Goal: Information Seeking & Learning: Learn about a topic

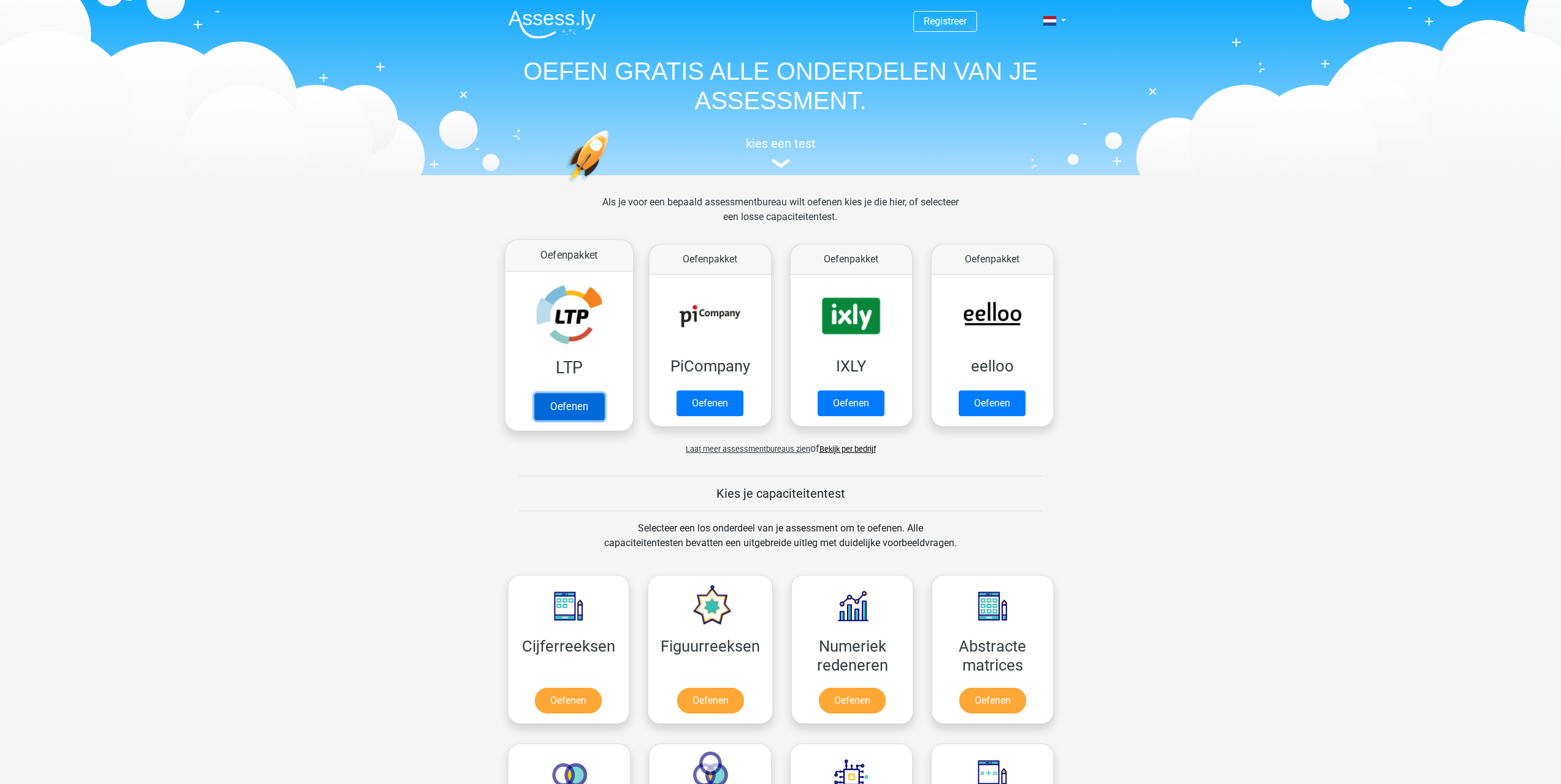
click at [558, 410] on link "Oefenen" at bounding box center [568, 406] width 70 height 27
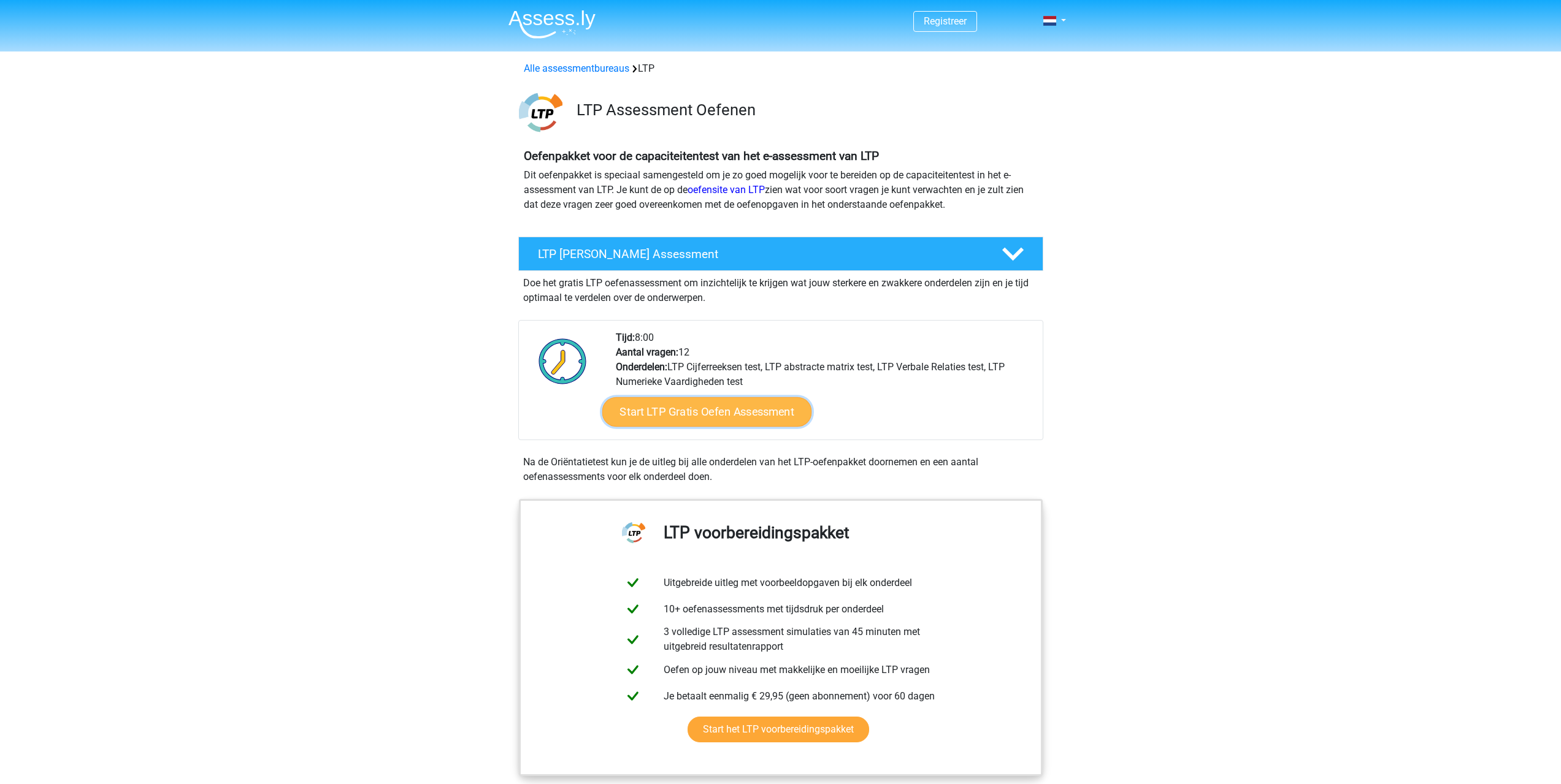
click at [715, 414] on link "Start LTP Gratis Oefen Assessment" at bounding box center [707, 412] width 210 height 30
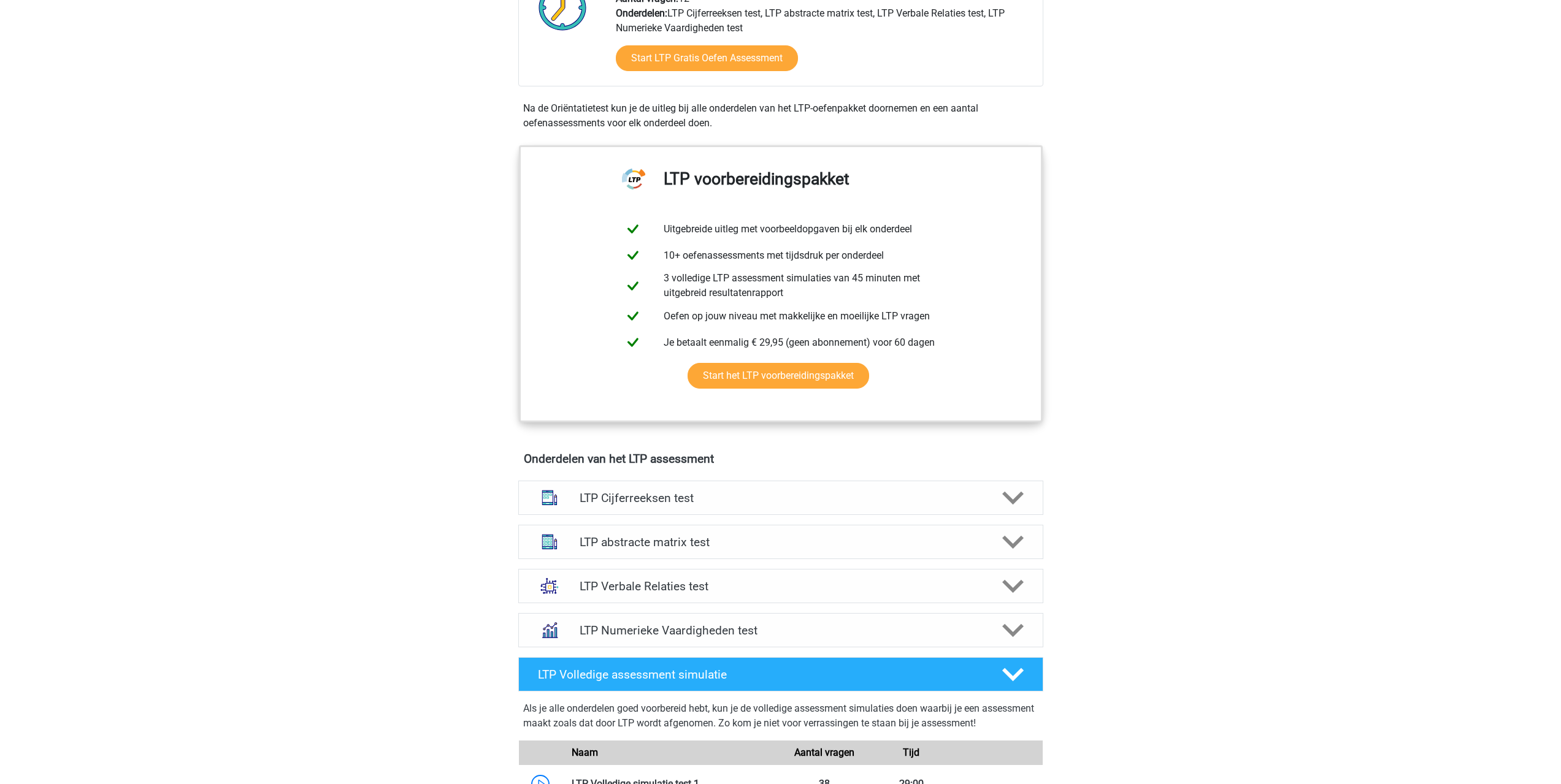
scroll to position [429, 0]
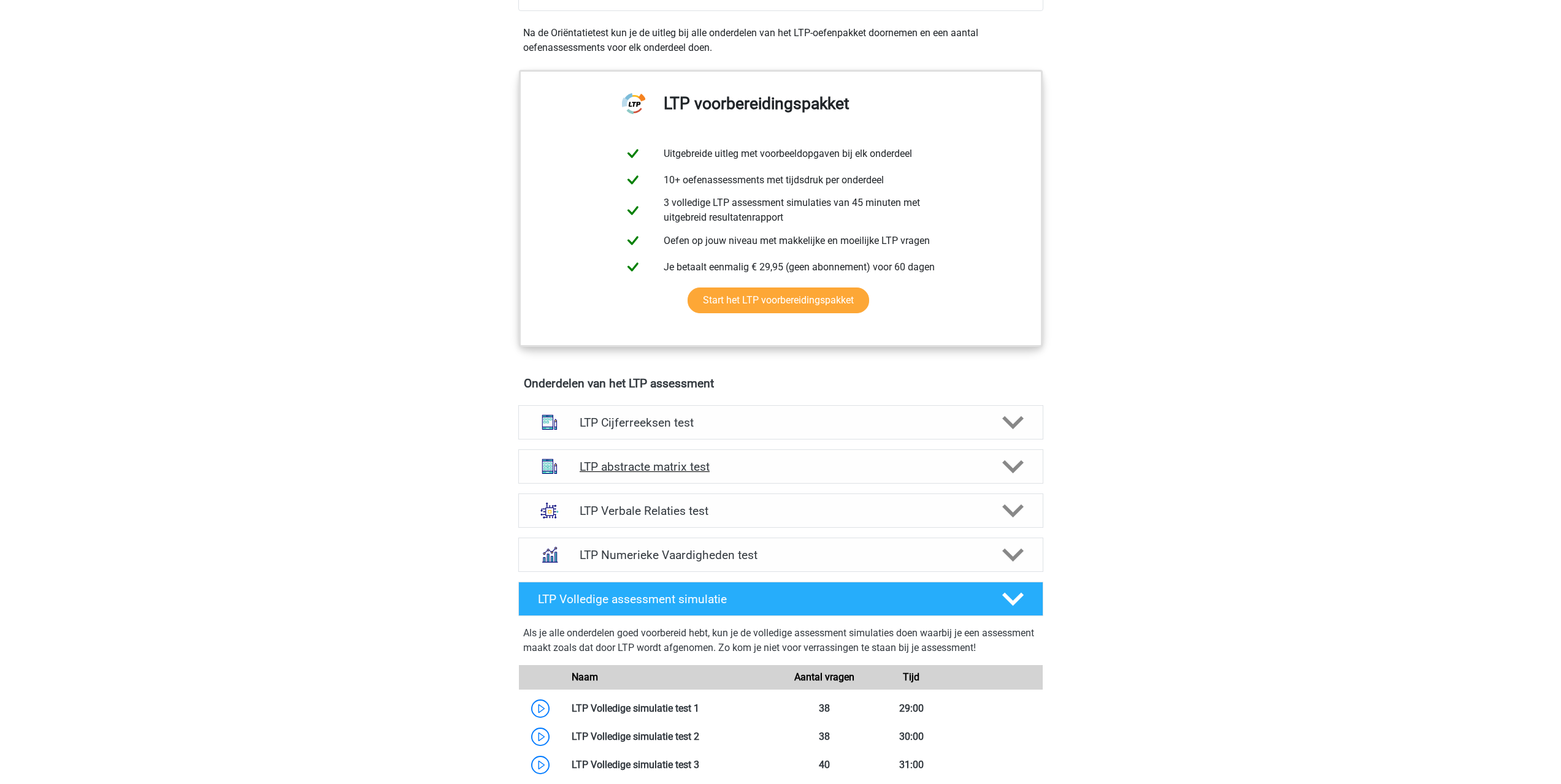
click at [652, 464] on h4 "LTP abstracte matrix test" at bounding box center [780, 466] width 401 height 14
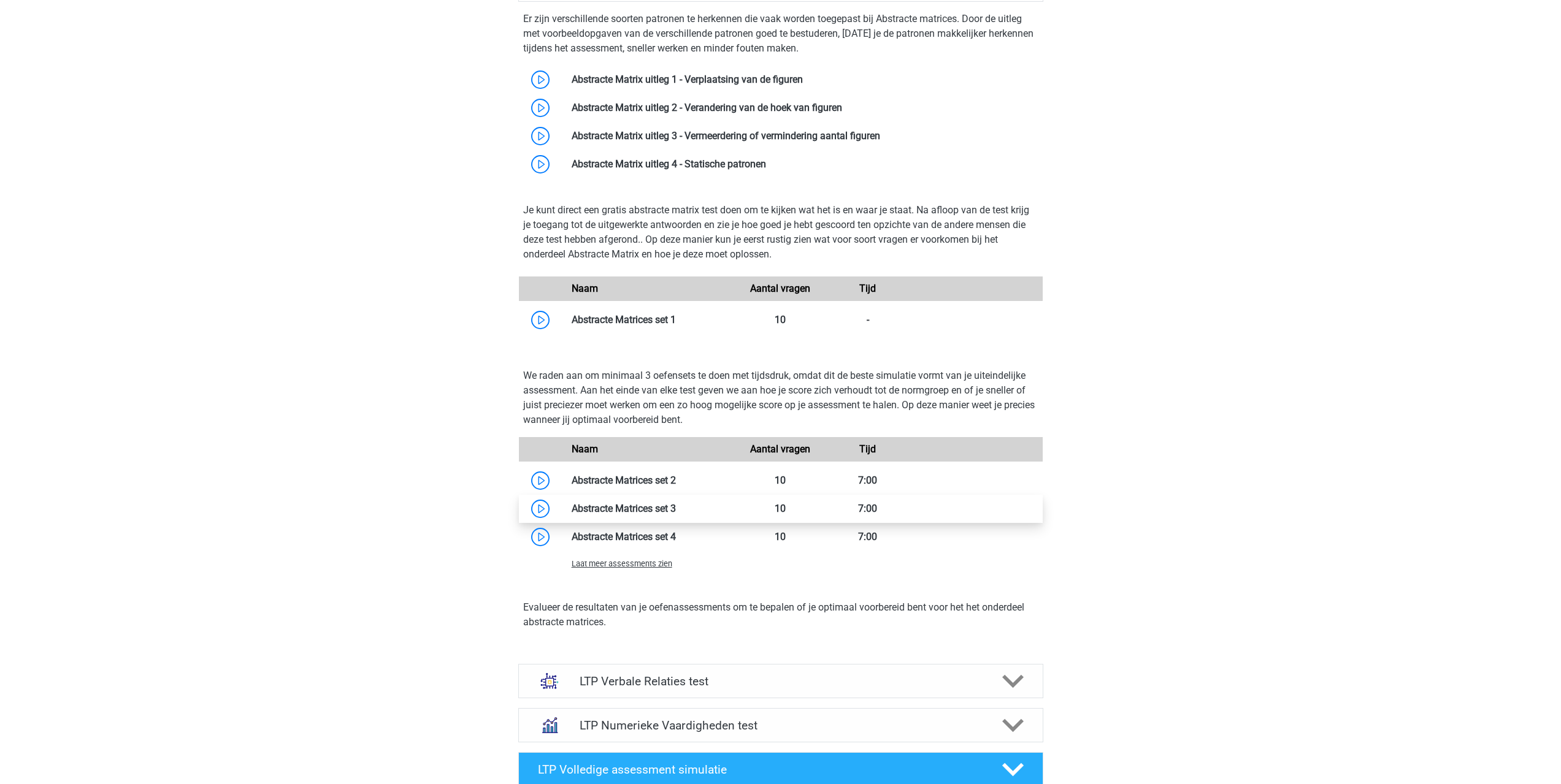
scroll to position [1042, 0]
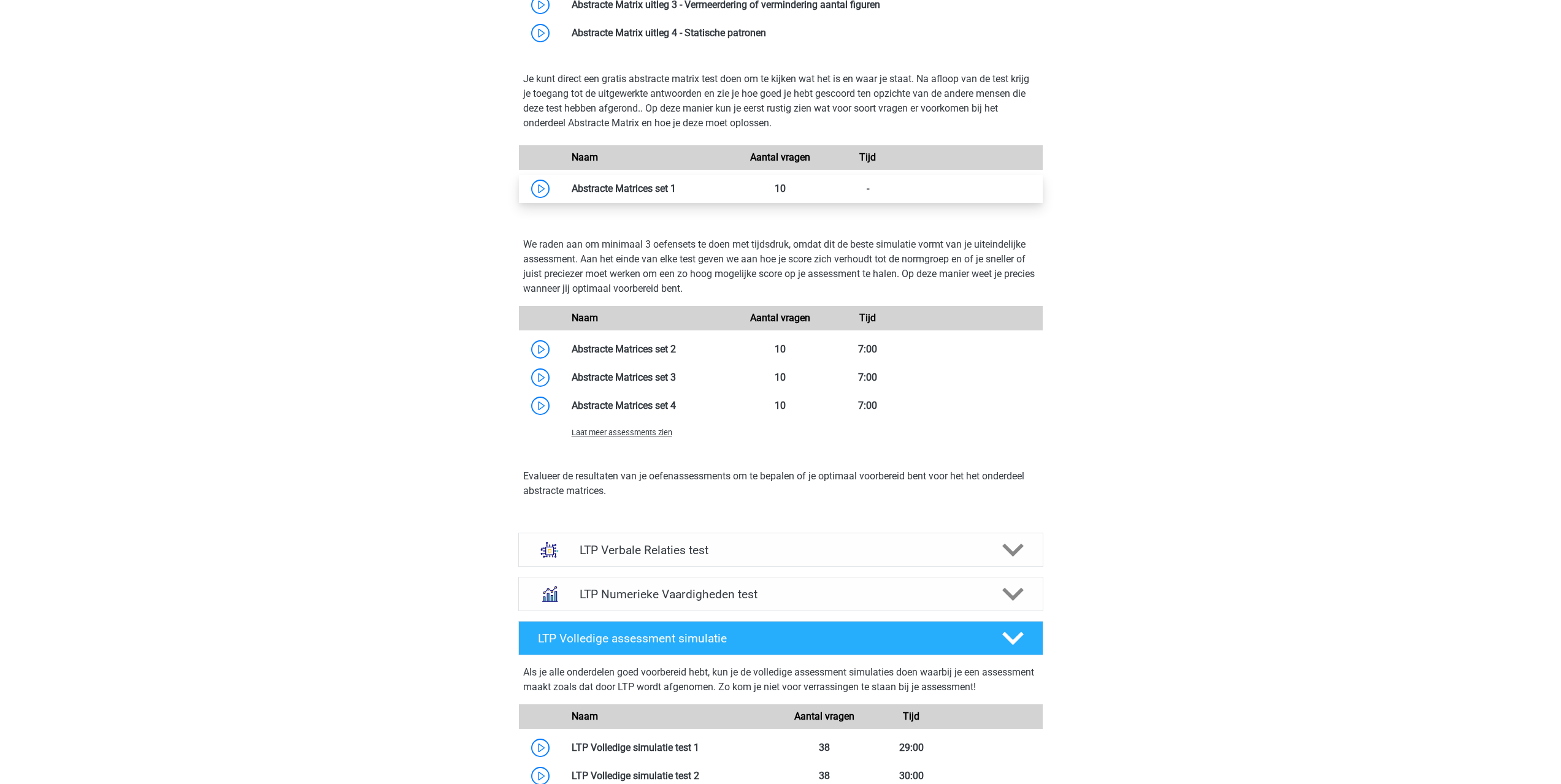
click at [676, 194] on link at bounding box center [676, 189] width 0 height 12
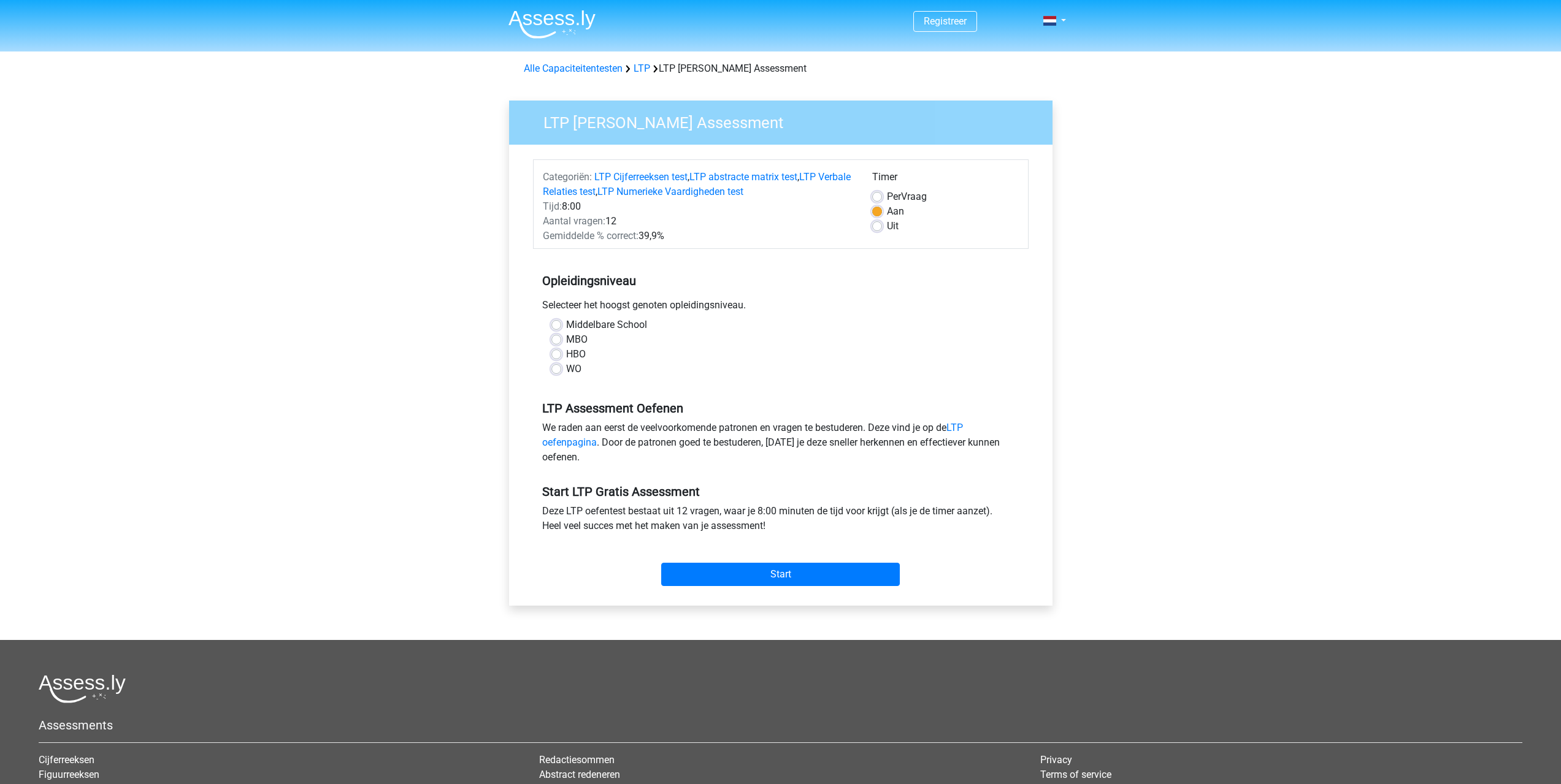
click at [566, 371] on label "WO" at bounding box center [573, 369] width 16 height 15
click at [553, 371] on input "WO" at bounding box center [556, 367] width 10 height 12
radio input "true"
click at [747, 577] on input "Start" at bounding box center [780, 574] width 239 height 23
click at [787, 577] on input "Start" at bounding box center [780, 574] width 239 height 23
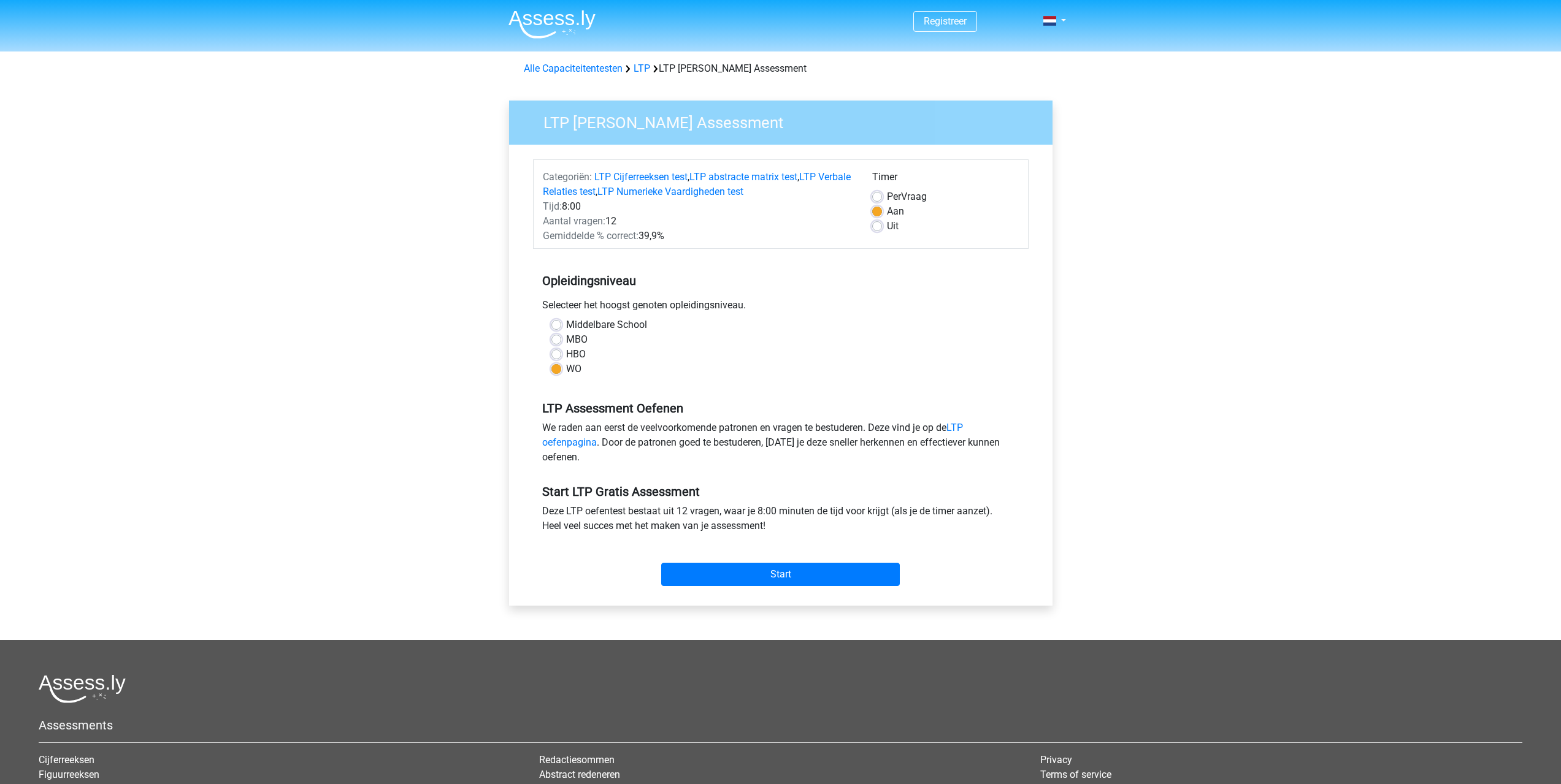
click at [887, 229] on label "Uit" at bounding box center [893, 227] width 12 height 15
click at [881, 229] on input "Uit" at bounding box center [877, 225] width 10 height 12
radio input "true"
click at [786, 577] on input "Start" at bounding box center [780, 574] width 239 height 23
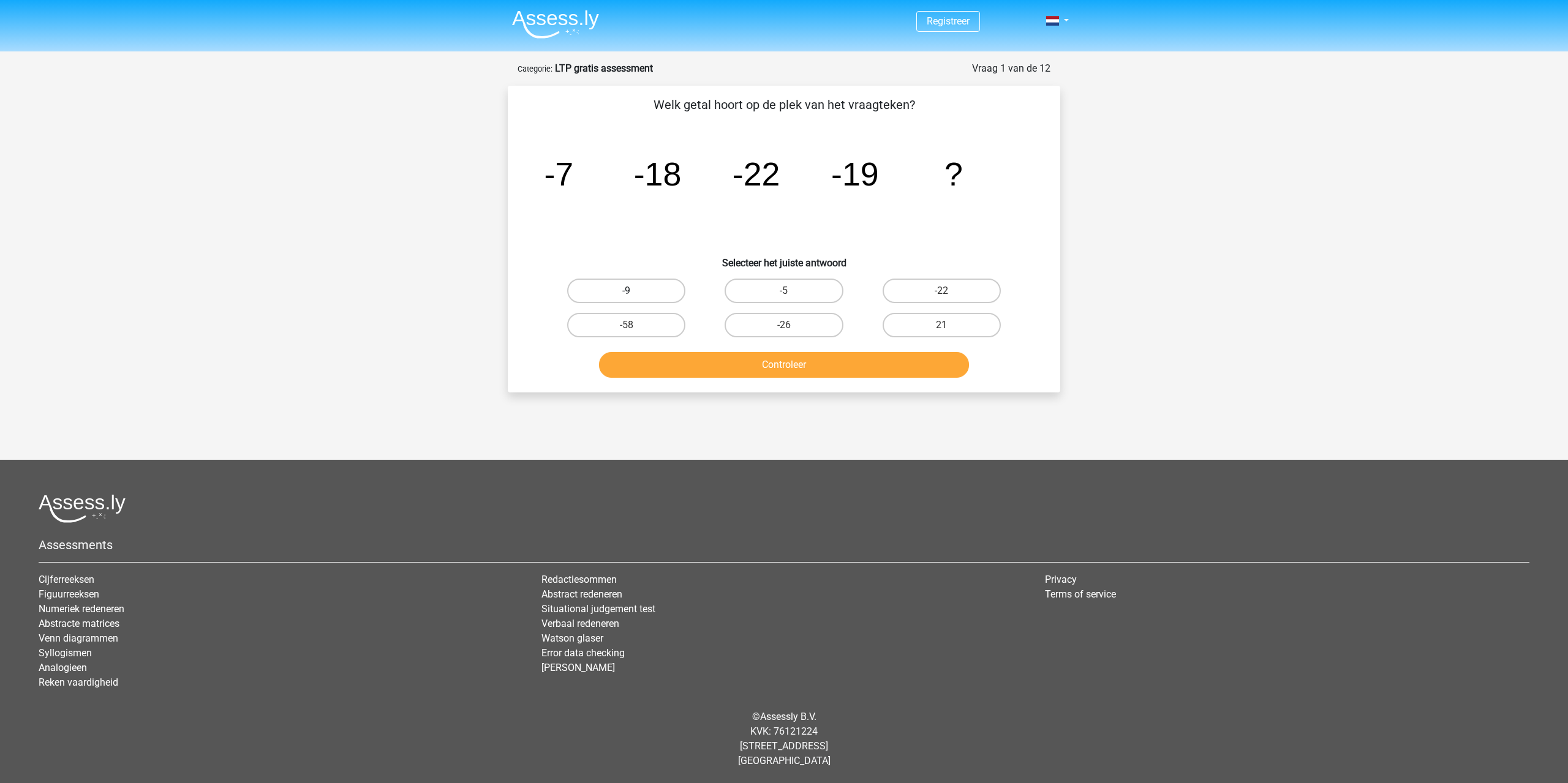
click at [650, 297] on label "-9" at bounding box center [625, 290] width 118 height 24
click at [635, 297] on input "-9" at bounding box center [630, 295] width 8 height 8
radio input "true"
click at [779, 366] on button "Controleer" at bounding box center [784, 366] width 370 height 26
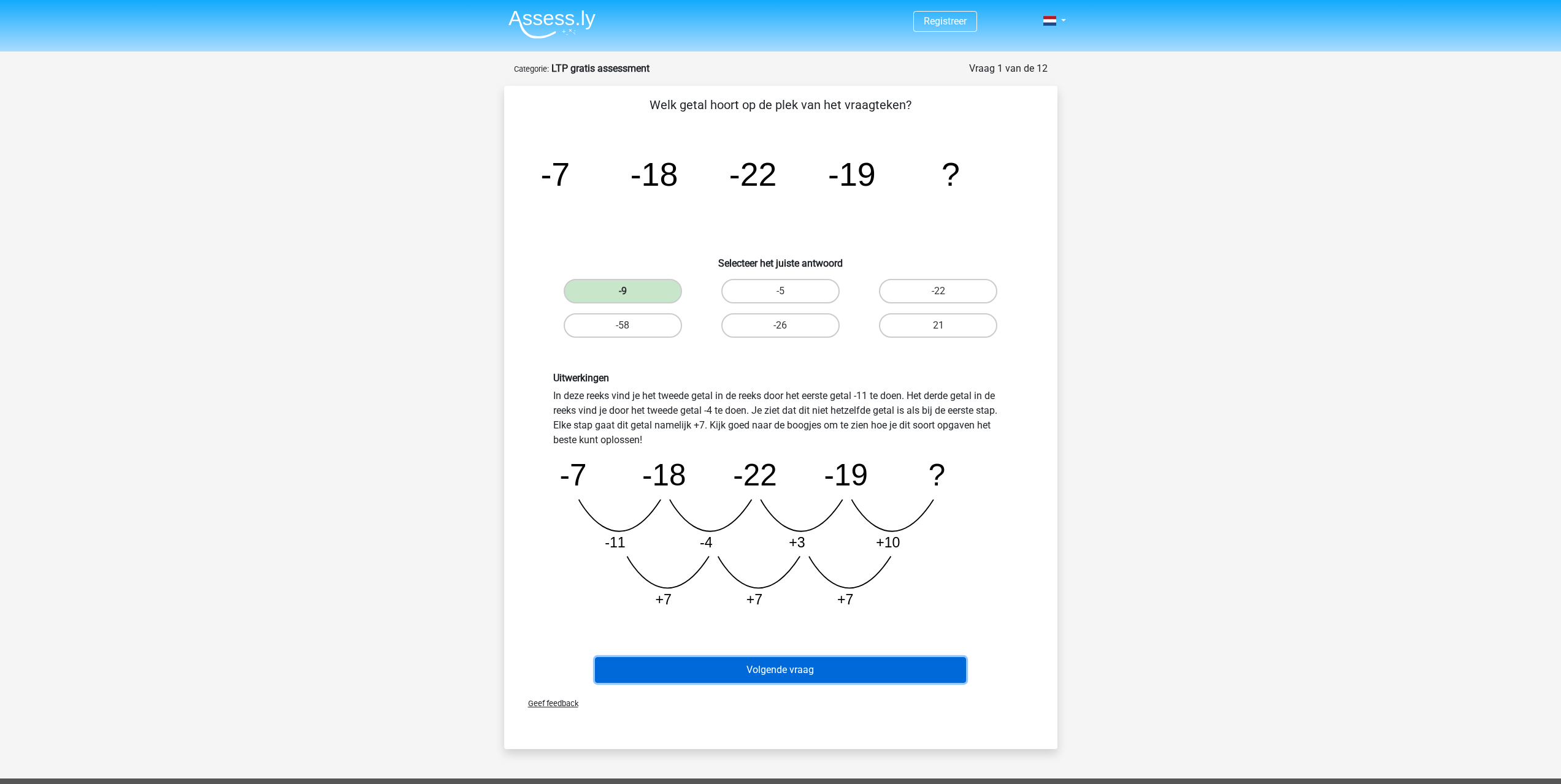
click at [762, 666] on button "Volgende vraag" at bounding box center [780, 671] width 371 height 26
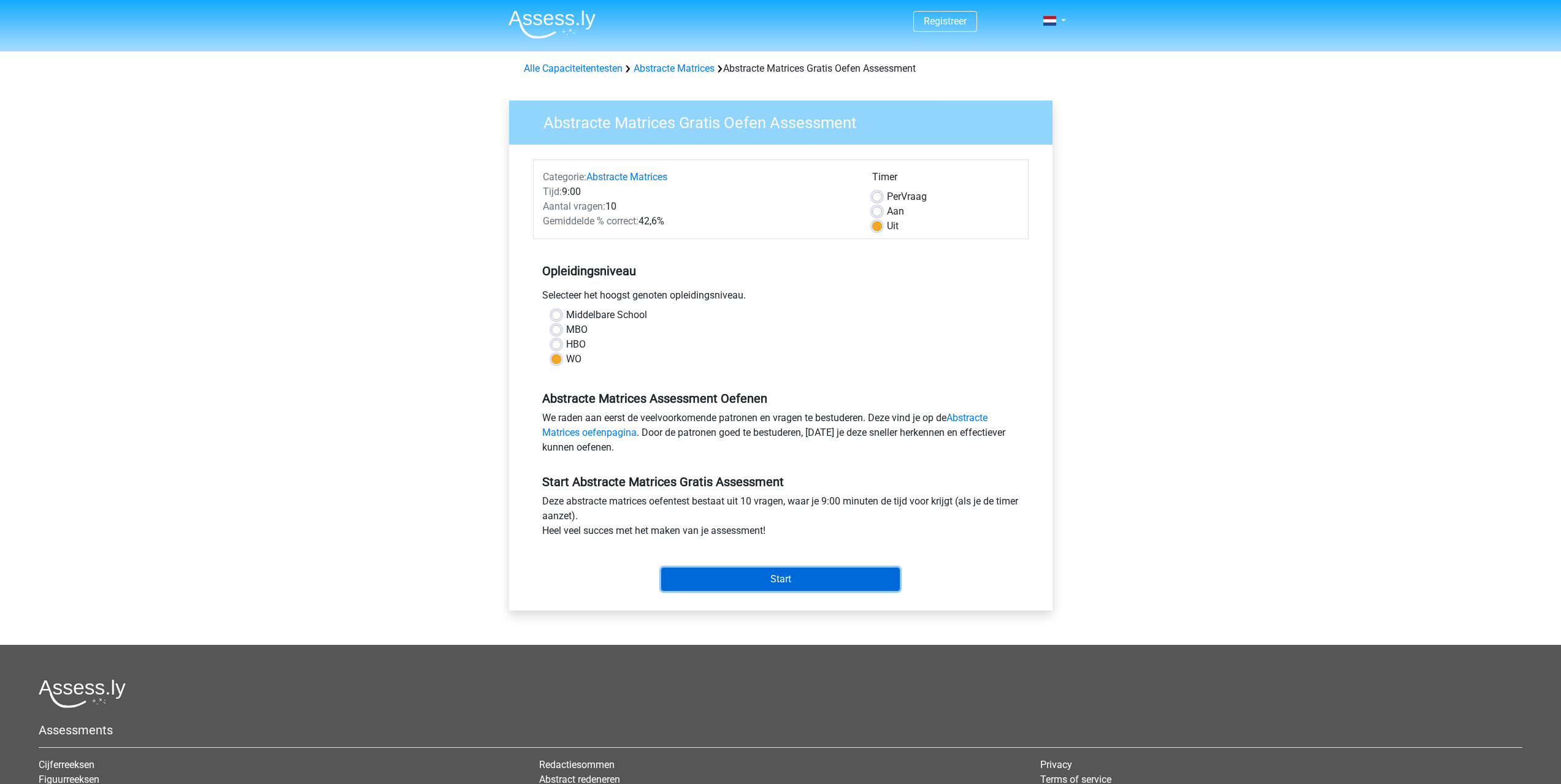
click at [747, 580] on input "Start" at bounding box center [780, 579] width 239 height 23
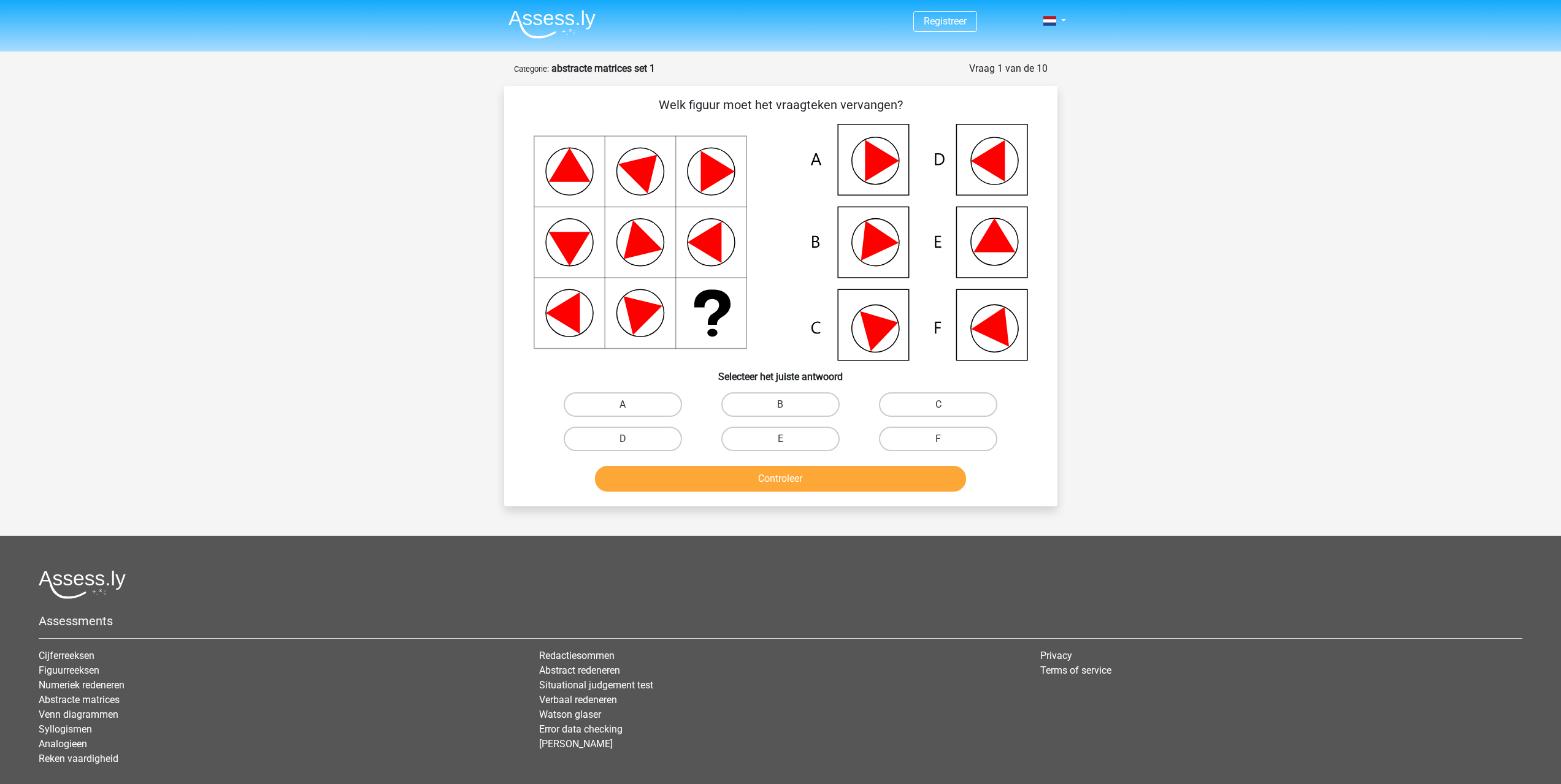
click at [991, 236] on icon at bounding box center [994, 235] width 42 height 33
click at [806, 439] on label "E" at bounding box center [780, 438] width 118 height 24
click at [788, 439] on input "E" at bounding box center [784, 443] width 8 height 8
radio input "true"
click at [769, 477] on button "Controleer" at bounding box center [780, 479] width 371 height 26
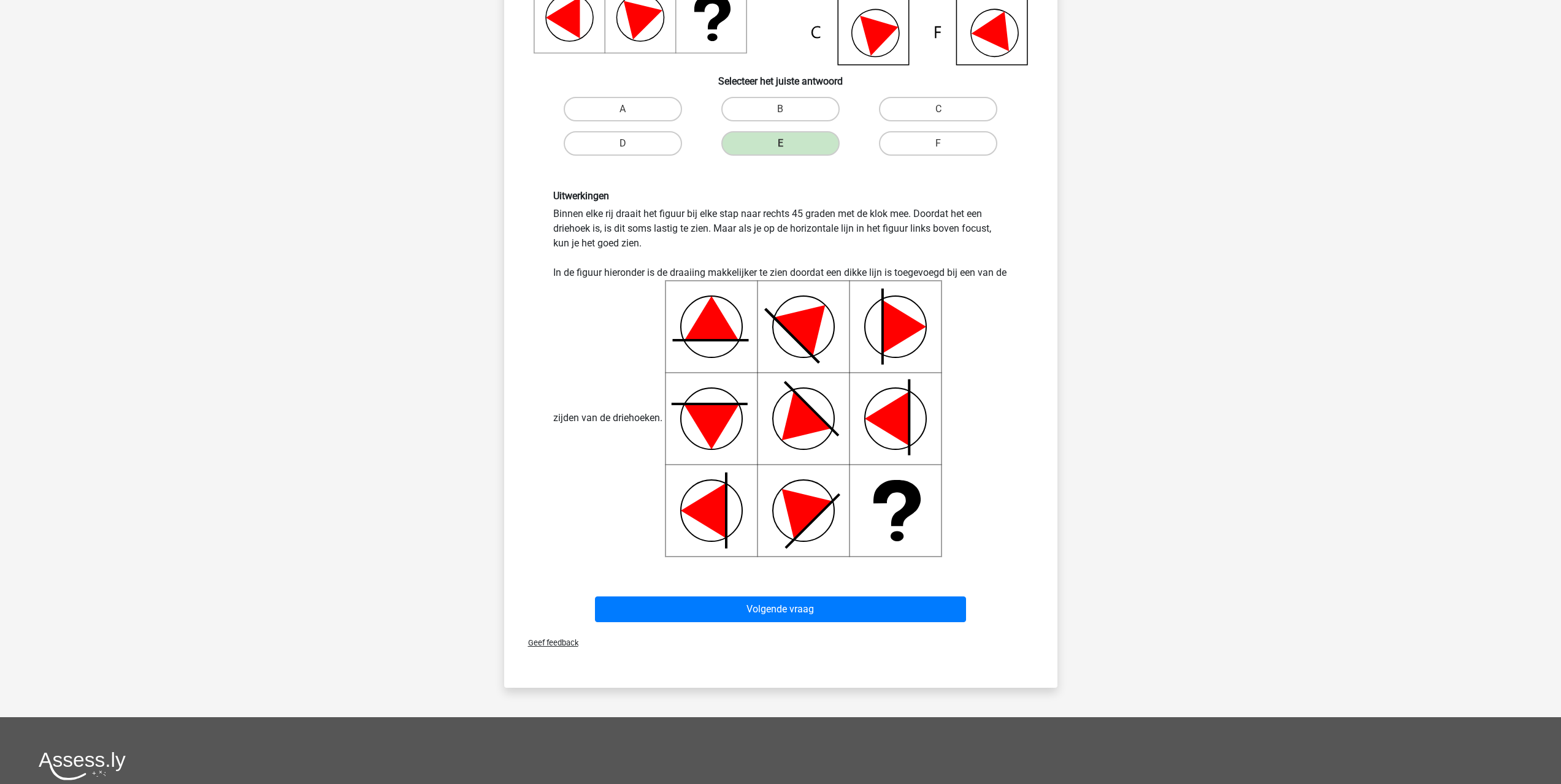
scroll to position [307, 0]
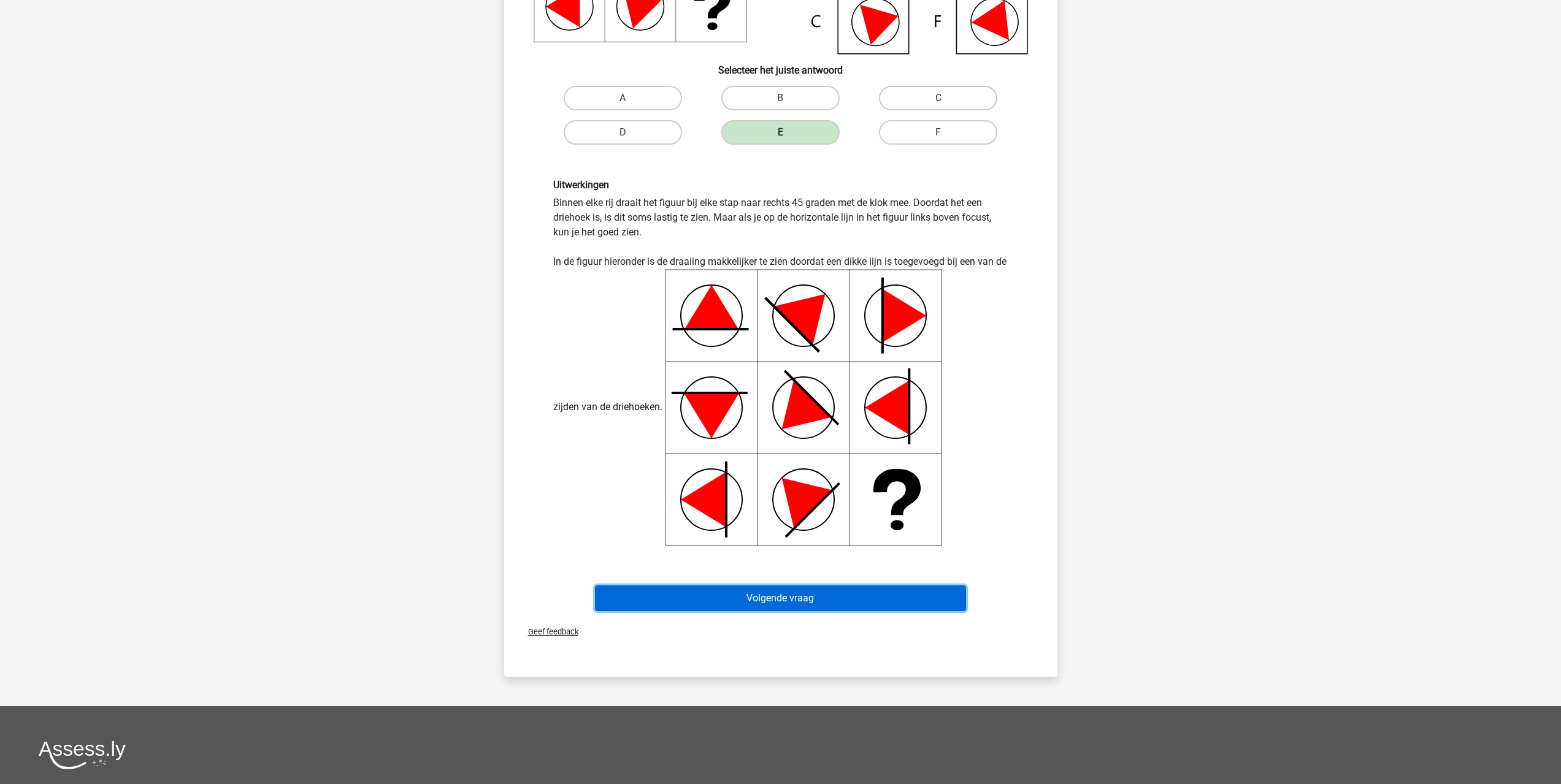
click at [794, 598] on button "Volgende vraag" at bounding box center [780, 598] width 371 height 26
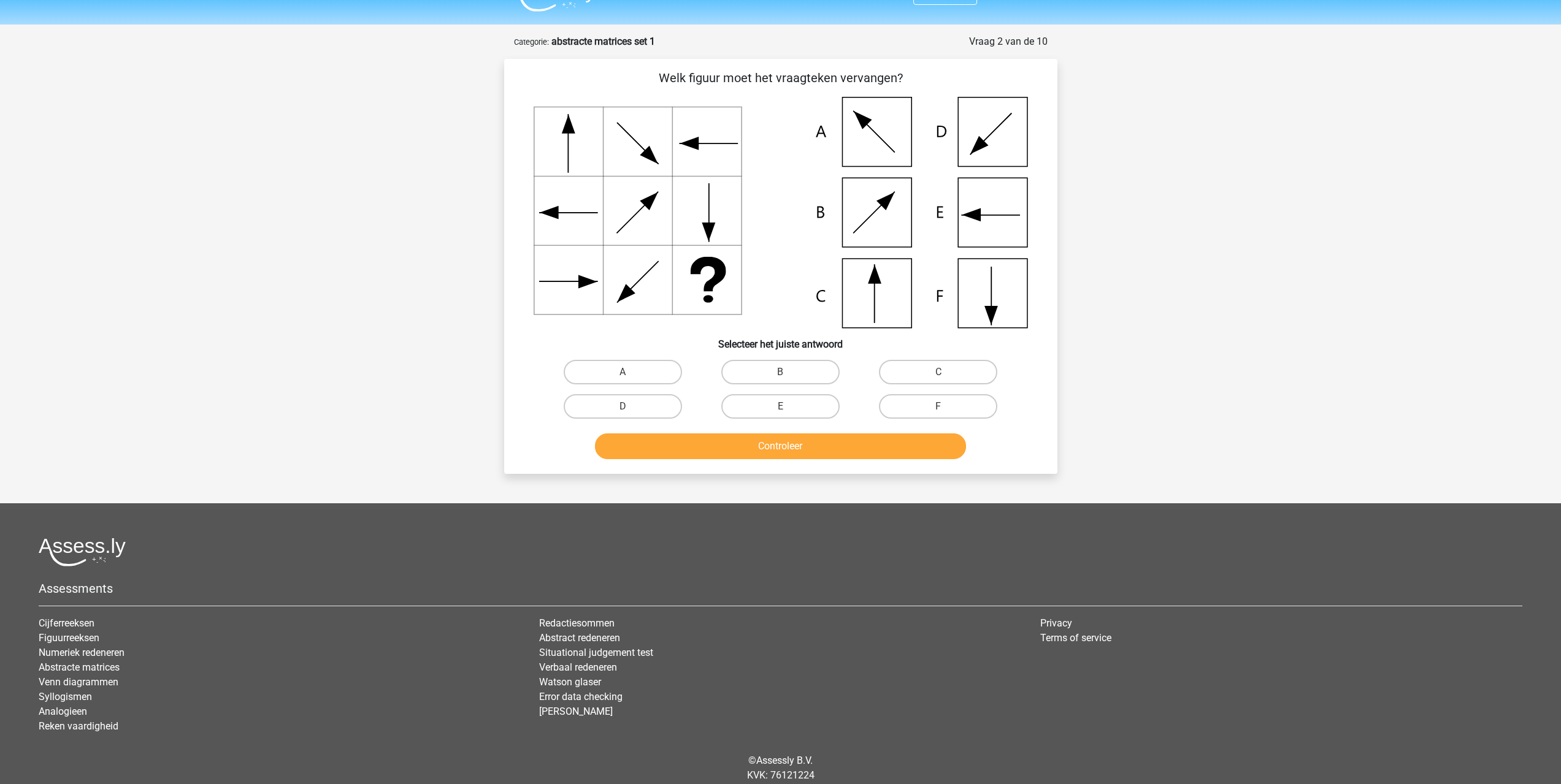
scroll to position [0, 0]
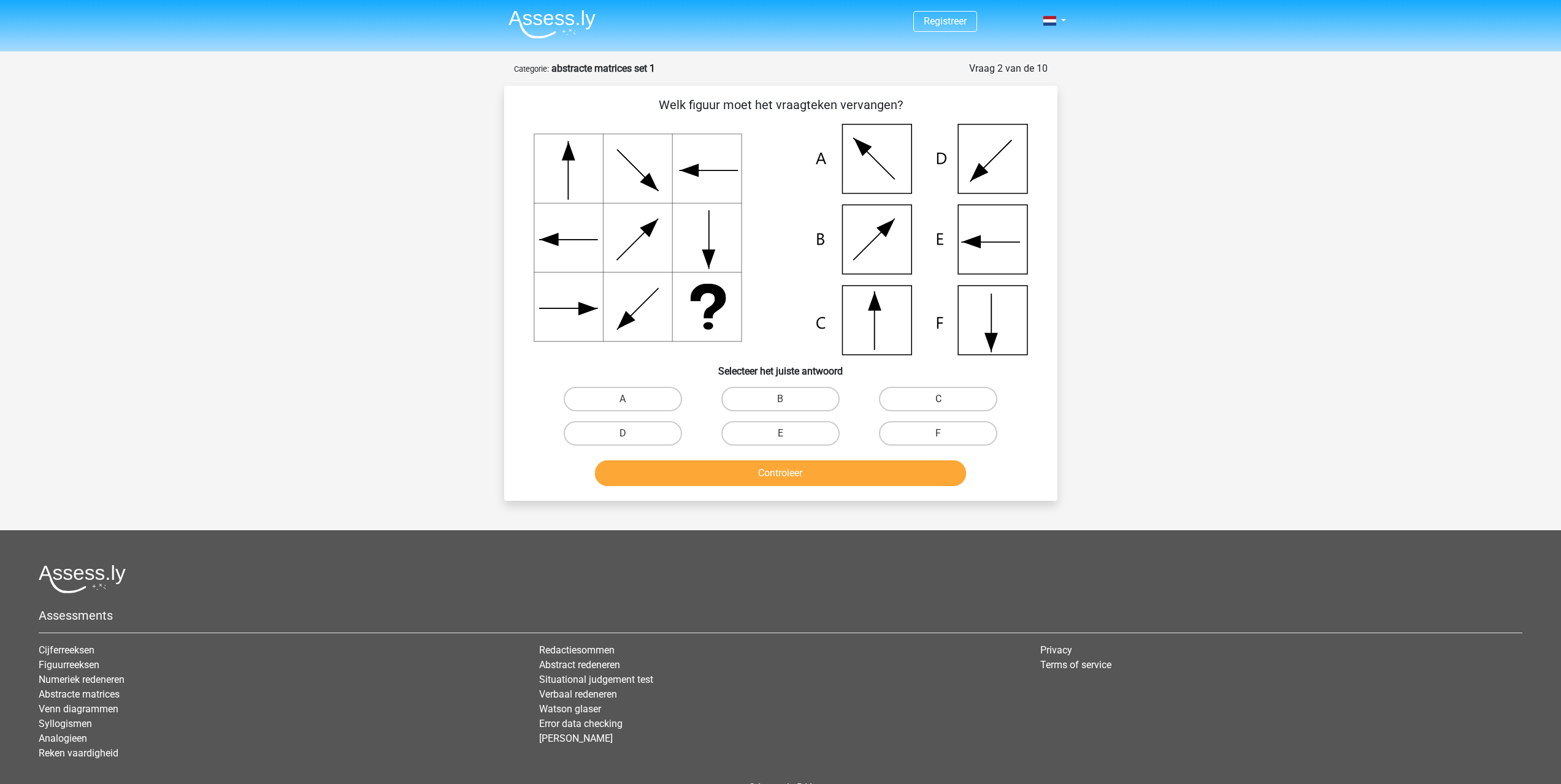
click at [938, 408] on label "C" at bounding box center [938, 399] width 118 height 24
click at [938, 407] on input "C" at bounding box center [942, 403] width 8 height 8
radio input "true"
click at [851, 469] on button "Controleer" at bounding box center [780, 474] width 371 height 26
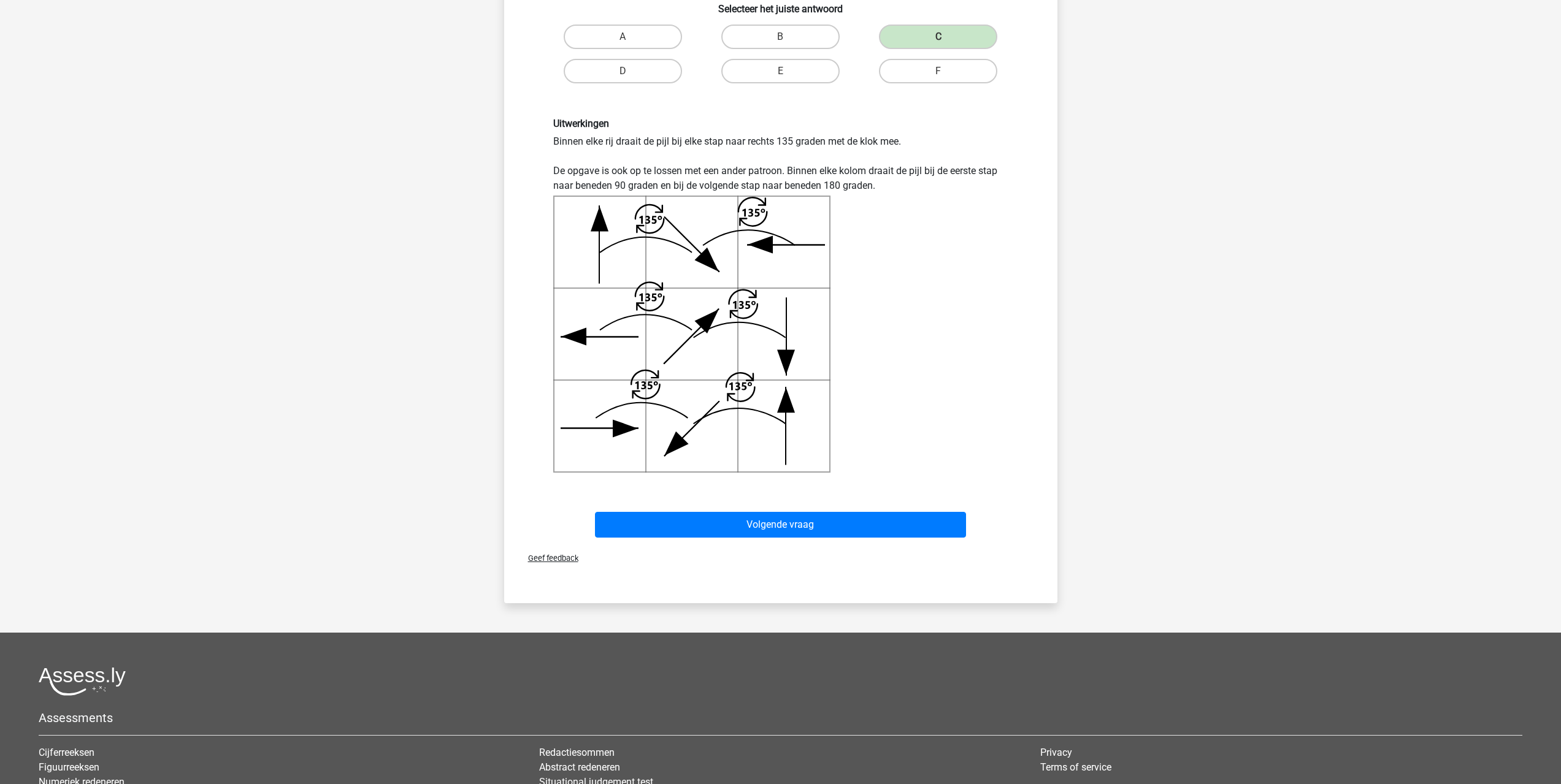
scroll to position [368, 0]
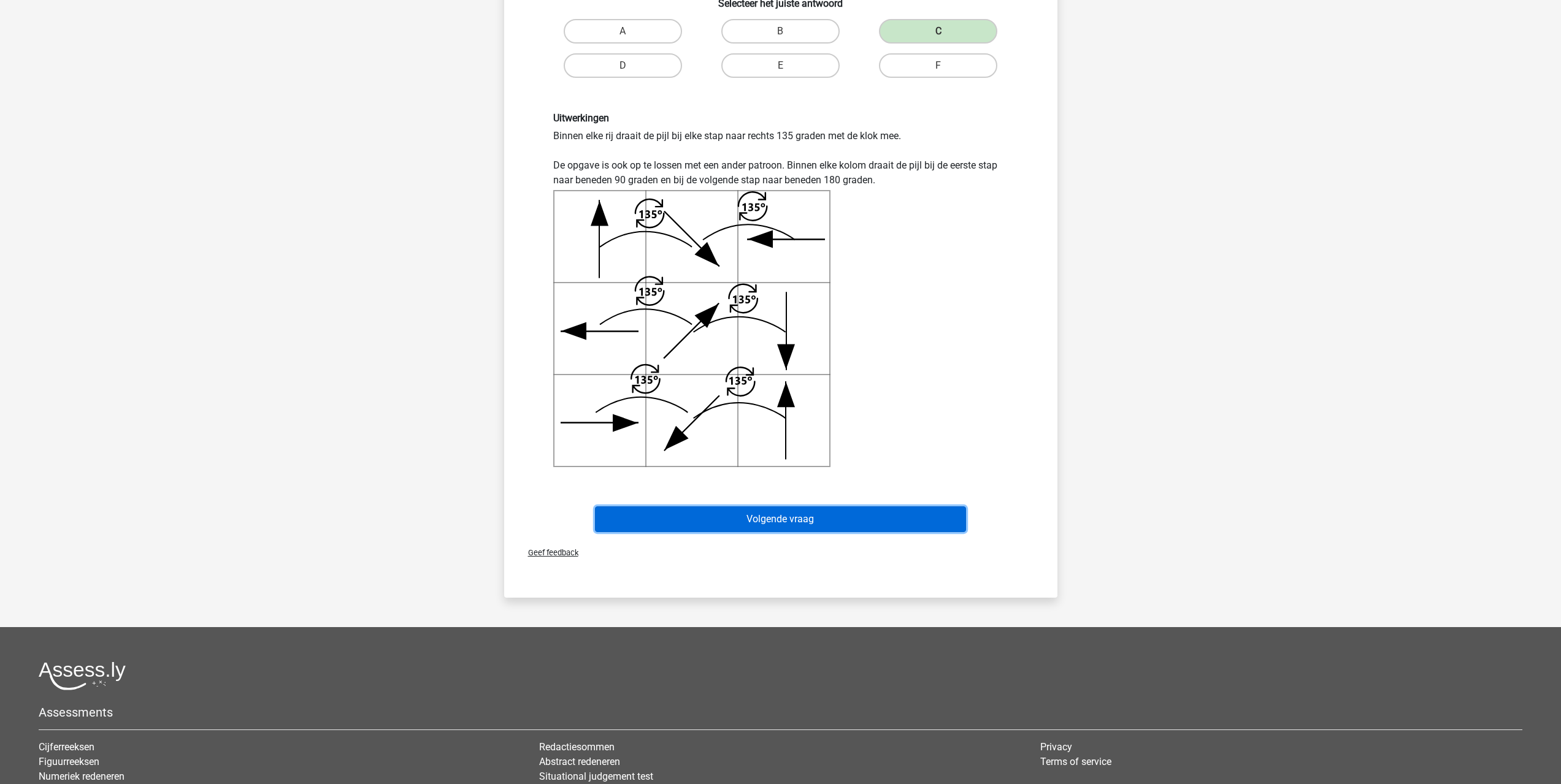
click at [766, 524] on button "Volgende vraag" at bounding box center [780, 519] width 371 height 26
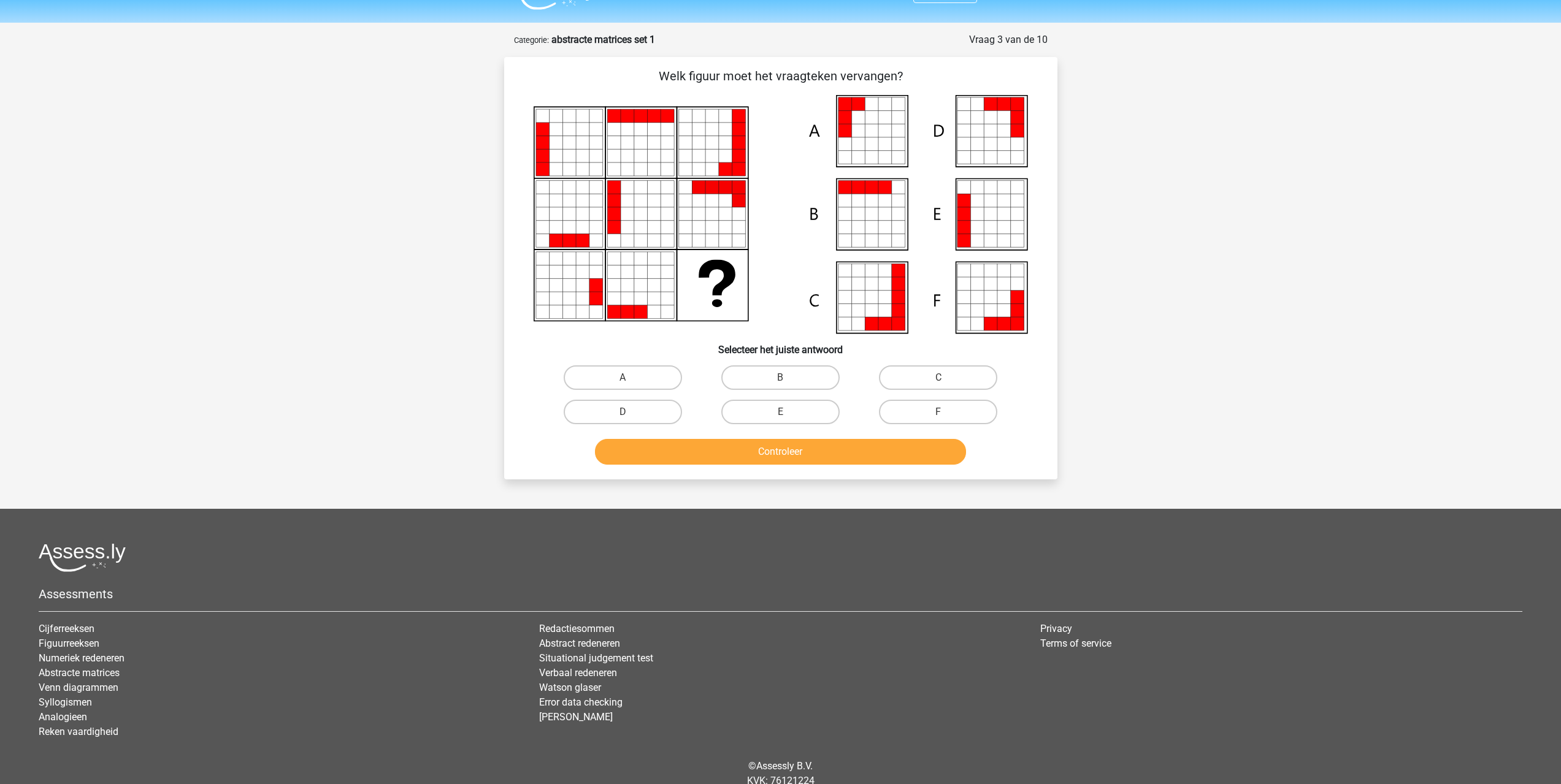
scroll to position [0, 0]
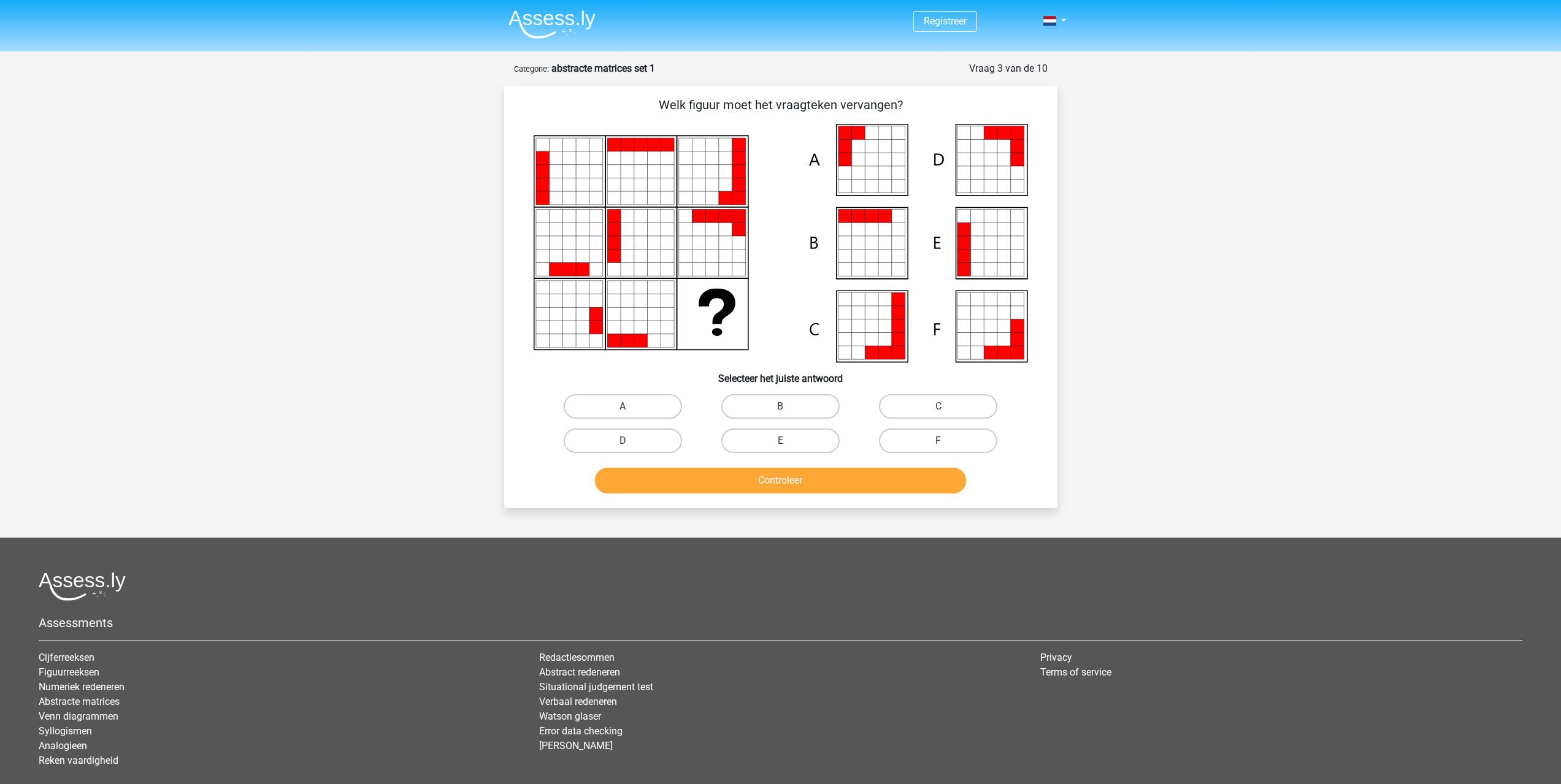
click at [628, 411] on input "A" at bounding box center [626, 411] width 8 height 8
radio input "true"
click at [783, 487] on button "Controleer" at bounding box center [780, 481] width 371 height 26
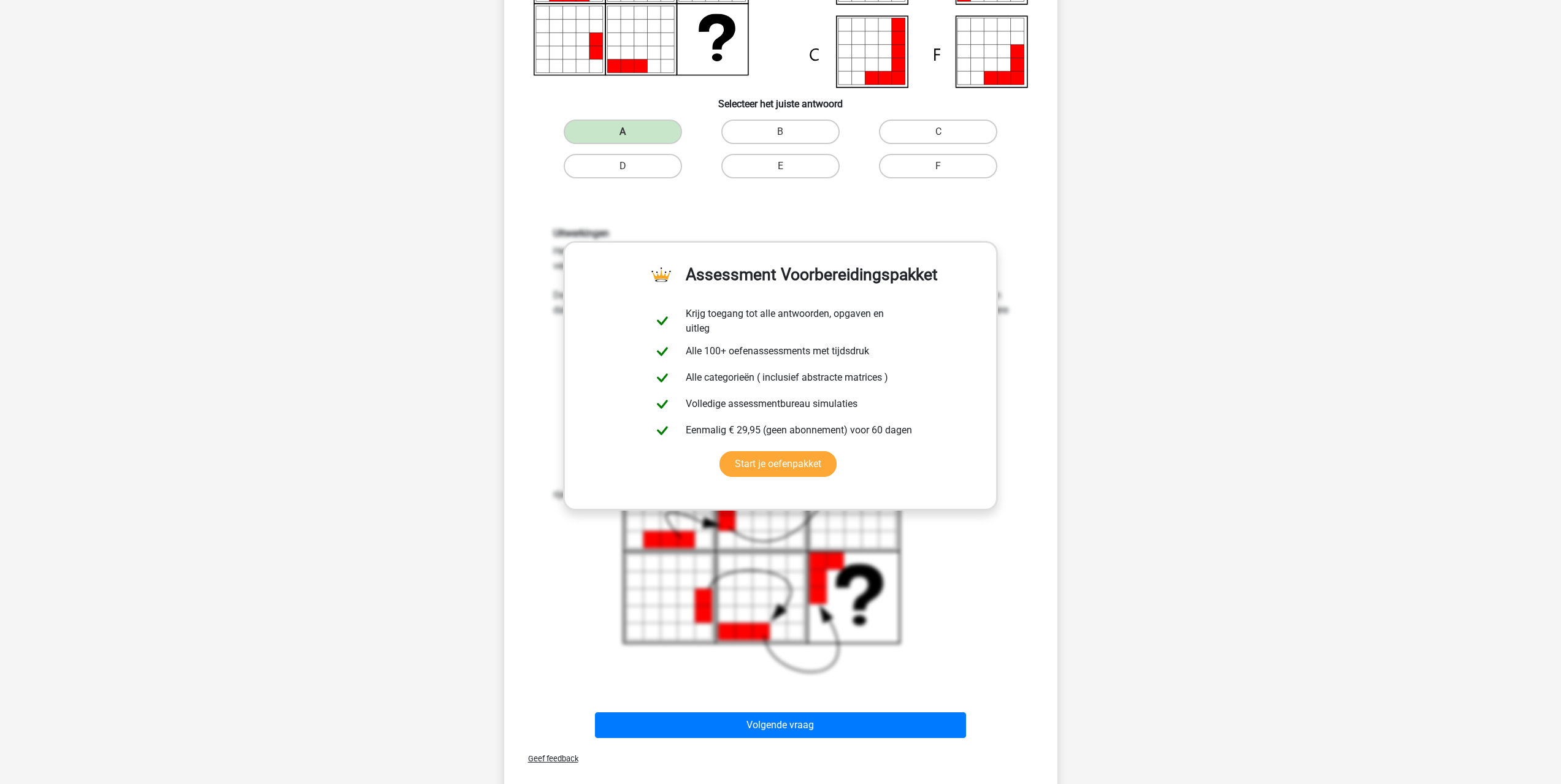
scroll to position [552, 0]
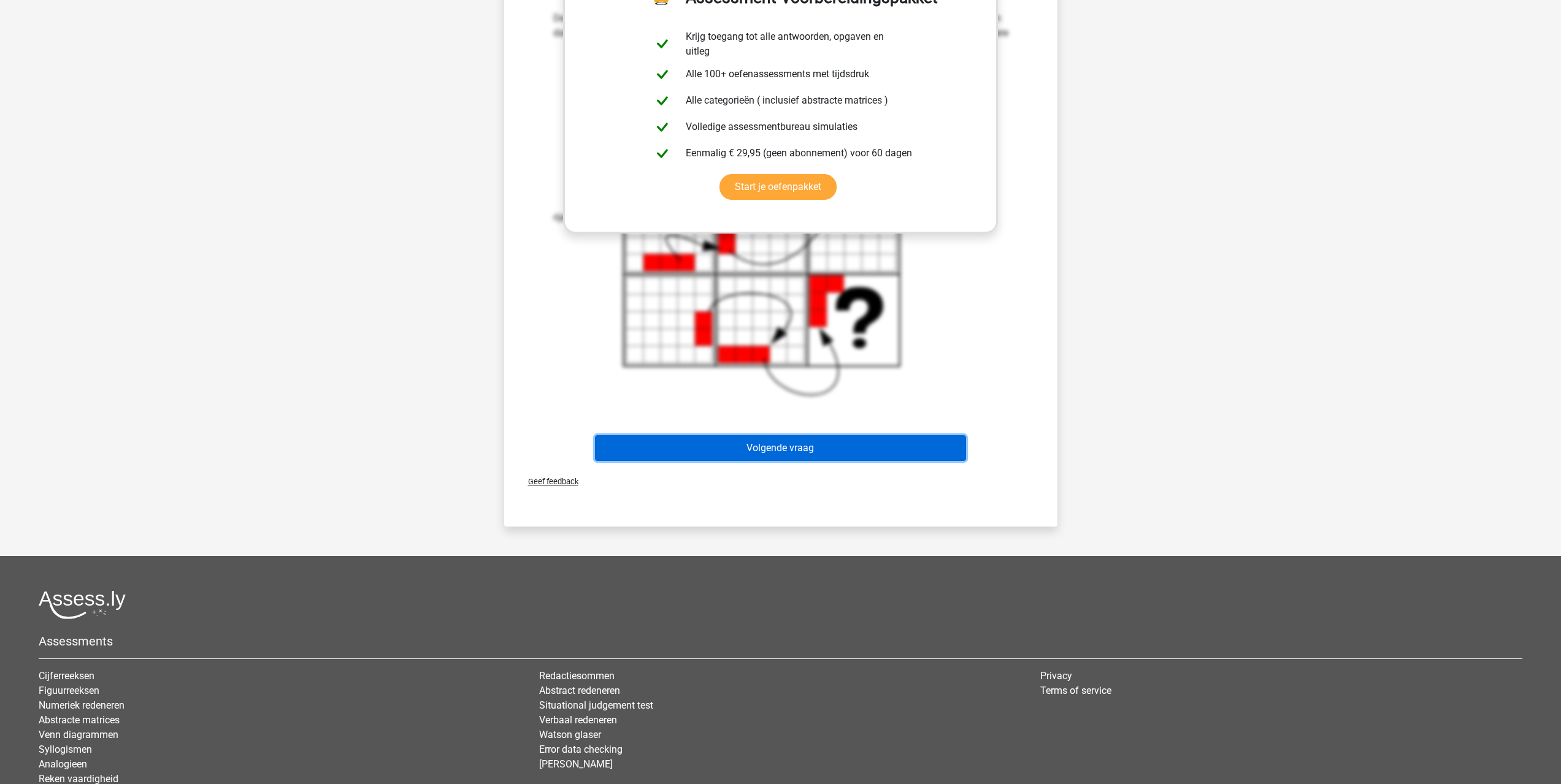
click at [796, 450] on button "Volgende vraag" at bounding box center [780, 449] width 371 height 26
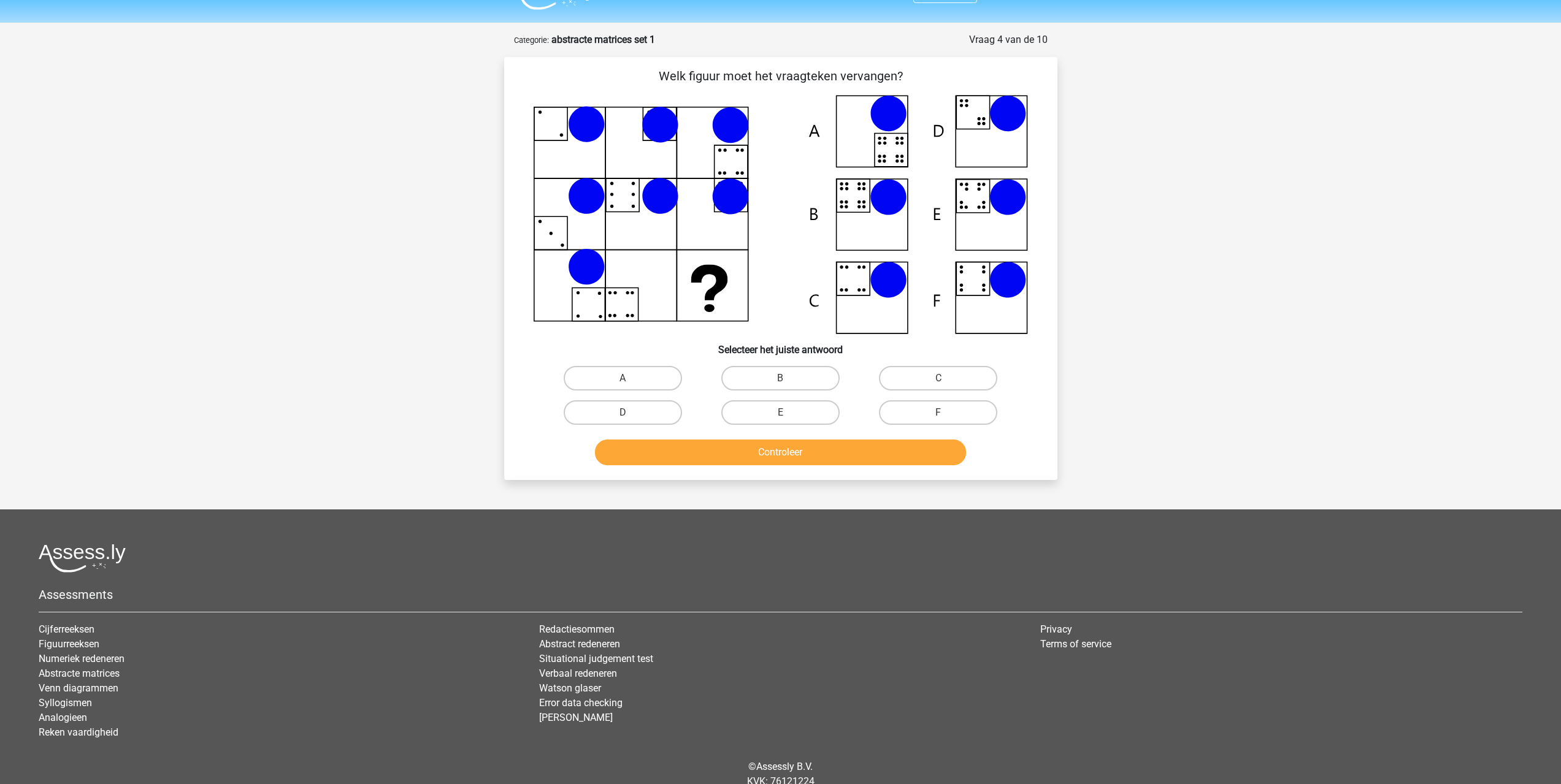
scroll to position [0, 0]
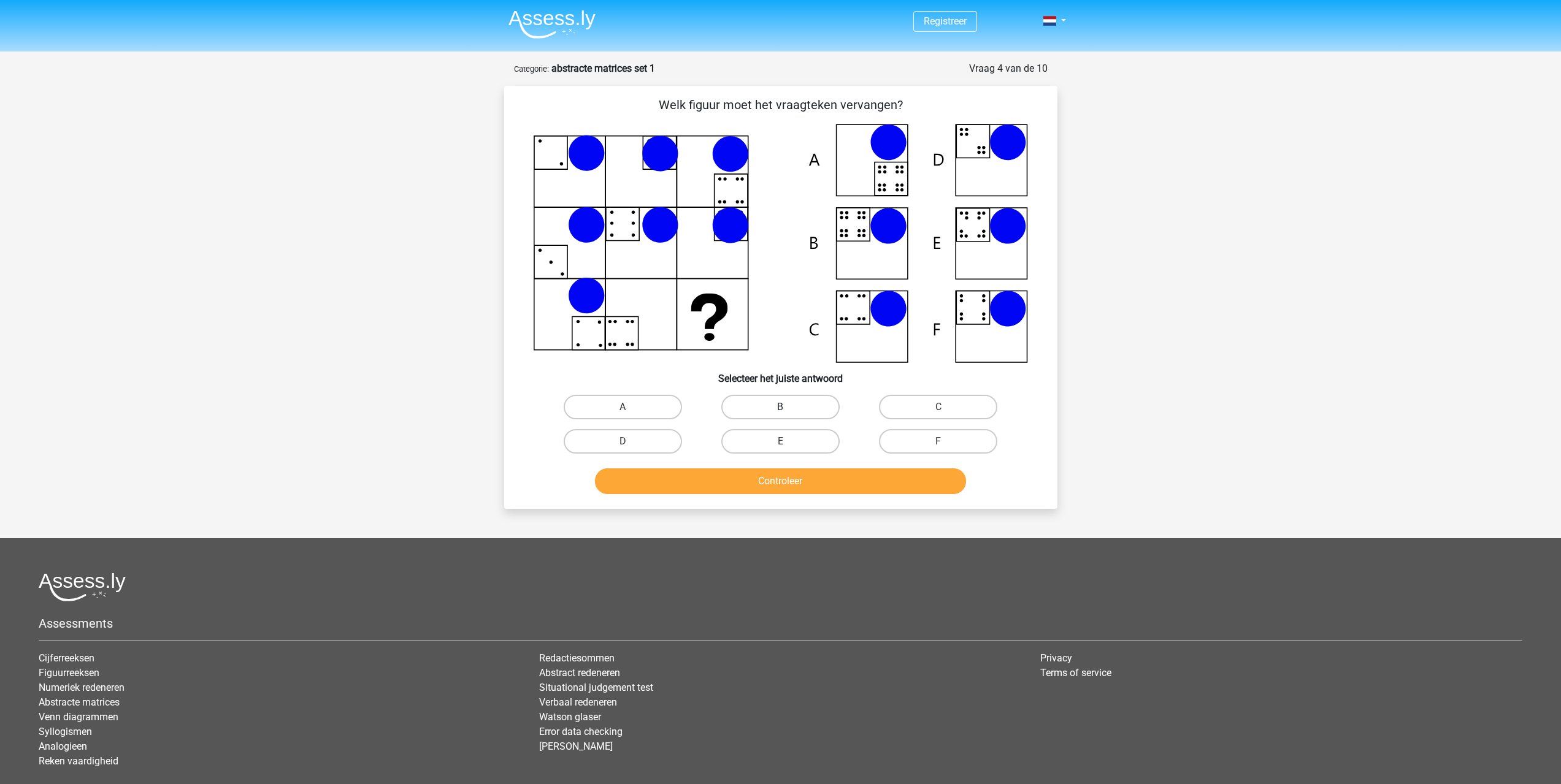
click at [775, 409] on label "B" at bounding box center [780, 407] width 118 height 24
click at [780, 409] on input "B" at bounding box center [784, 411] width 8 height 8
radio input "true"
click at [780, 490] on button "Controleer" at bounding box center [780, 481] width 371 height 26
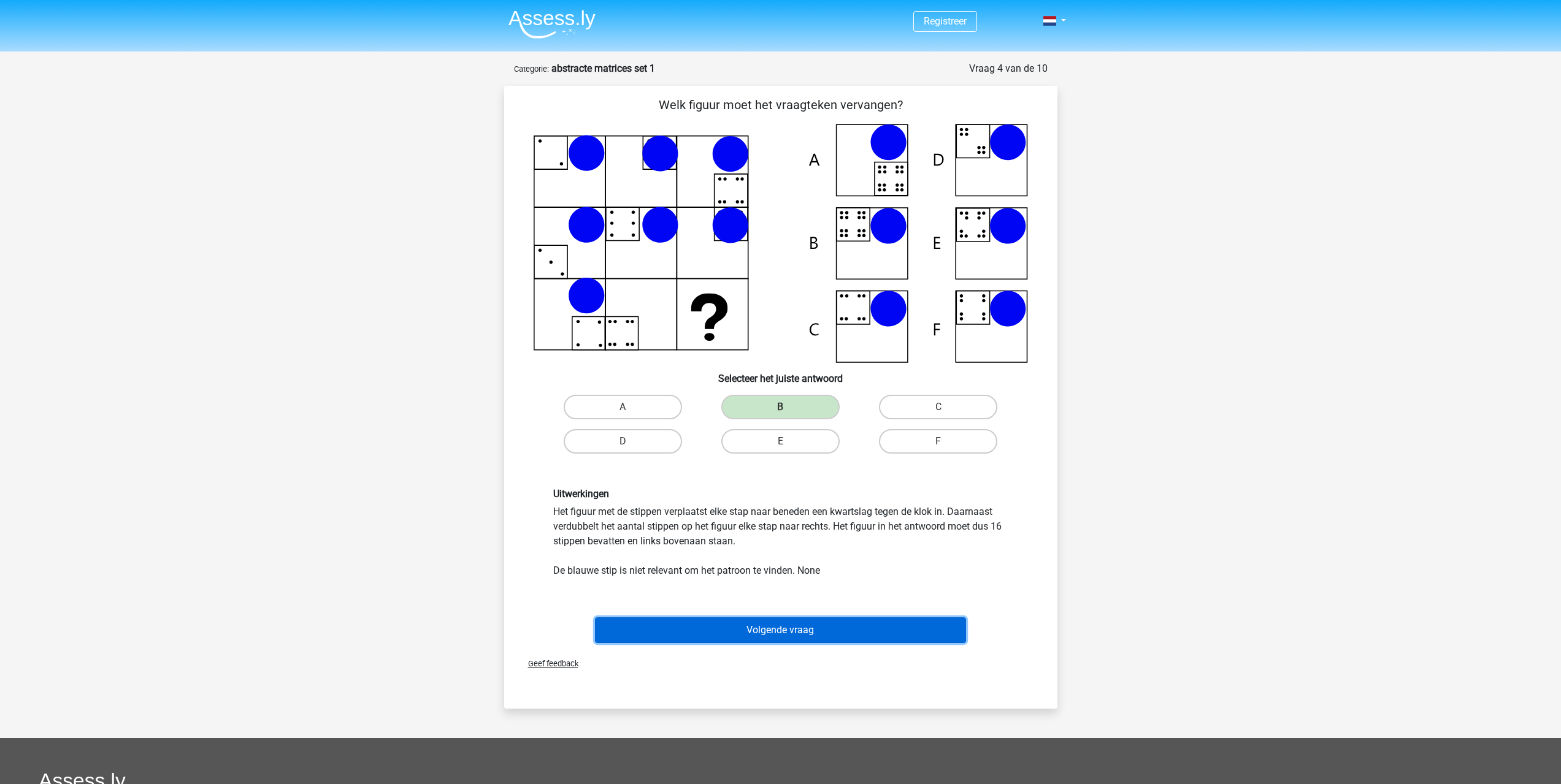
click at [753, 634] on button "Volgende vraag" at bounding box center [780, 631] width 371 height 26
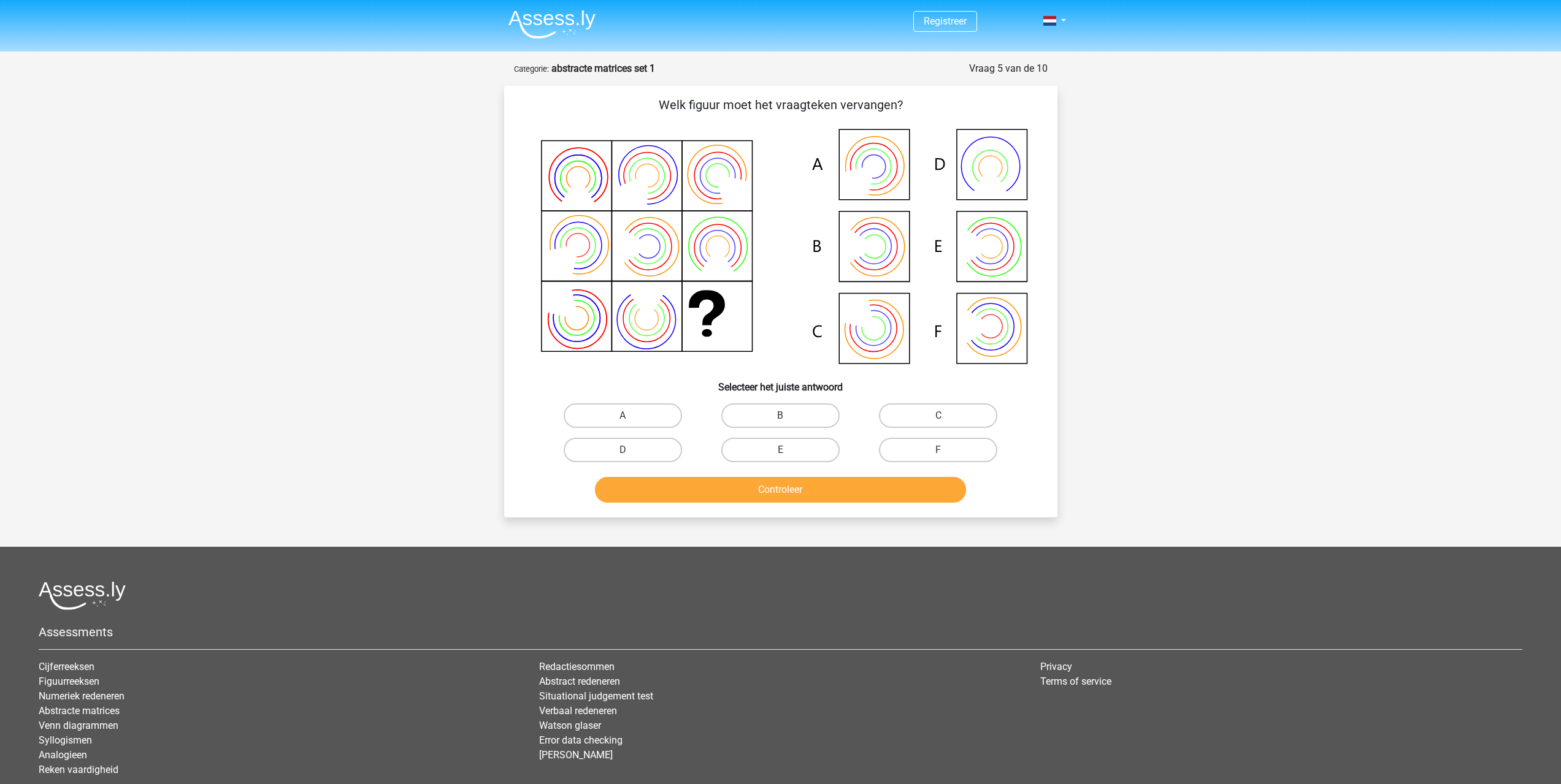
scroll to position [61, 0]
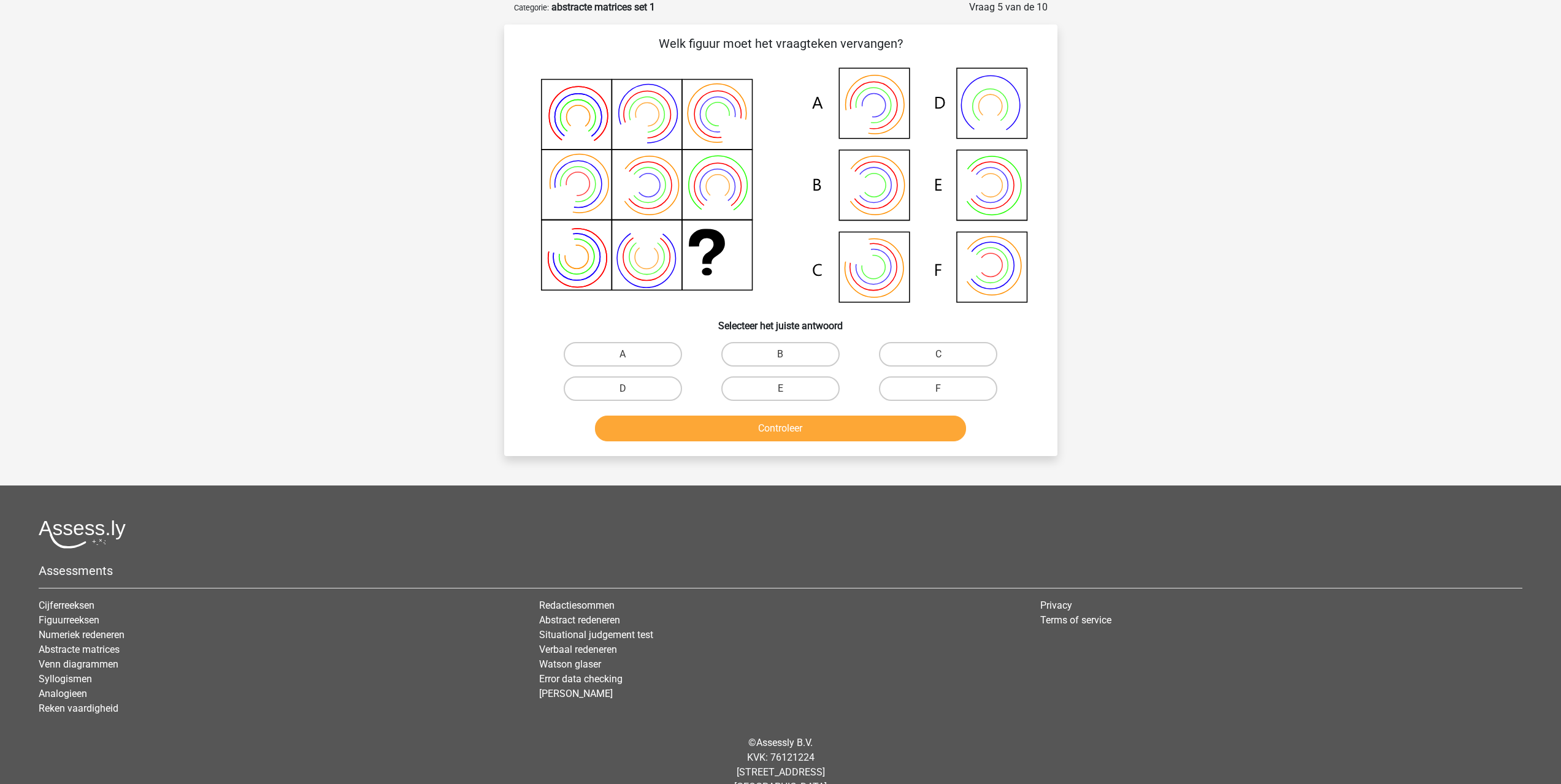
click at [866, 273] on icon at bounding box center [780, 186] width 494 height 248
click at [942, 346] on label "C" at bounding box center [938, 354] width 118 height 24
click at [942, 355] on input "C" at bounding box center [942, 359] width 8 height 8
radio input "true"
click at [833, 430] on button "Controleer" at bounding box center [780, 429] width 371 height 26
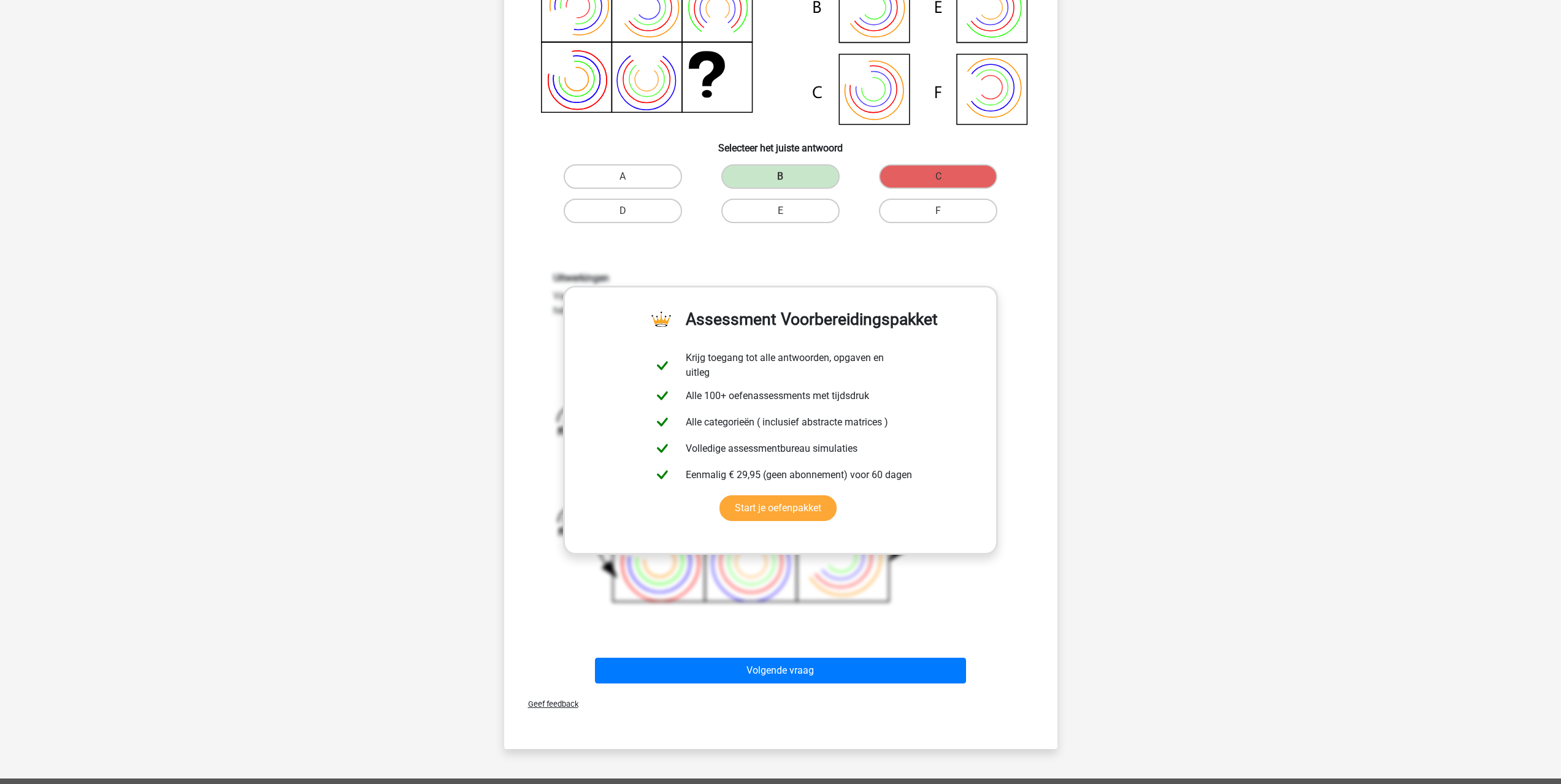
scroll to position [429, 0]
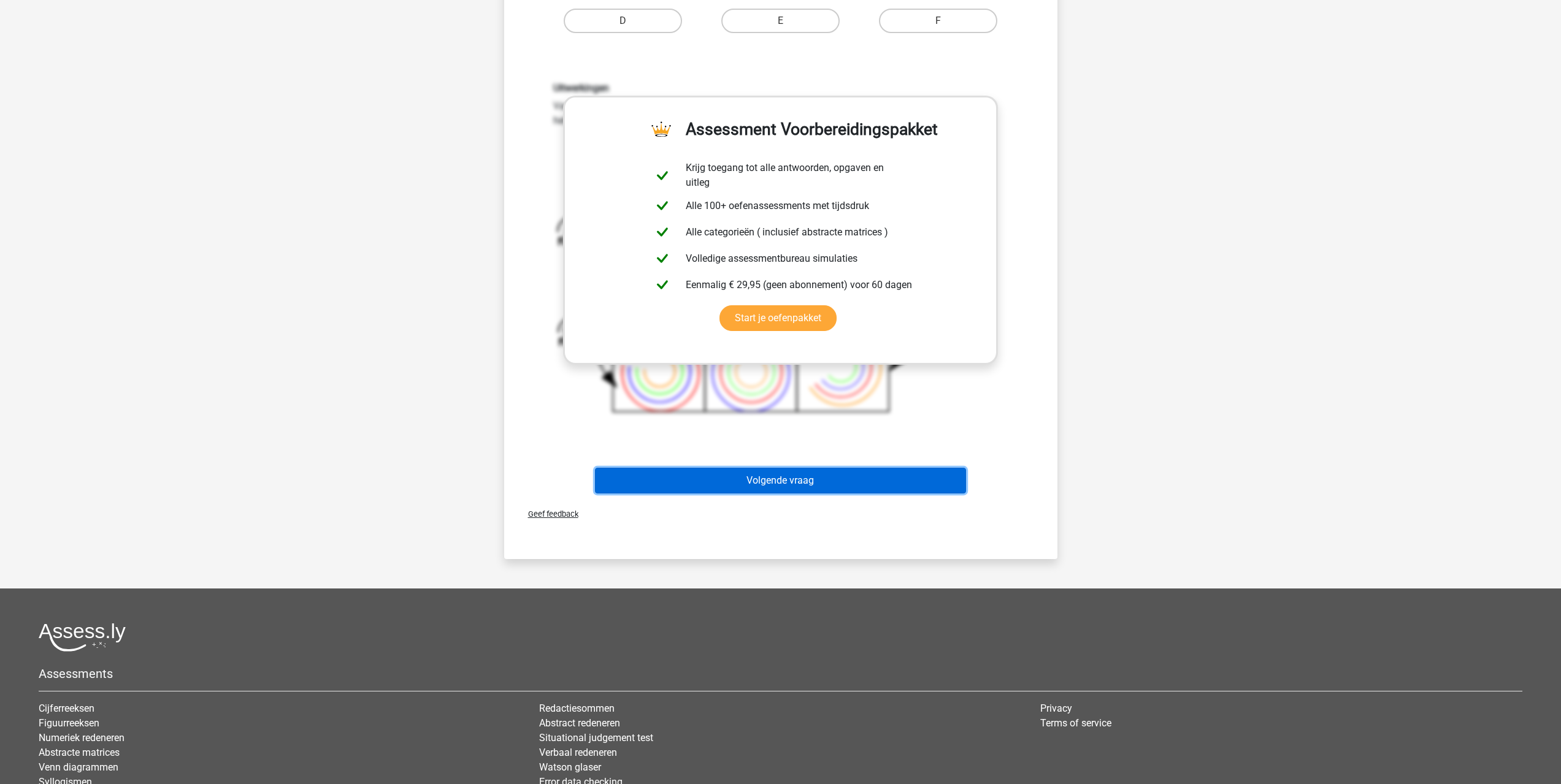
click at [800, 477] on button "Volgende vraag" at bounding box center [780, 481] width 371 height 26
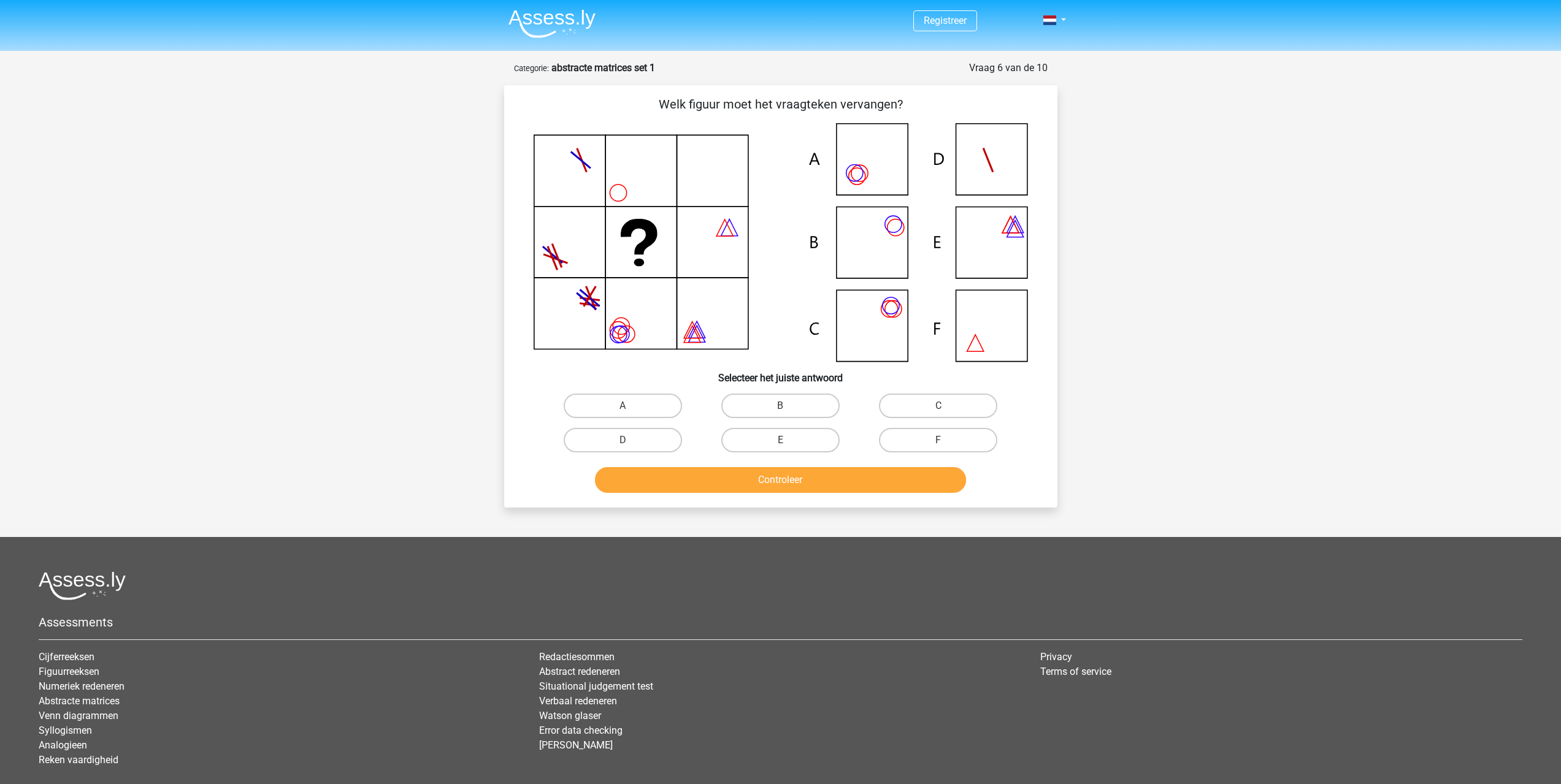
scroll to position [0, 0]
click at [626, 403] on label "A" at bounding box center [623, 406] width 118 height 24
click at [626, 407] on input "A" at bounding box center [626, 411] width 8 height 8
radio input "true"
click at [748, 484] on button "Controleer" at bounding box center [780, 481] width 371 height 26
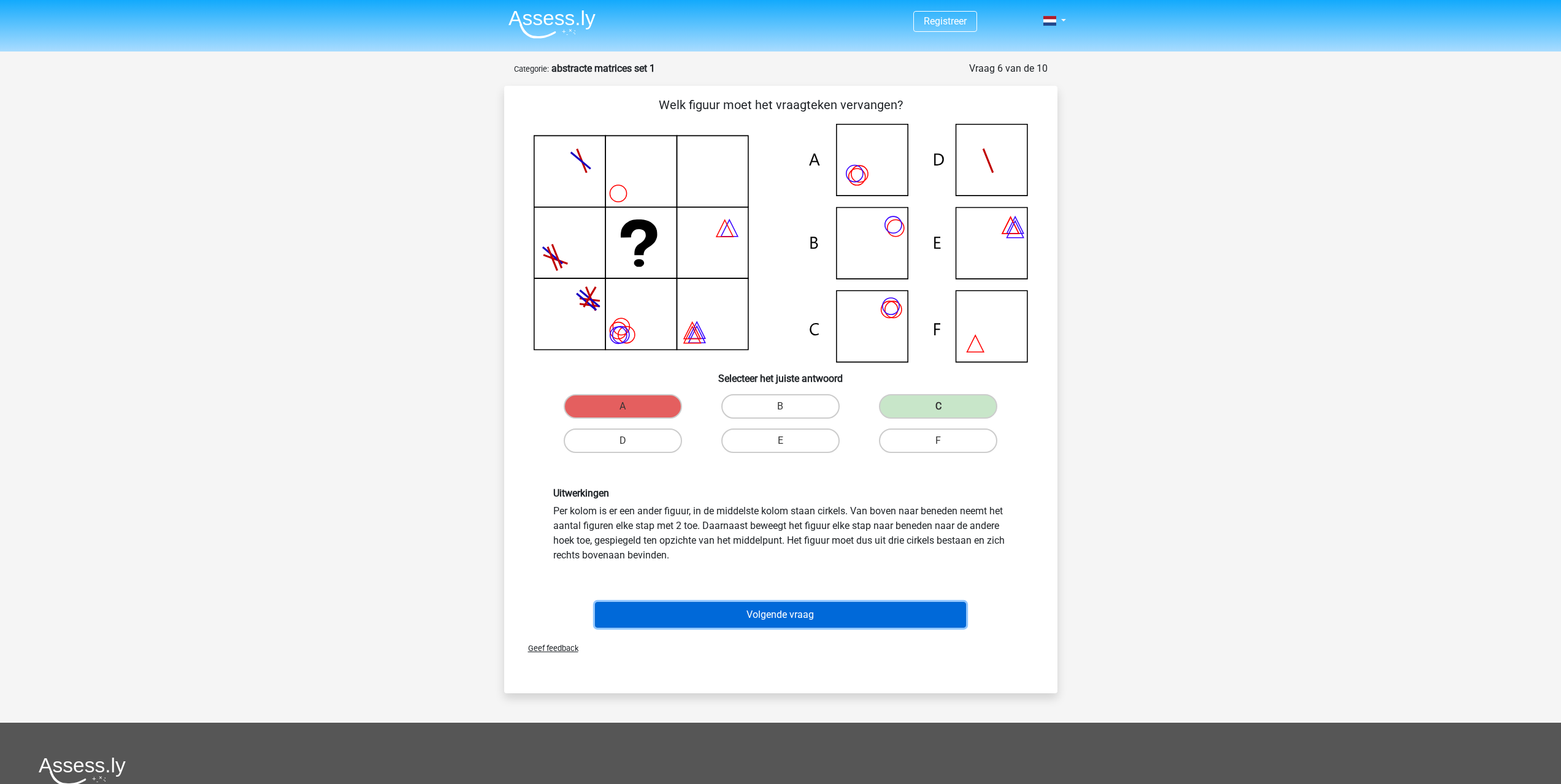
click at [765, 608] on button "Volgende vraag" at bounding box center [780, 615] width 371 height 26
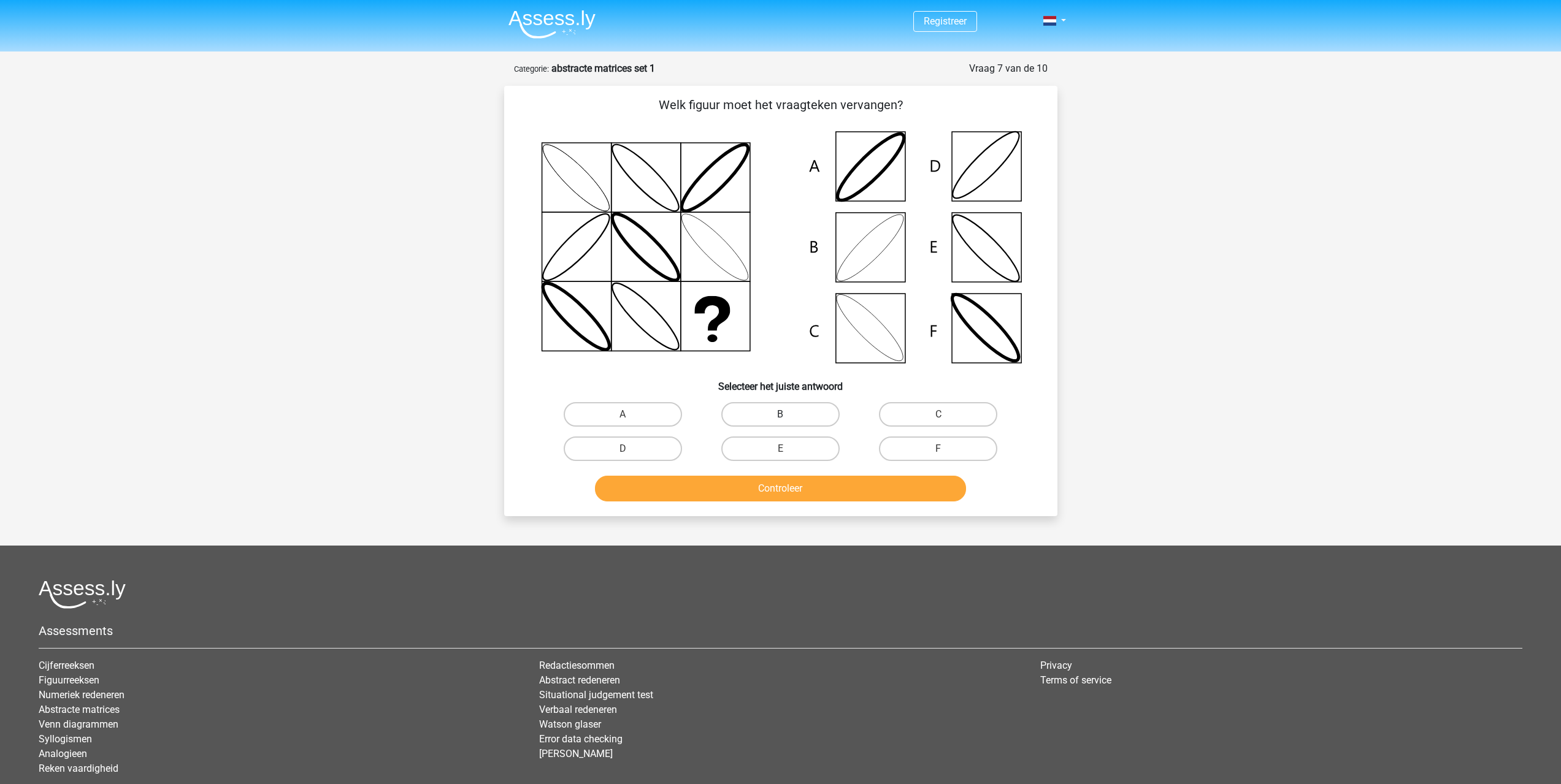
click at [769, 404] on label "B" at bounding box center [780, 414] width 118 height 24
click at [780, 414] on input "B" at bounding box center [784, 418] width 8 height 8
radio input "true"
click at [773, 495] on button "Controleer" at bounding box center [780, 489] width 371 height 26
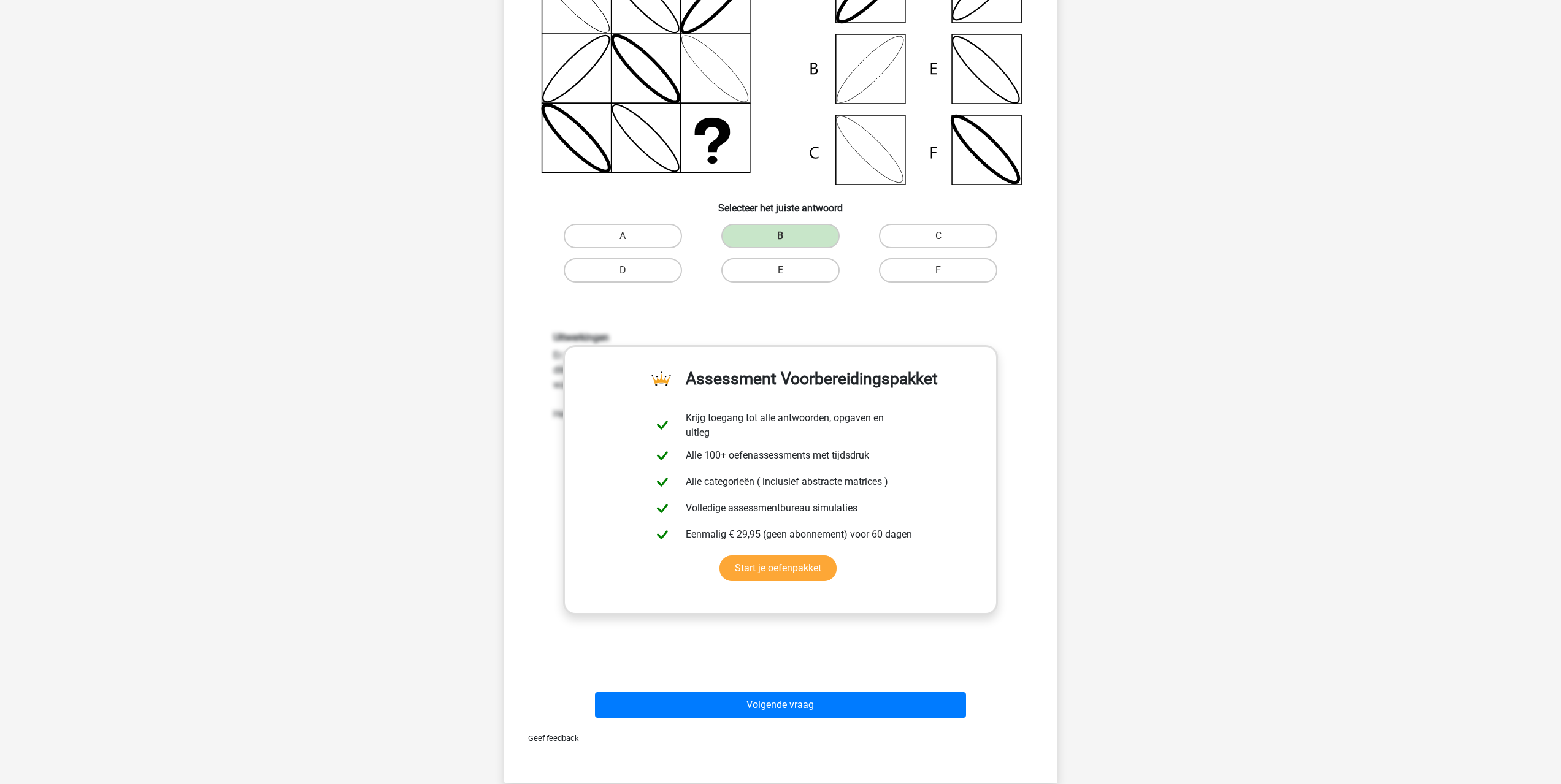
scroll to position [368, 0]
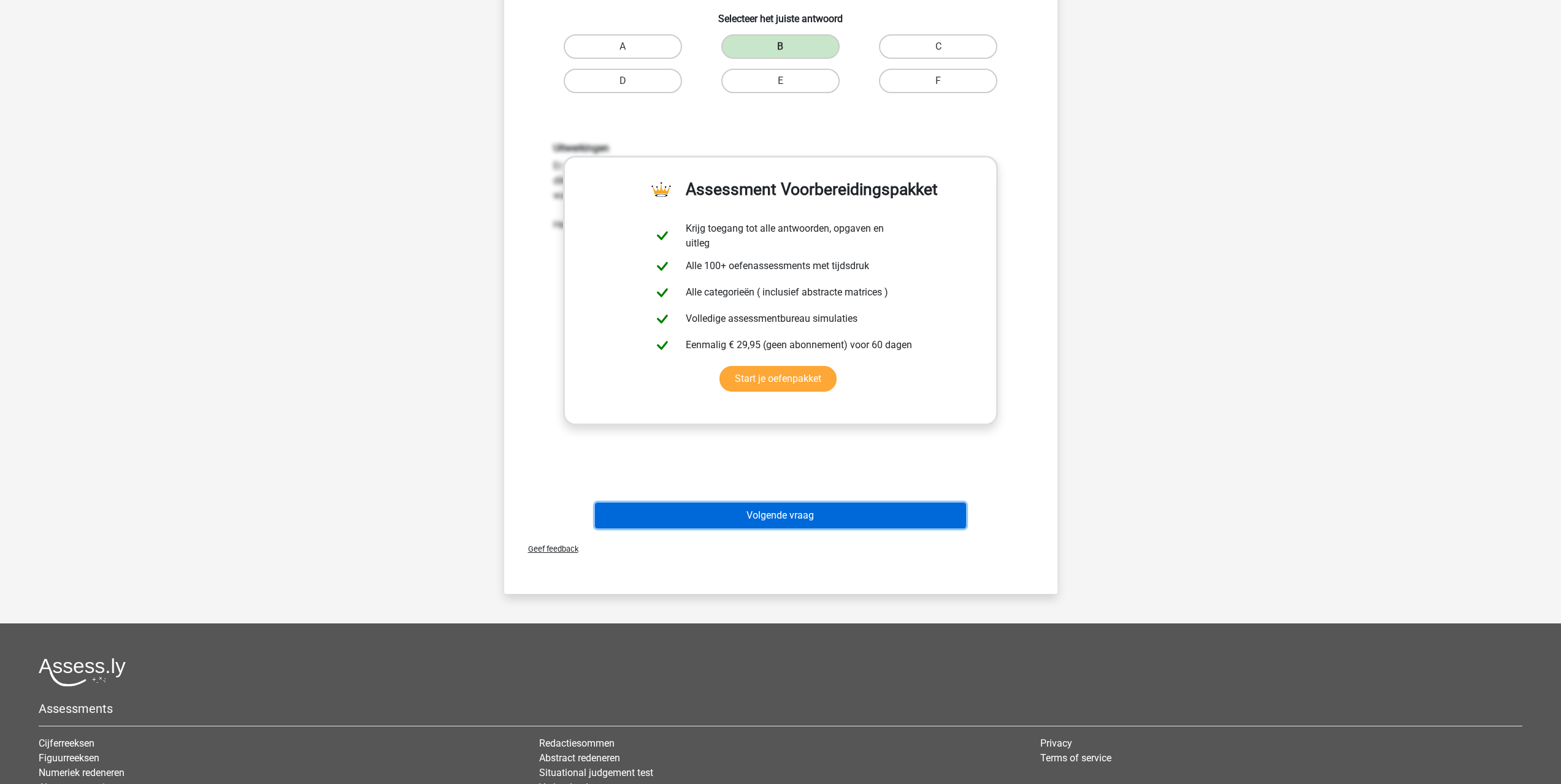
click at [779, 514] on button "Volgende vraag" at bounding box center [780, 516] width 371 height 26
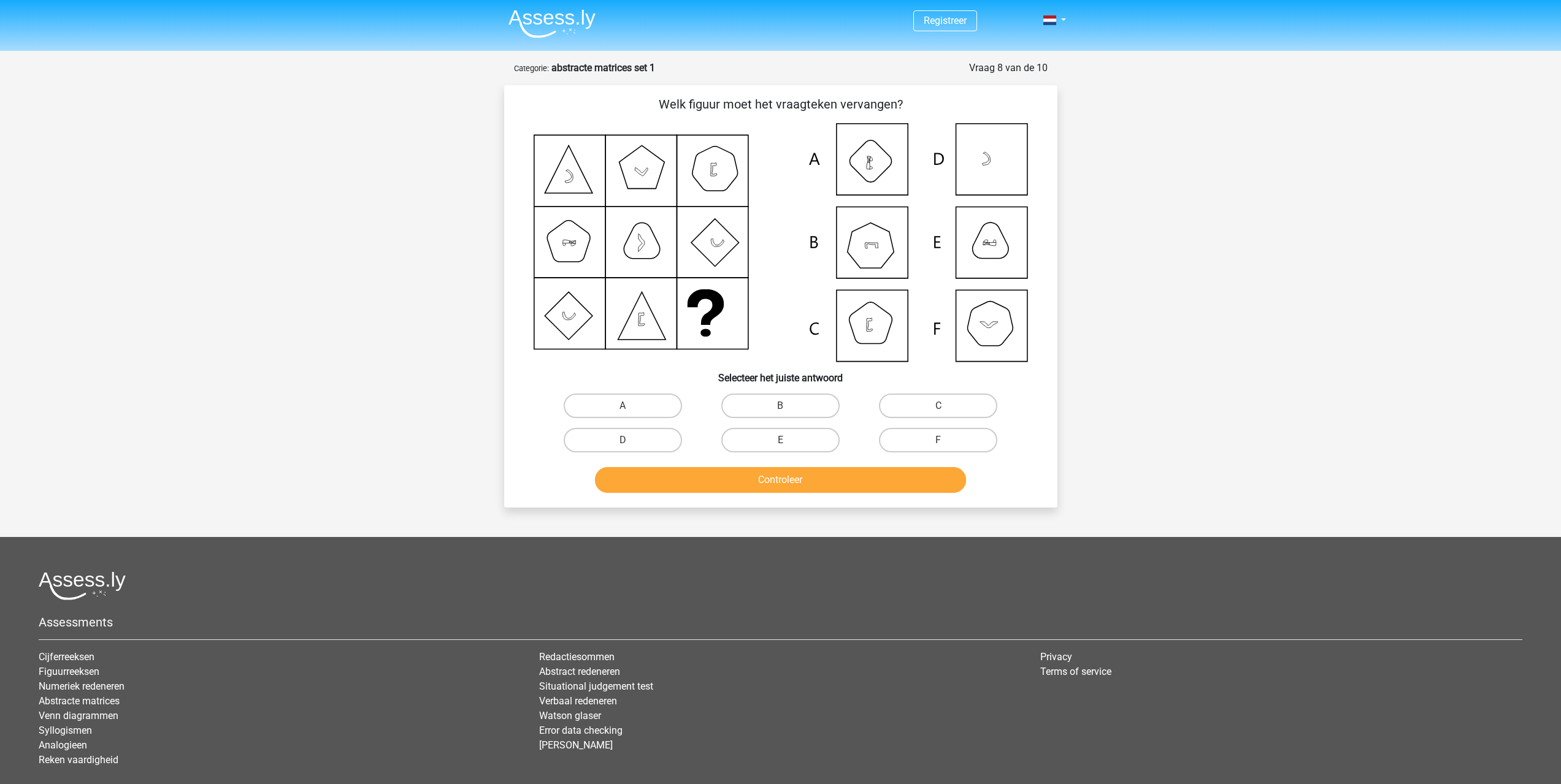
scroll to position [0, 0]
click at [925, 439] on label "F" at bounding box center [938, 440] width 118 height 24
click at [938, 441] on input "F" at bounding box center [942, 445] width 8 height 8
radio input "true"
drag, startPoint x: 870, startPoint y: 478, endPoint x: 878, endPoint y: 485, distance: 10.6
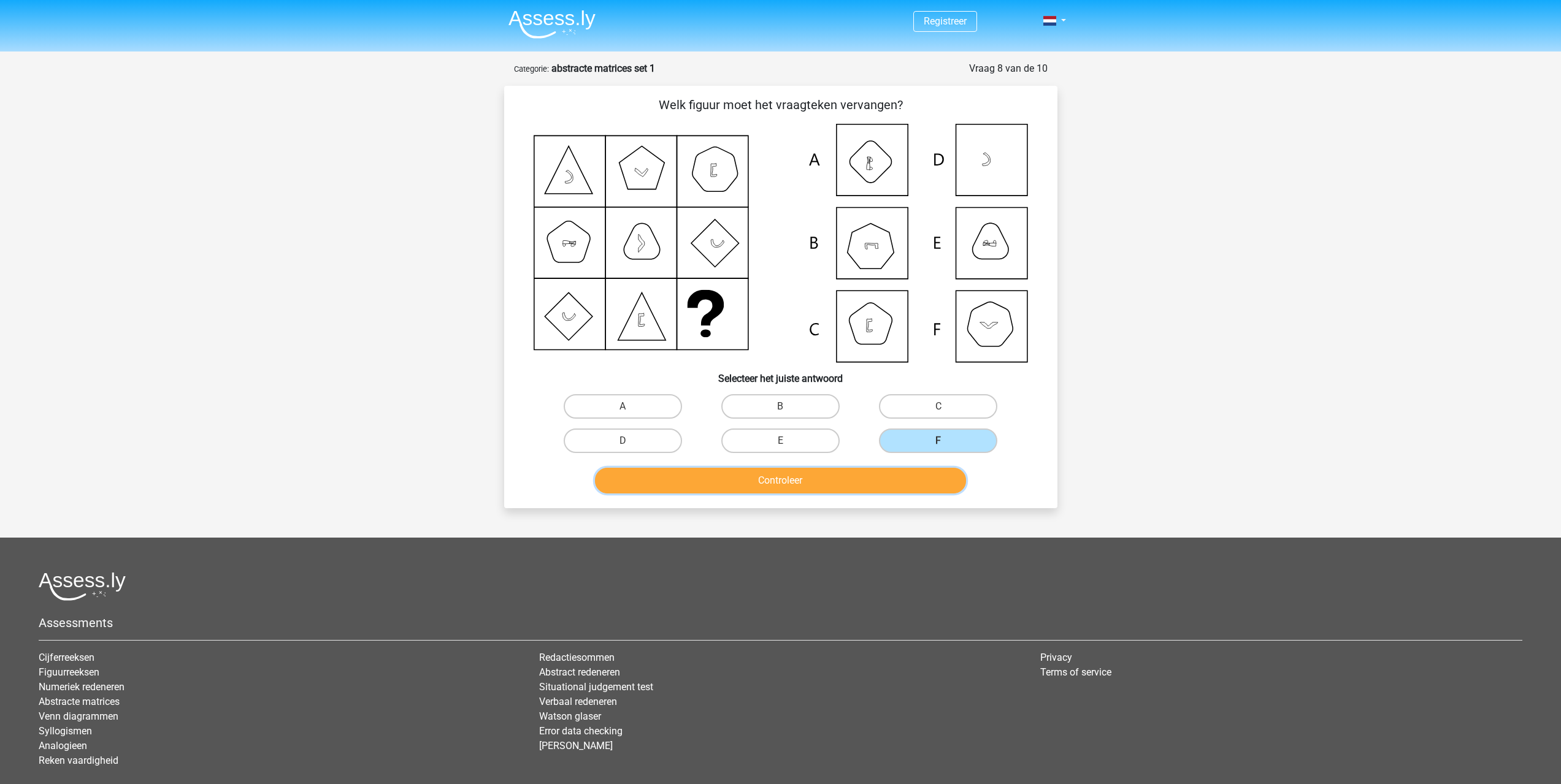
click at [869, 479] on button "Controleer" at bounding box center [780, 481] width 371 height 26
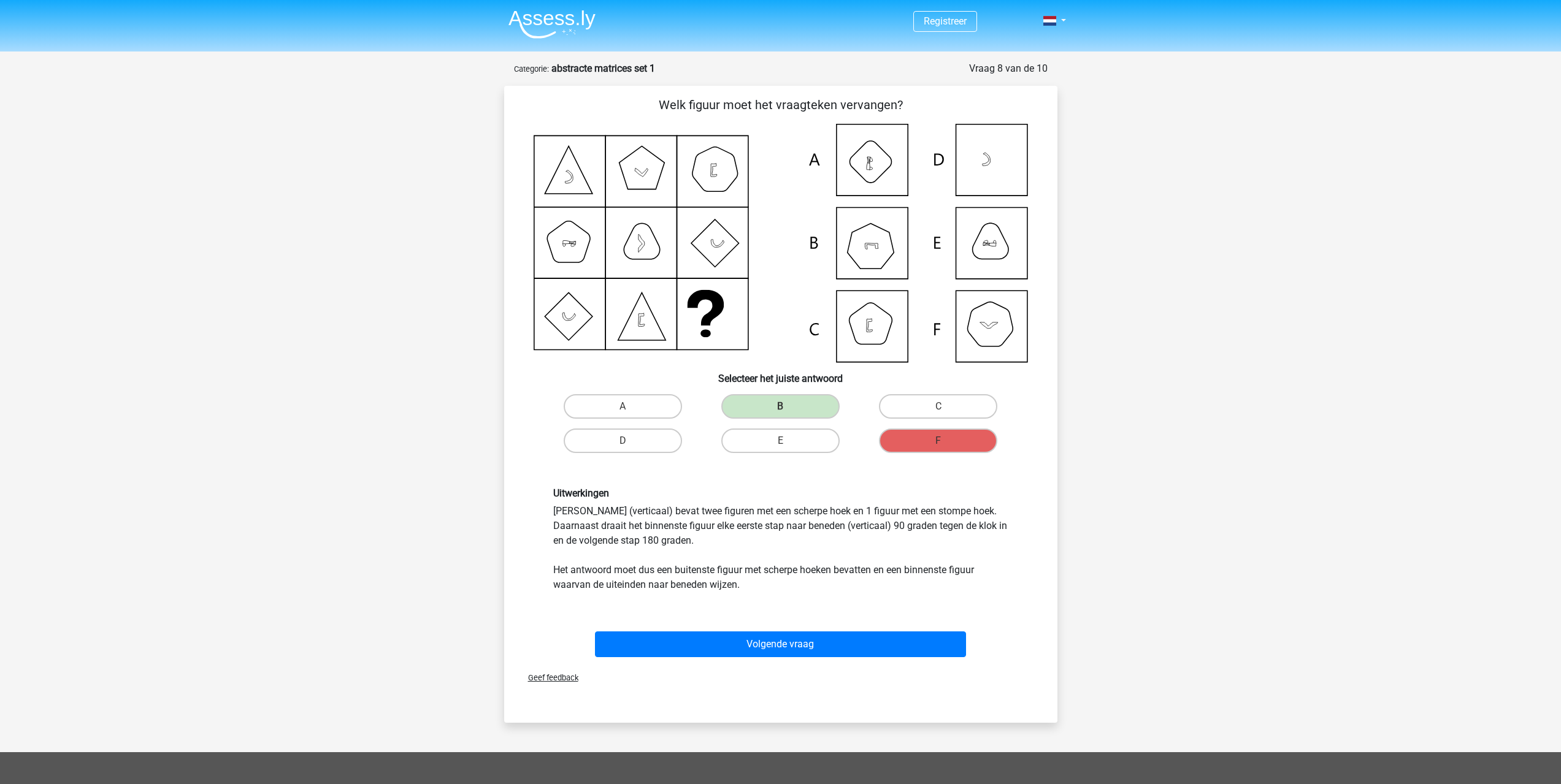
click at [860, 255] on icon at bounding box center [780, 242] width 494 height 239
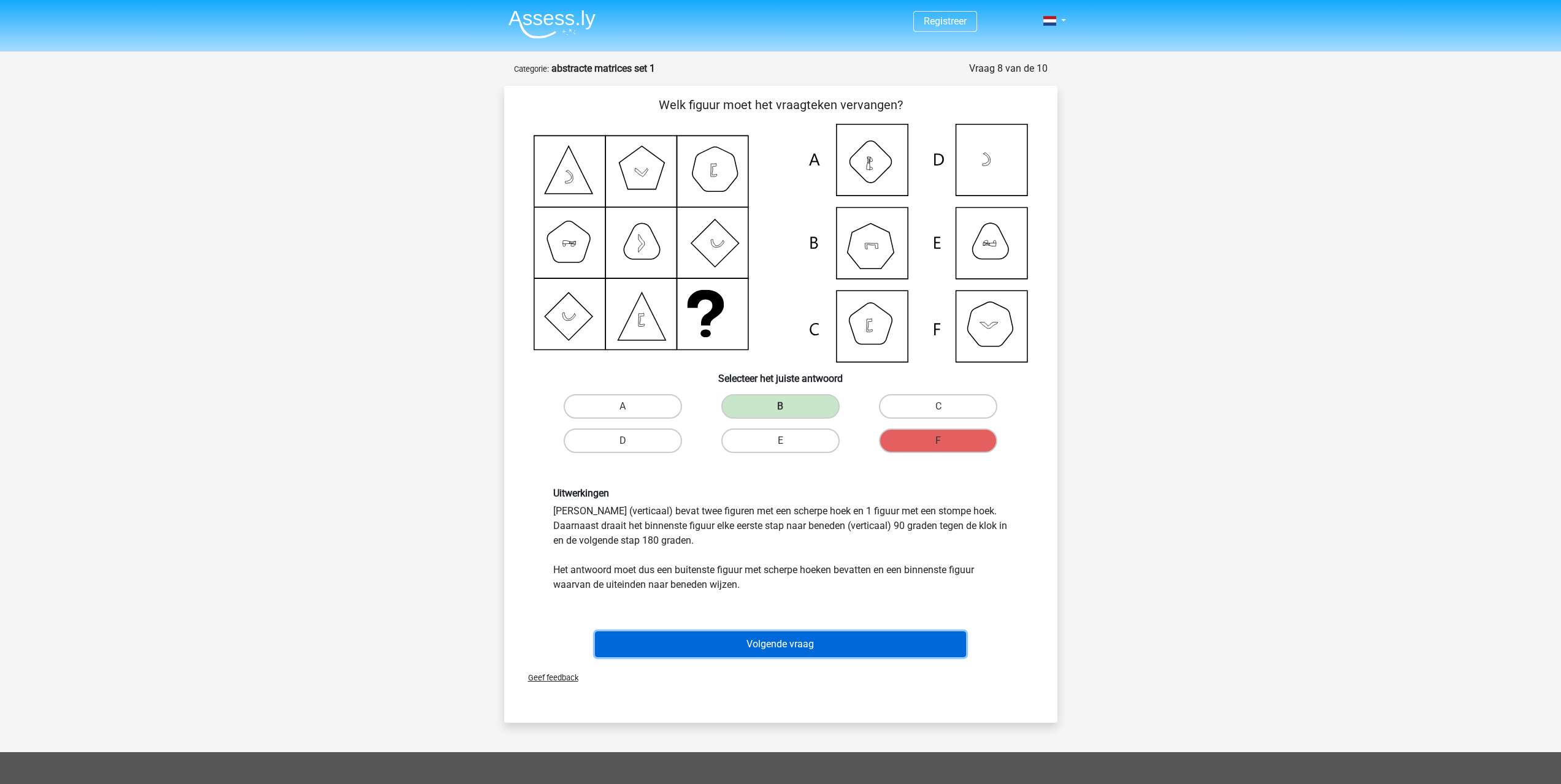
click at [768, 644] on button "Volgende vraag" at bounding box center [780, 645] width 371 height 26
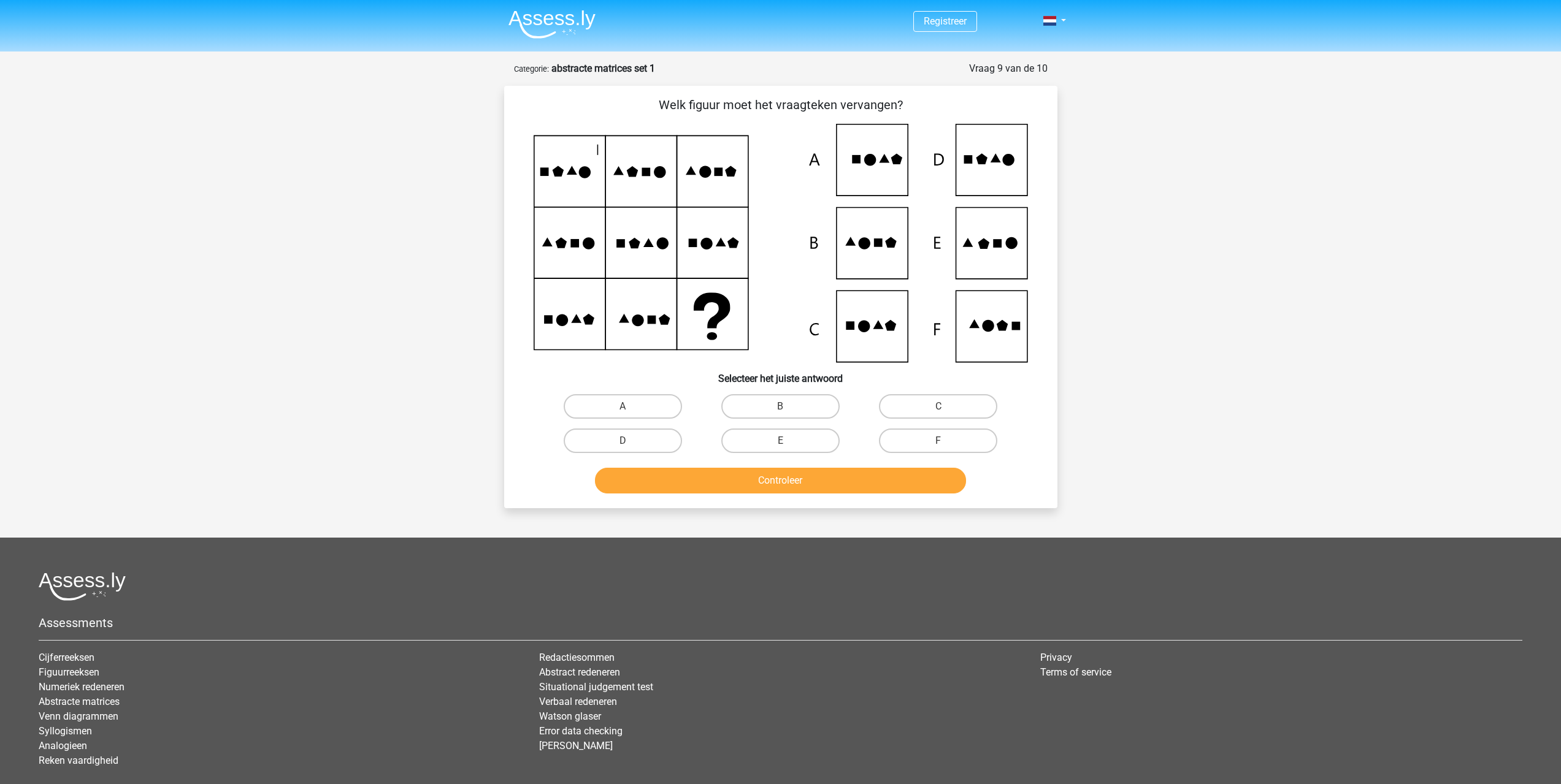
scroll to position [61, 0]
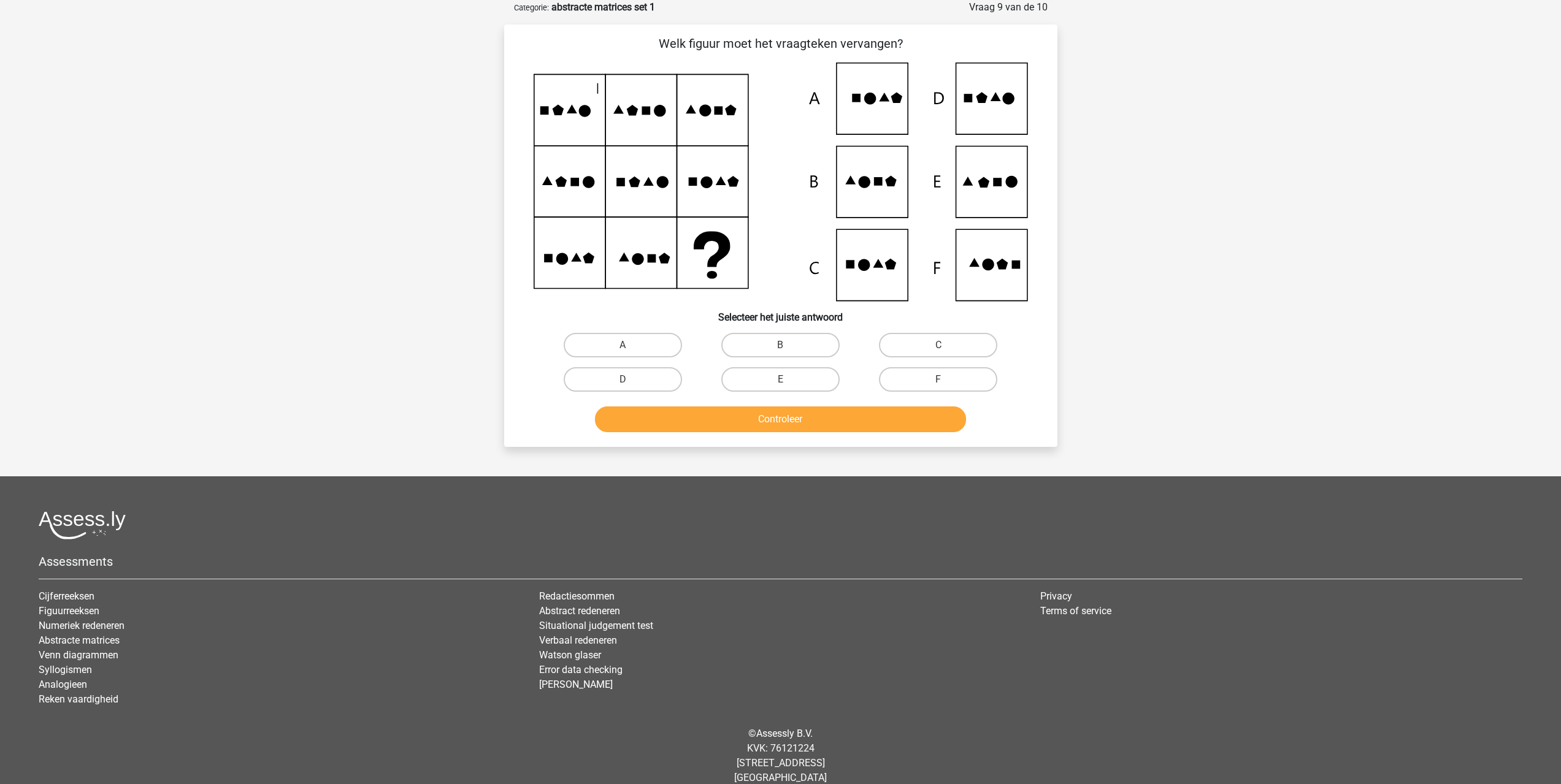
click at [988, 185] on icon at bounding box center [983, 183] width 11 height 11
click at [800, 427] on button "Controleer" at bounding box center [780, 420] width 371 height 26
click at [627, 388] on label "D" at bounding box center [623, 379] width 118 height 24
click at [627, 387] on input "D" at bounding box center [626, 384] width 8 height 8
radio input "true"
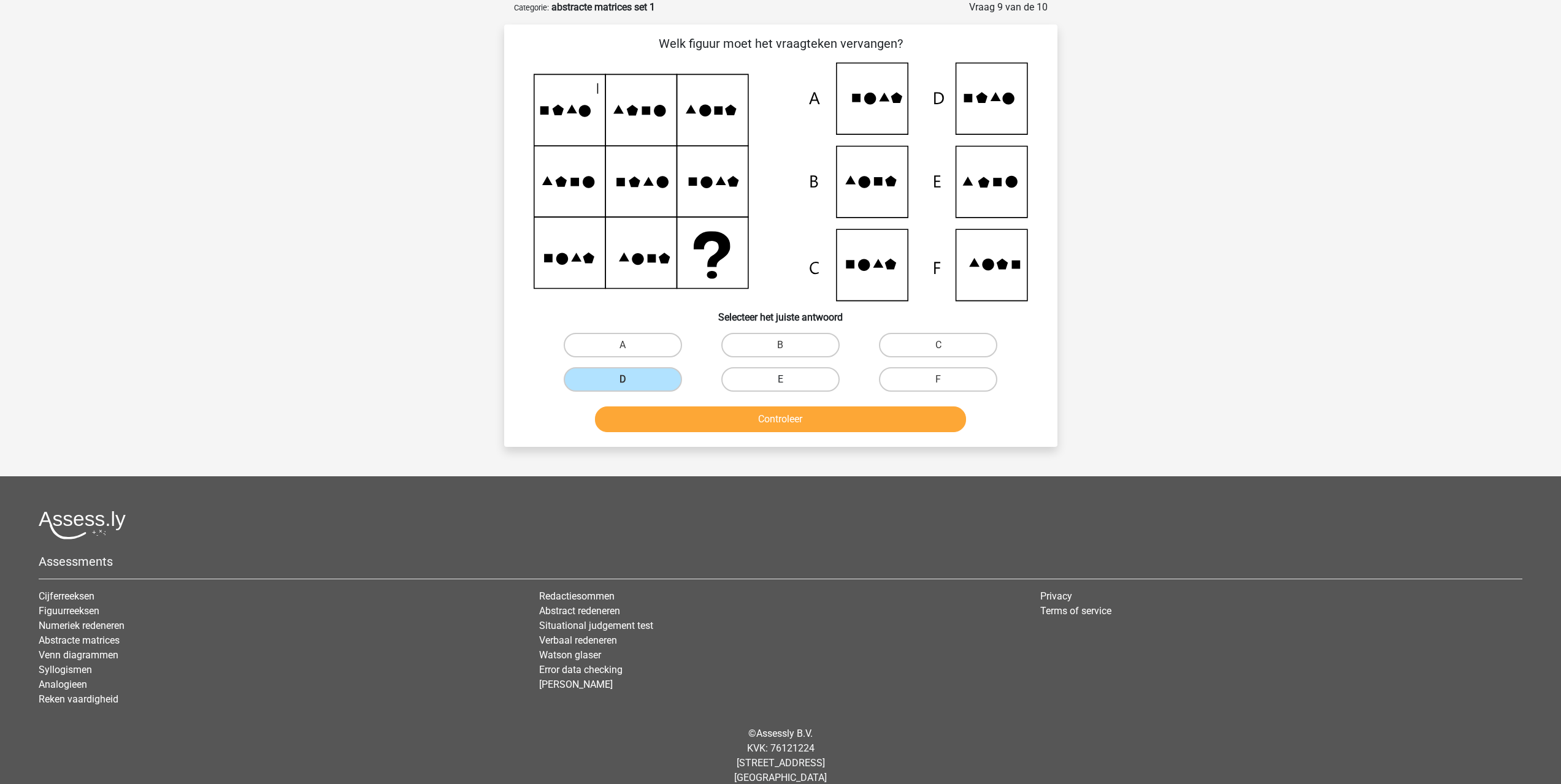
click at [773, 387] on label "E" at bounding box center [780, 379] width 118 height 24
click at [780, 387] on input "E" at bounding box center [784, 384] width 8 height 8
radio input "true"
click at [780, 424] on button "Controleer" at bounding box center [780, 420] width 371 height 26
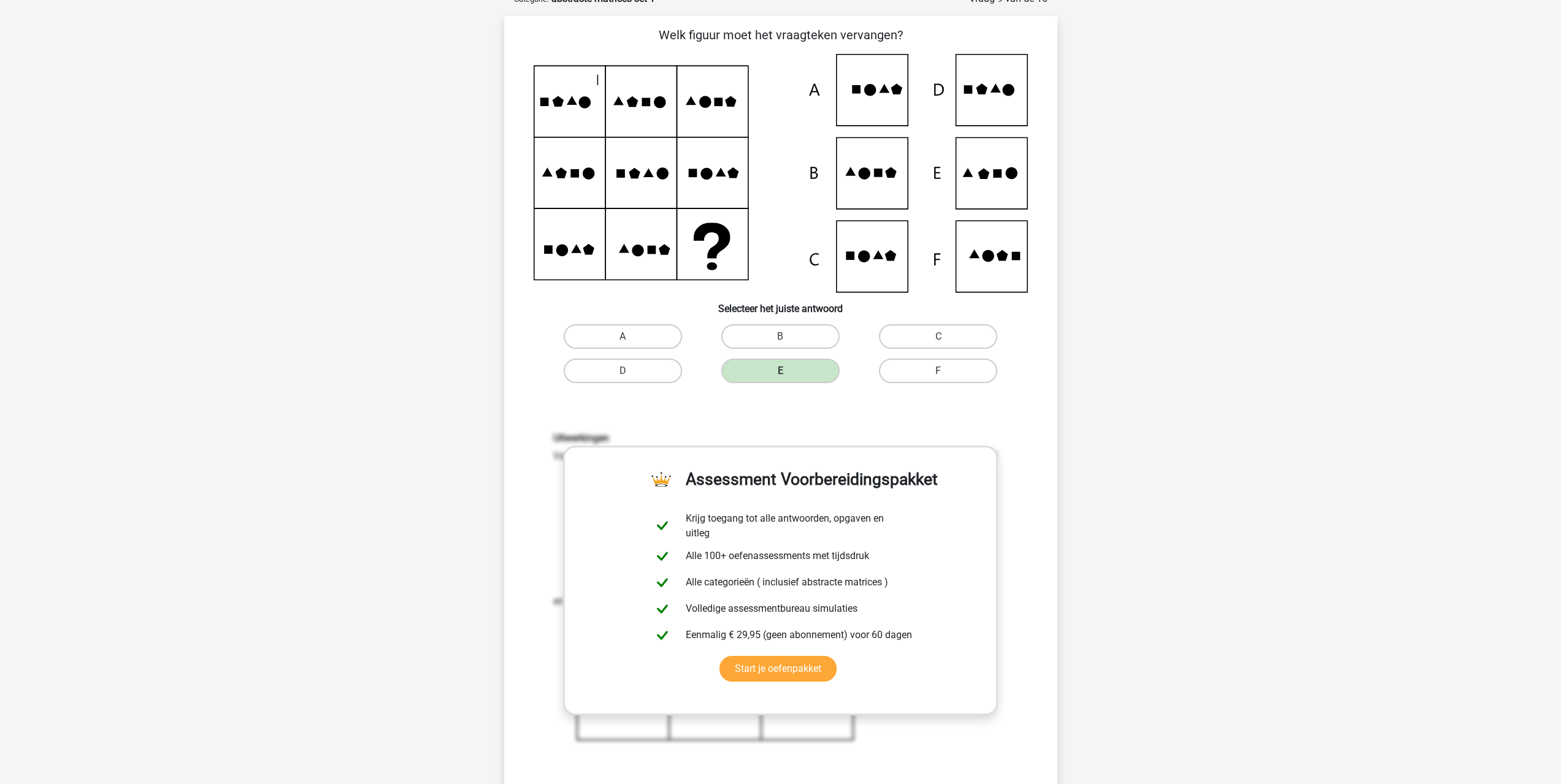
scroll to position [368, 0]
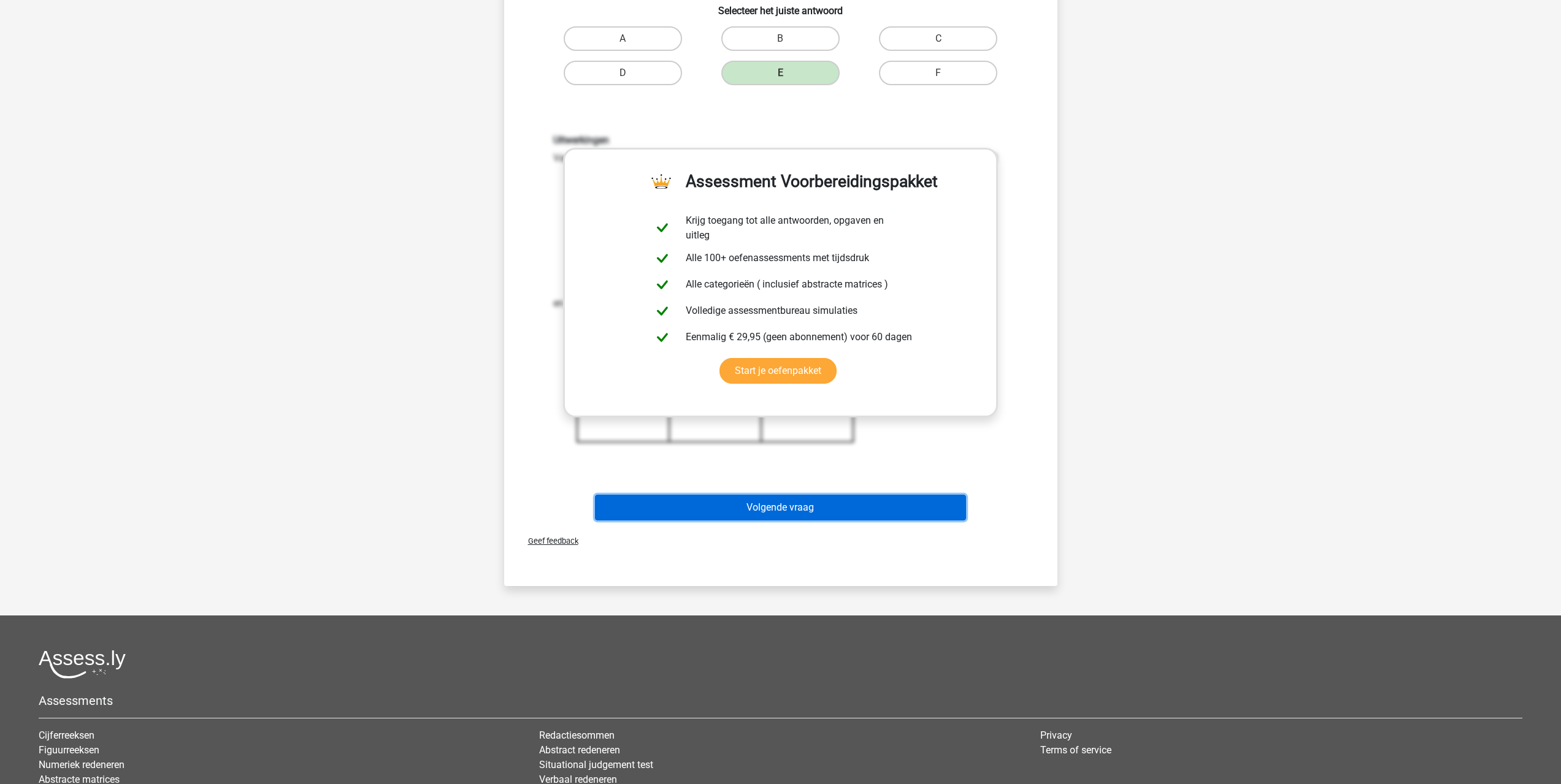
click at [822, 504] on button "Volgende vraag" at bounding box center [780, 508] width 371 height 26
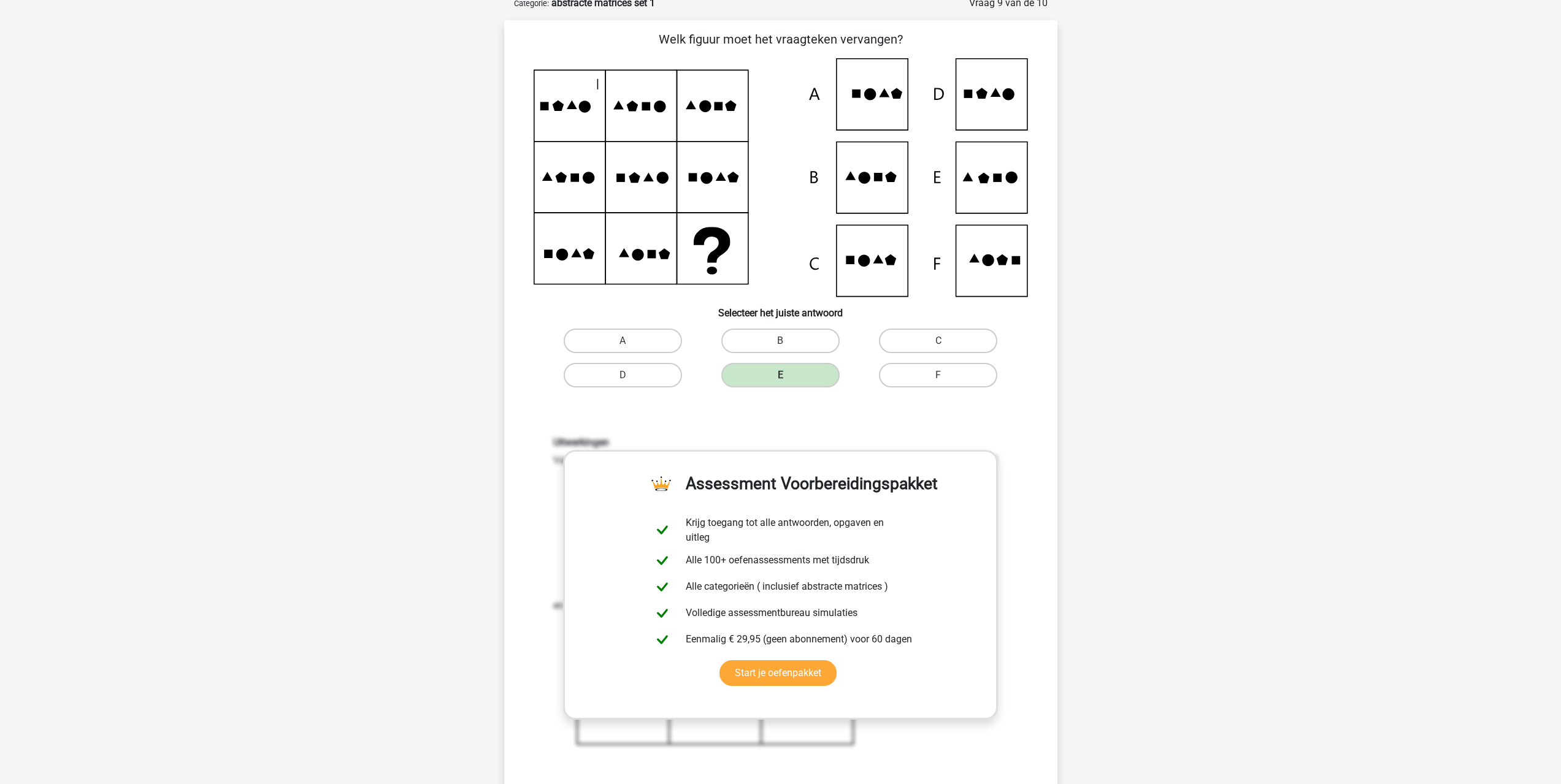
scroll to position [61, 0]
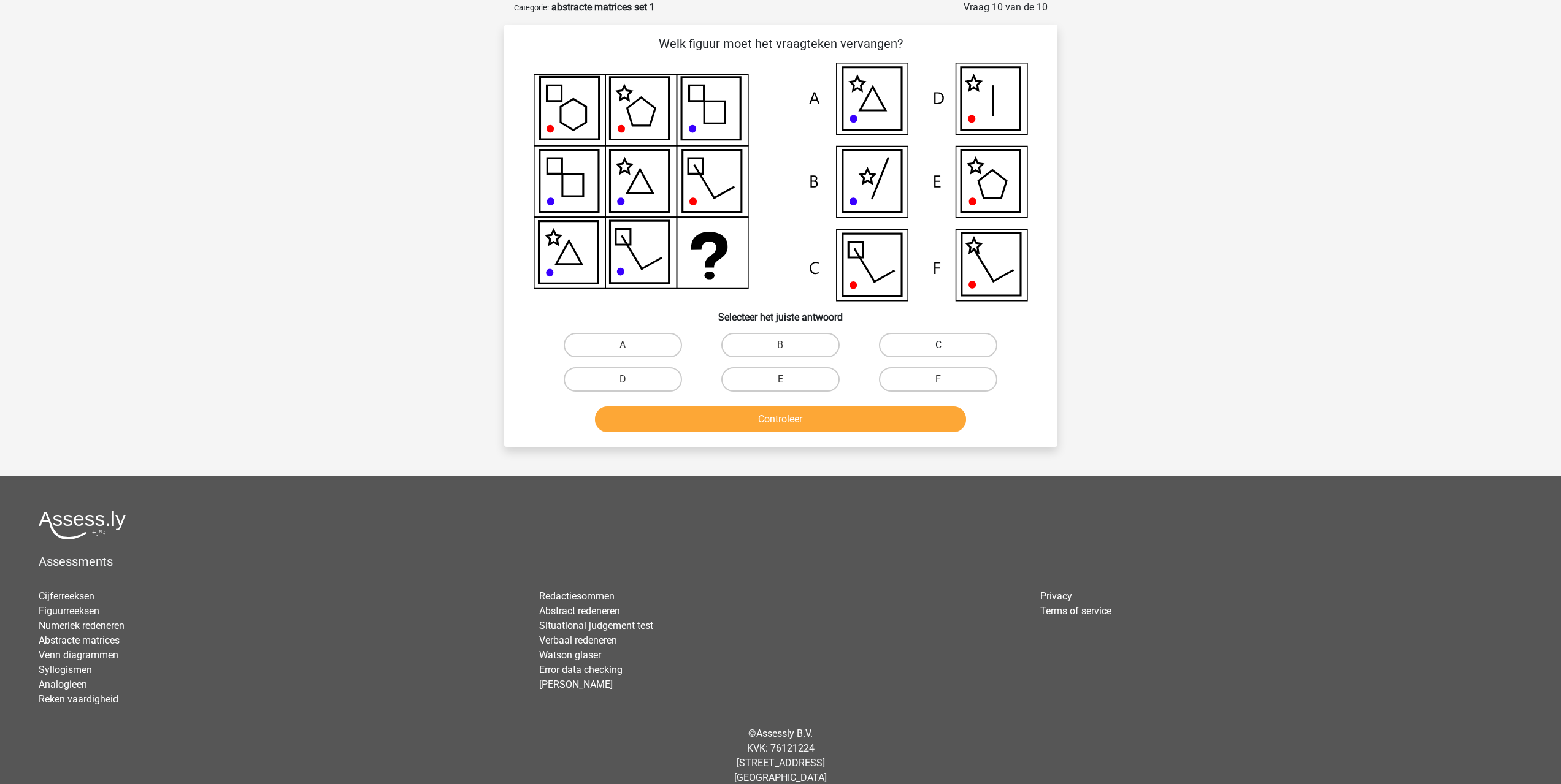
click at [909, 338] on label "C" at bounding box center [938, 345] width 118 height 24
click at [938, 346] on input "C" at bounding box center [942, 349] width 8 height 8
radio input "true"
click at [834, 410] on button "Controleer" at bounding box center [780, 420] width 371 height 26
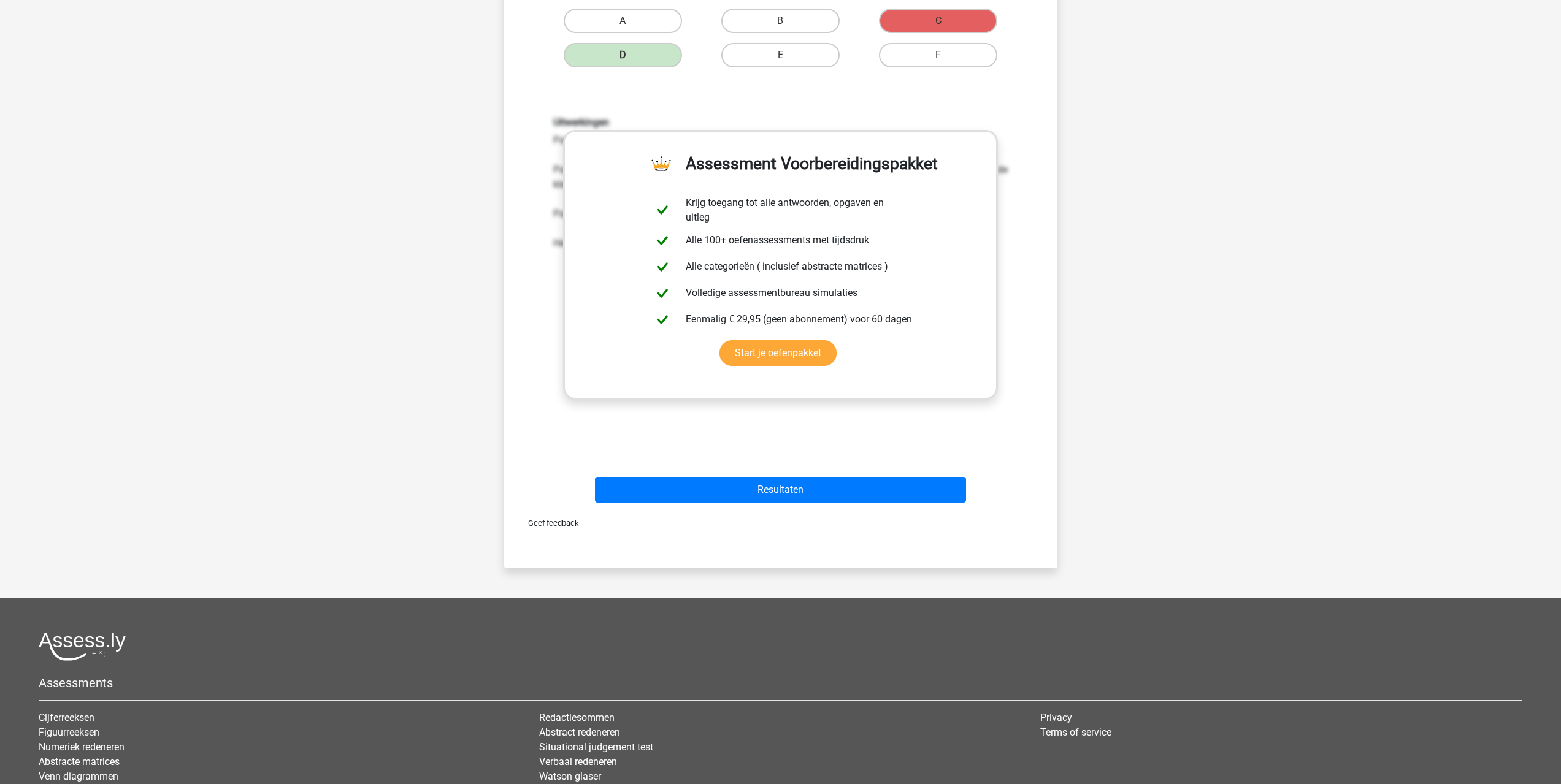
scroll to position [462, 0]
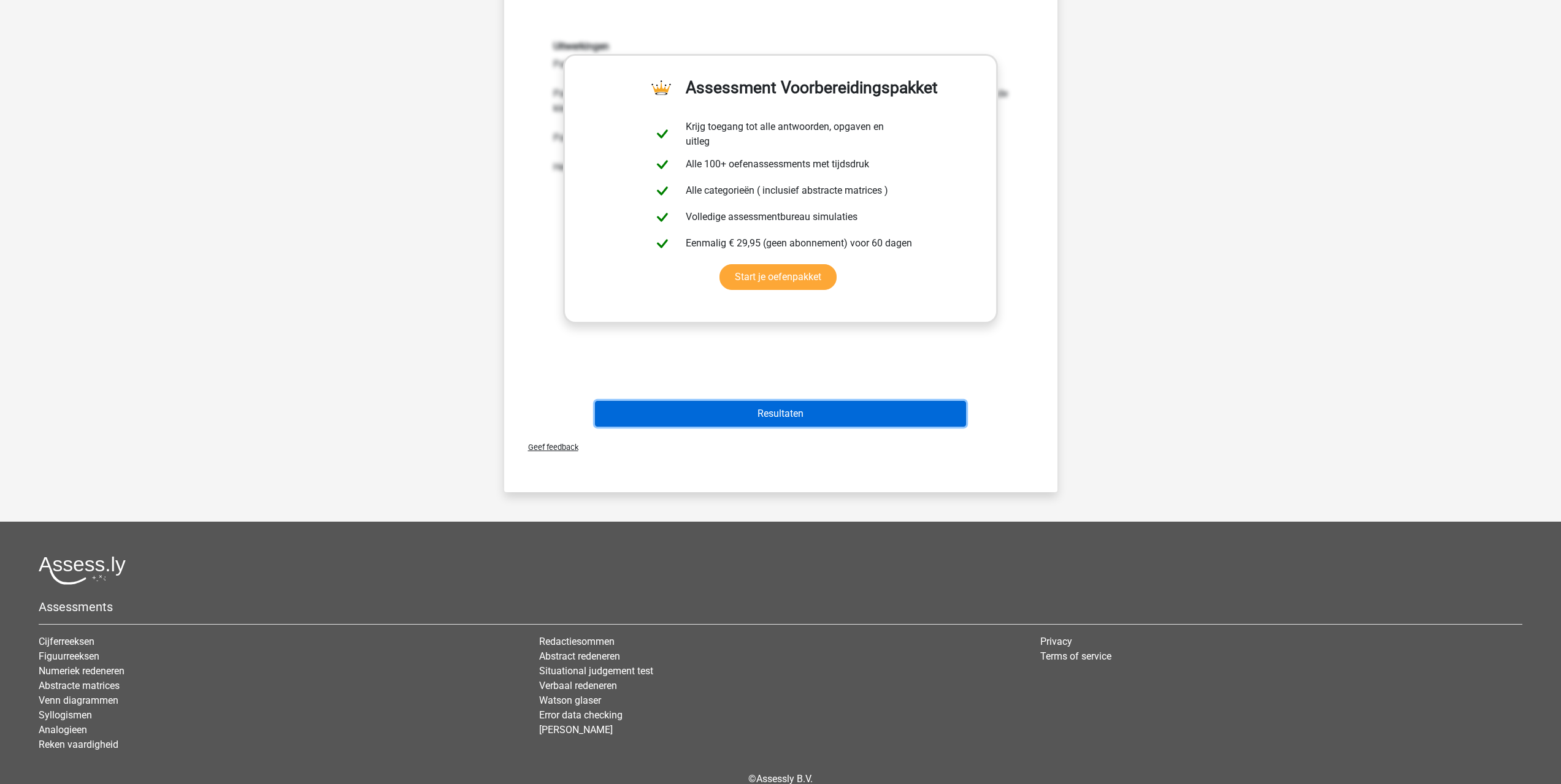
click at [788, 412] on button "Resultaten" at bounding box center [780, 414] width 371 height 26
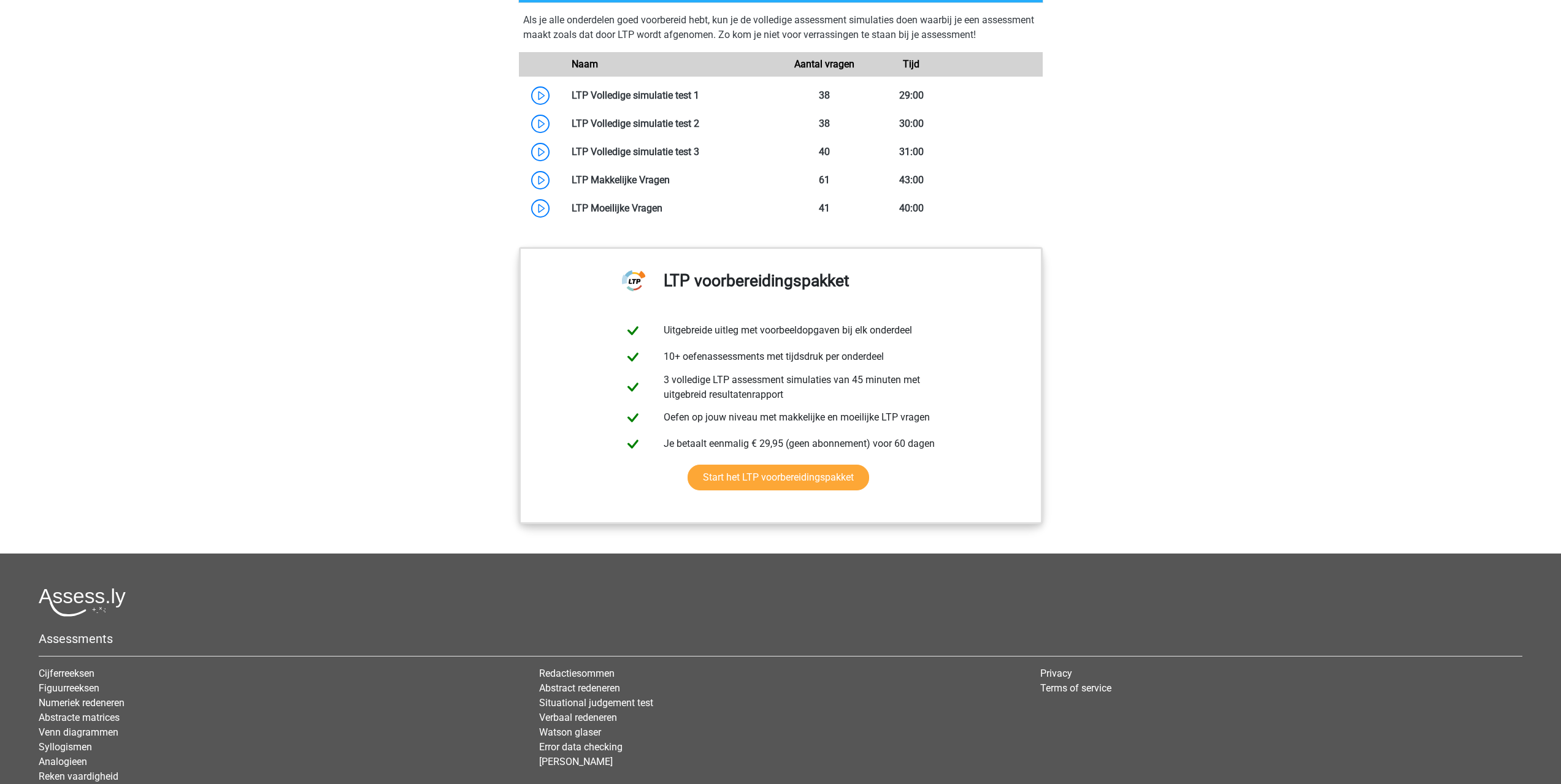
scroll to position [1042, 0]
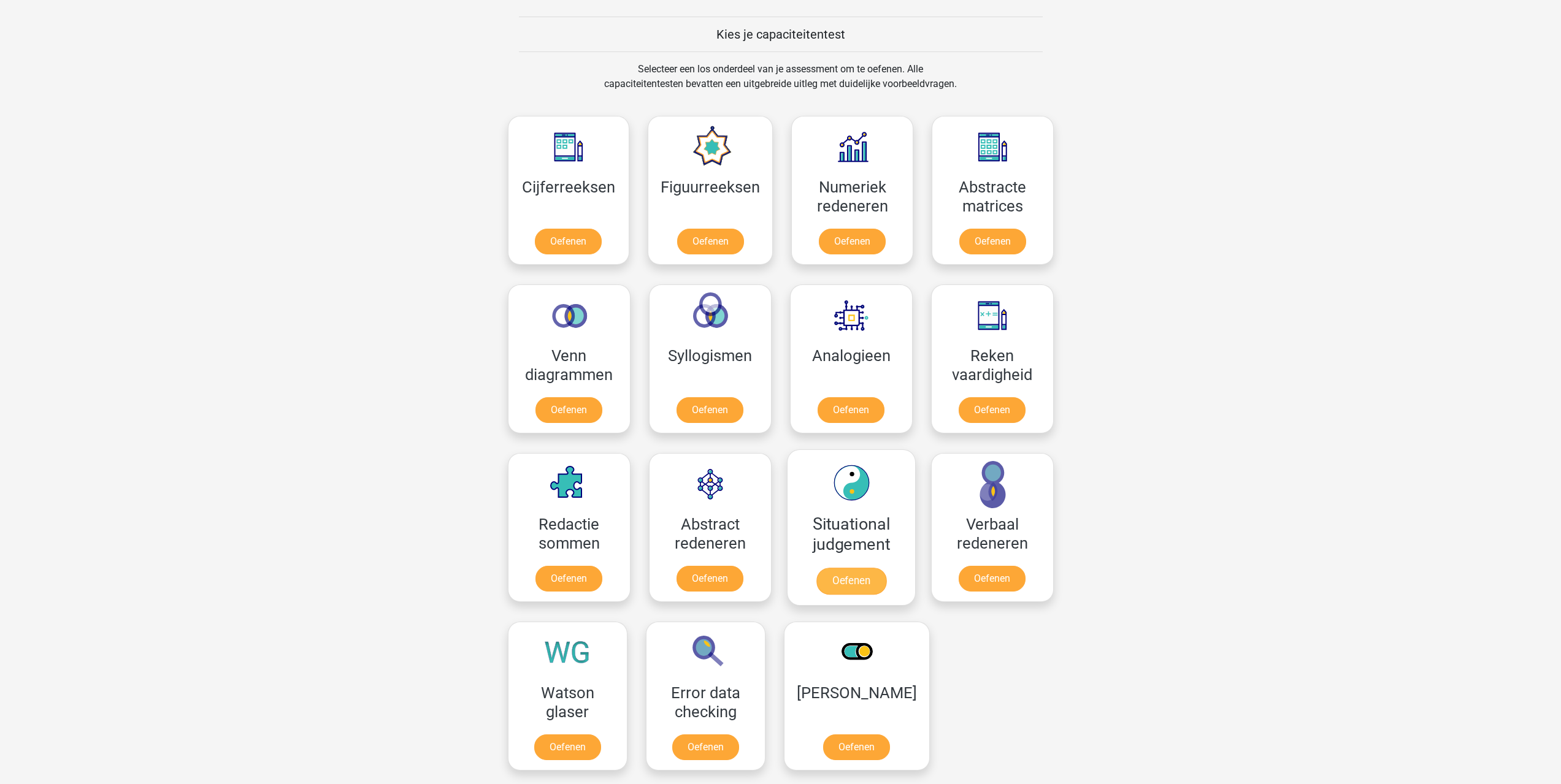
scroll to position [490, 0]
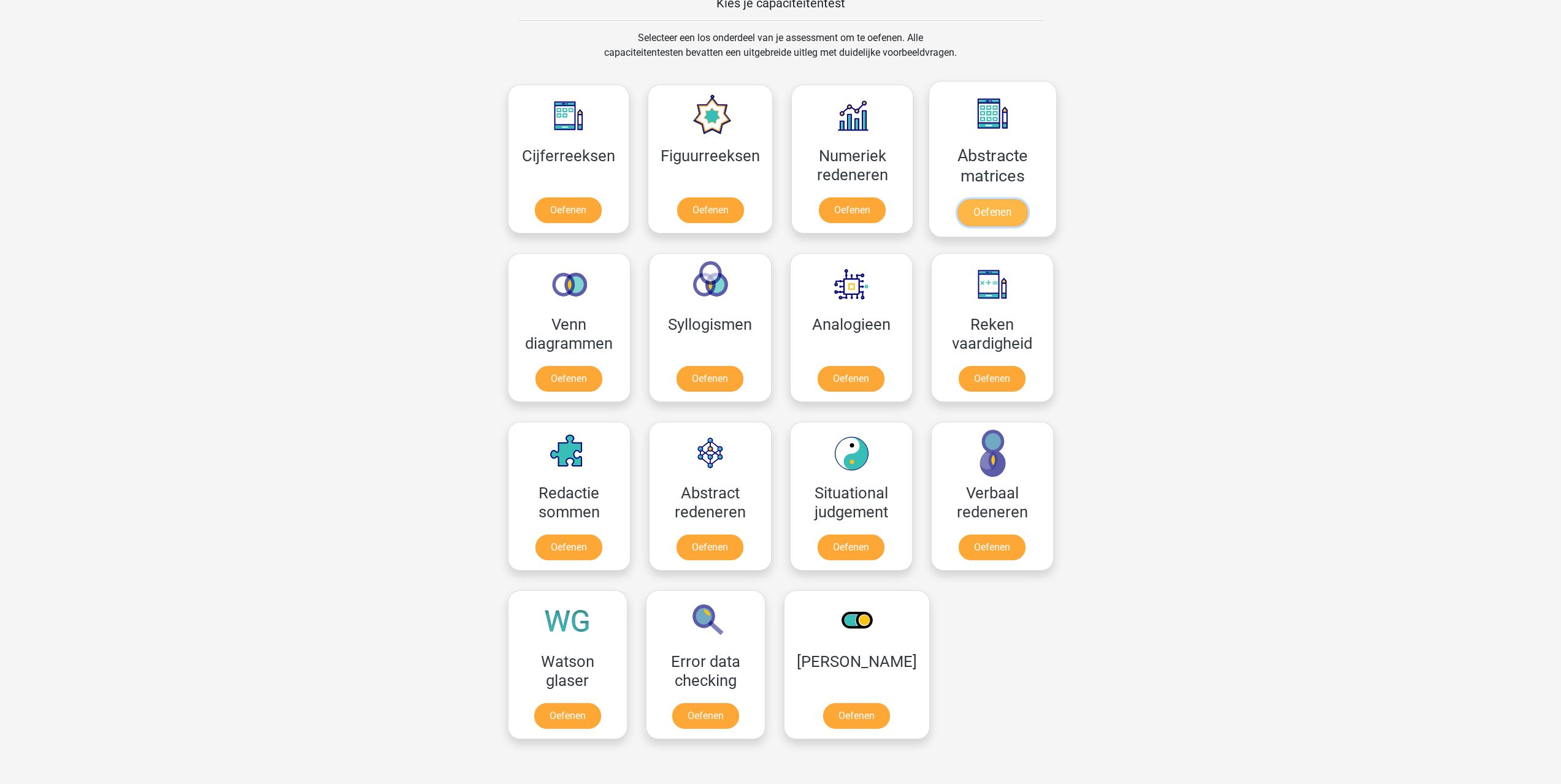
click at [995, 216] on link "Oefenen" at bounding box center [991, 213] width 70 height 27
click at [973, 375] on link "Oefenen" at bounding box center [991, 381] width 70 height 27
click at [851, 205] on link "Oefenen" at bounding box center [851, 213] width 70 height 27
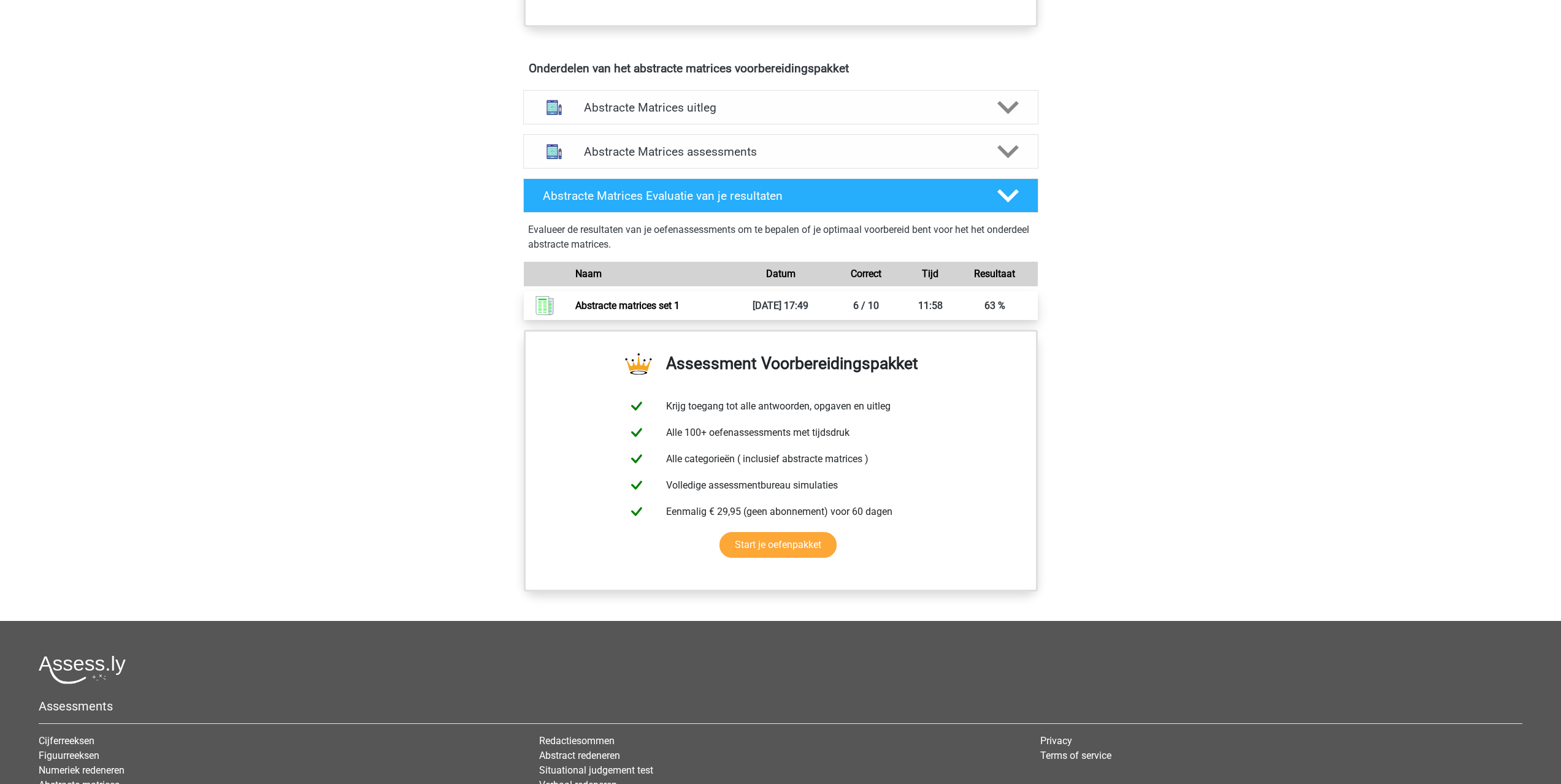
scroll to position [686, 0]
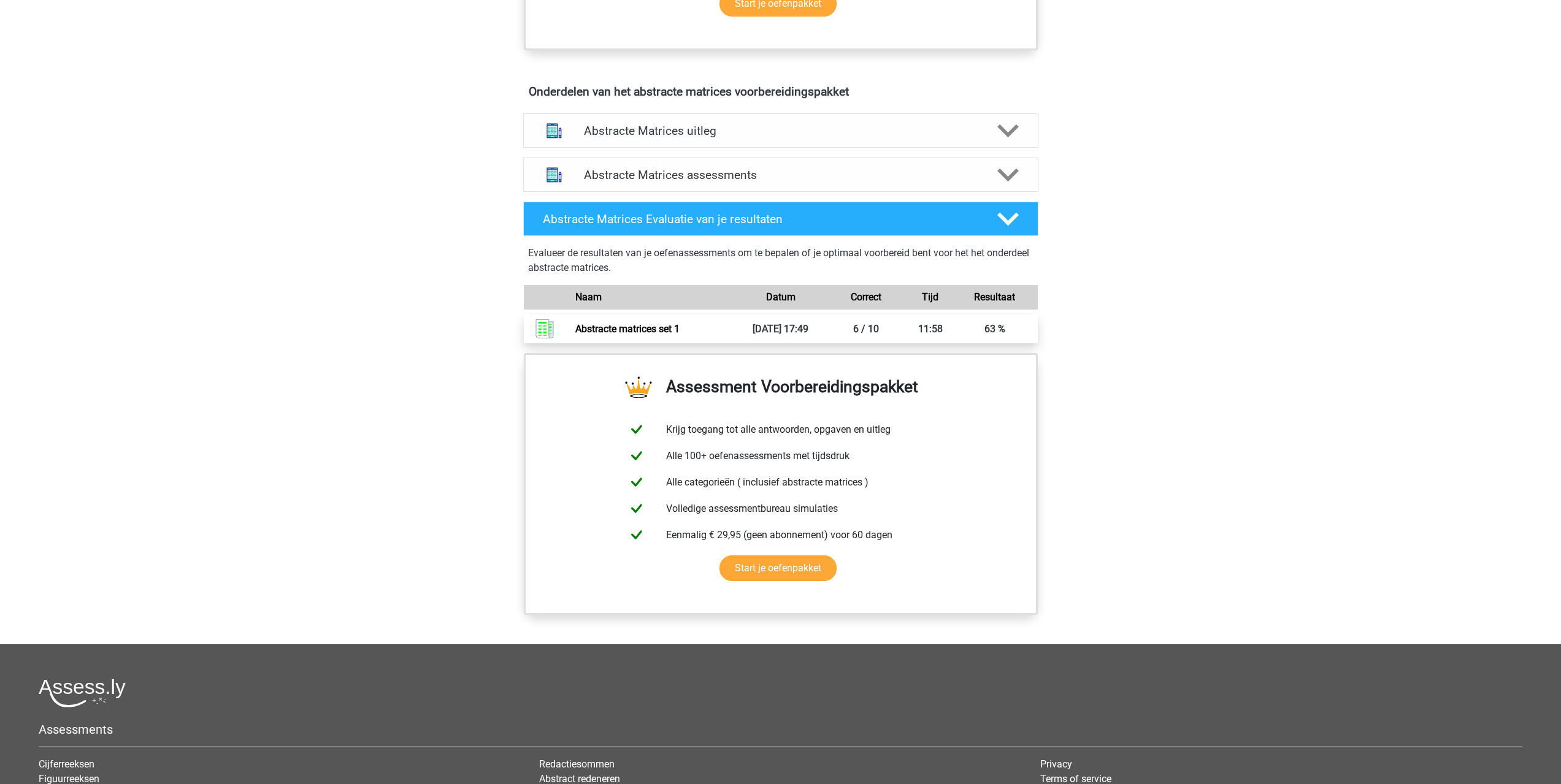
click at [625, 333] on link "Abstracte matrices set 1" at bounding box center [627, 329] width 104 height 12
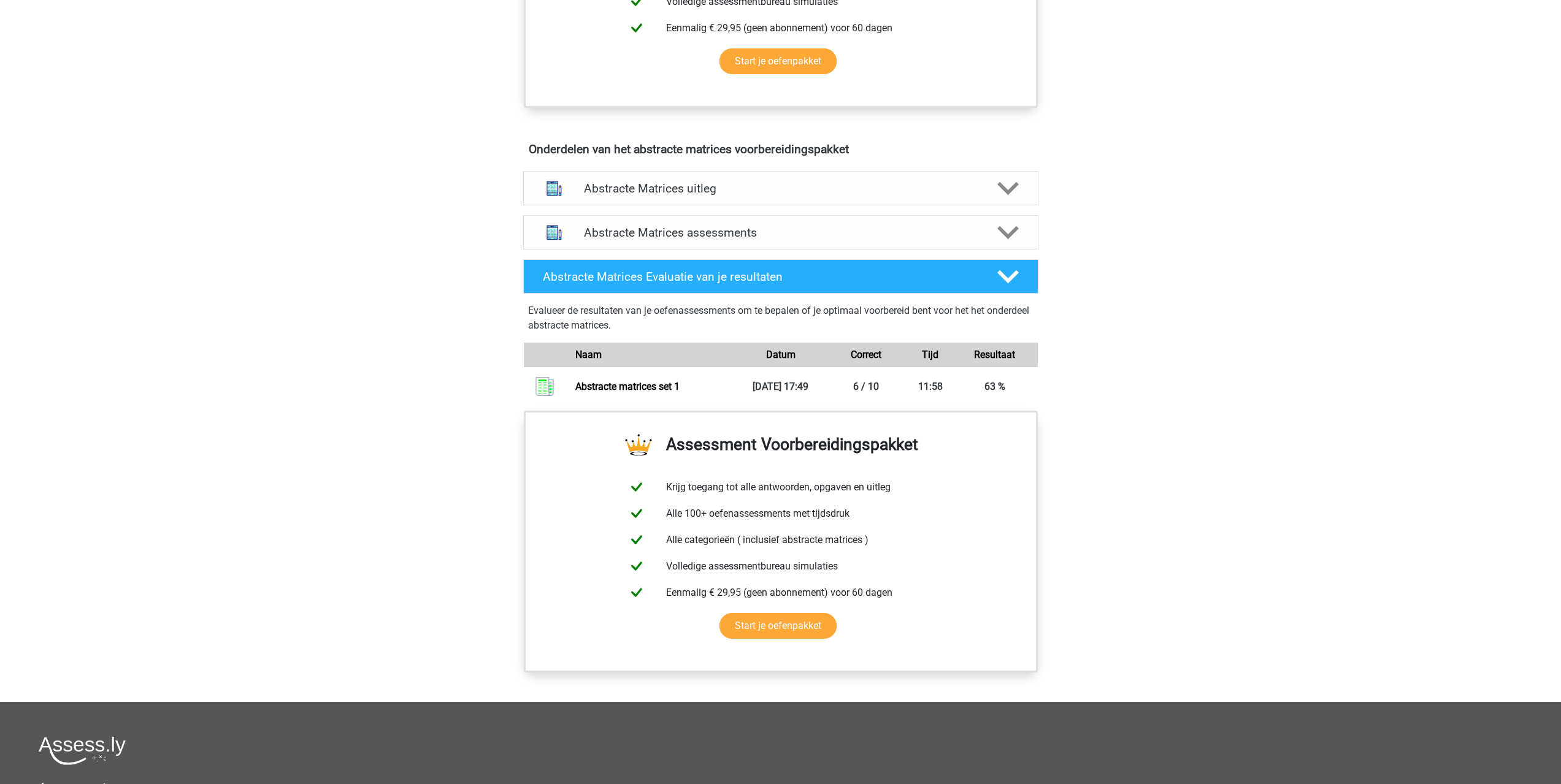
scroll to position [563, 0]
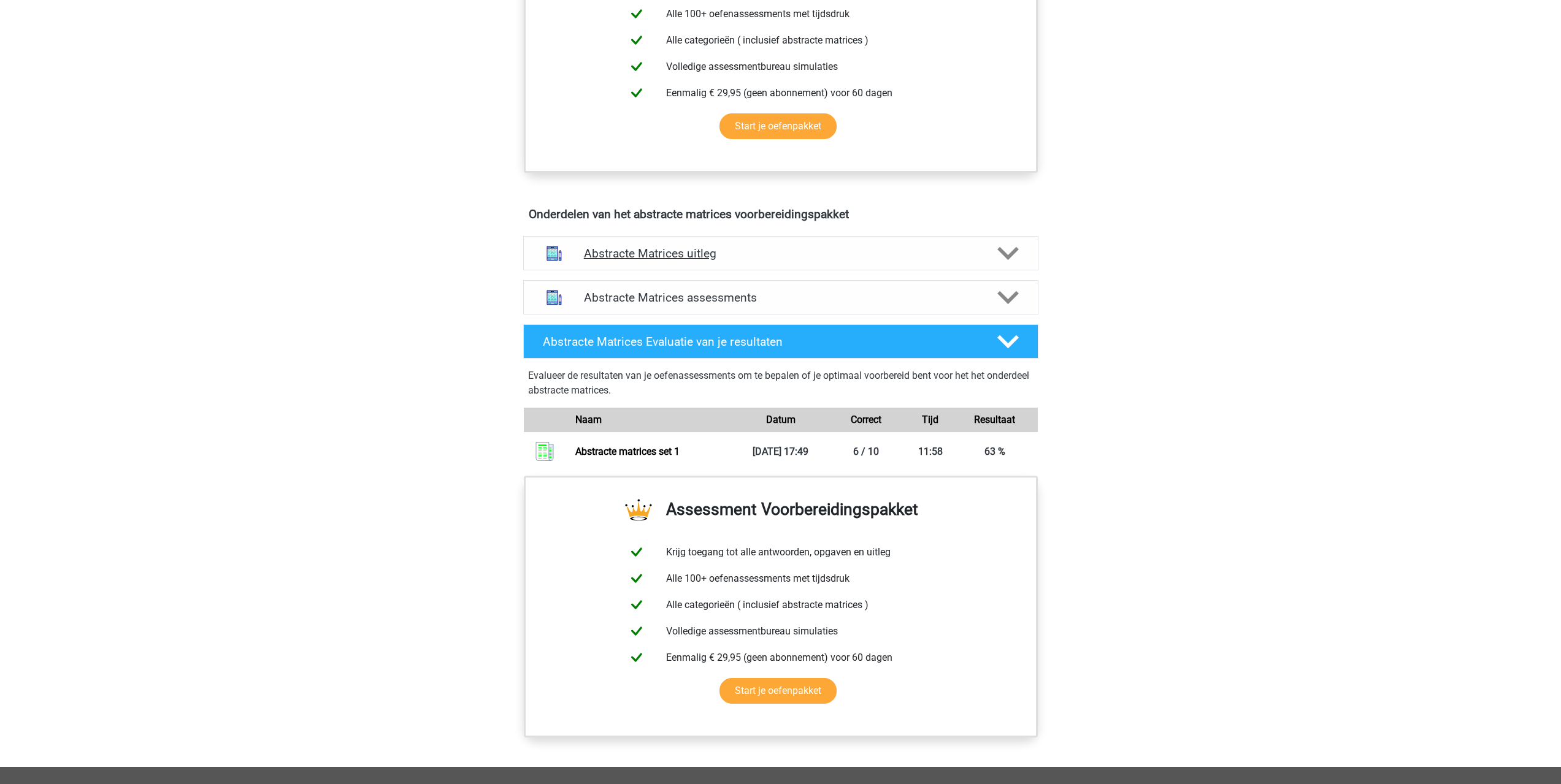
click at [677, 246] on h4 "Abstracte Matrices uitleg" at bounding box center [780, 253] width 394 height 14
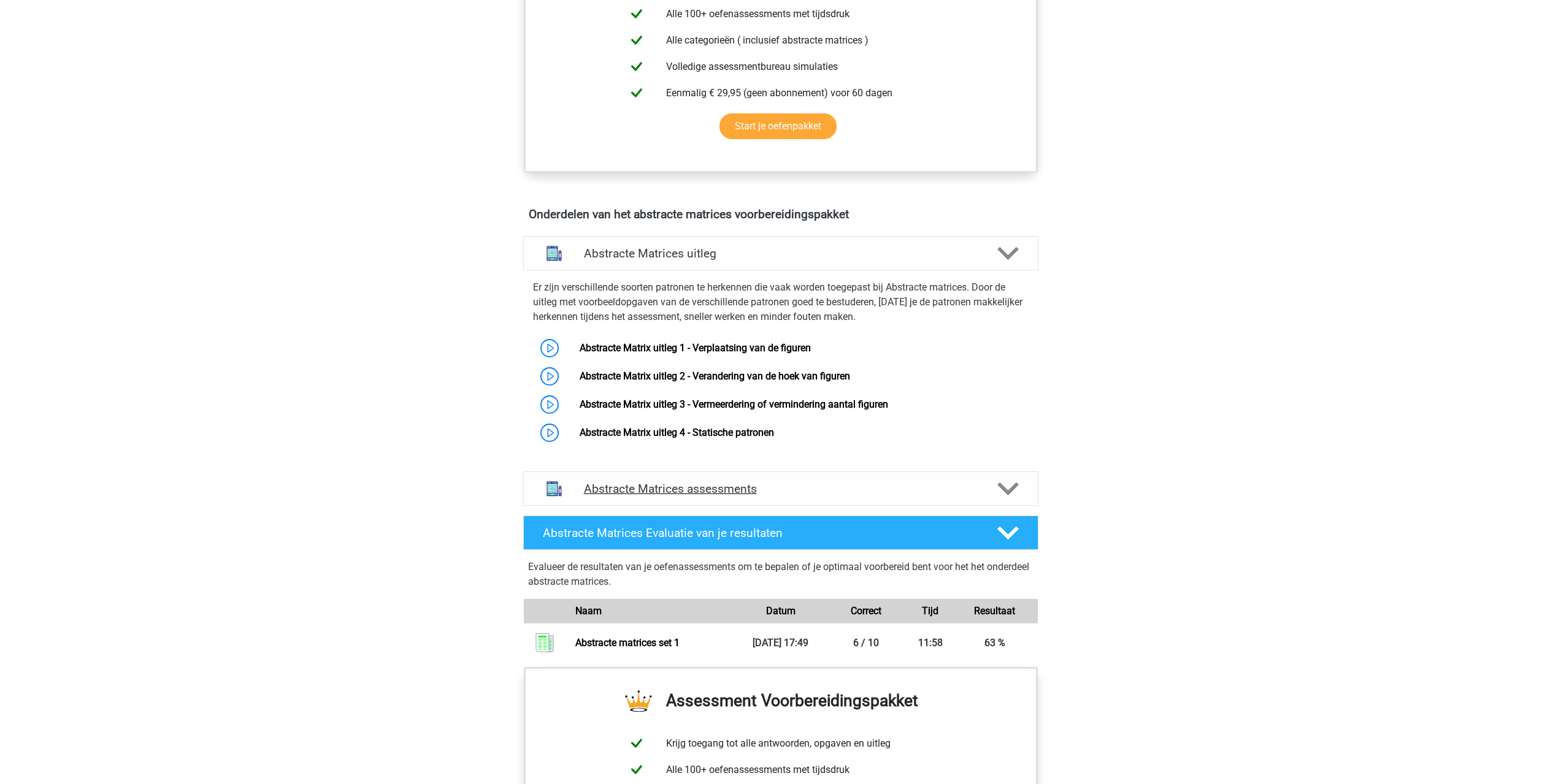
click at [686, 486] on h4 "Abstracte Matrices assessments" at bounding box center [780, 489] width 394 height 14
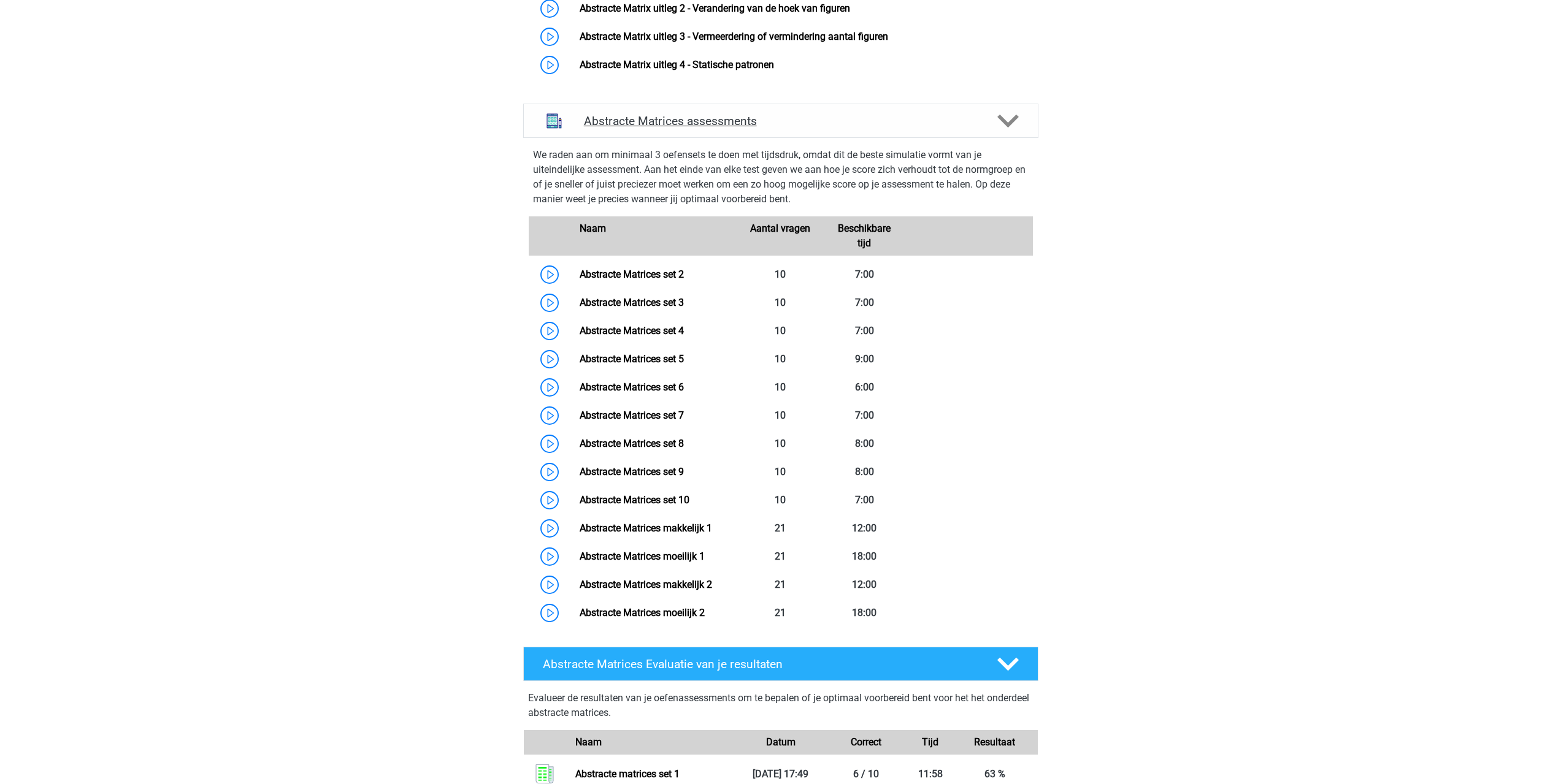
scroll to position [1299, 0]
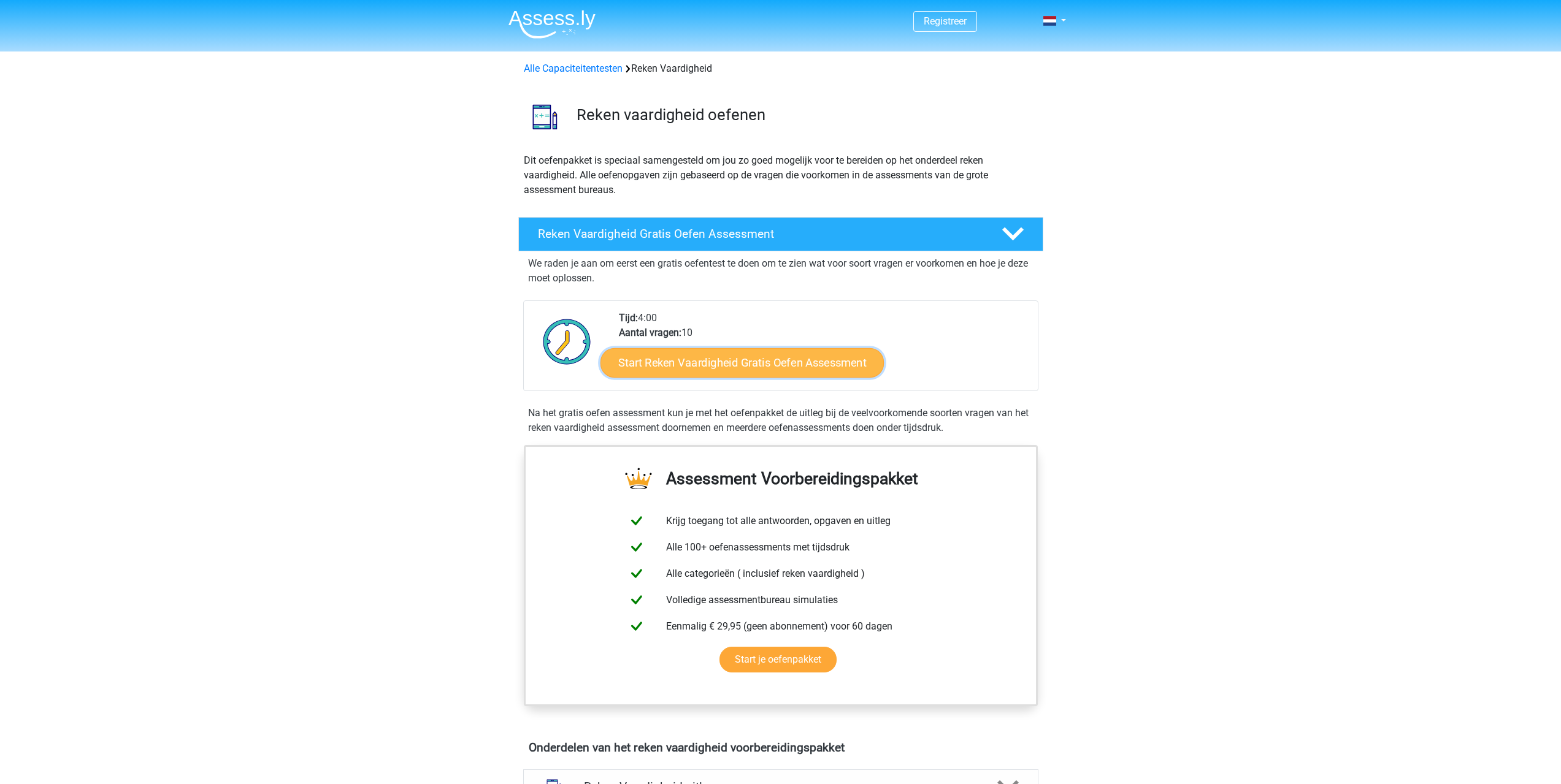
click at [734, 360] on link "Start Reken Vaardigheid Gratis Oefen Assessment" at bounding box center [741, 362] width 283 height 30
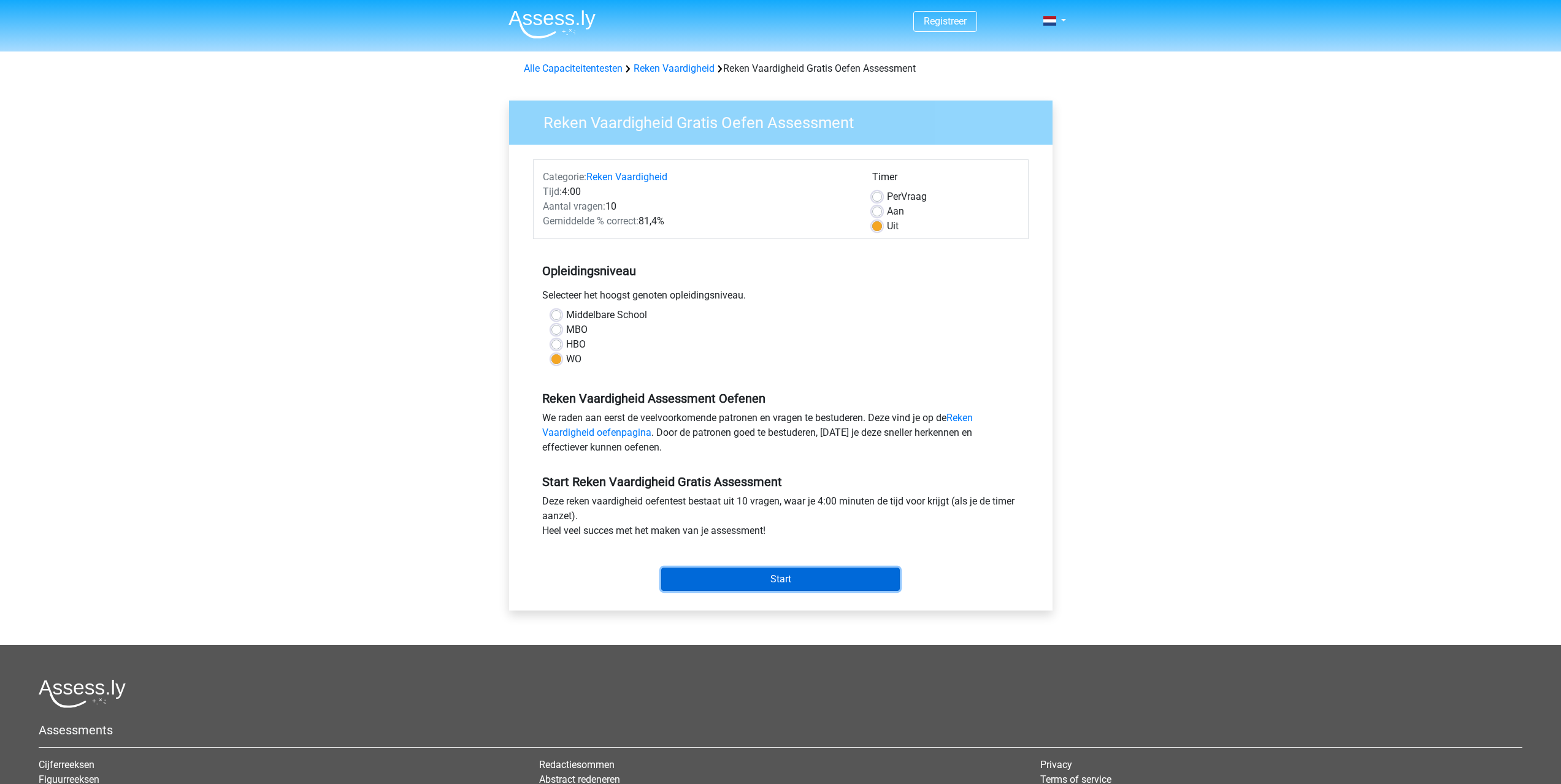
click at [776, 581] on input "Start" at bounding box center [780, 579] width 239 height 23
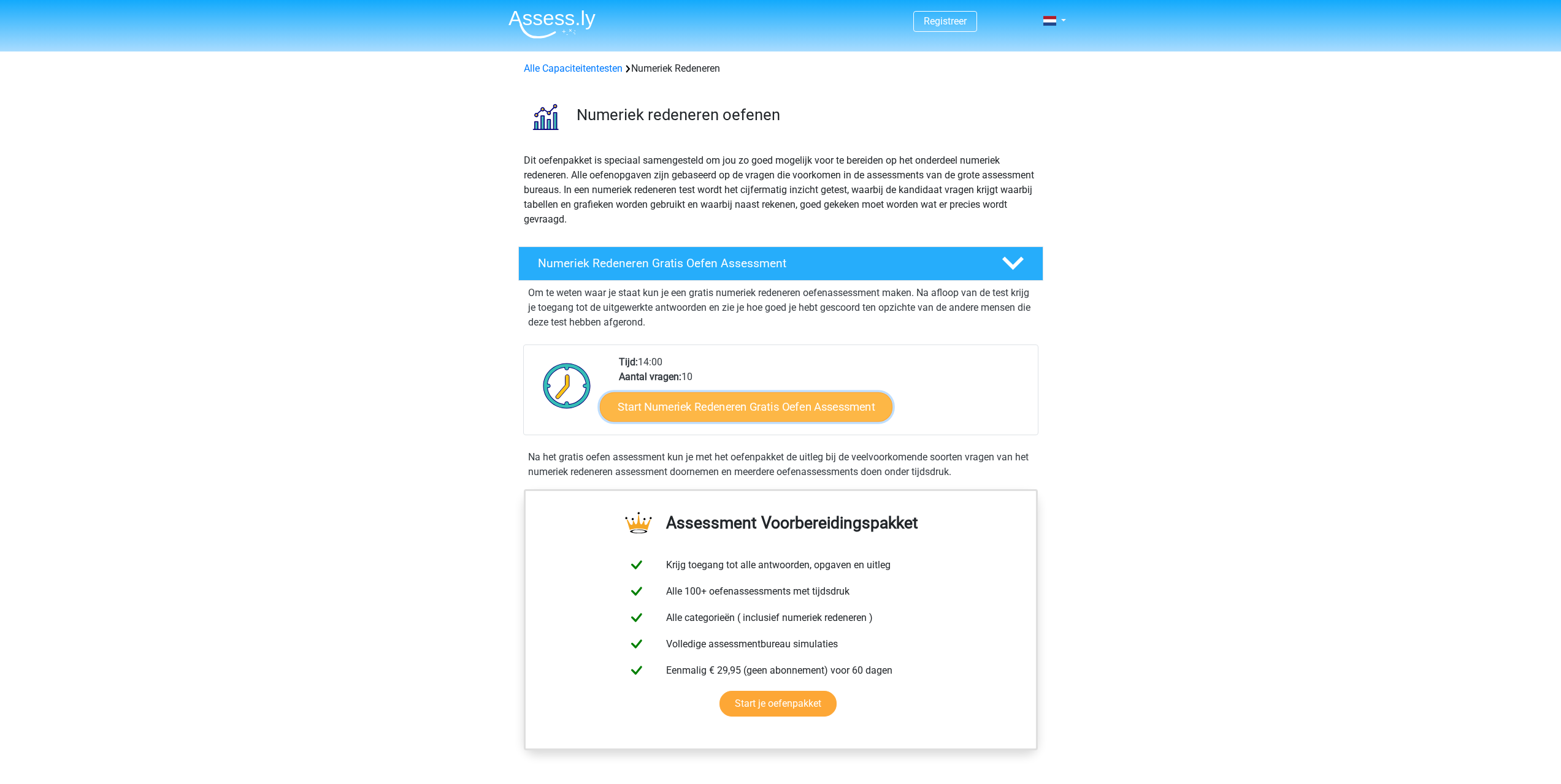
click at [780, 411] on link "Start Numeriek Redeneren Gratis Oefen Assessment" at bounding box center [746, 407] width 293 height 30
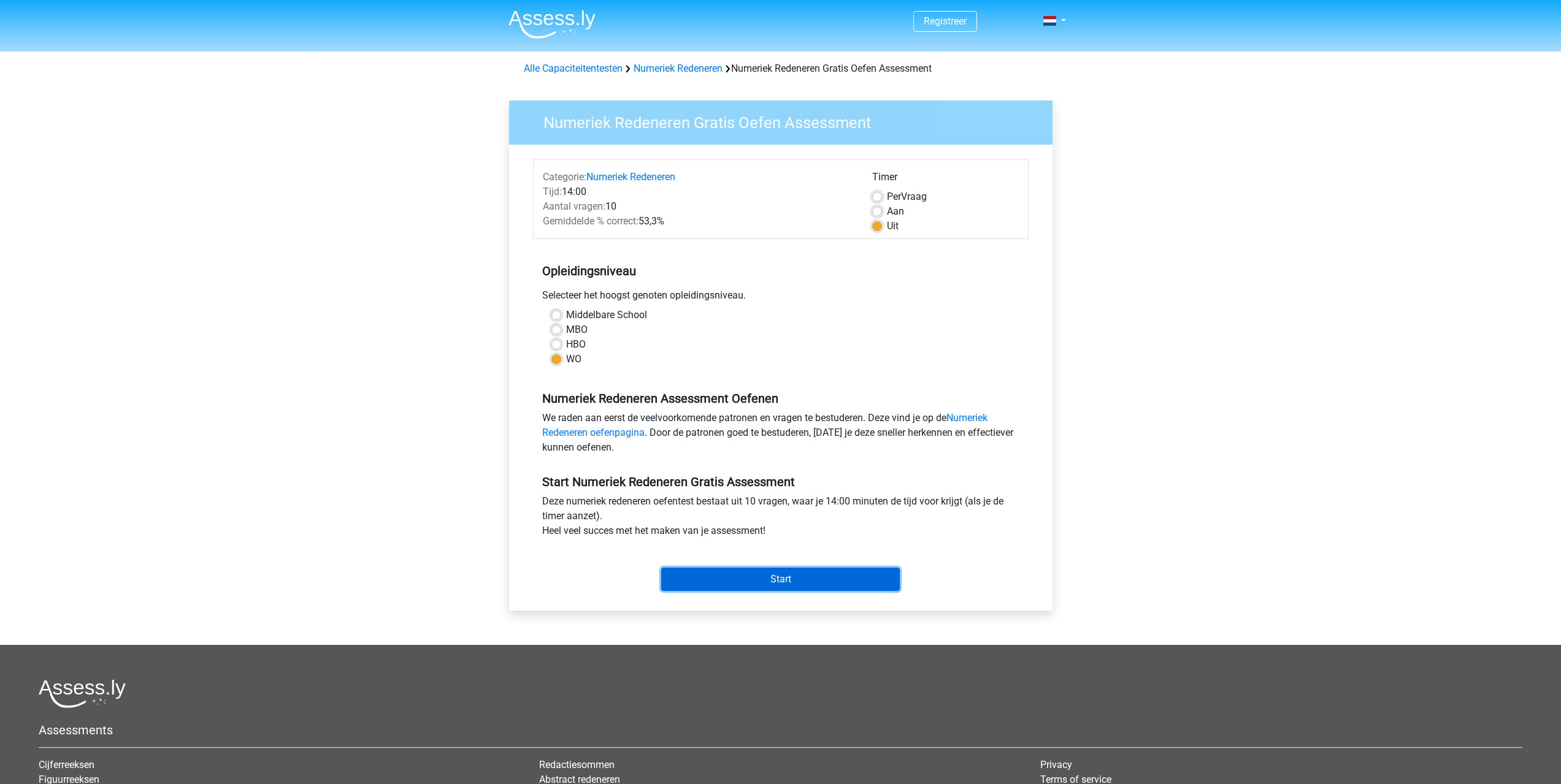
click at [784, 580] on input "Start" at bounding box center [780, 579] width 239 height 23
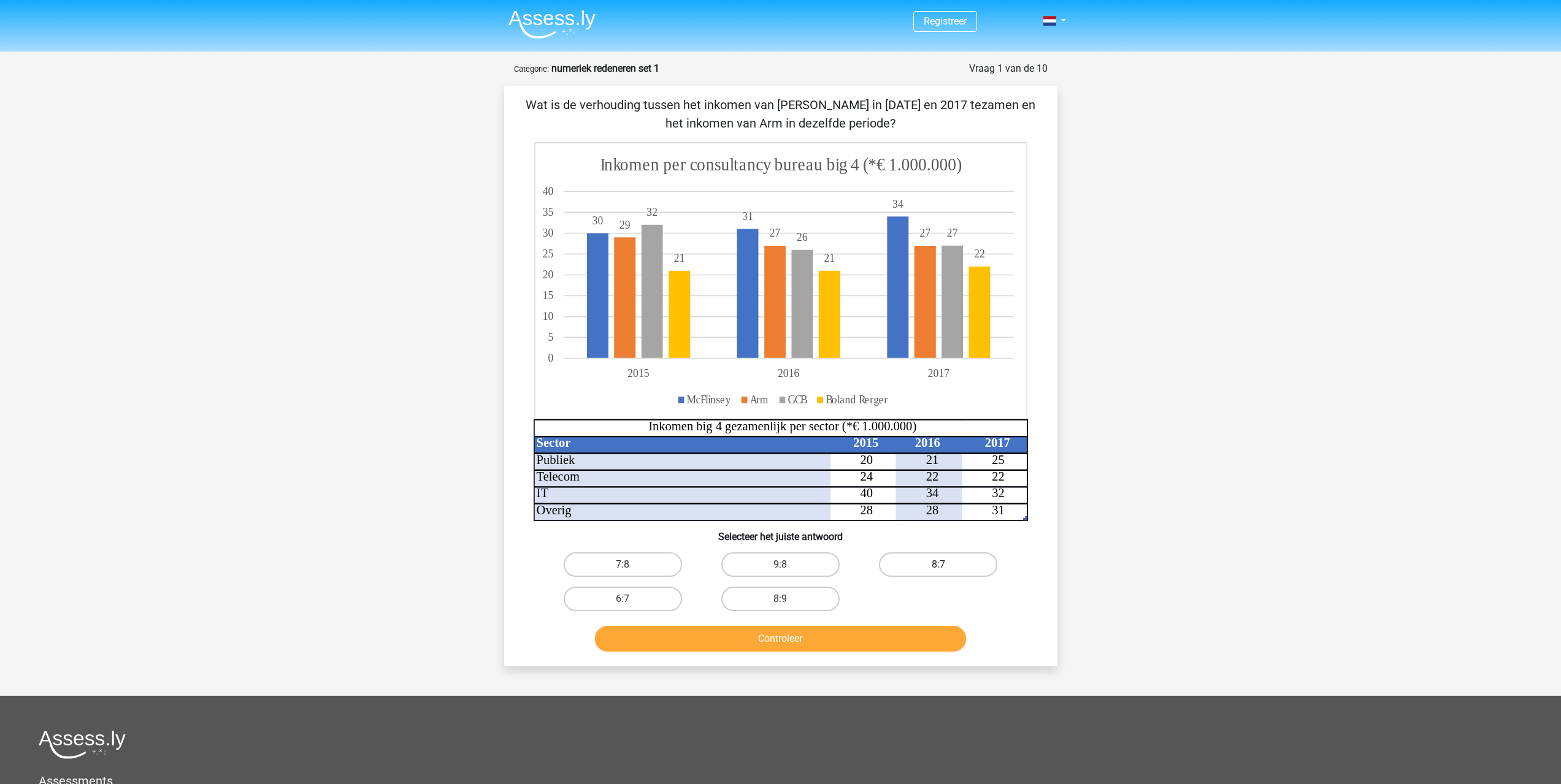
click at [934, 569] on label "8:7" at bounding box center [938, 565] width 118 height 24
click at [938, 569] on input "8:7" at bounding box center [942, 568] width 8 height 8
radio input "true"
click at [844, 640] on button "Controleer" at bounding box center [780, 639] width 371 height 26
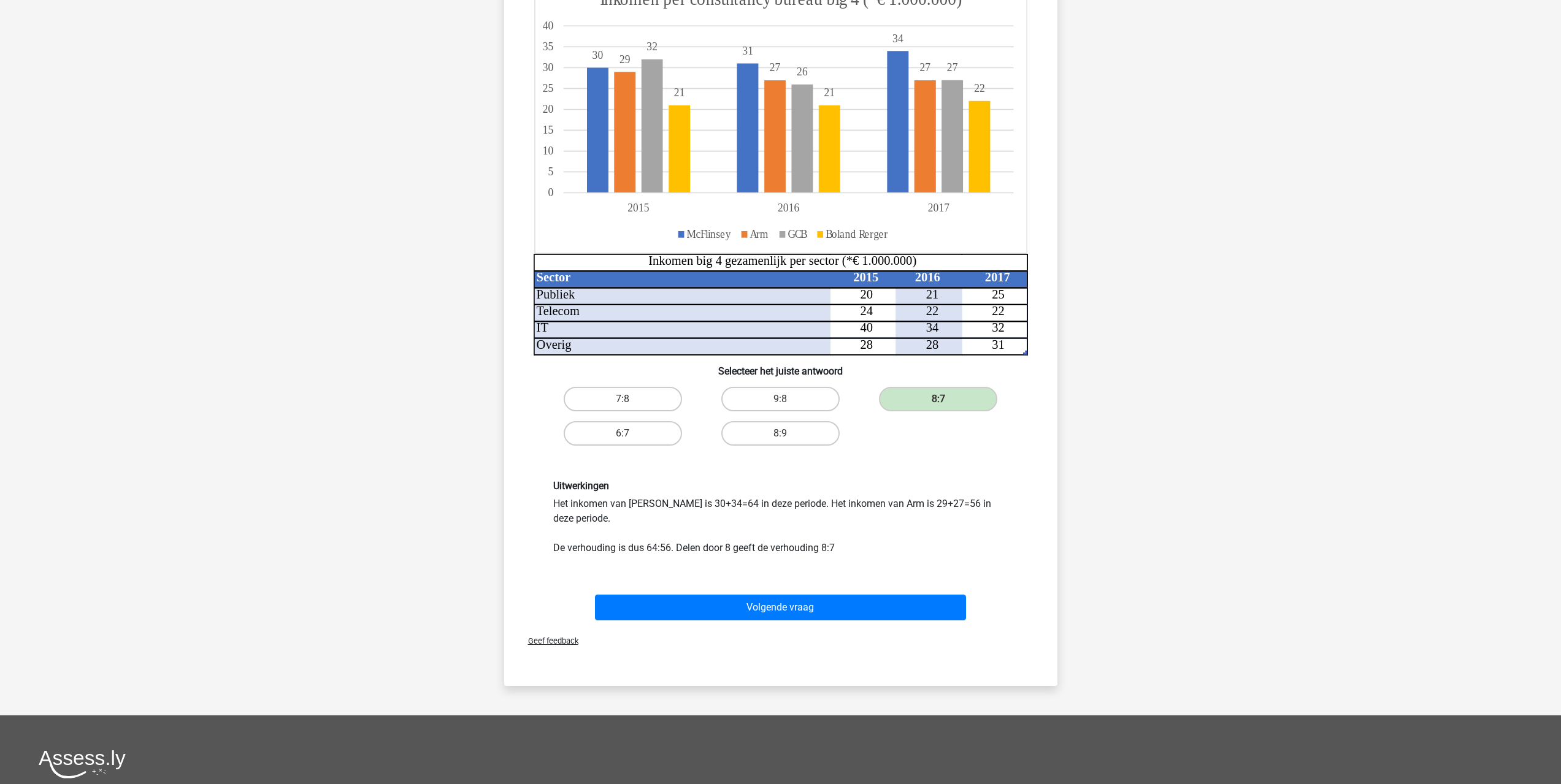
scroll to position [184, 0]
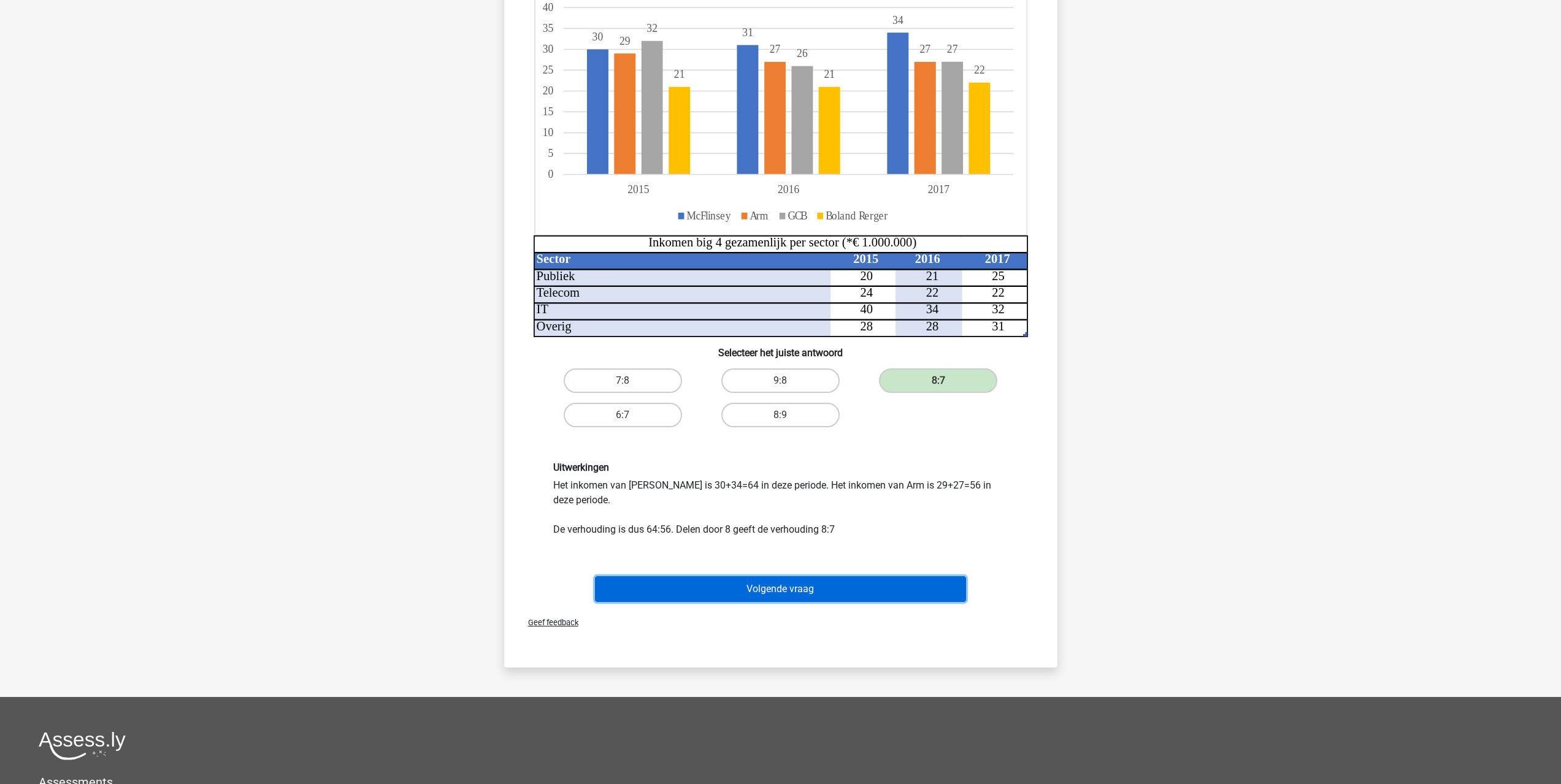
click at [783, 580] on button "Volgende vraag" at bounding box center [780, 590] width 371 height 26
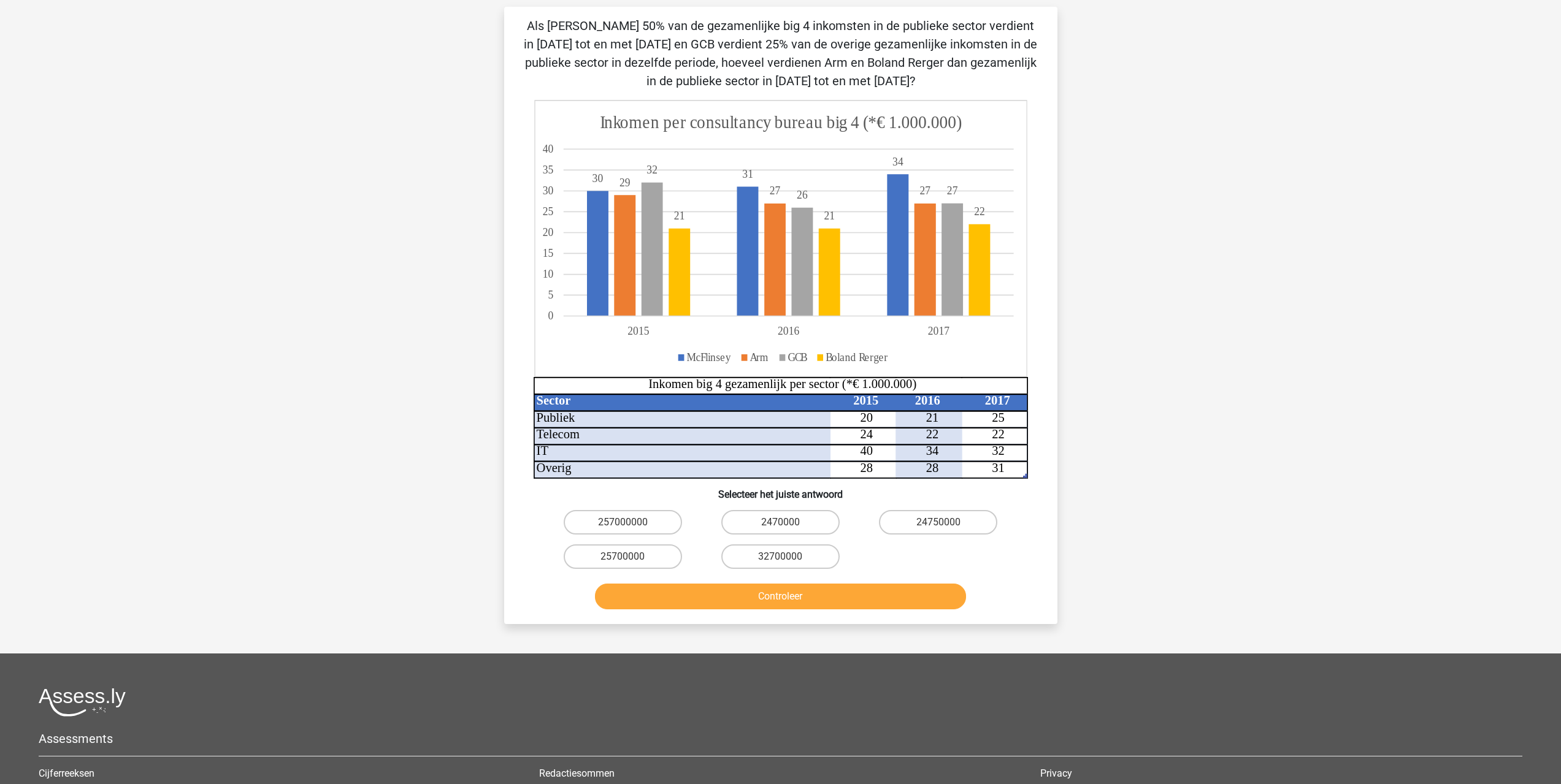
scroll to position [61, 0]
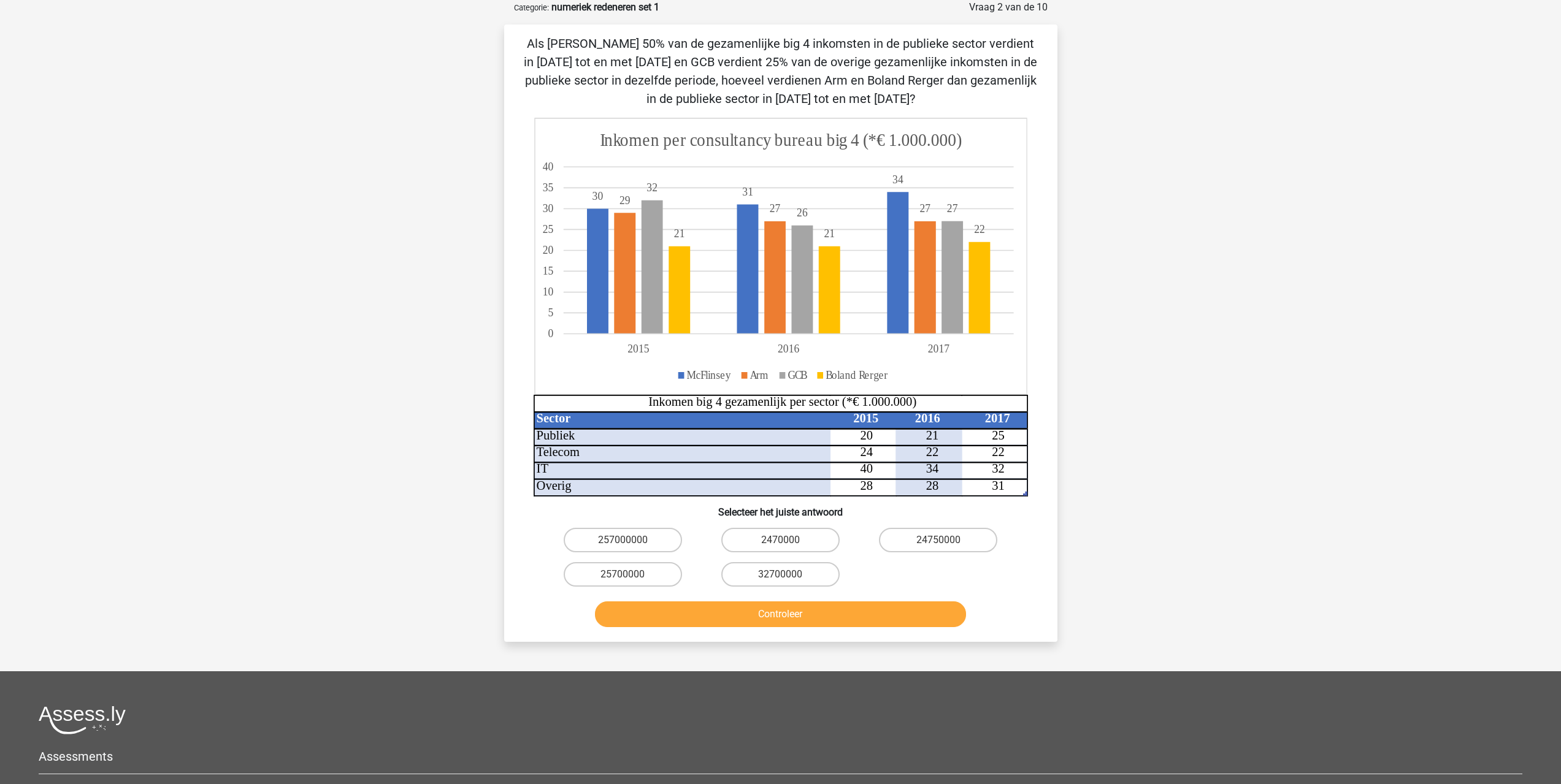
click at [622, 572] on label "25700000" at bounding box center [623, 574] width 118 height 24
click at [623, 575] on input "25700000" at bounding box center [626, 579] width 8 height 8
radio input "true"
click at [754, 620] on button "Controleer" at bounding box center [780, 615] width 371 height 26
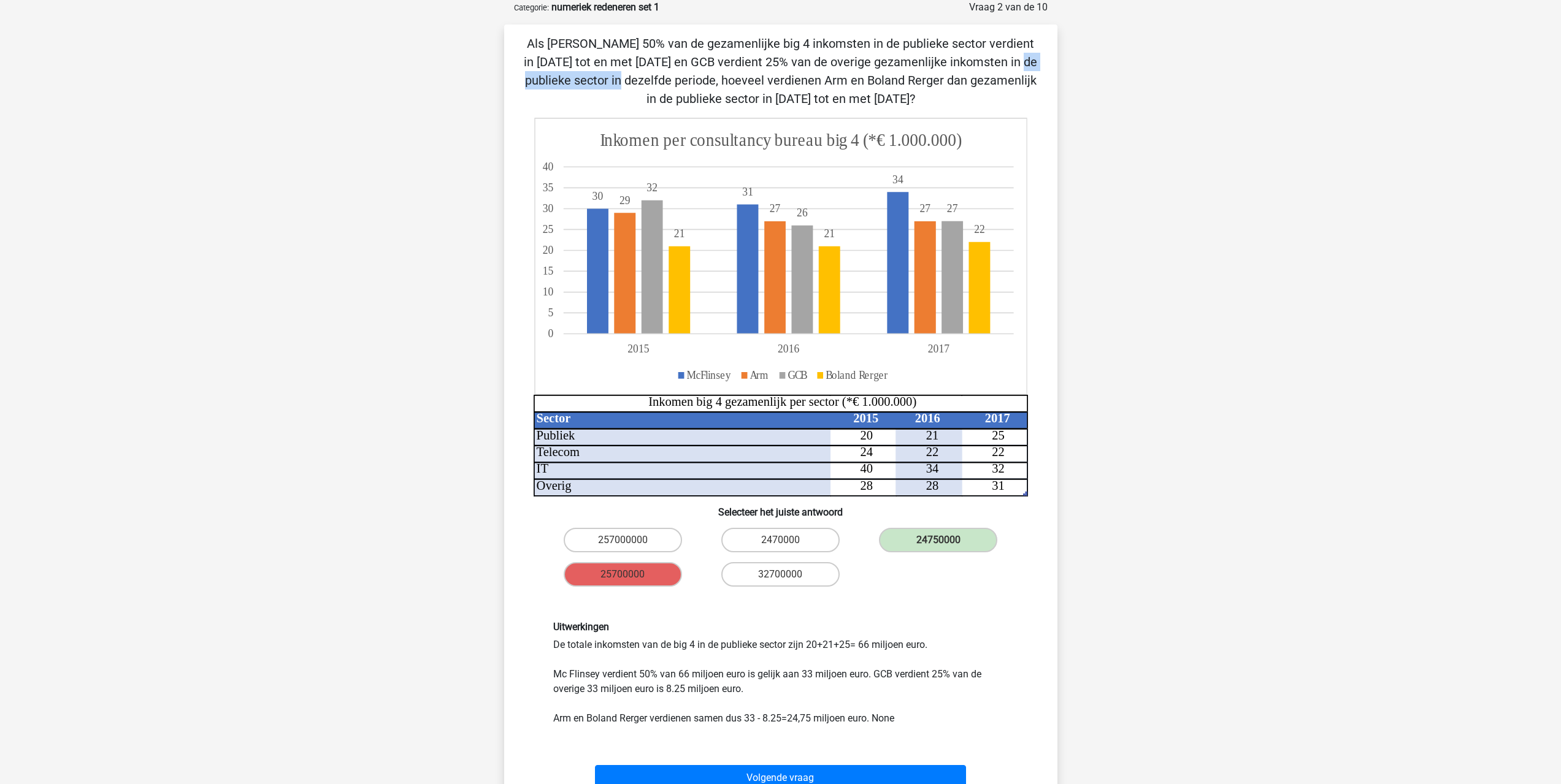
drag, startPoint x: 865, startPoint y: 68, endPoint x: 750, endPoint y: 68, distance: 115.0
click at [751, 68] on p "Als McFlinsey 50% van de gezamenlijke big 4 inkomsten in de publieke sector ver…" at bounding box center [780, 71] width 514 height 73
click at [734, 68] on p "Als McFlinsey 50% van de gezamenlijke big 4 inkomsten in de publieke sector ver…" at bounding box center [780, 71] width 514 height 73
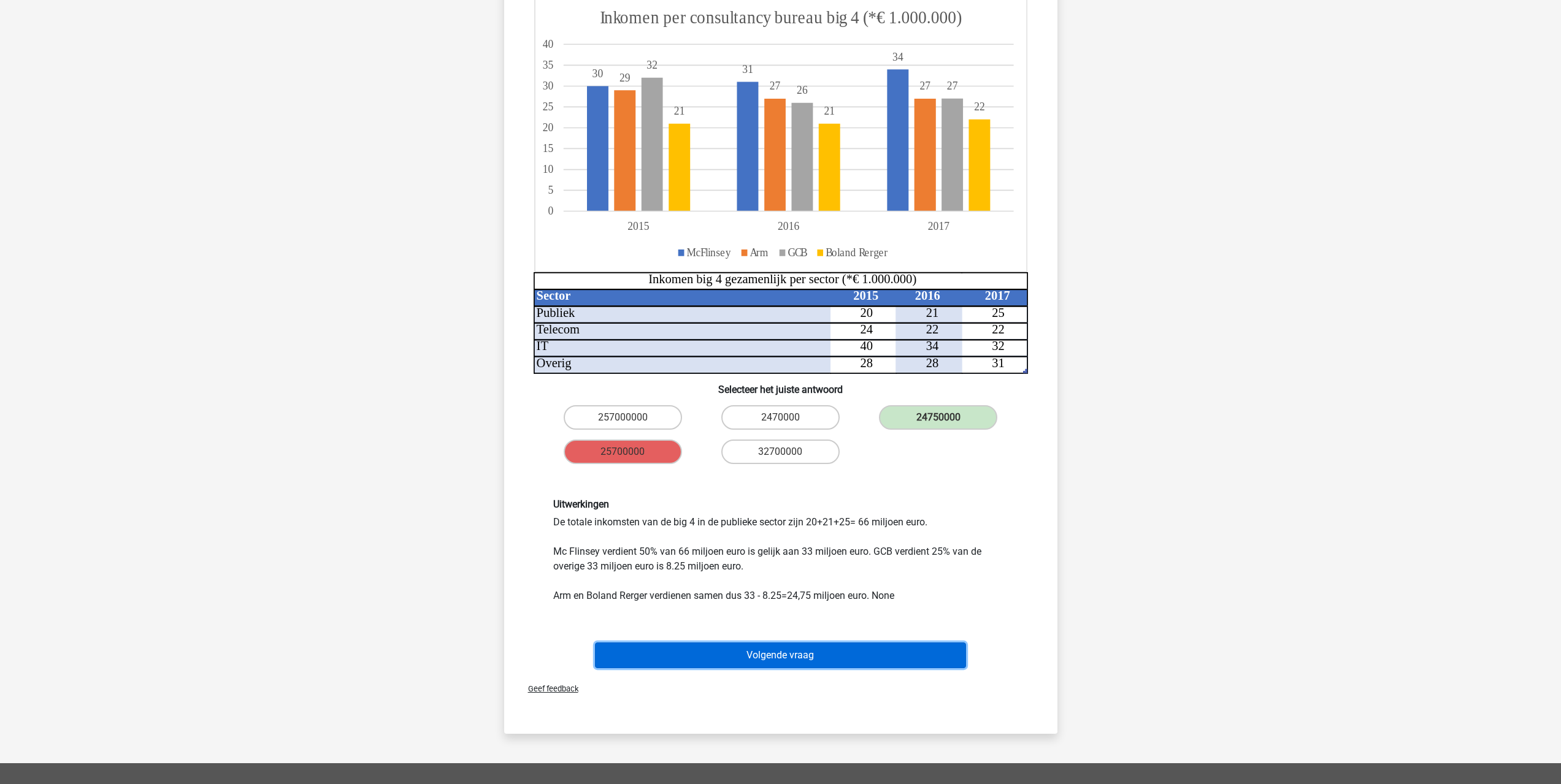
click at [820, 659] on button "Volgende vraag" at bounding box center [780, 656] width 371 height 26
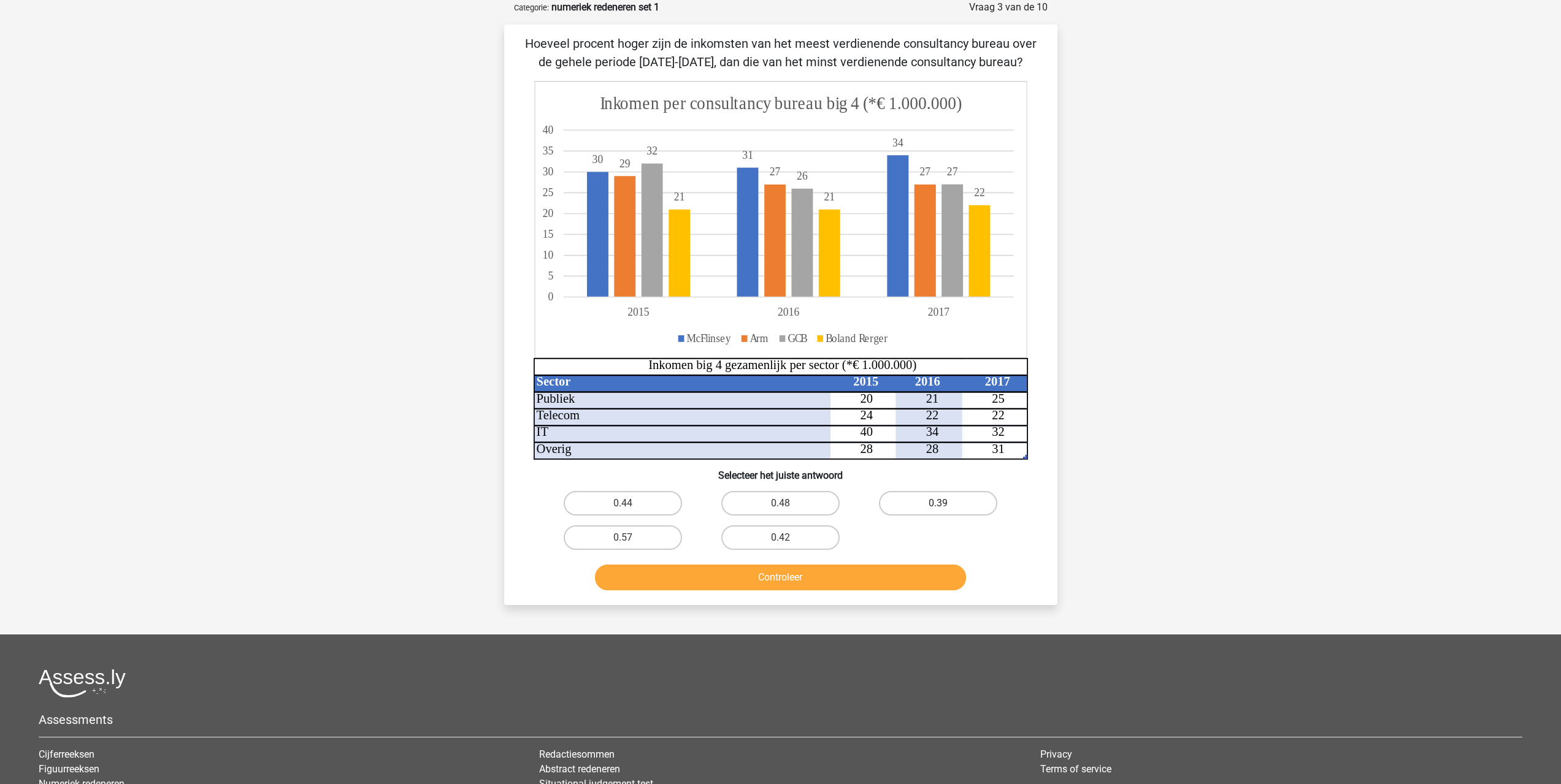
click at [931, 510] on label "0.39" at bounding box center [938, 503] width 118 height 24
click at [938, 510] on input "0.39" at bounding box center [942, 507] width 8 height 8
radio input "true"
click at [853, 575] on button "Controleer" at bounding box center [780, 578] width 371 height 26
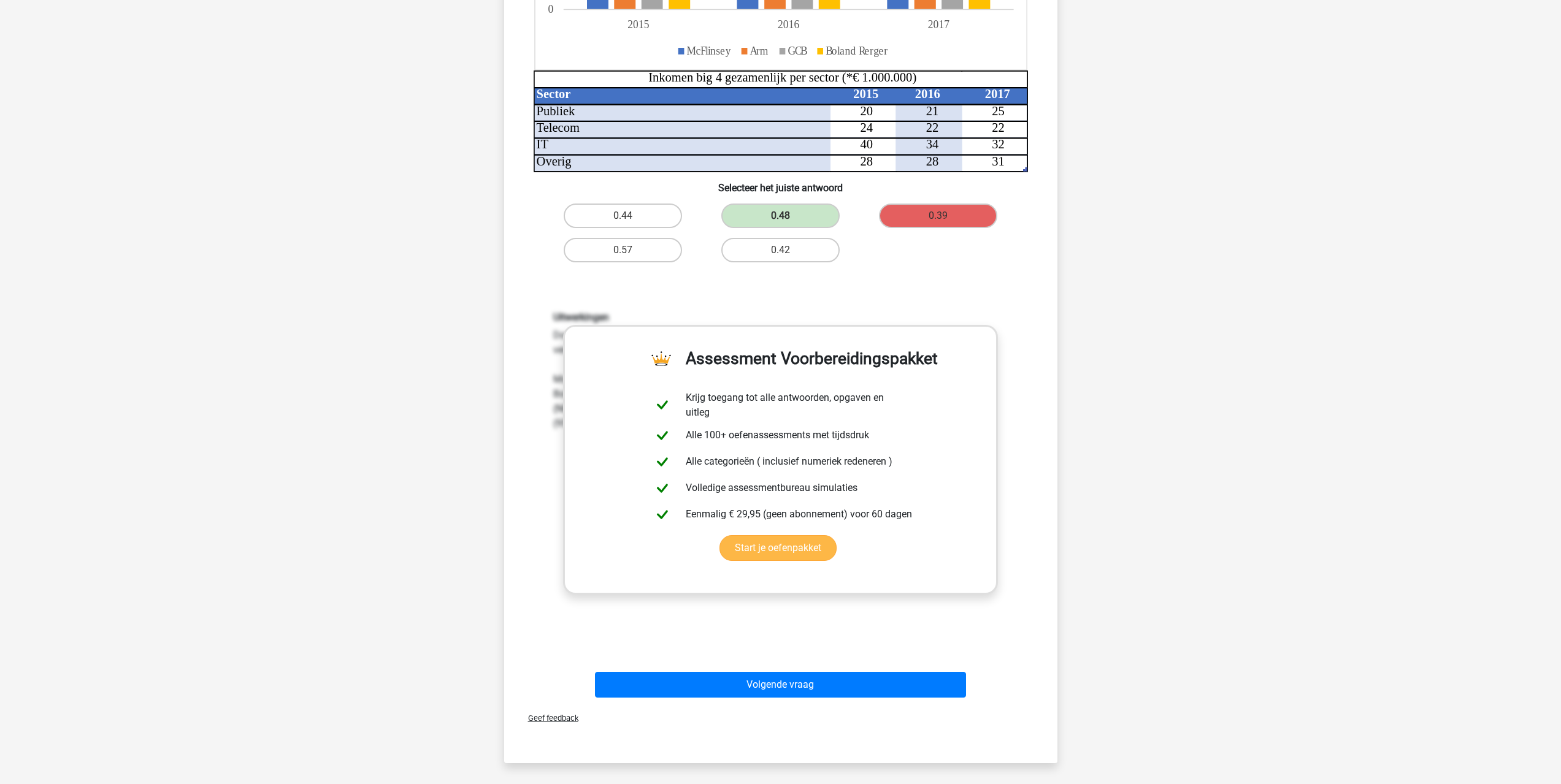
scroll to position [368, 0]
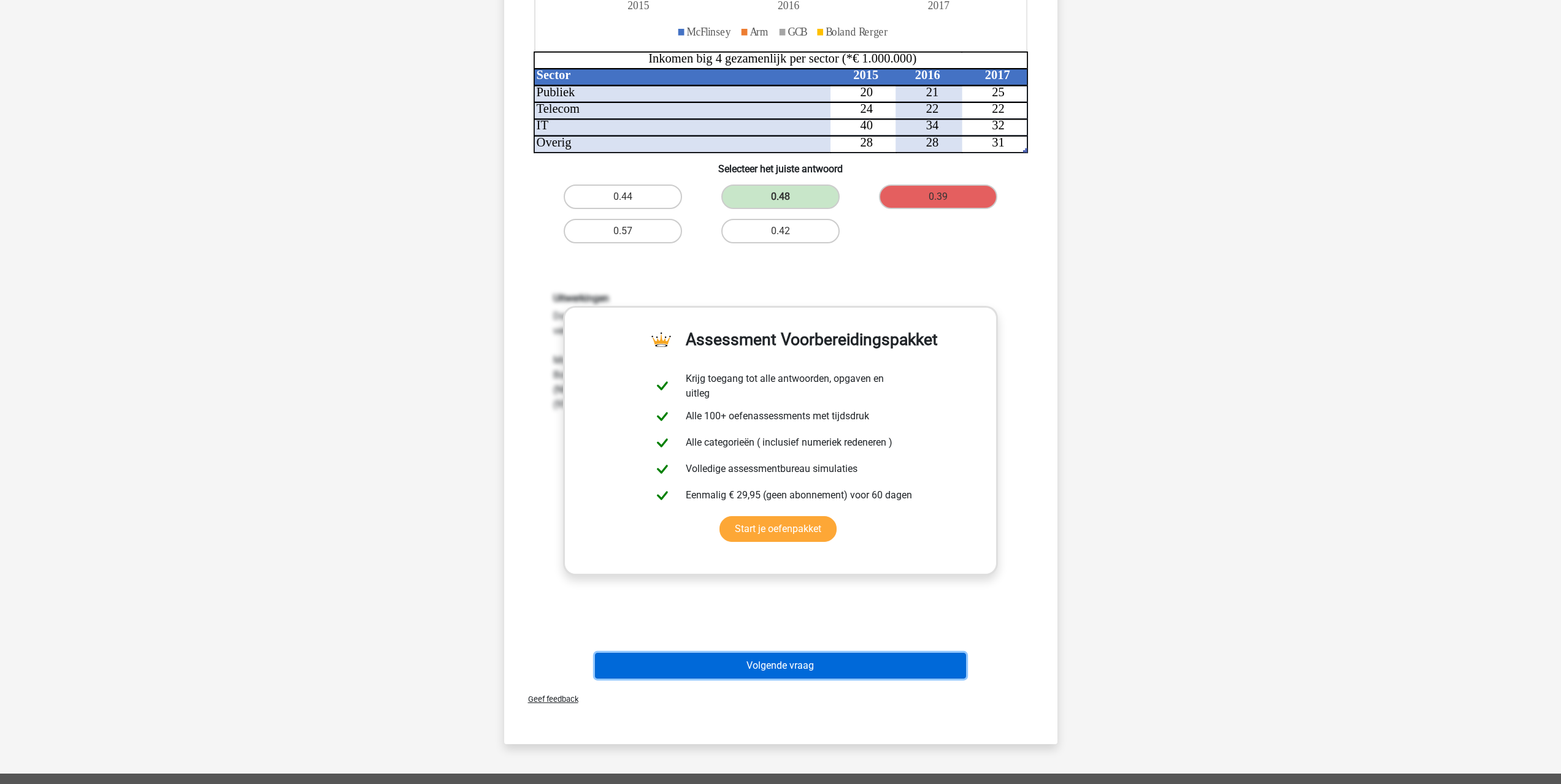
click at [804, 672] on button "Volgende vraag" at bounding box center [780, 666] width 371 height 26
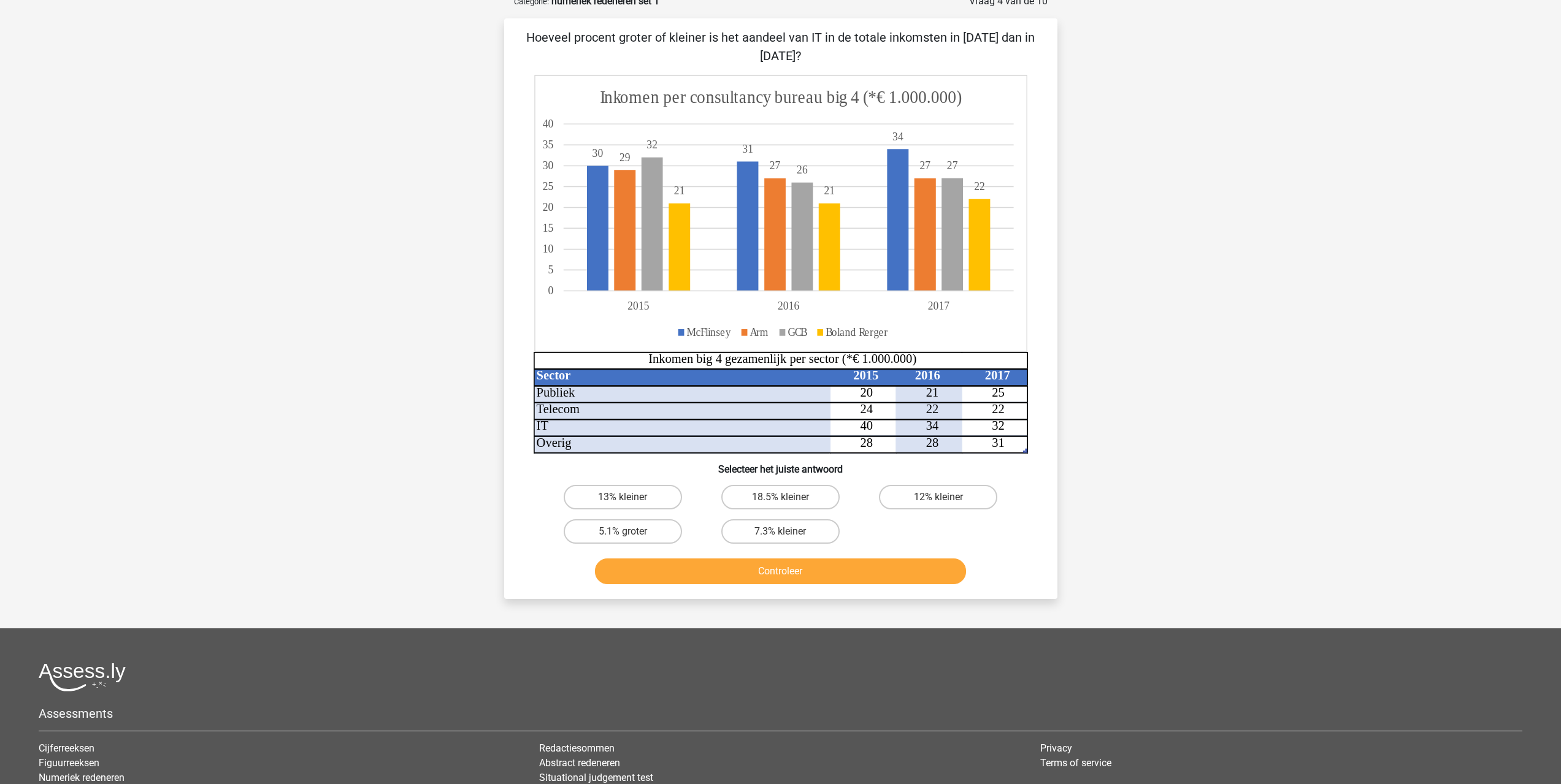
scroll to position [61, 0]
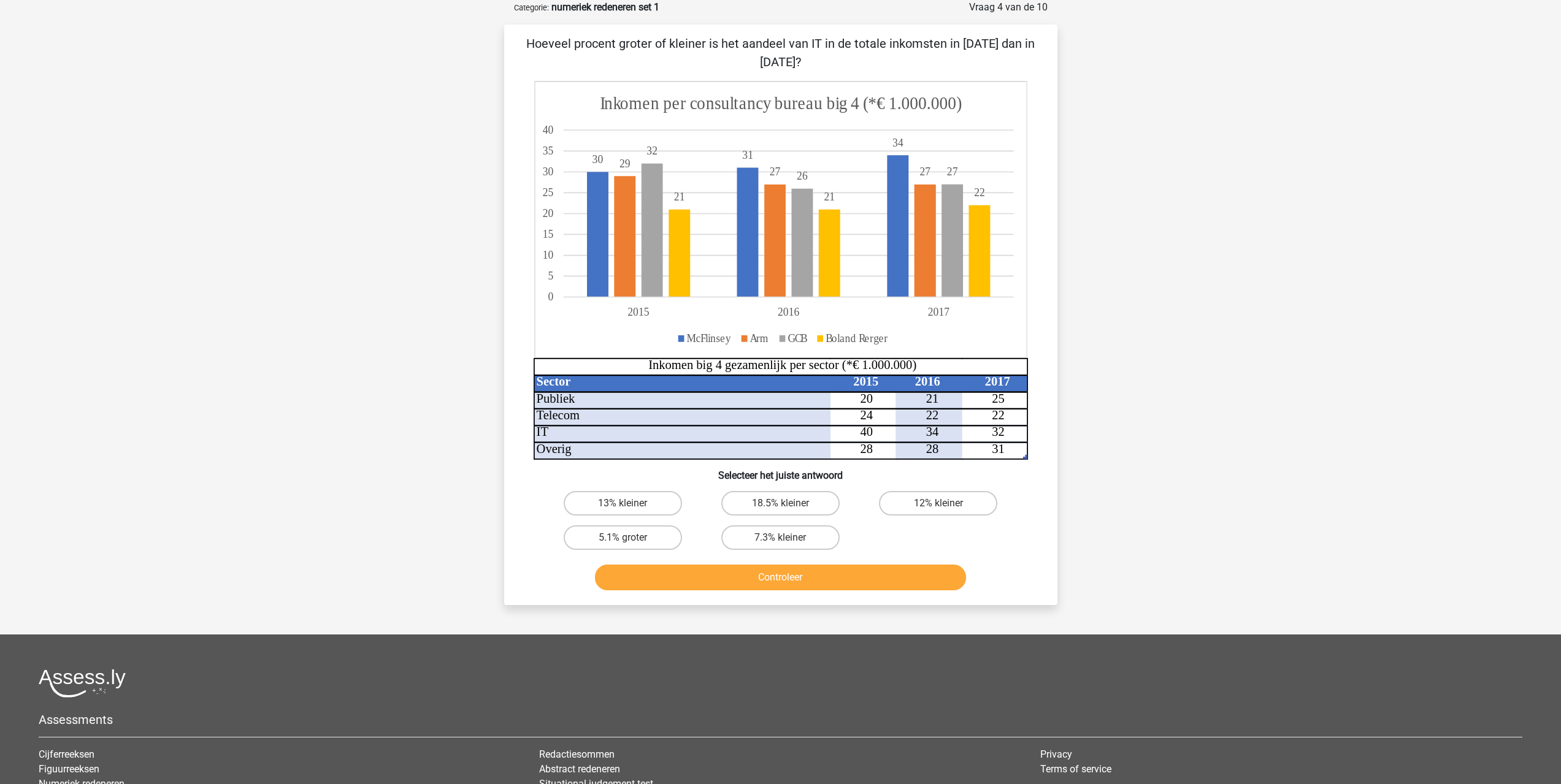
click at [789, 578] on button "Controleer" at bounding box center [780, 578] width 371 height 26
click at [783, 497] on label "18.5% kleiner" at bounding box center [780, 503] width 118 height 24
click at [783, 503] on input "18.5% kleiner" at bounding box center [784, 507] width 8 height 8
radio input "true"
click at [807, 568] on button "Controleer" at bounding box center [780, 578] width 371 height 26
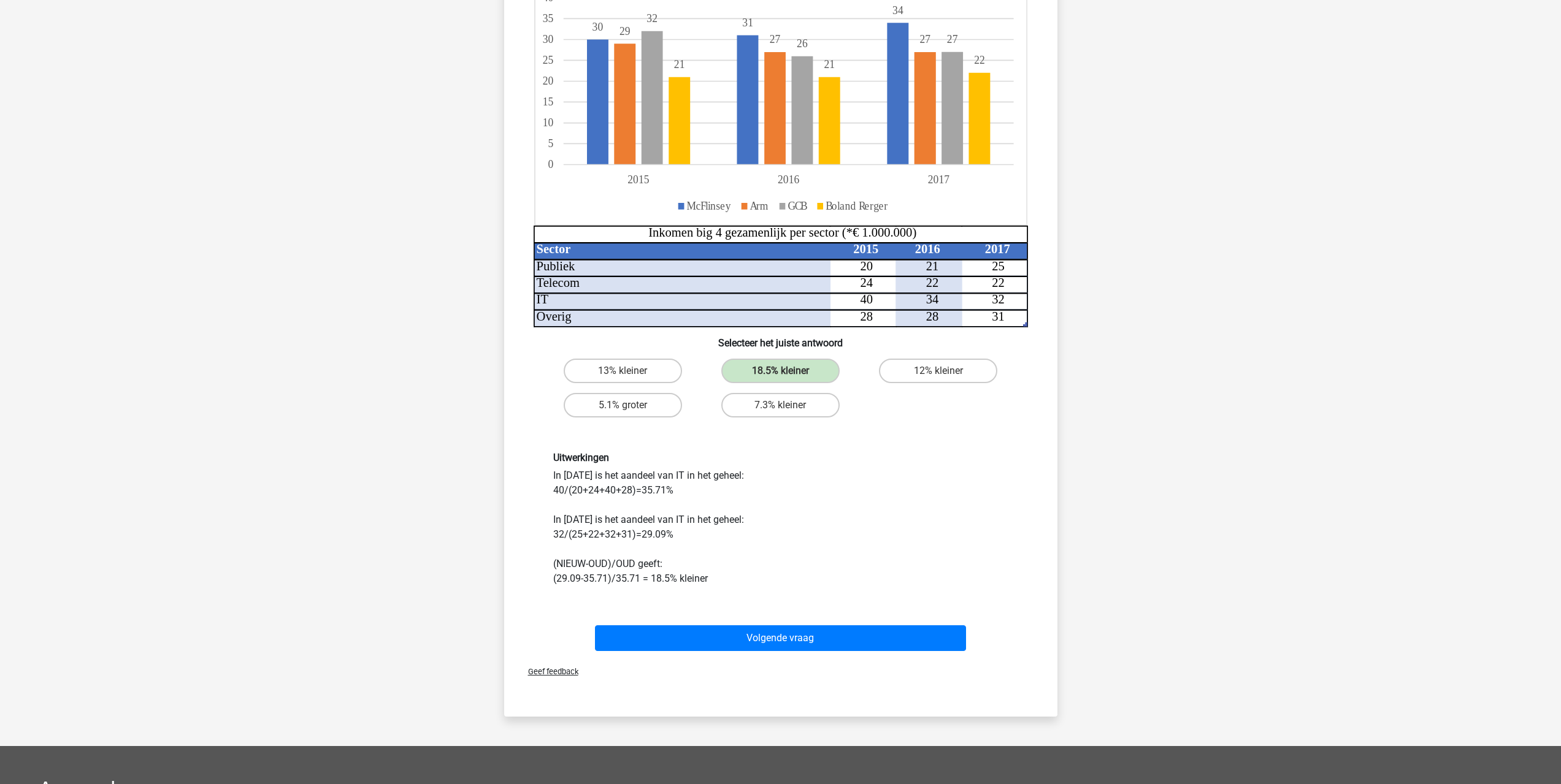
scroll to position [245, 0]
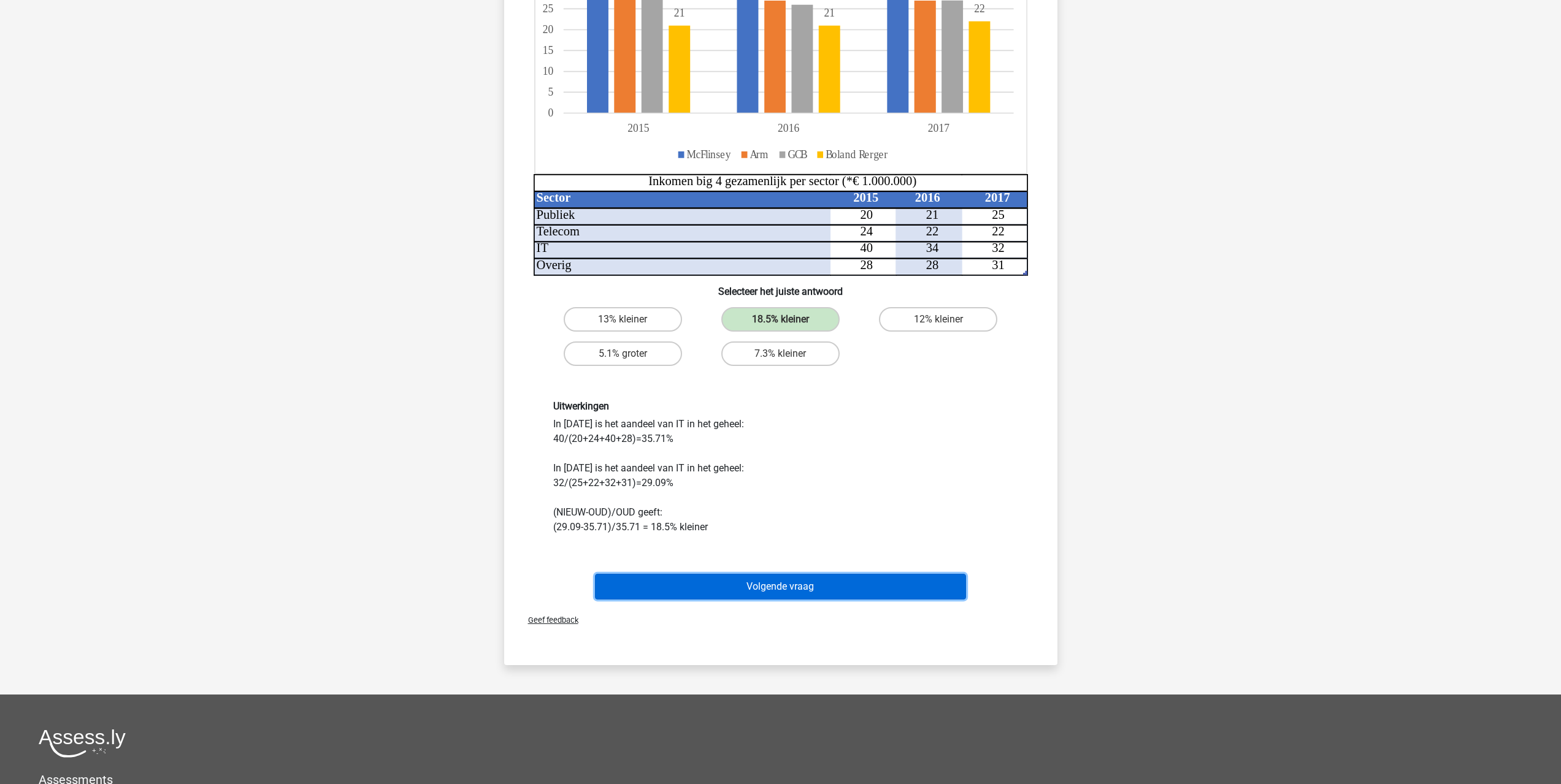
click at [800, 591] on button "Volgende vraag" at bounding box center [780, 587] width 371 height 26
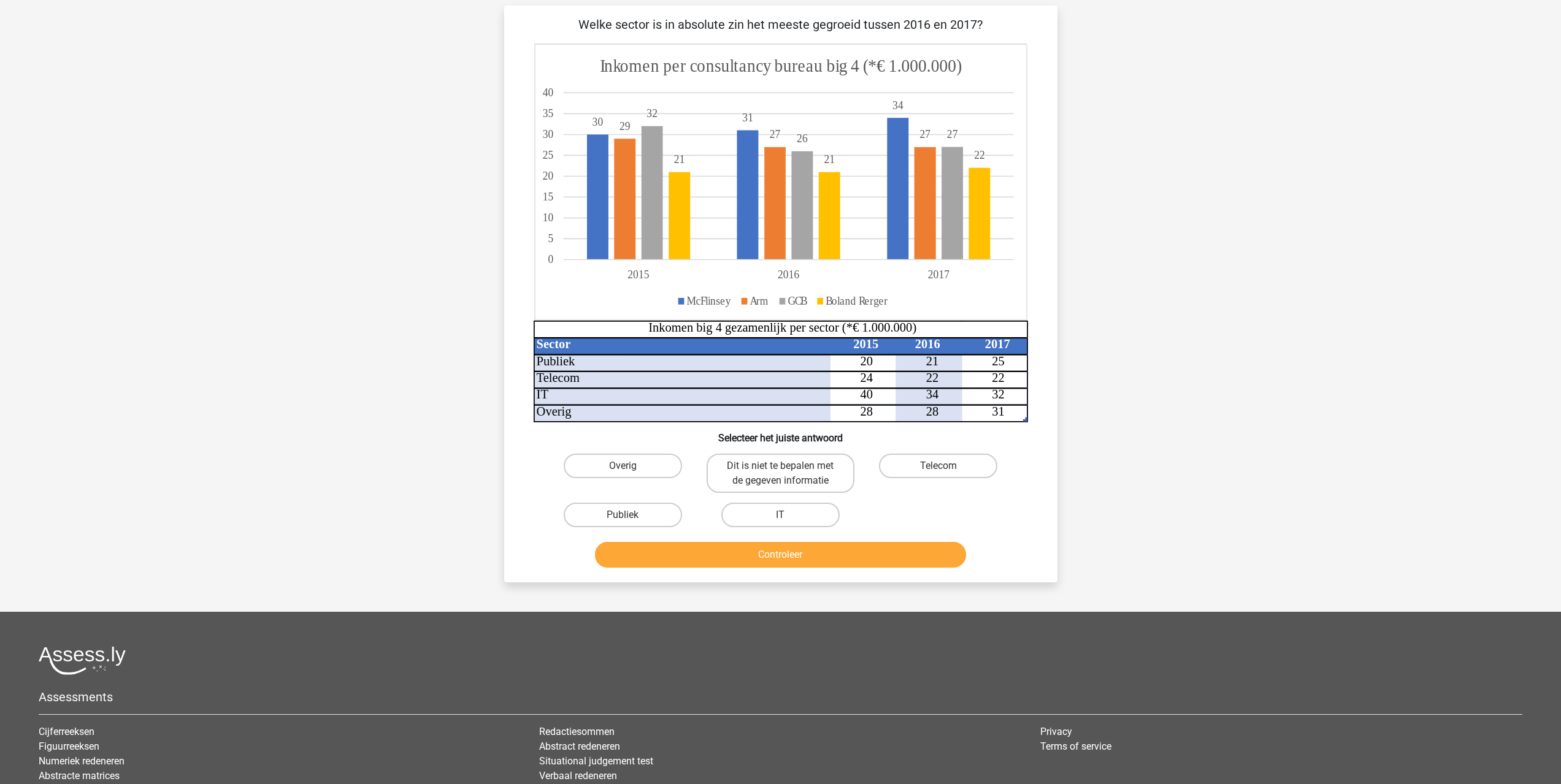
scroll to position [61, 0]
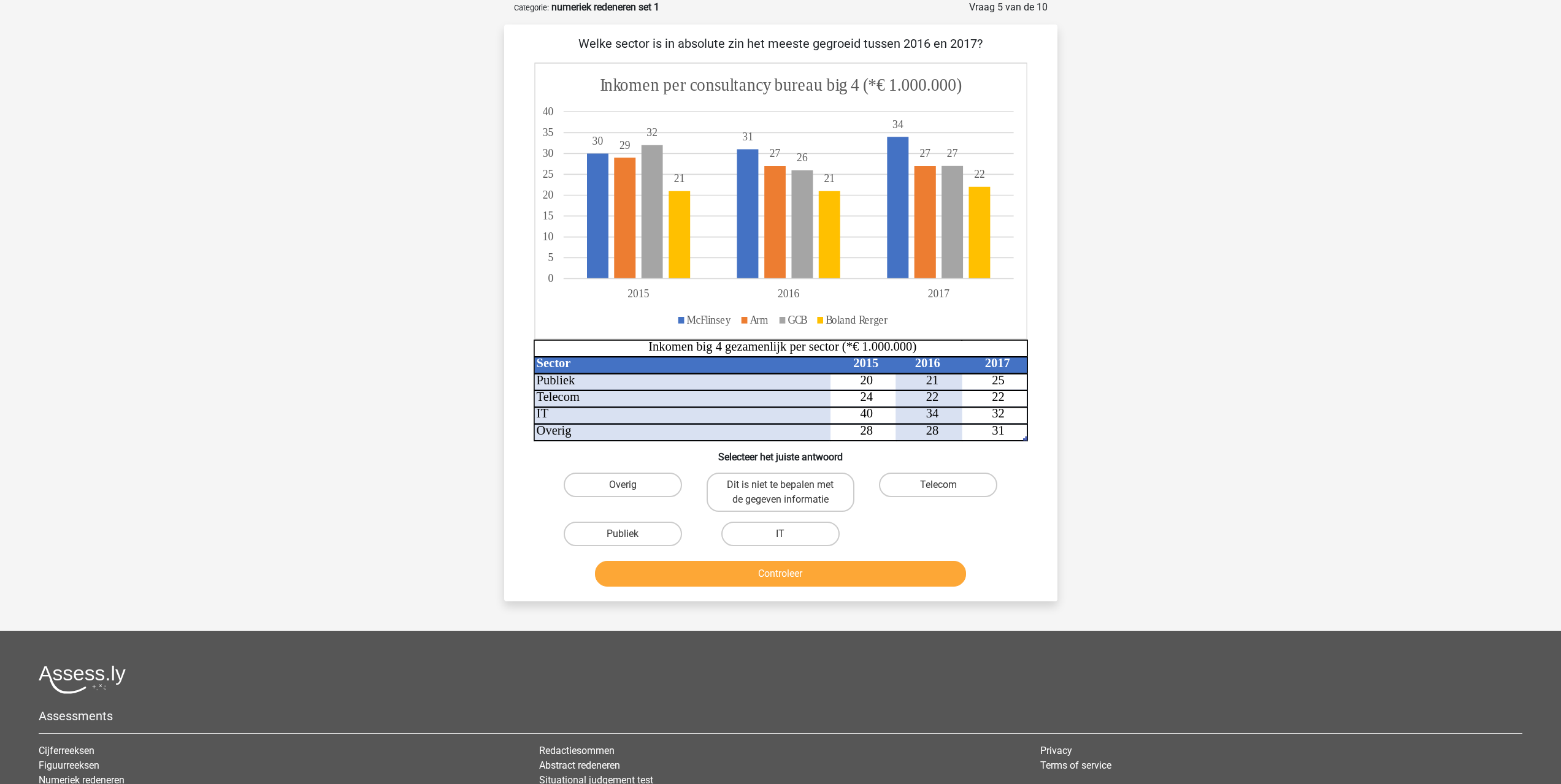
click at [629, 535] on input "Publiek" at bounding box center [626, 538] width 8 height 8
radio input "true"
click at [765, 573] on button "Controleer" at bounding box center [780, 574] width 371 height 26
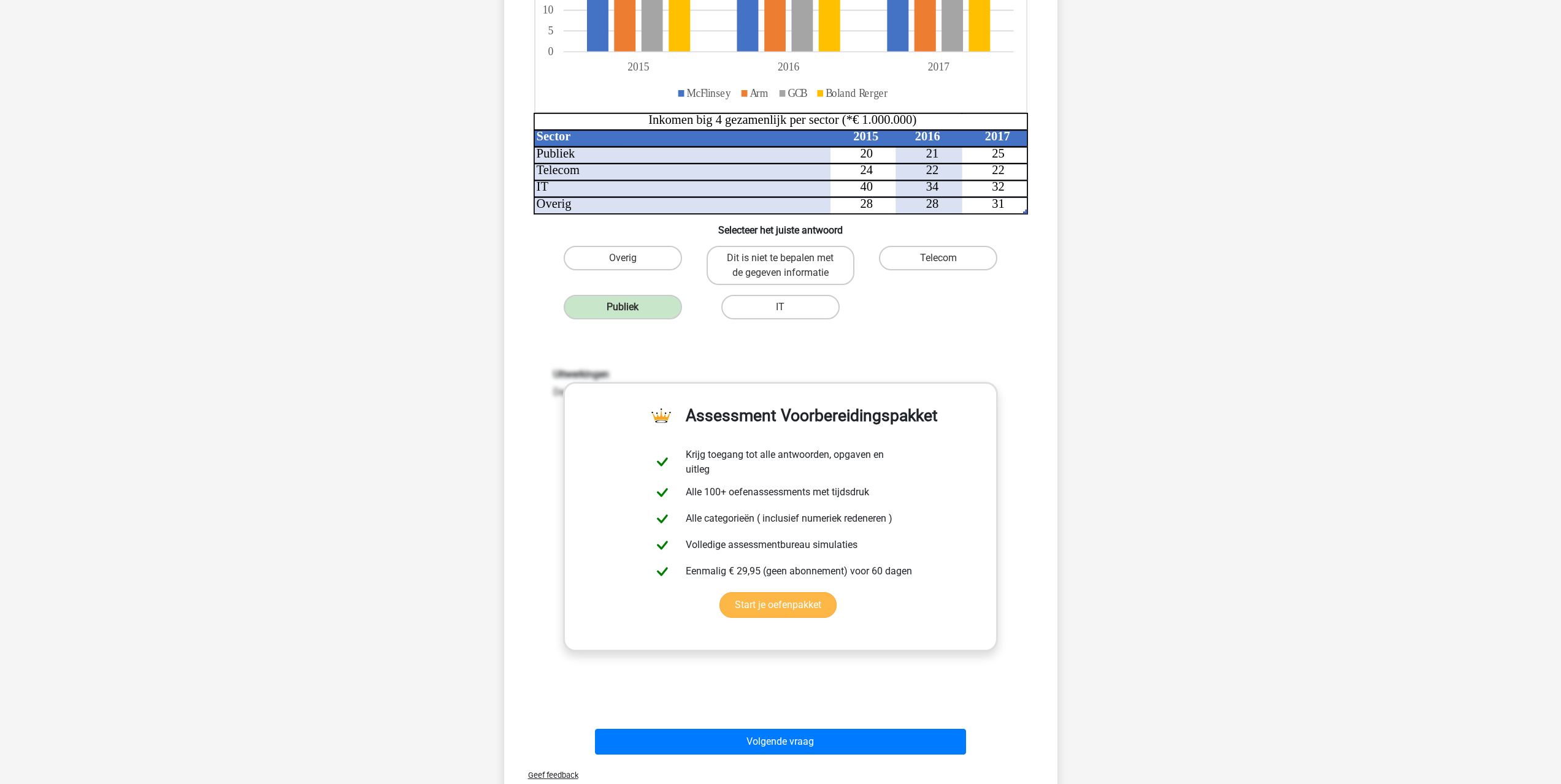
scroll to position [307, 0]
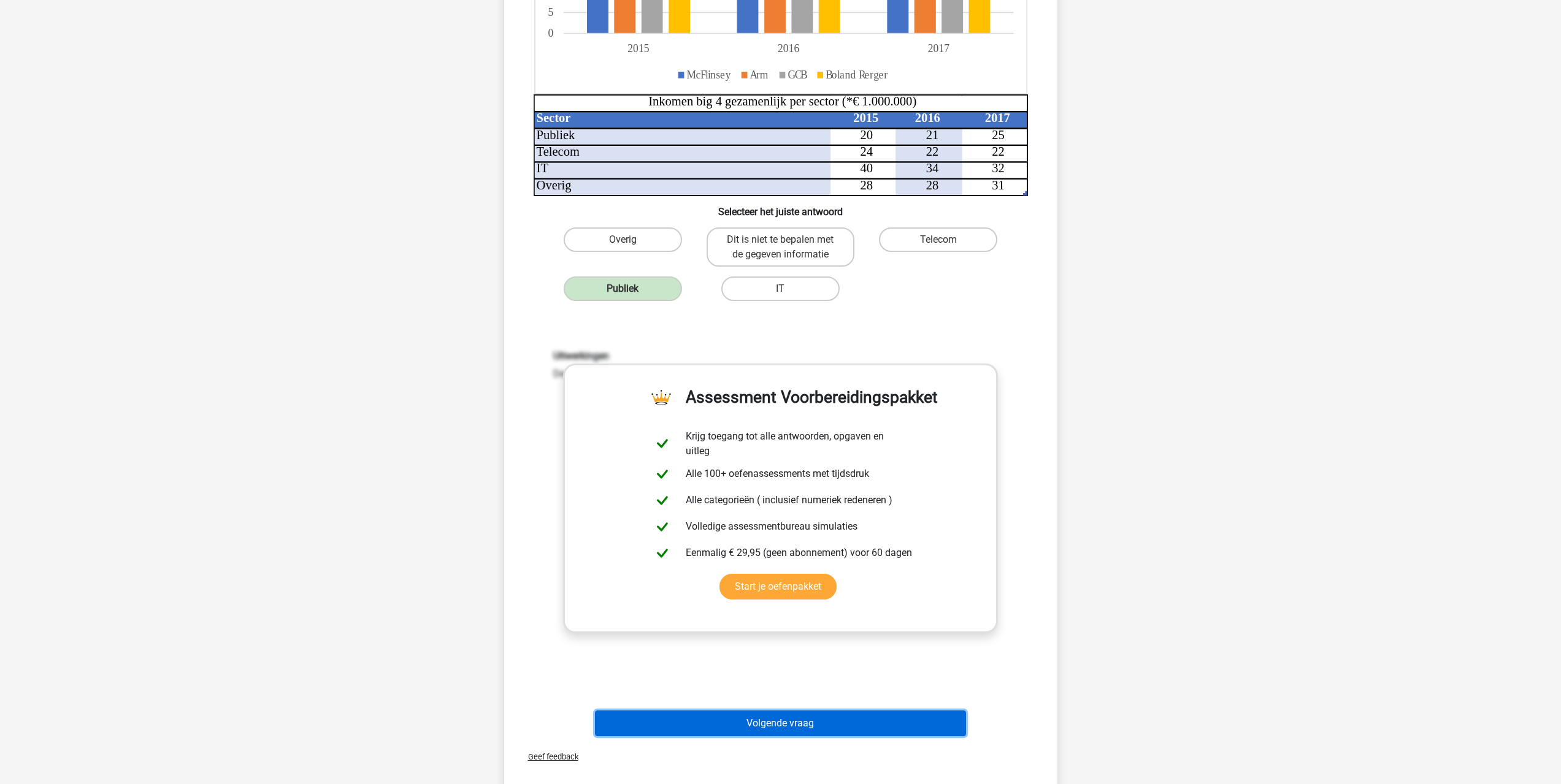
click at [792, 724] on button "Volgende vraag" at bounding box center [780, 724] width 371 height 26
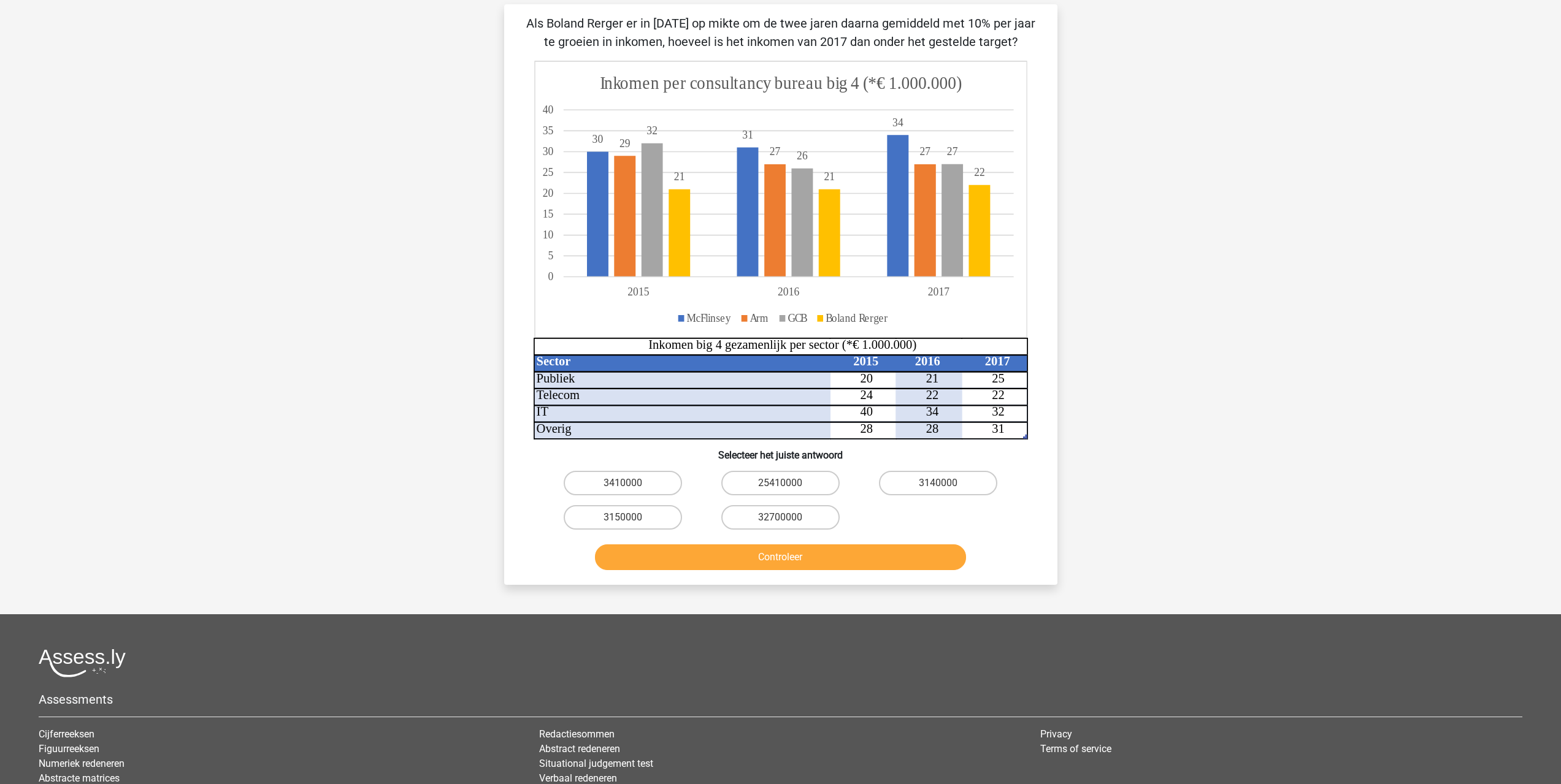
scroll to position [61, 0]
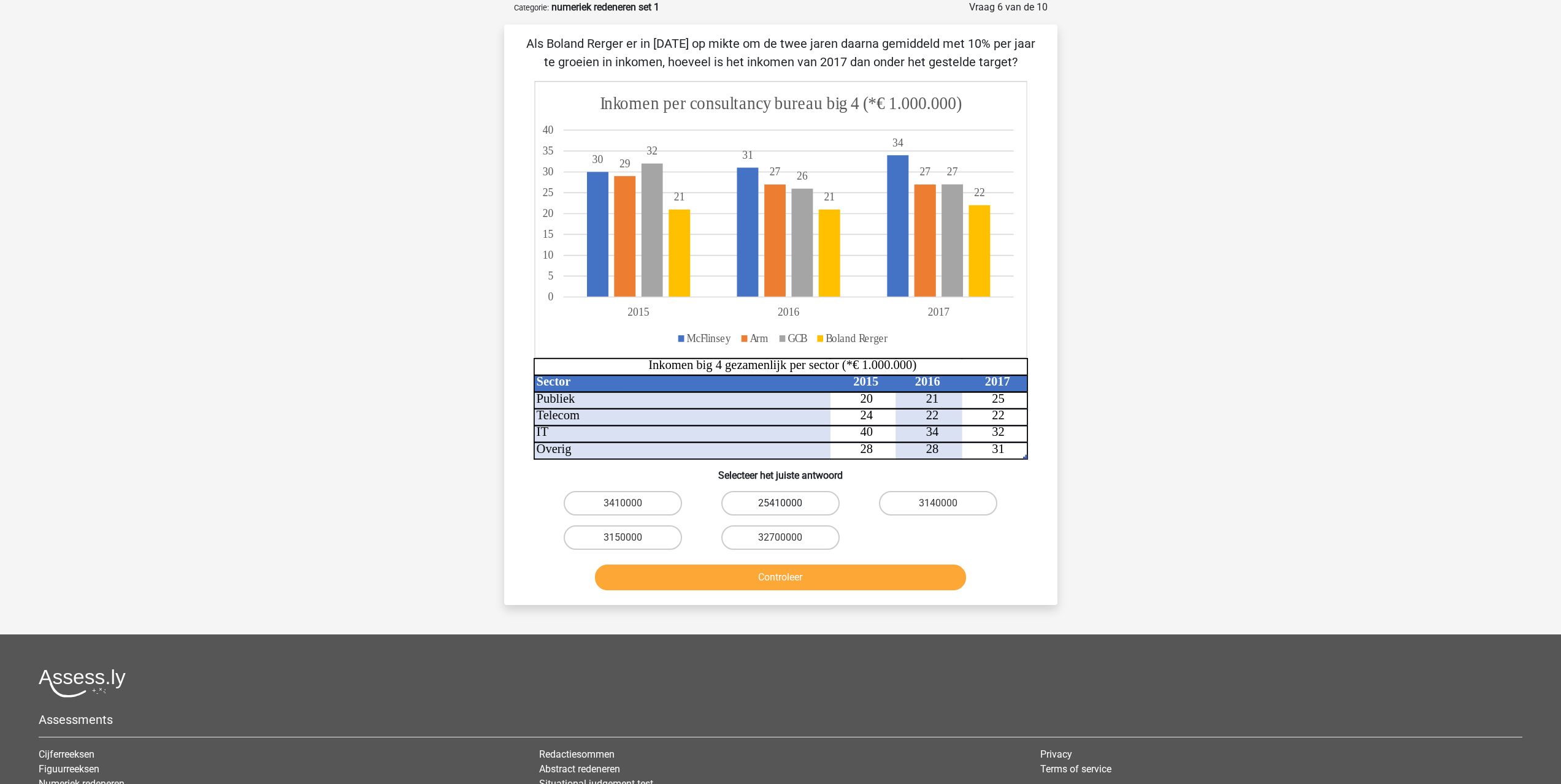
click at [759, 504] on label "25410000" at bounding box center [780, 503] width 118 height 24
click at [780, 504] on input "25410000" at bounding box center [784, 507] width 8 height 8
radio input "true"
click at [783, 589] on button "Controleer" at bounding box center [780, 578] width 371 height 26
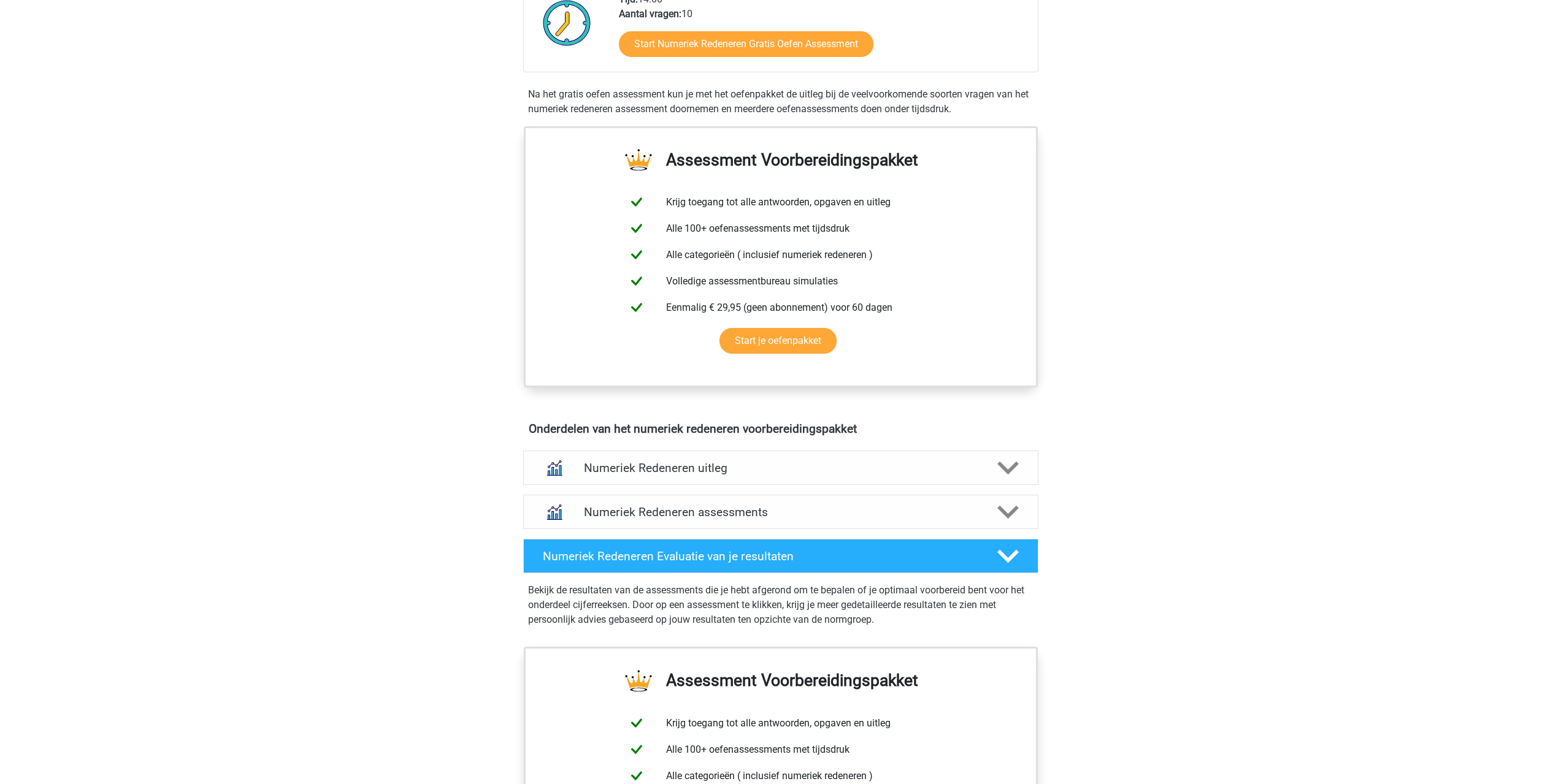
scroll to position [368, 0]
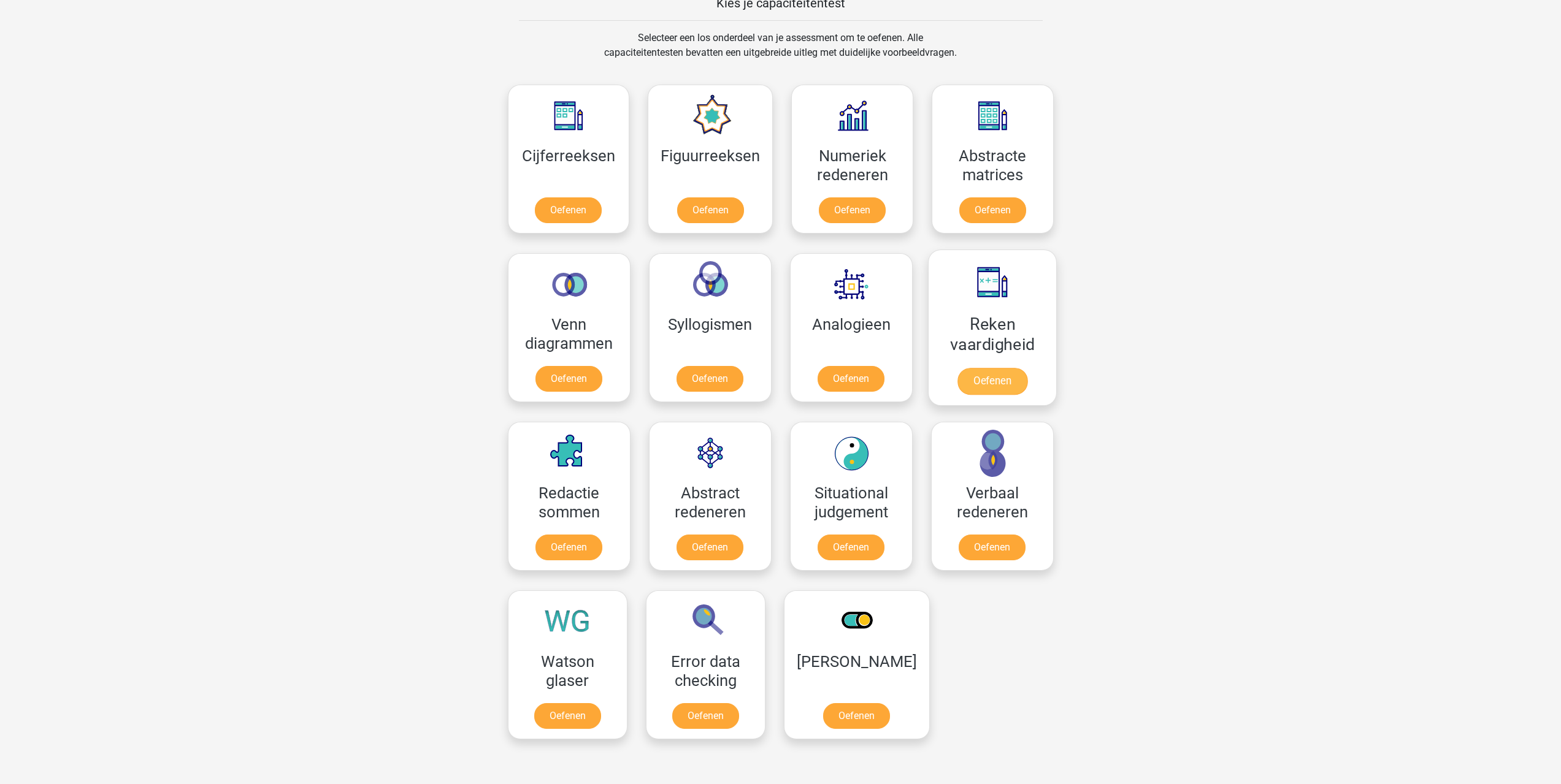
scroll to position [490, 0]
click at [715, 537] on link "Oefenen" at bounding box center [709, 550] width 70 height 27
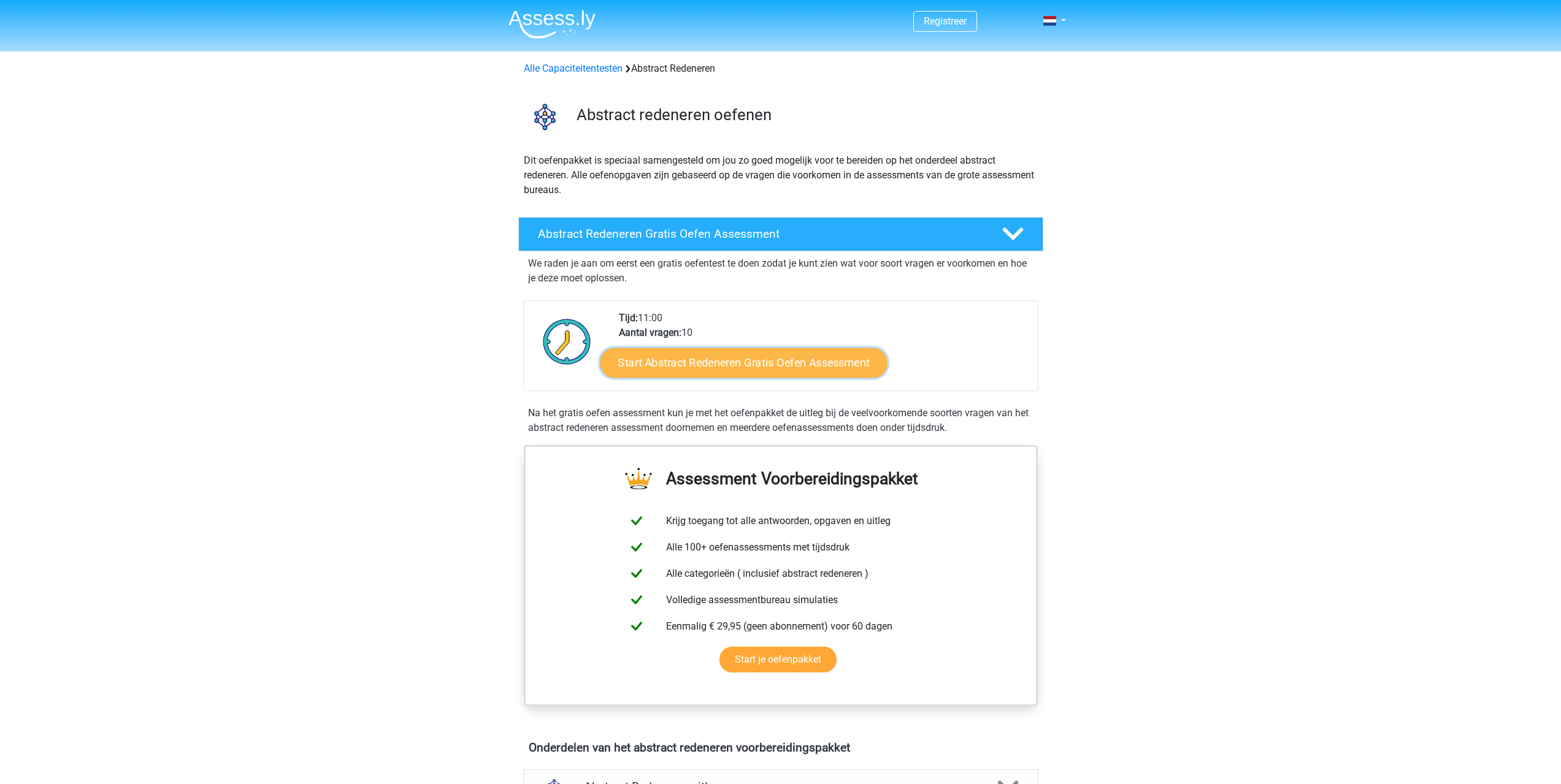
click at [752, 373] on link "Start Abstract Redeneren Gratis Oefen Assessment" at bounding box center [743, 362] width 287 height 30
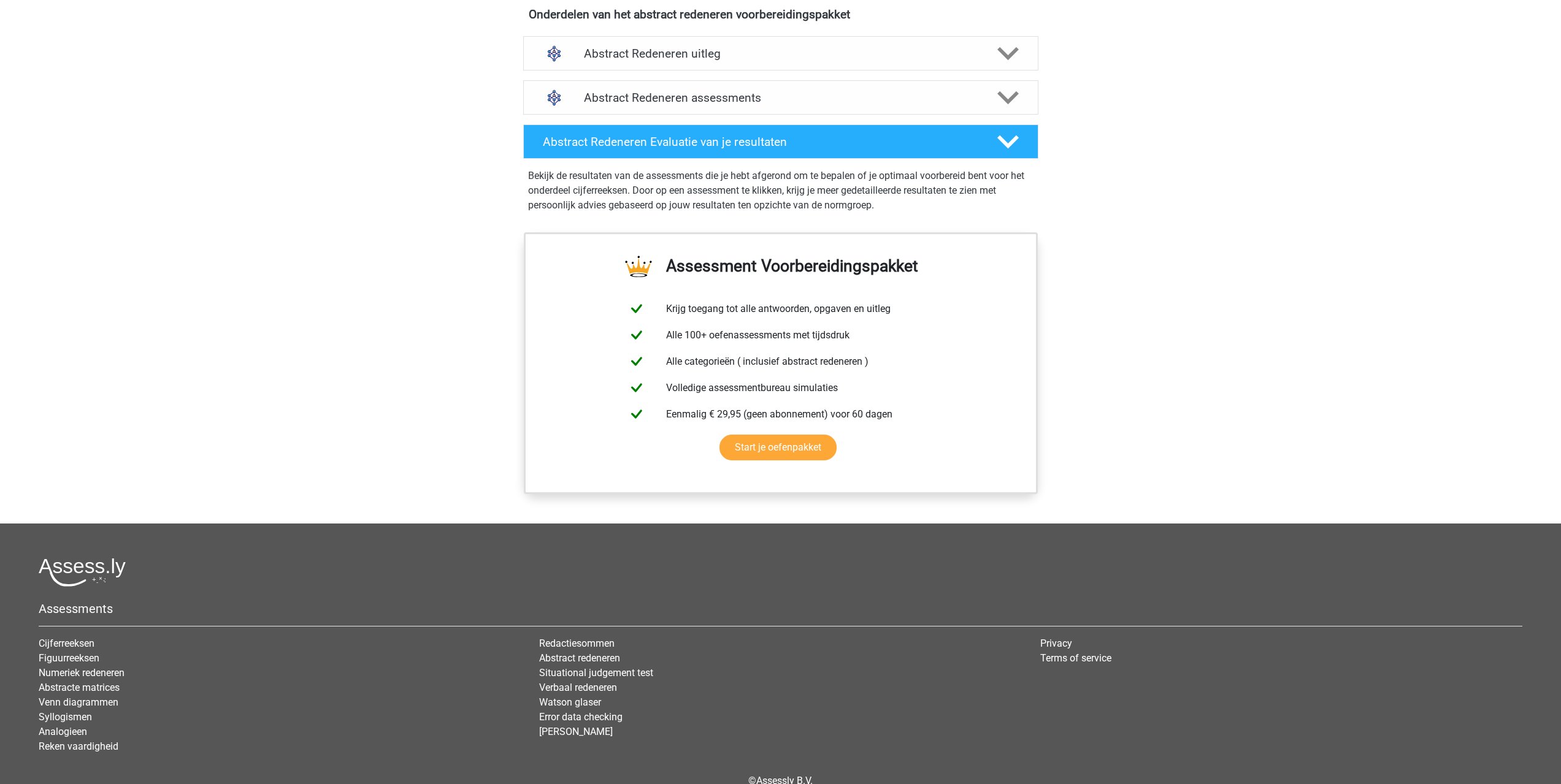
scroll to position [490, 0]
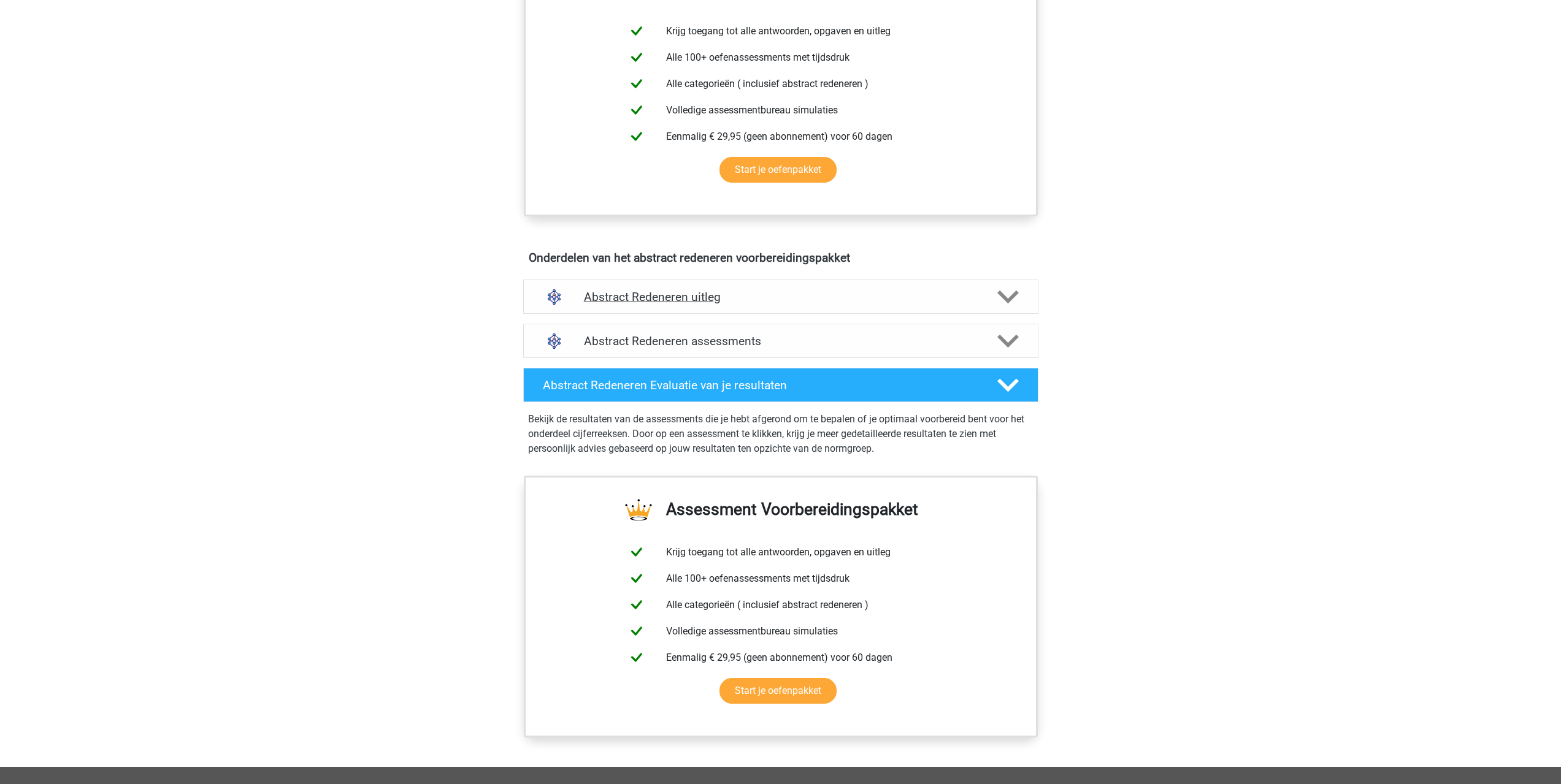
click at [629, 301] on h4 "Abstract Redeneren uitleg" at bounding box center [780, 296] width 394 height 14
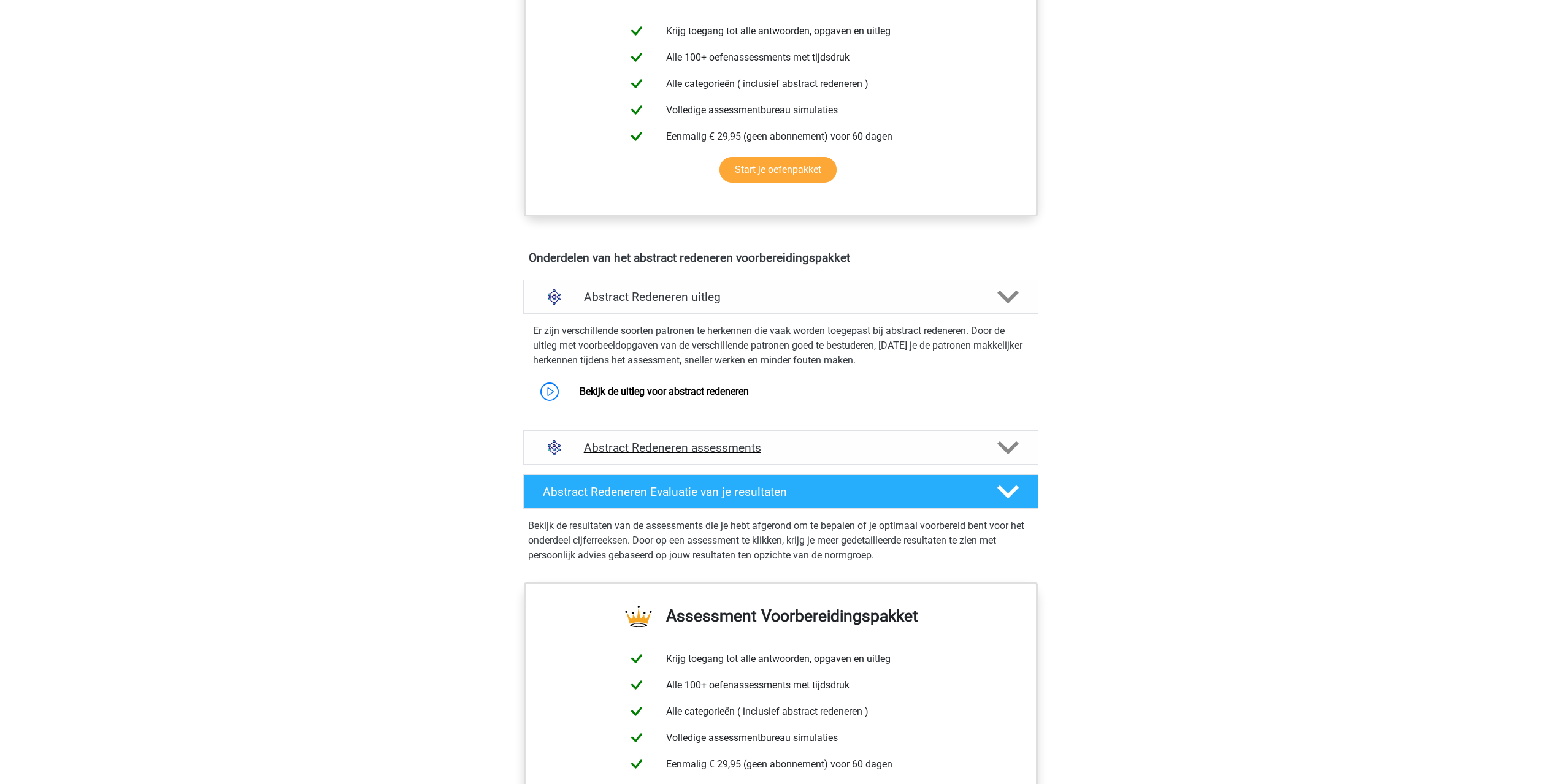
click at [649, 441] on h4 "Abstract Redeneren assessments" at bounding box center [780, 448] width 394 height 14
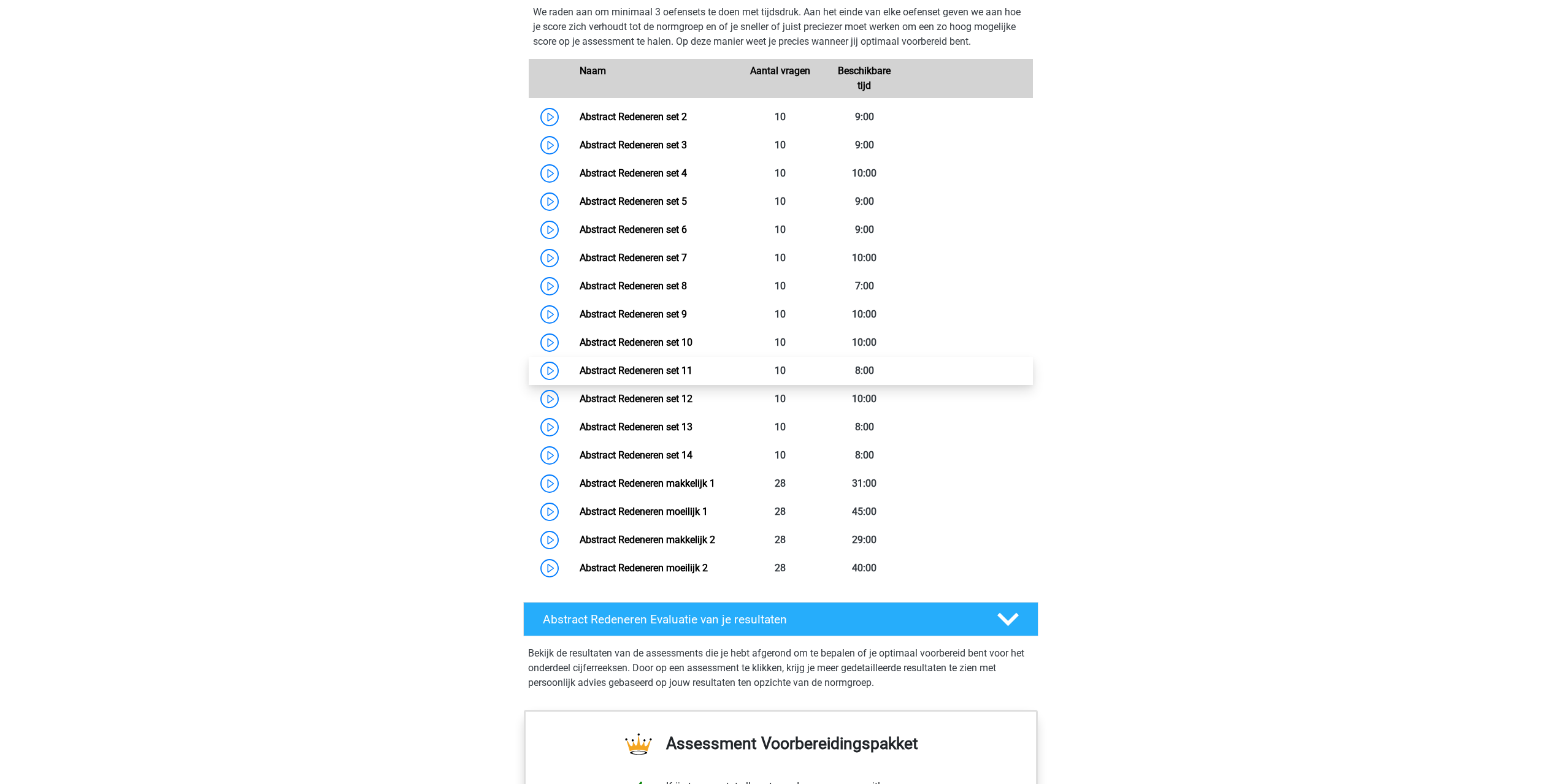
scroll to position [981, 0]
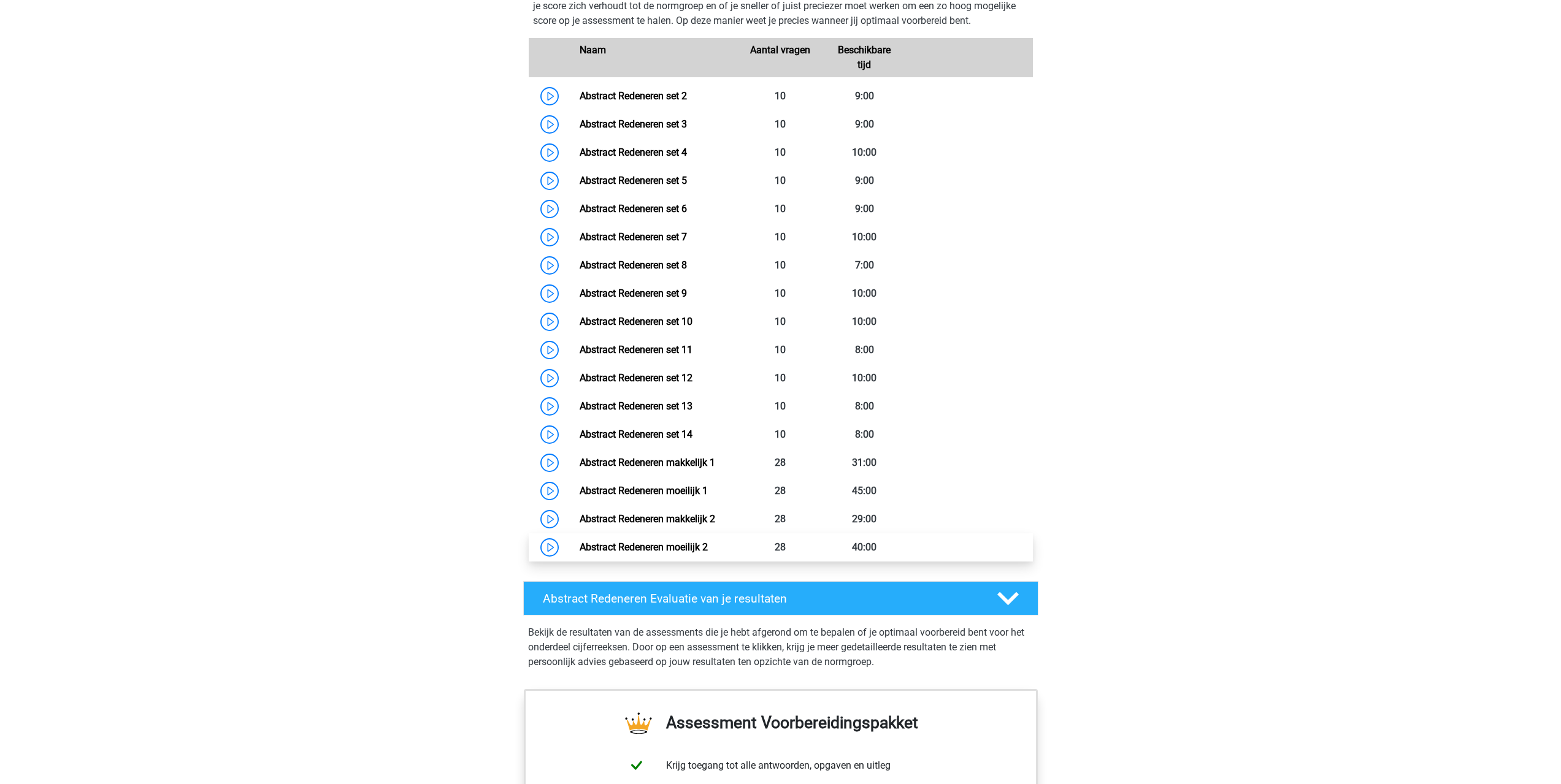
click at [580, 551] on link "Abstract Redeneren moeilijk 2" at bounding box center [644, 547] width 128 height 12
click at [580, 356] on link "Abstract Redeneren set 11" at bounding box center [636, 349] width 112 height 12
click at [595, 215] on link "Abstract Redeneren set 6" at bounding box center [634, 208] width 108 height 12
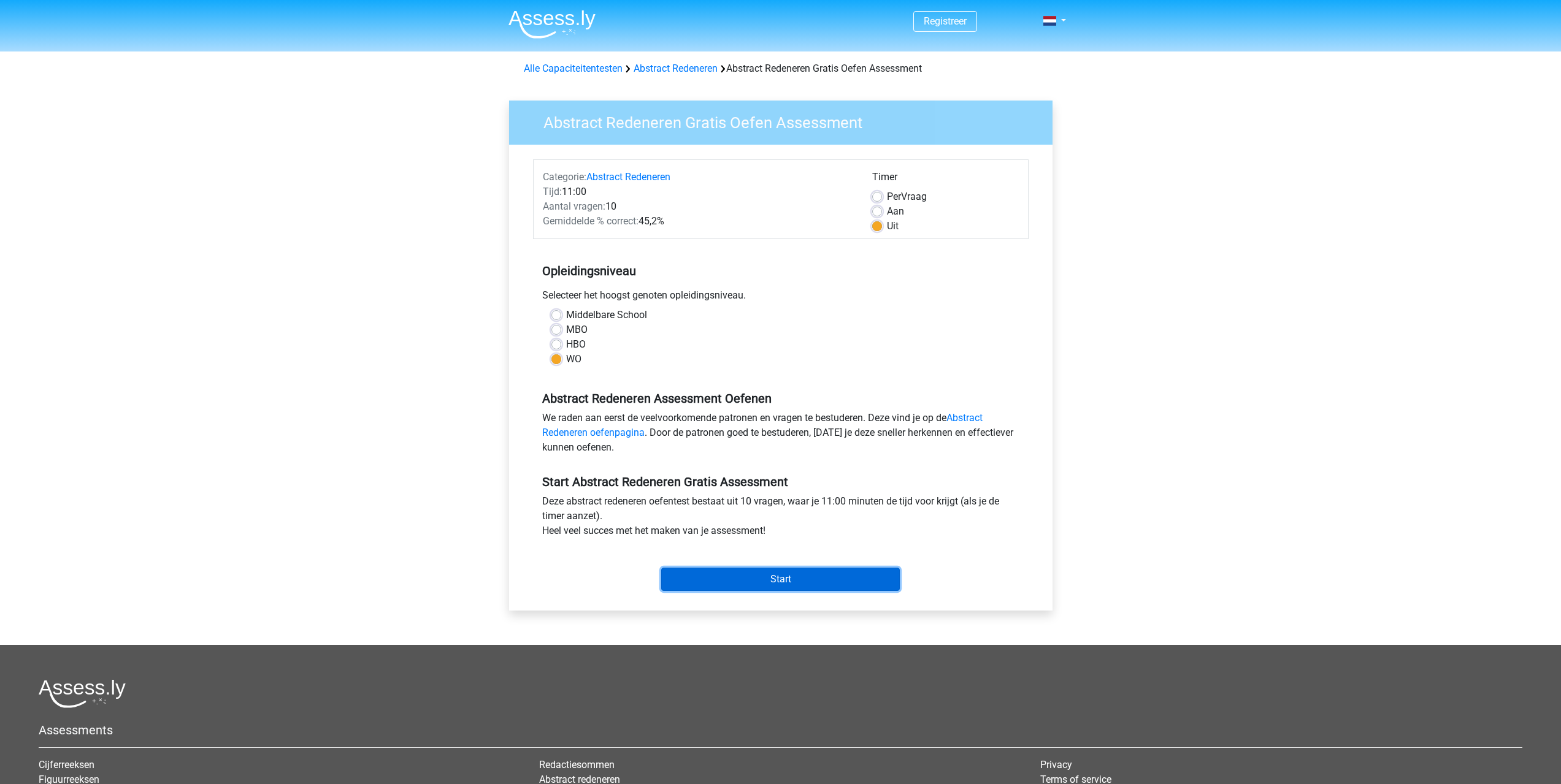
click at [788, 575] on input "Start" at bounding box center [780, 579] width 239 height 23
click at [751, 587] on input "Start" at bounding box center [780, 579] width 239 height 23
click at [762, 581] on input "Start" at bounding box center [780, 579] width 239 height 23
click at [703, 579] on input "Start" at bounding box center [780, 579] width 239 height 23
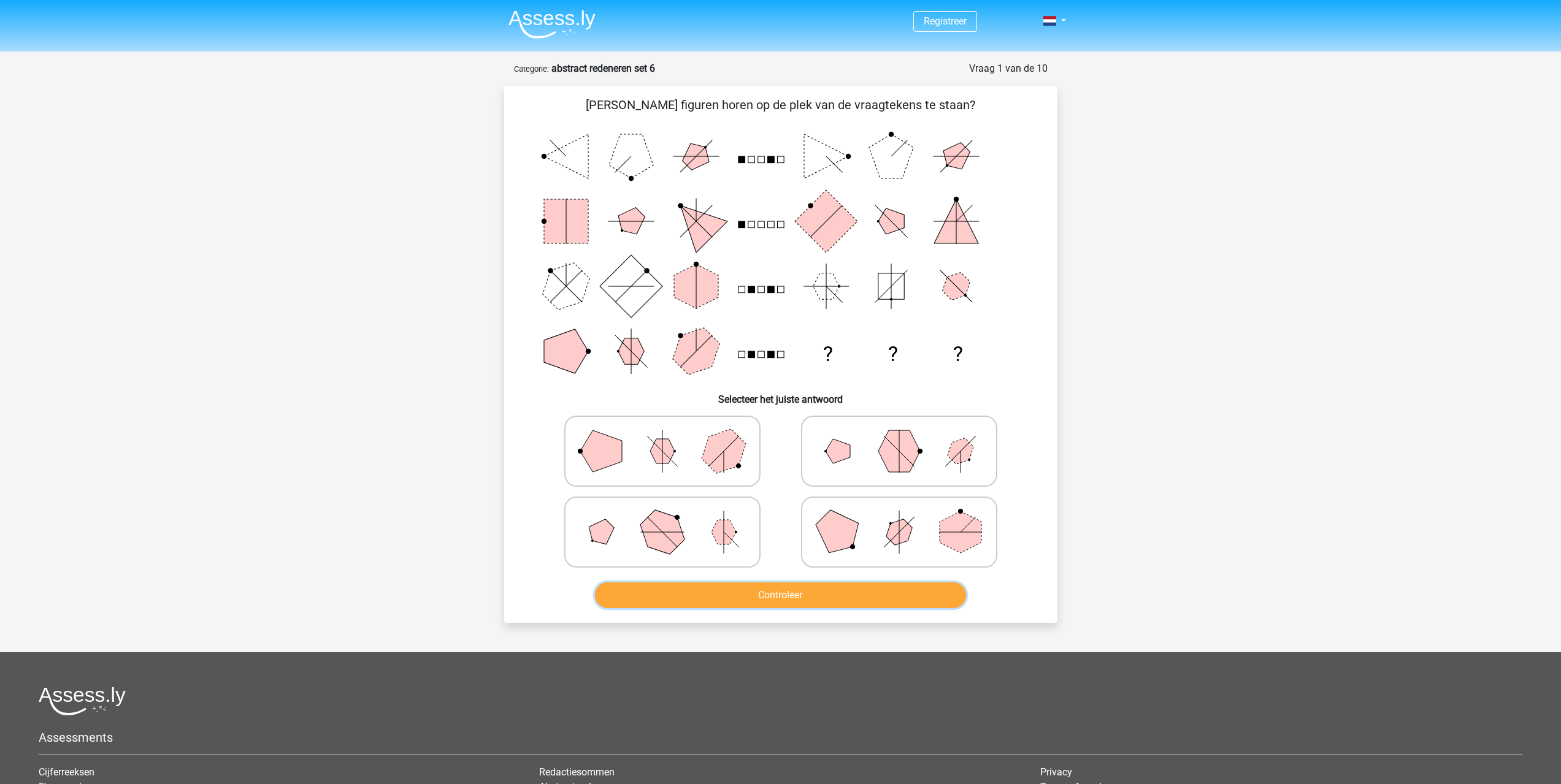
click at [820, 582] on button "Controleer" at bounding box center [780, 595] width 371 height 26
click at [840, 539] on polygon at bounding box center [836, 531] width 59 height 59
click at [899, 516] on input "radio" at bounding box center [903, 513] width 8 height 8
radio input "true"
click at [829, 600] on button "Controleer" at bounding box center [780, 595] width 371 height 26
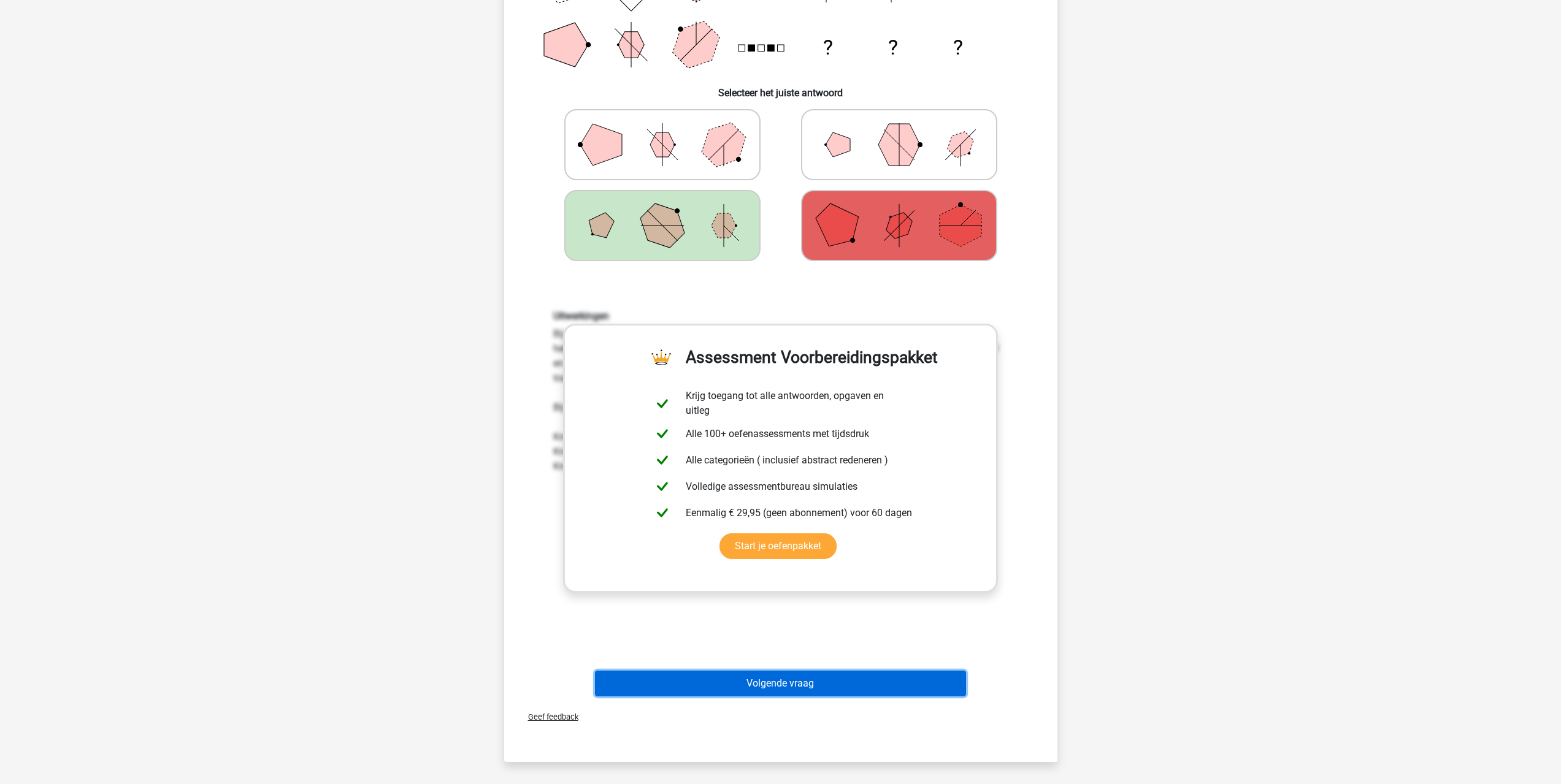
click at [782, 685] on button "Volgende vraag" at bounding box center [780, 684] width 371 height 26
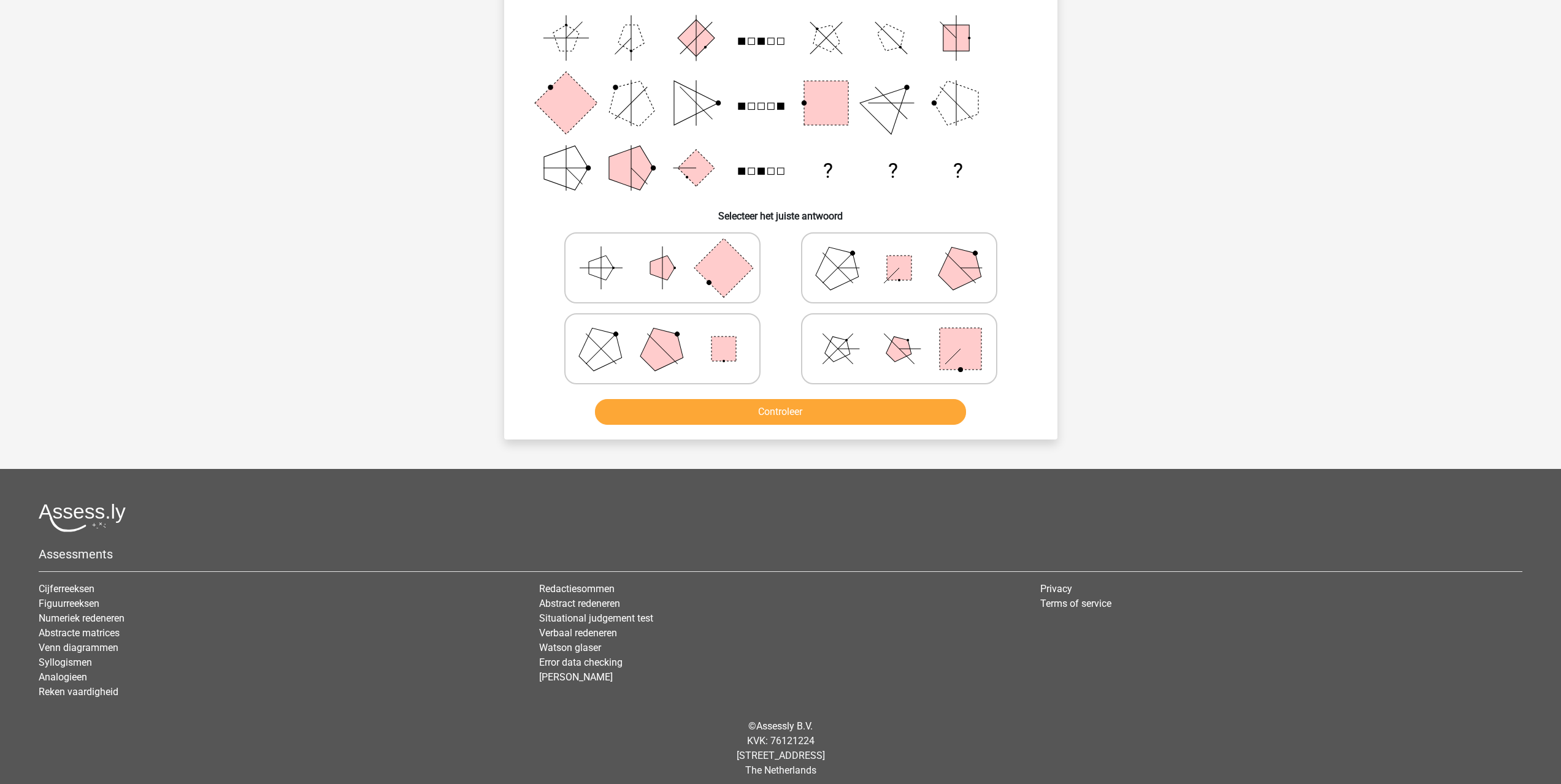
scroll to position [61, 0]
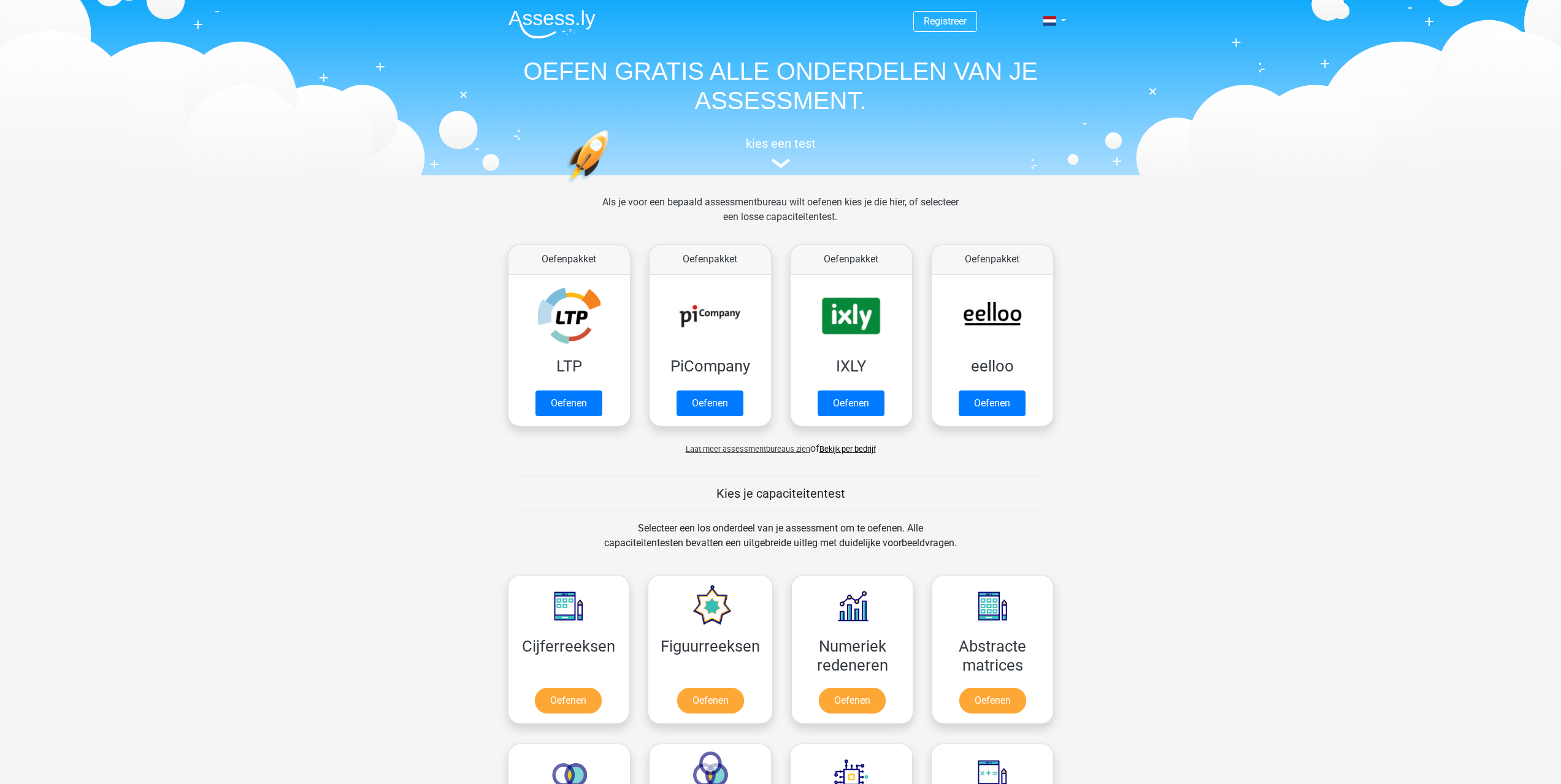
scroll to position [490, 0]
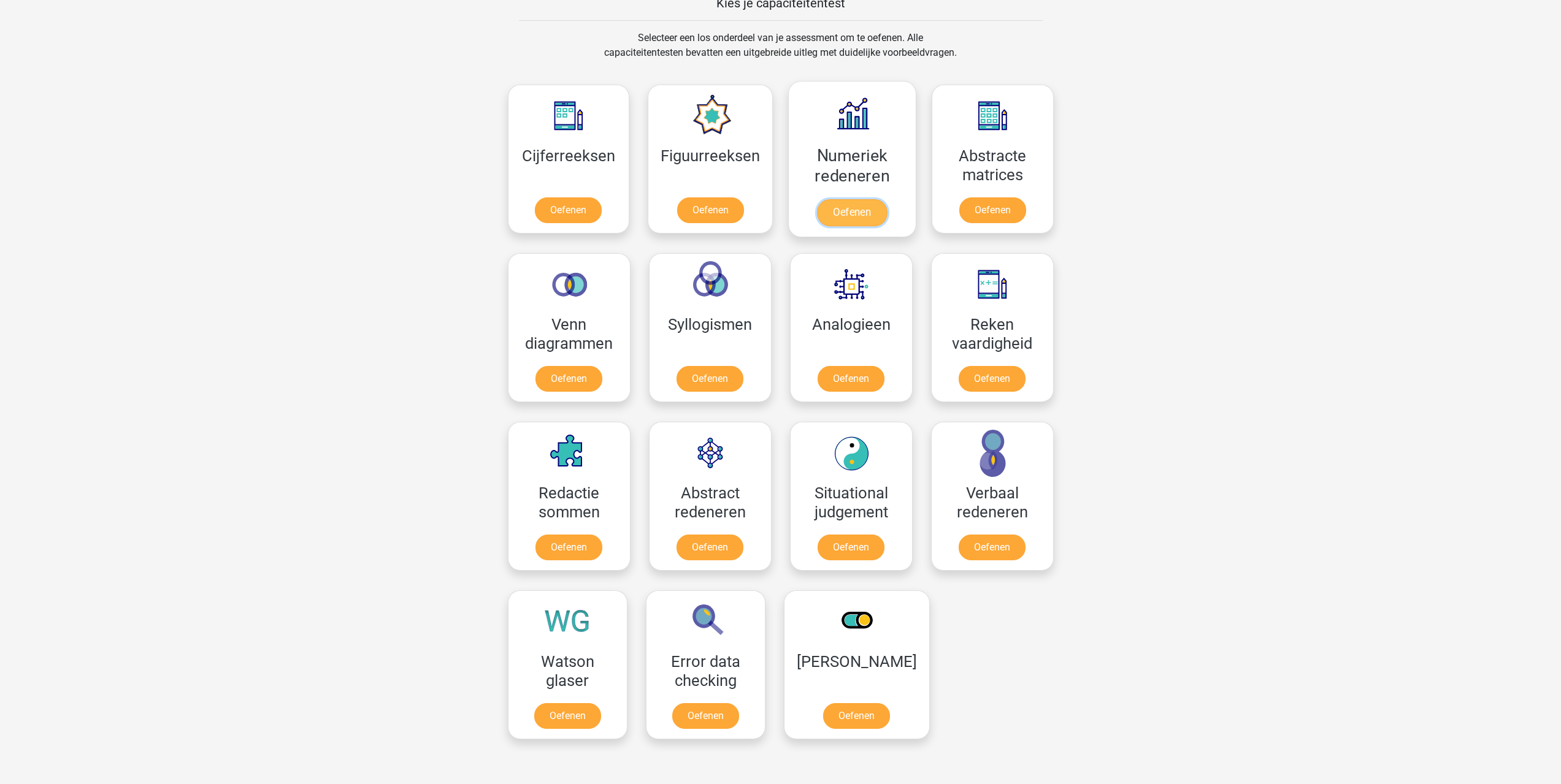
click at [862, 211] on link "Oefenen" at bounding box center [851, 213] width 70 height 27
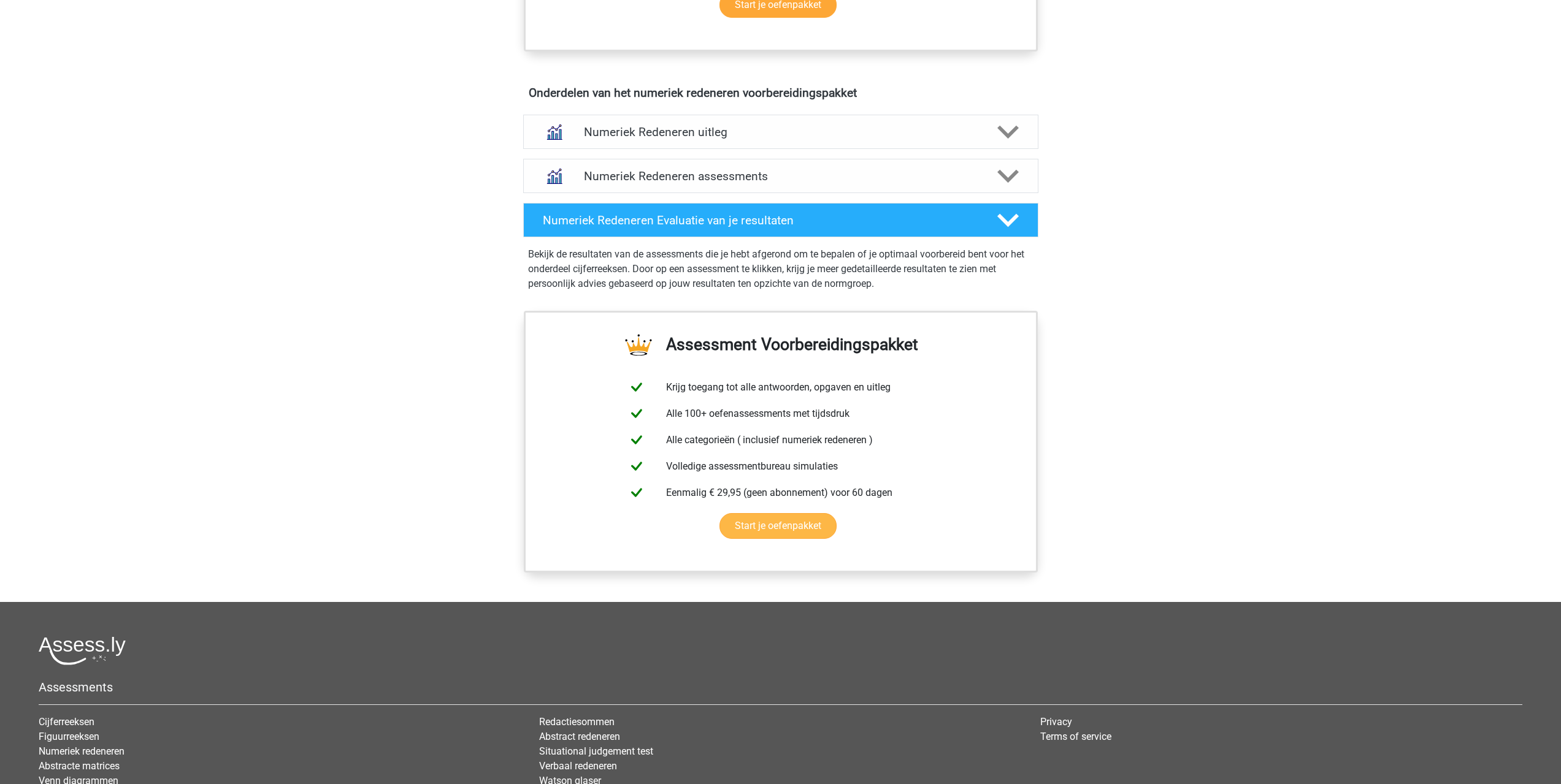
scroll to position [736, 0]
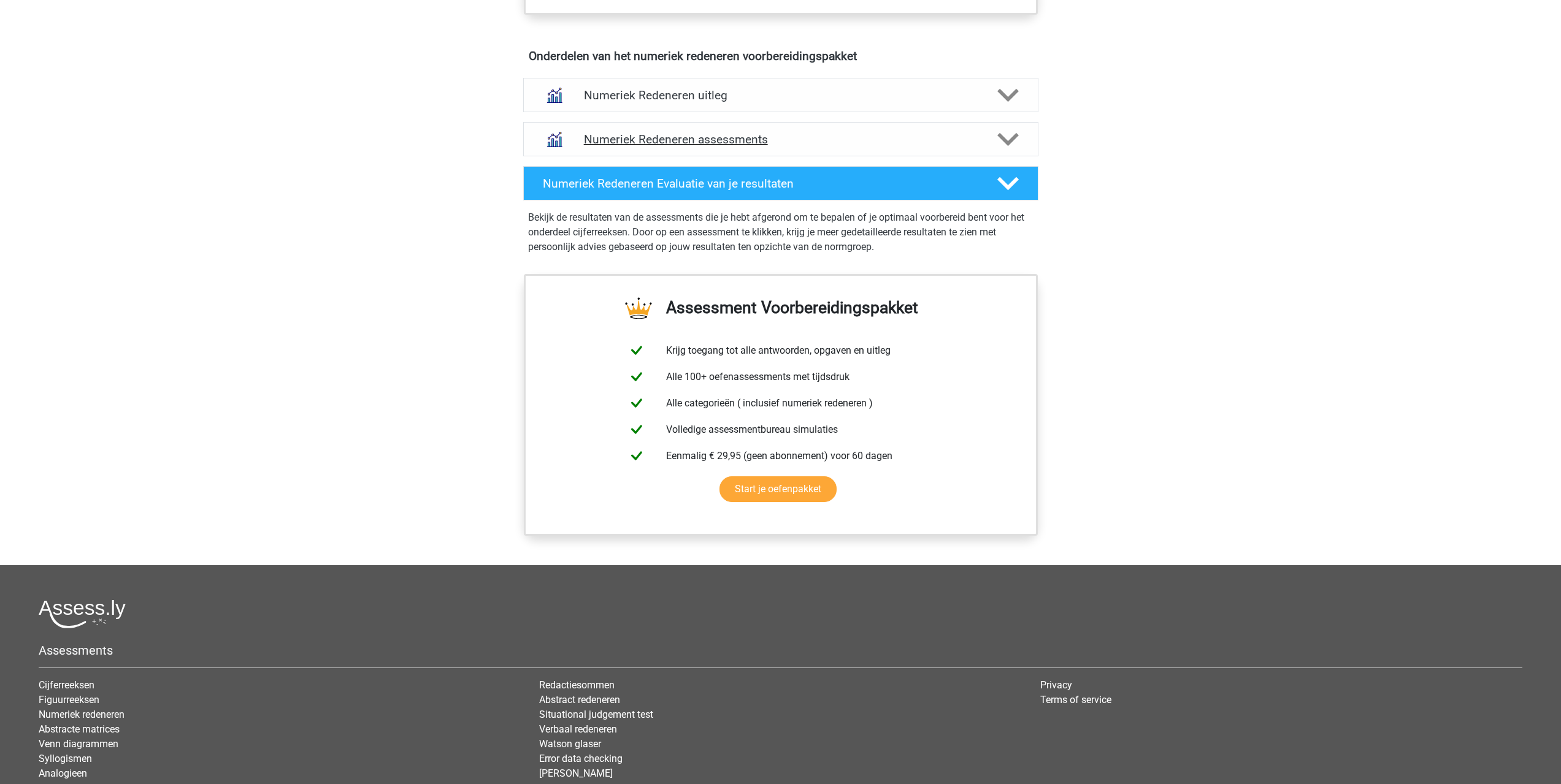
click at [965, 129] on div "Numeriek Redeneren assessments" at bounding box center [780, 138] width 515 height 34
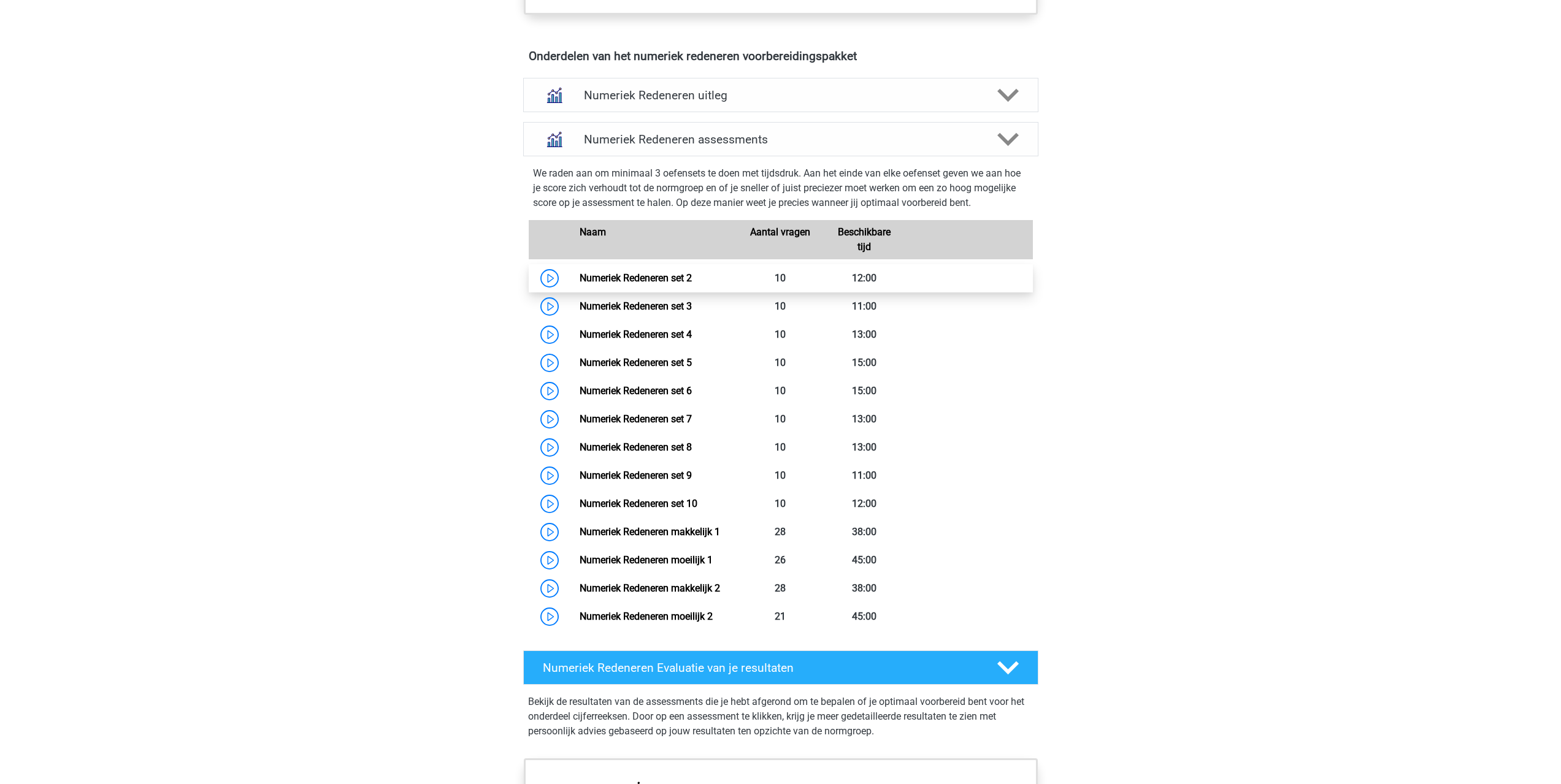
click at [580, 282] on link "Numeriek Redeneren set 2" at bounding box center [636, 278] width 112 height 12
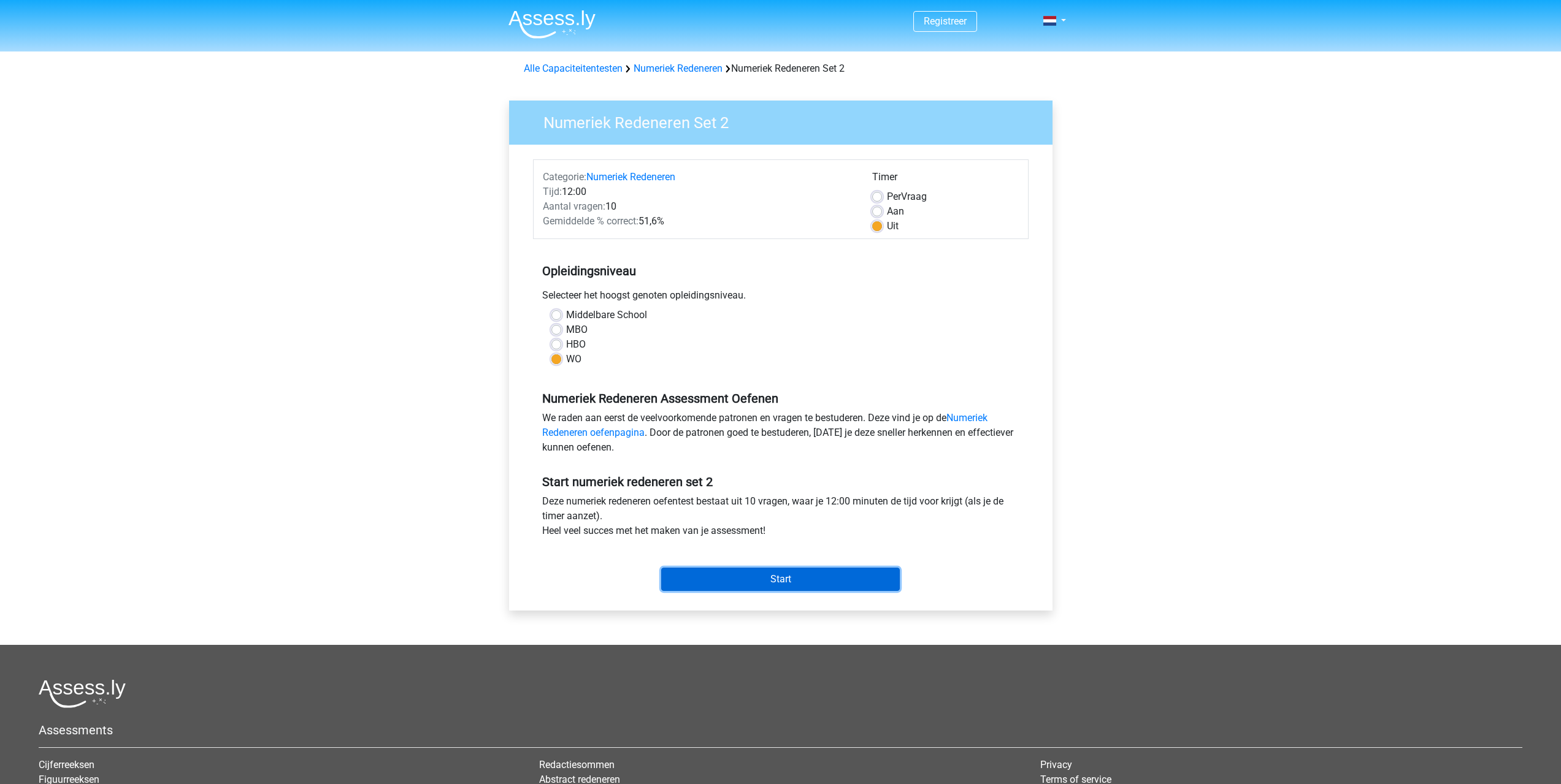
click at [759, 583] on input "Start" at bounding box center [780, 579] width 239 height 23
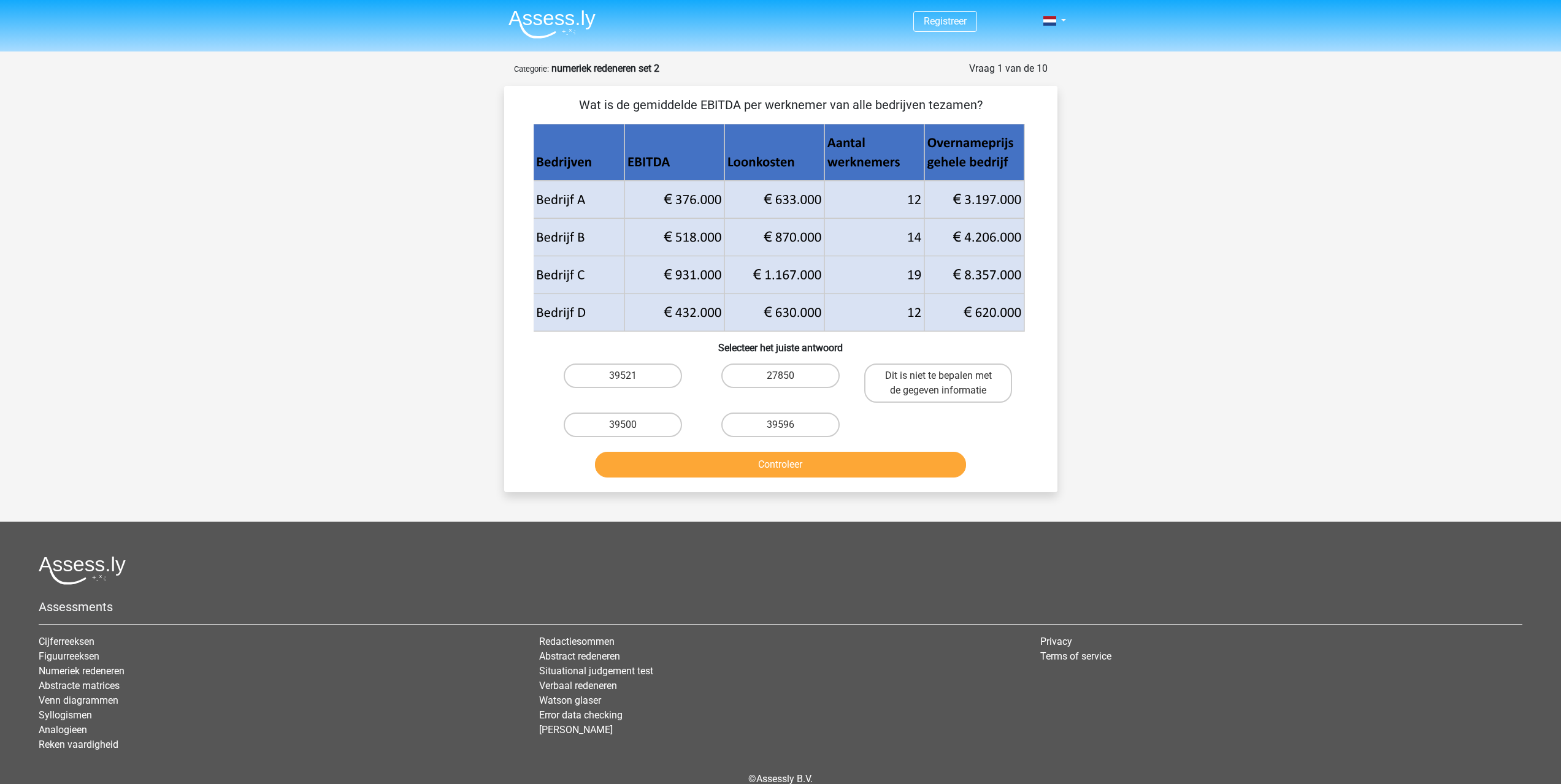
drag, startPoint x: 635, startPoint y: 424, endPoint x: 788, endPoint y: 442, distance: 154.1
click at [791, 448] on div "Wat is de gemiddelde EBITDA per werknemer van alle bedrijven tezamen? Selecteer…" at bounding box center [780, 289] width 544 height 387
click at [780, 421] on label "39596" at bounding box center [780, 425] width 118 height 24
click at [780, 425] on input "39596" at bounding box center [784, 428] width 8 height 8
radio input "true"
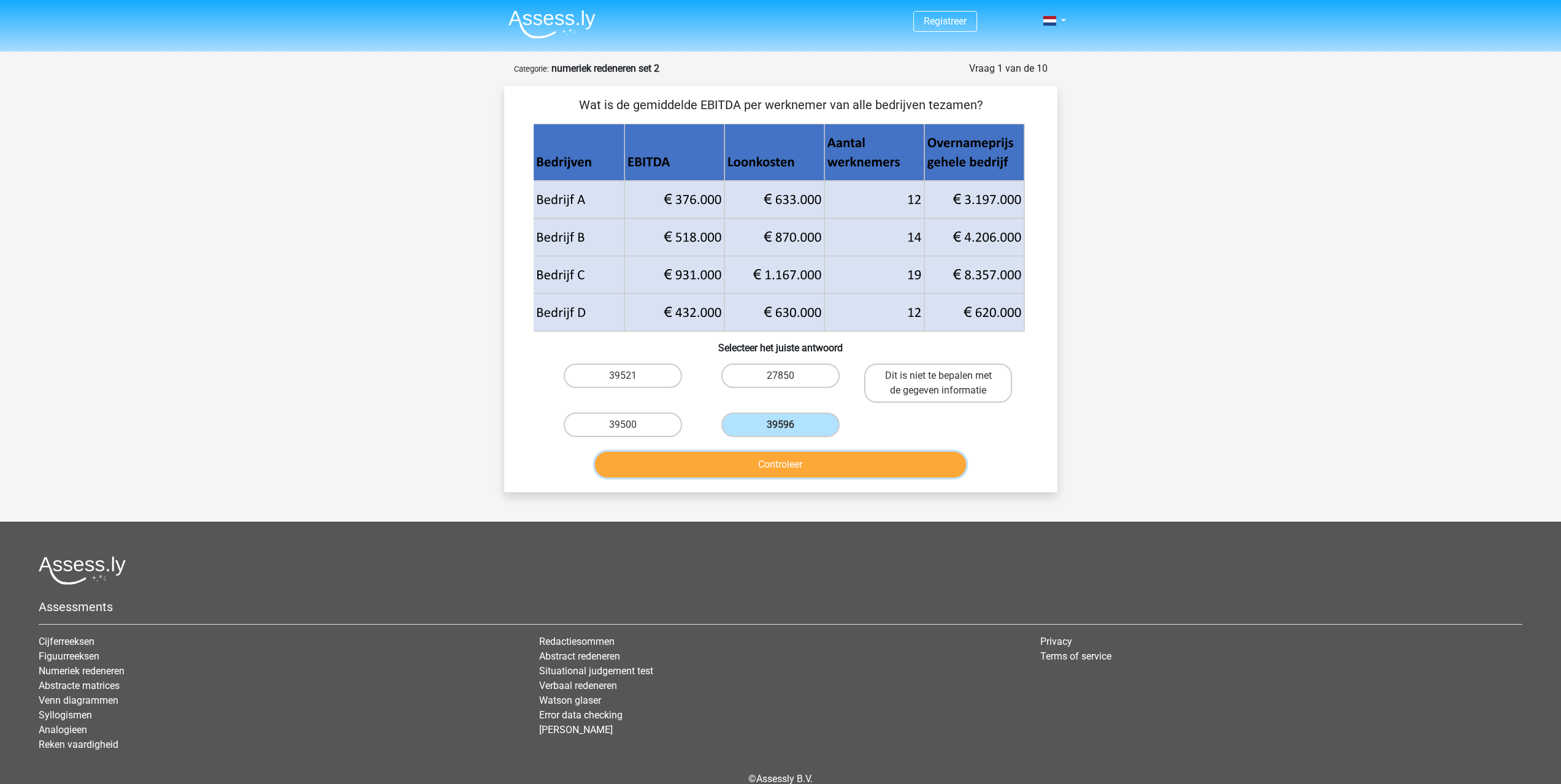
click at [784, 470] on button "Controleer" at bounding box center [780, 465] width 371 height 26
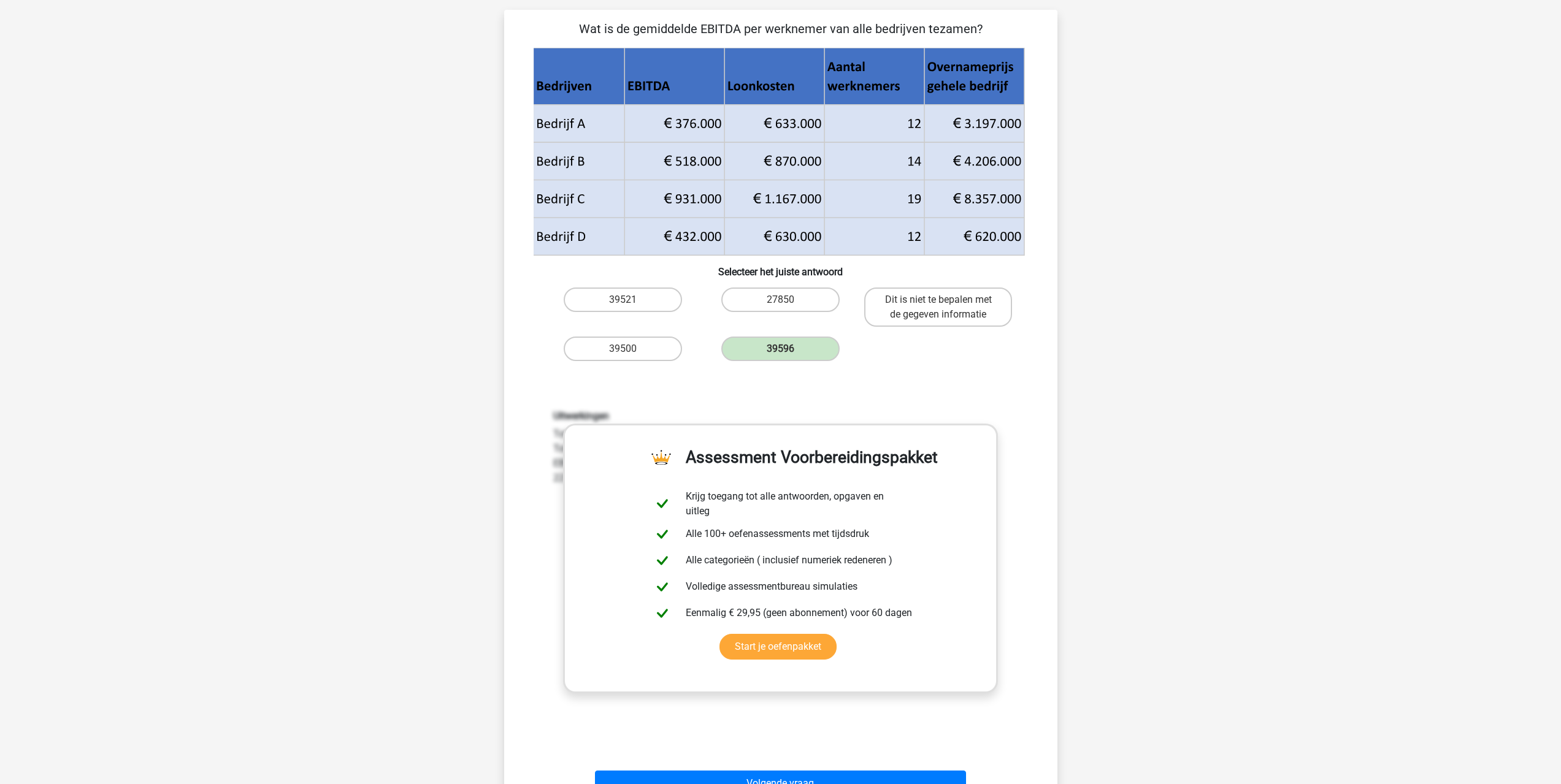
scroll to position [245, 0]
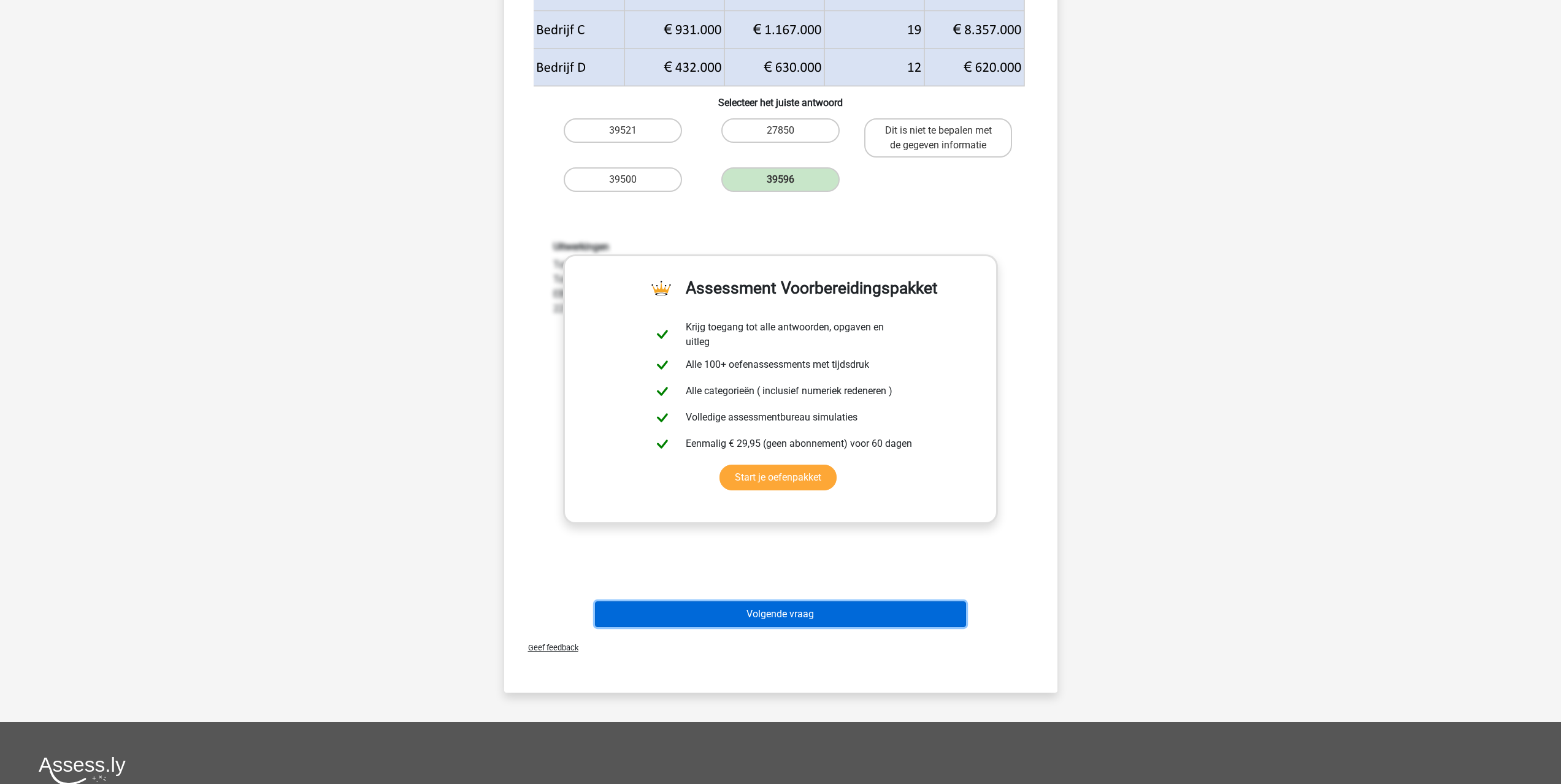
click at [804, 612] on button "Volgende vraag" at bounding box center [780, 615] width 371 height 26
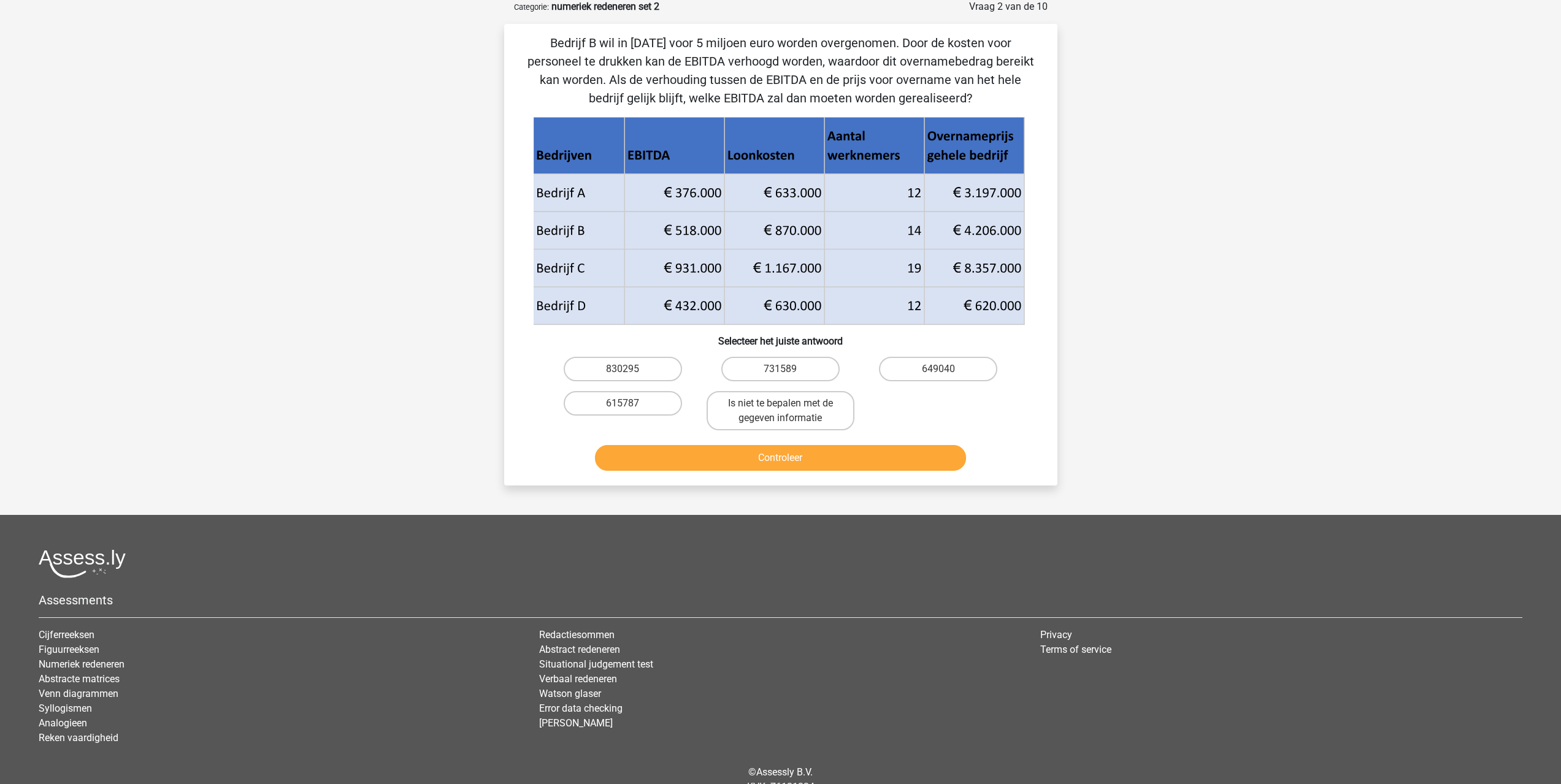
scroll to position [61, 0]
click at [641, 411] on label "615787" at bounding box center [623, 404] width 118 height 24
click at [631, 411] on input "615787" at bounding box center [626, 408] width 8 height 8
radio input "true"
click at [787, 468] on button "Controleer" at bounding box center [780, 459] width 371 height 26
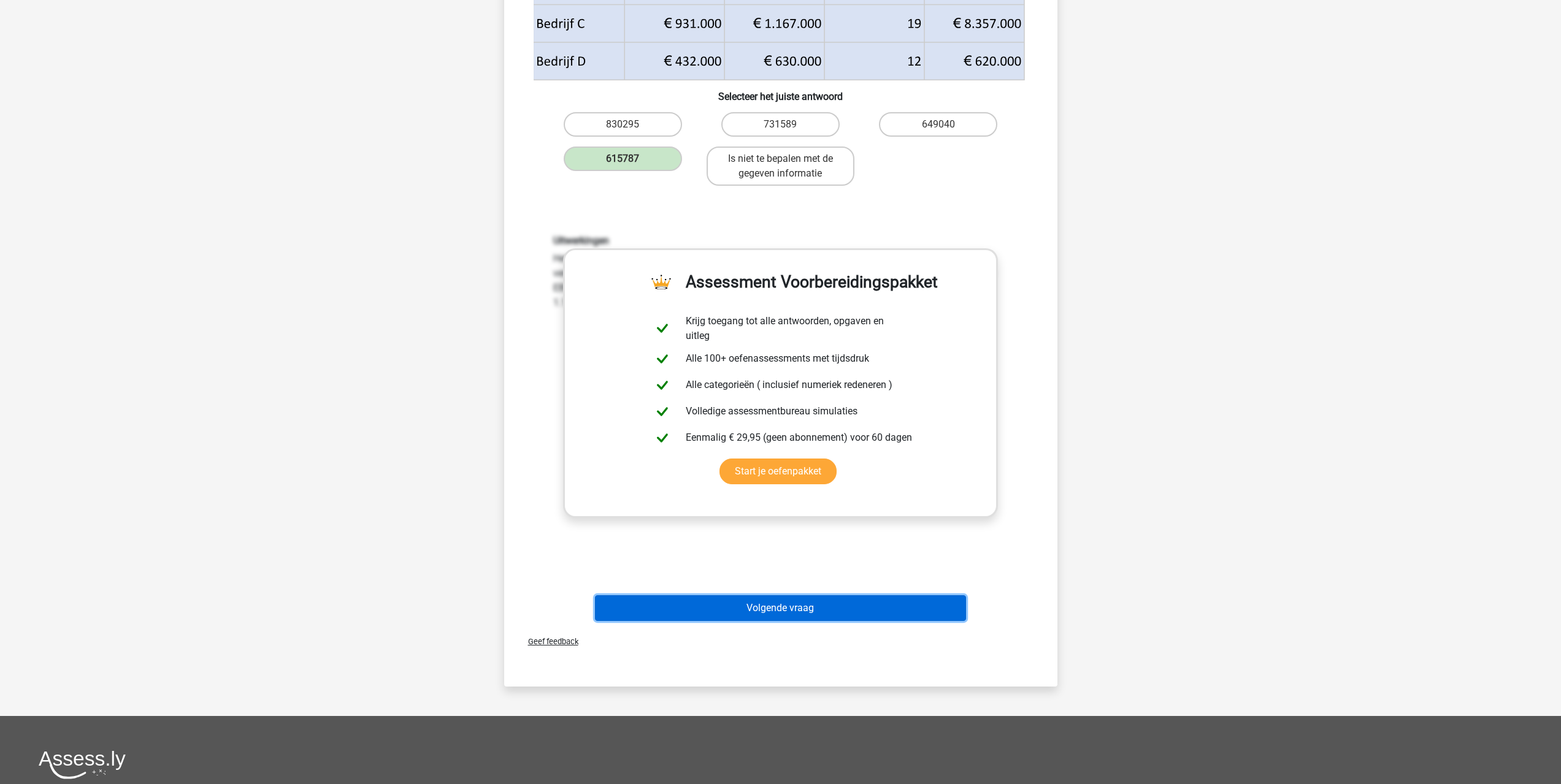
click at [783, 609] on button "Volgende vraag" at bounding box center [780, 608] width 371 height 26
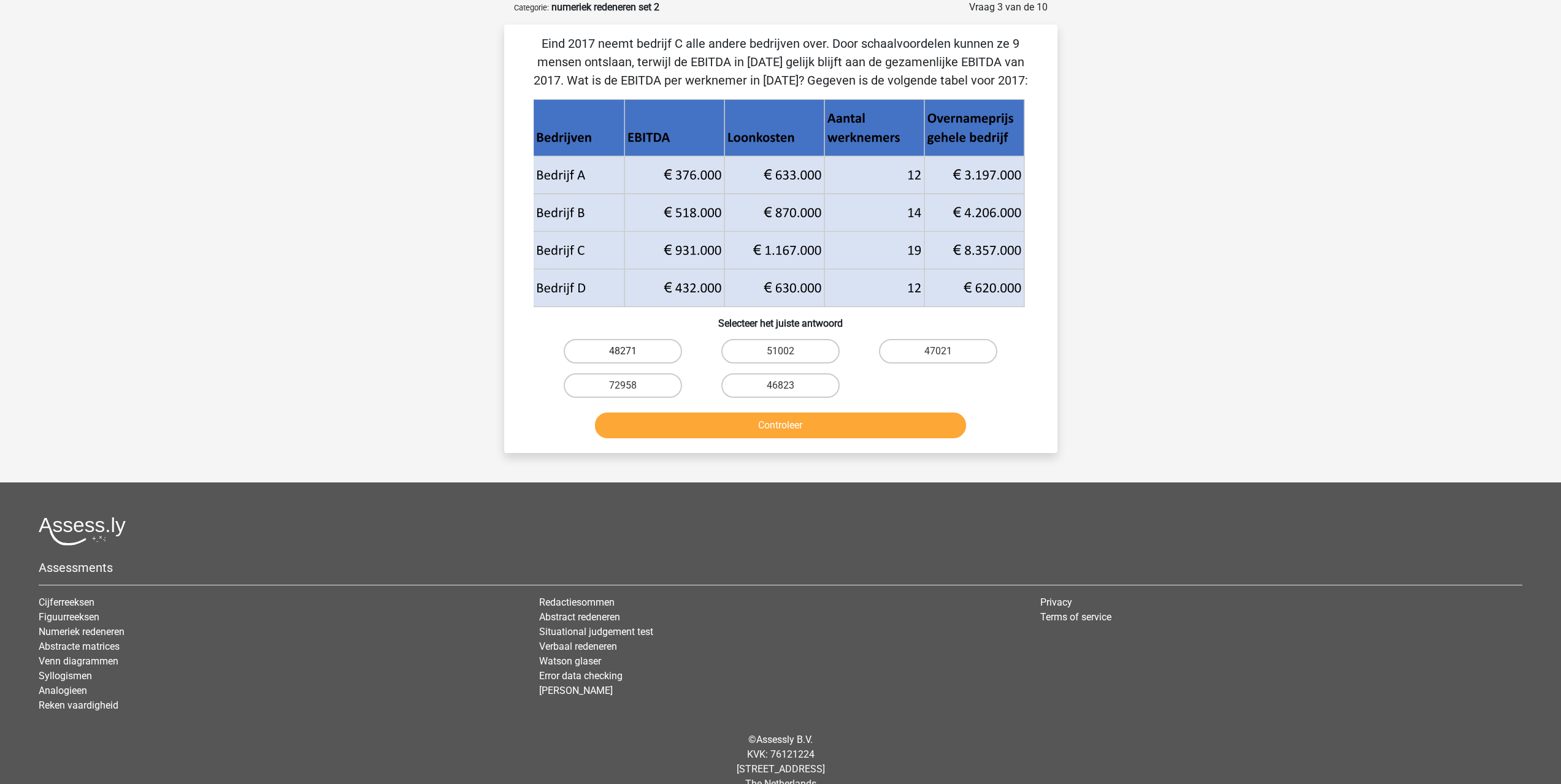
click at [633, 355] on label "48271" at bounding box center [623, 351] width 118 height 24
click at [631, 355] on input "48271" at bounding box center [626, 355] width 8 height 8
radio input "true"
click at [733, 423] on button "Controleer" at bounding box center [780, 425] width 371 height 26
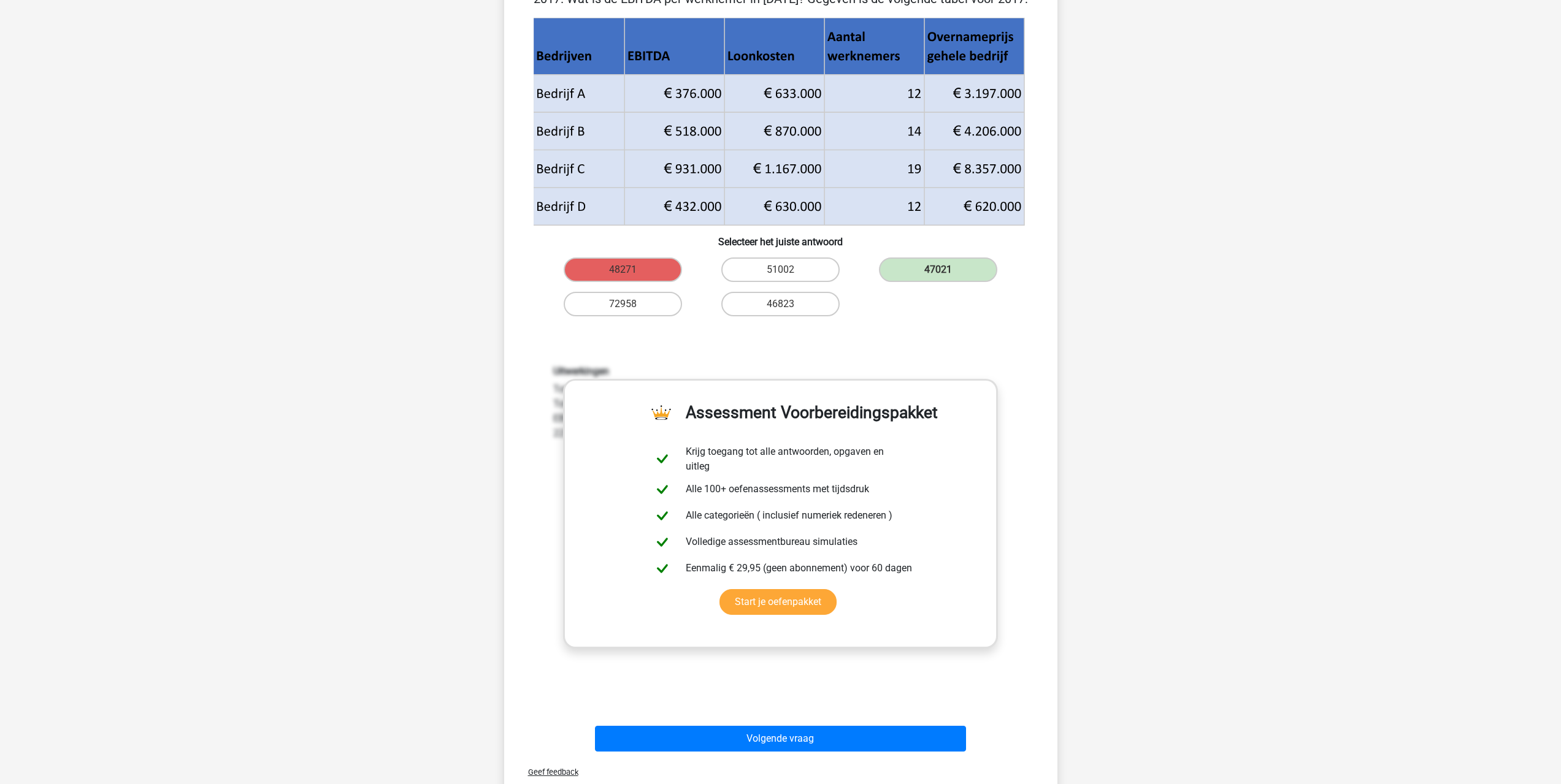
scroll to position [245, 0]
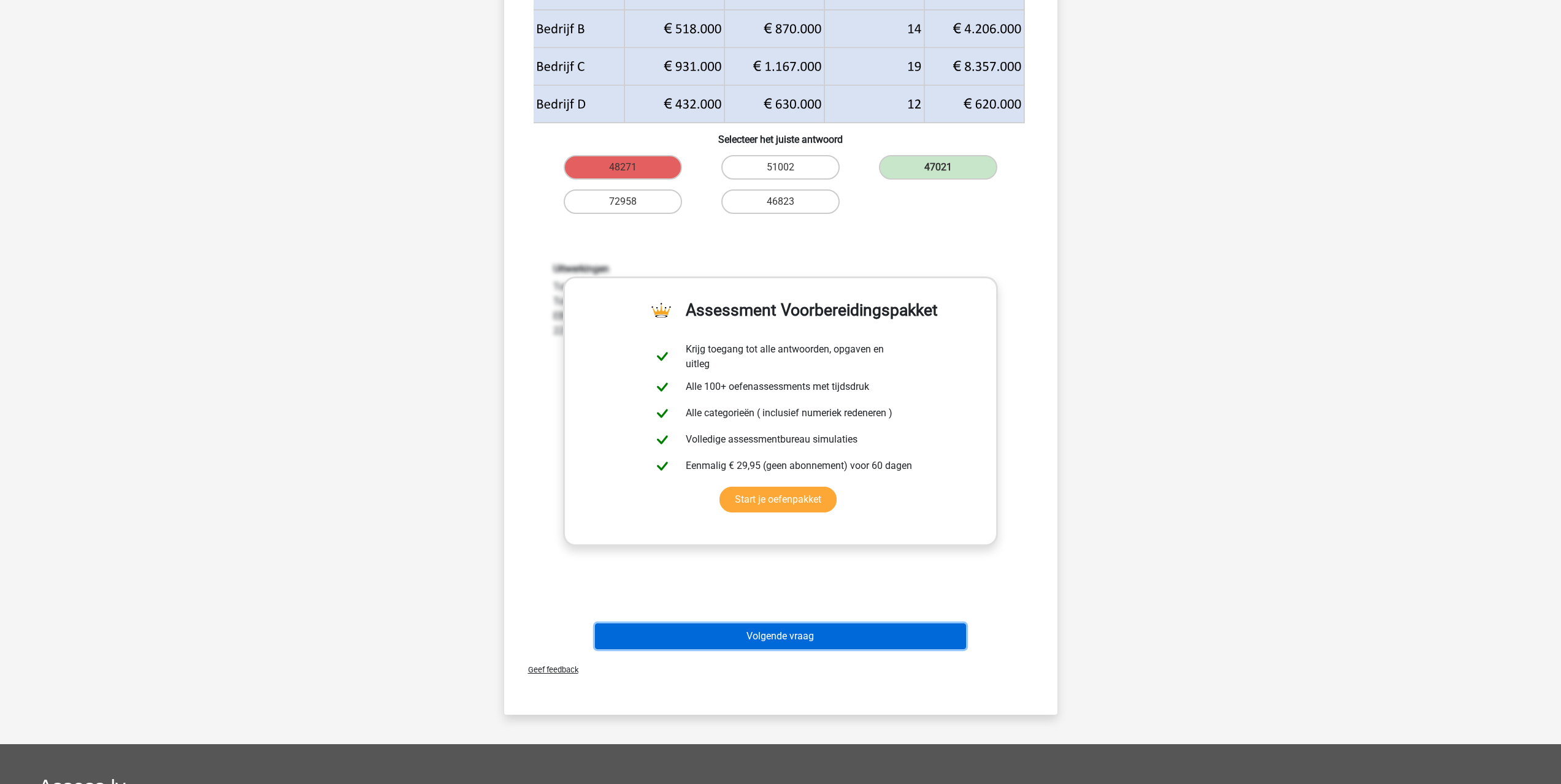
click at [806, 644] on button "Volgende vraag" at bounding box center [780, 636] width 371 height 26
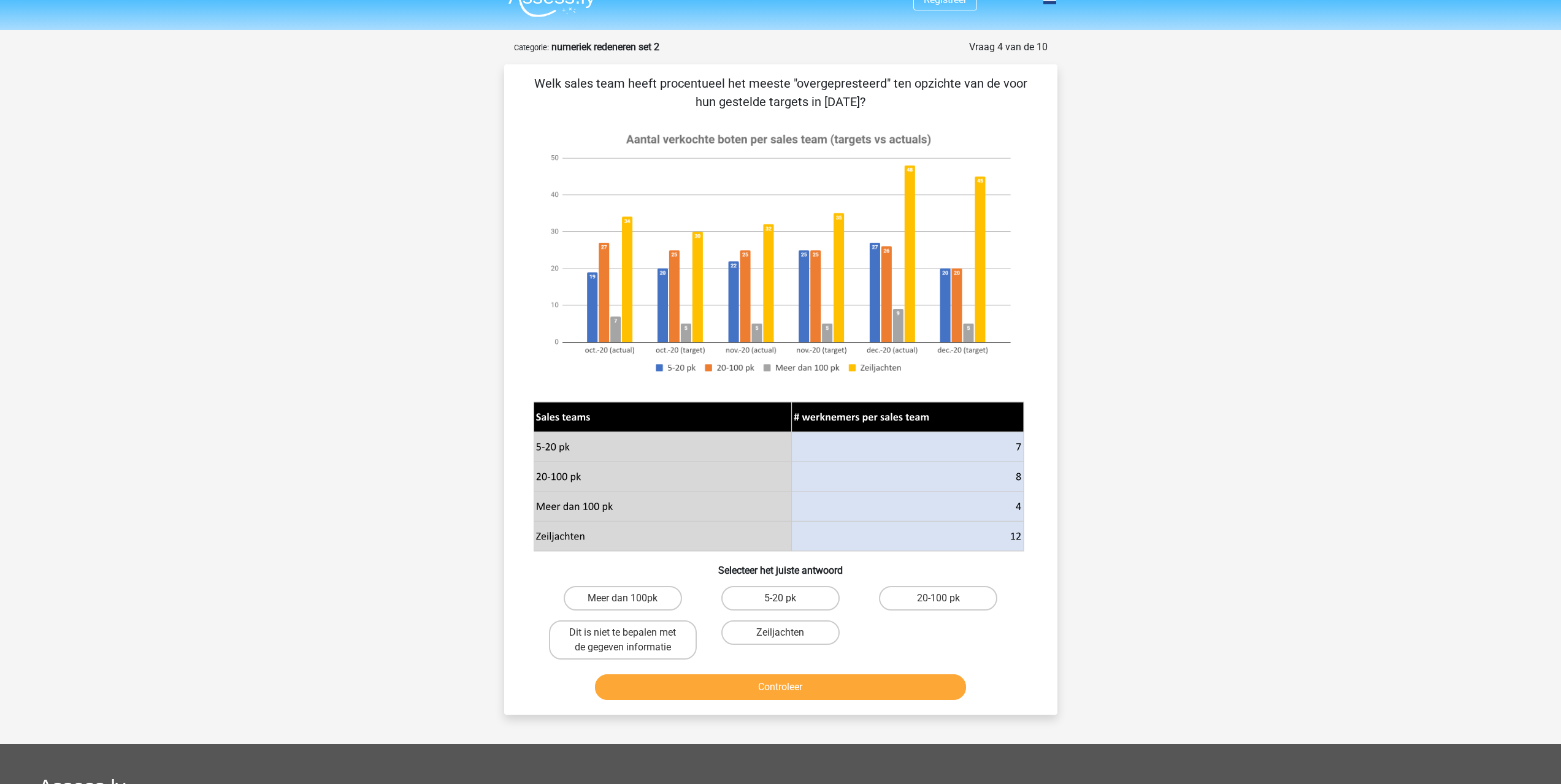
scroll to position [0, 0]
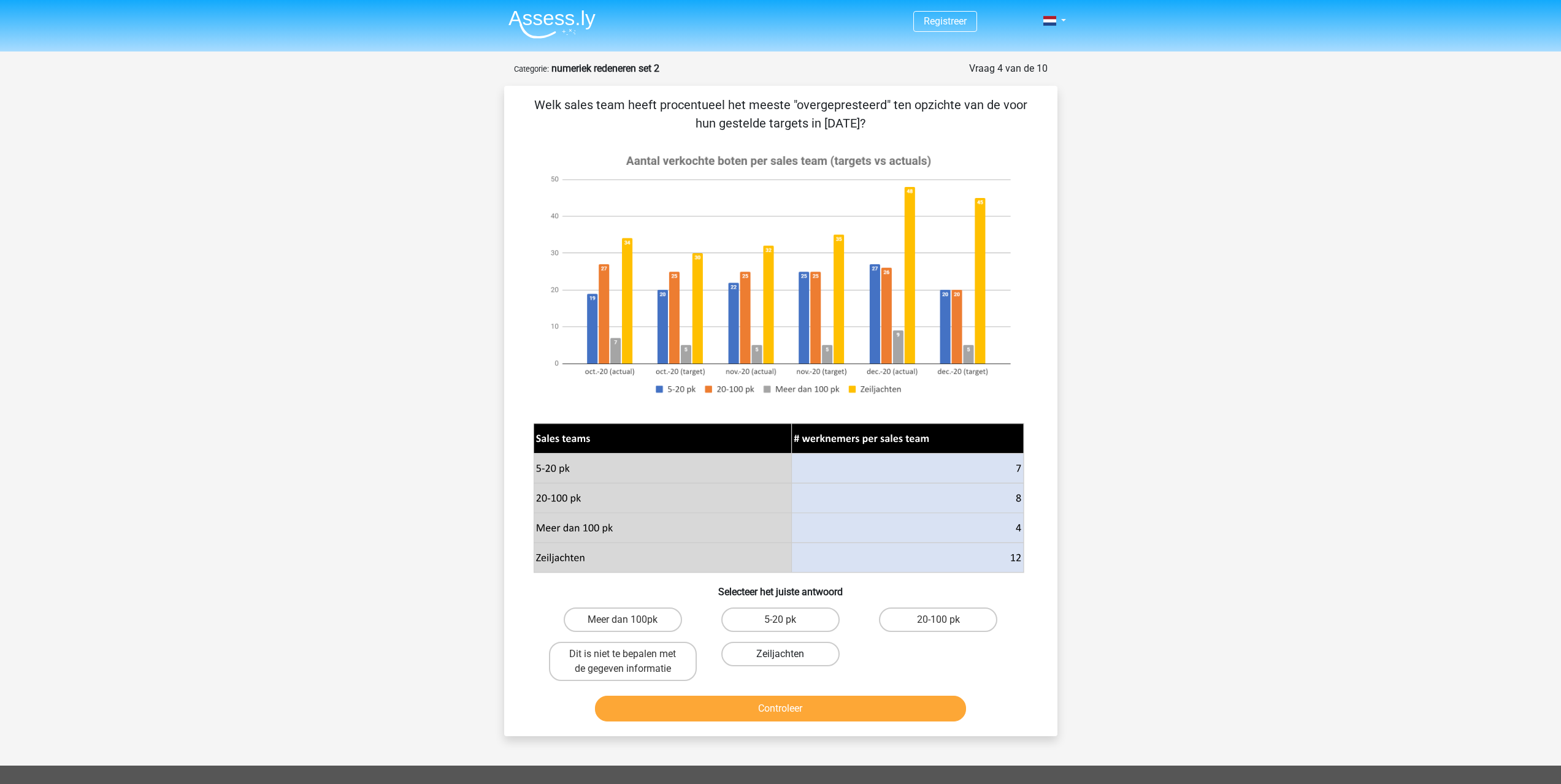
click at [782, 665] on label "Zeiljachten" at bounding box center [780, 654] width 118 height 24
click at [782, 662] on input "Zeiljachten" at bounding box center [784, 658] width 8 height 8
radio input "true"
drag, startPoint x: 786, startPoint y: 701, endPoint x: 790, endPoint y: 710, distance: 9.8
click at [789, 708] on button "Controleer" at bounding box center [780, 709] width 371 height 26
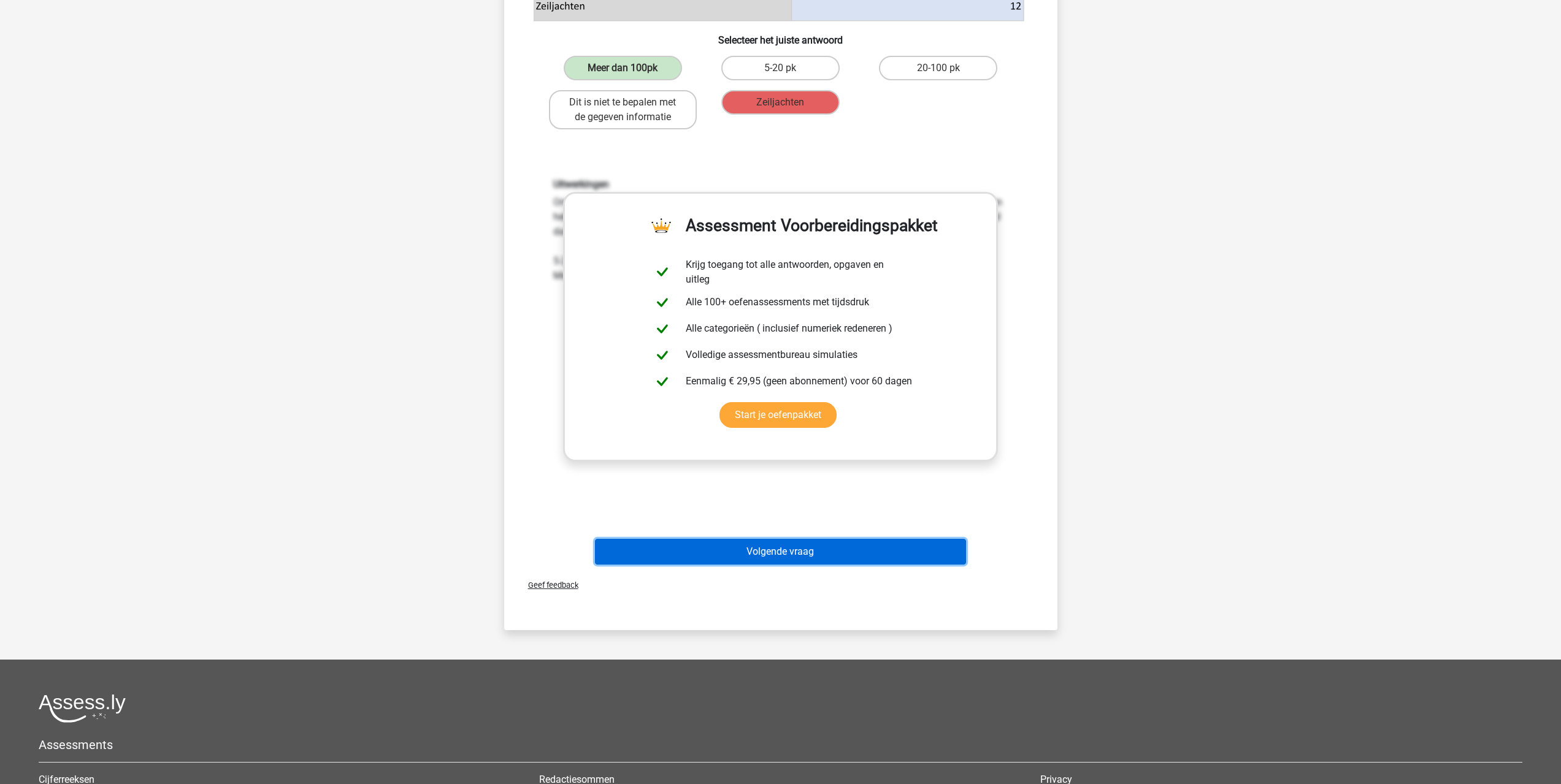
click at [788, 562] on button "Volgende vraag" at bounding box center [780, 552] width 371 height 26
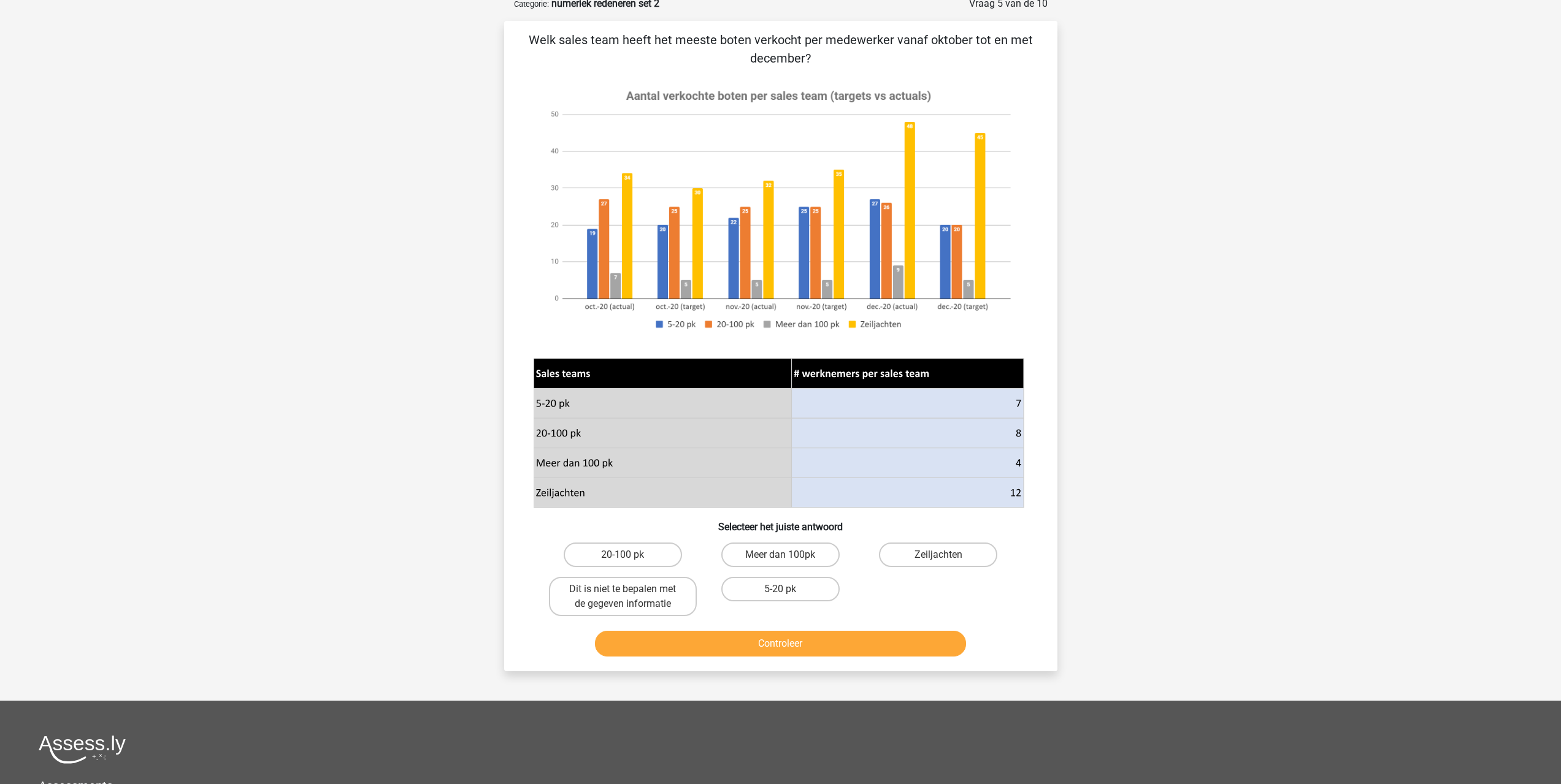
scroll to position [61, 0]
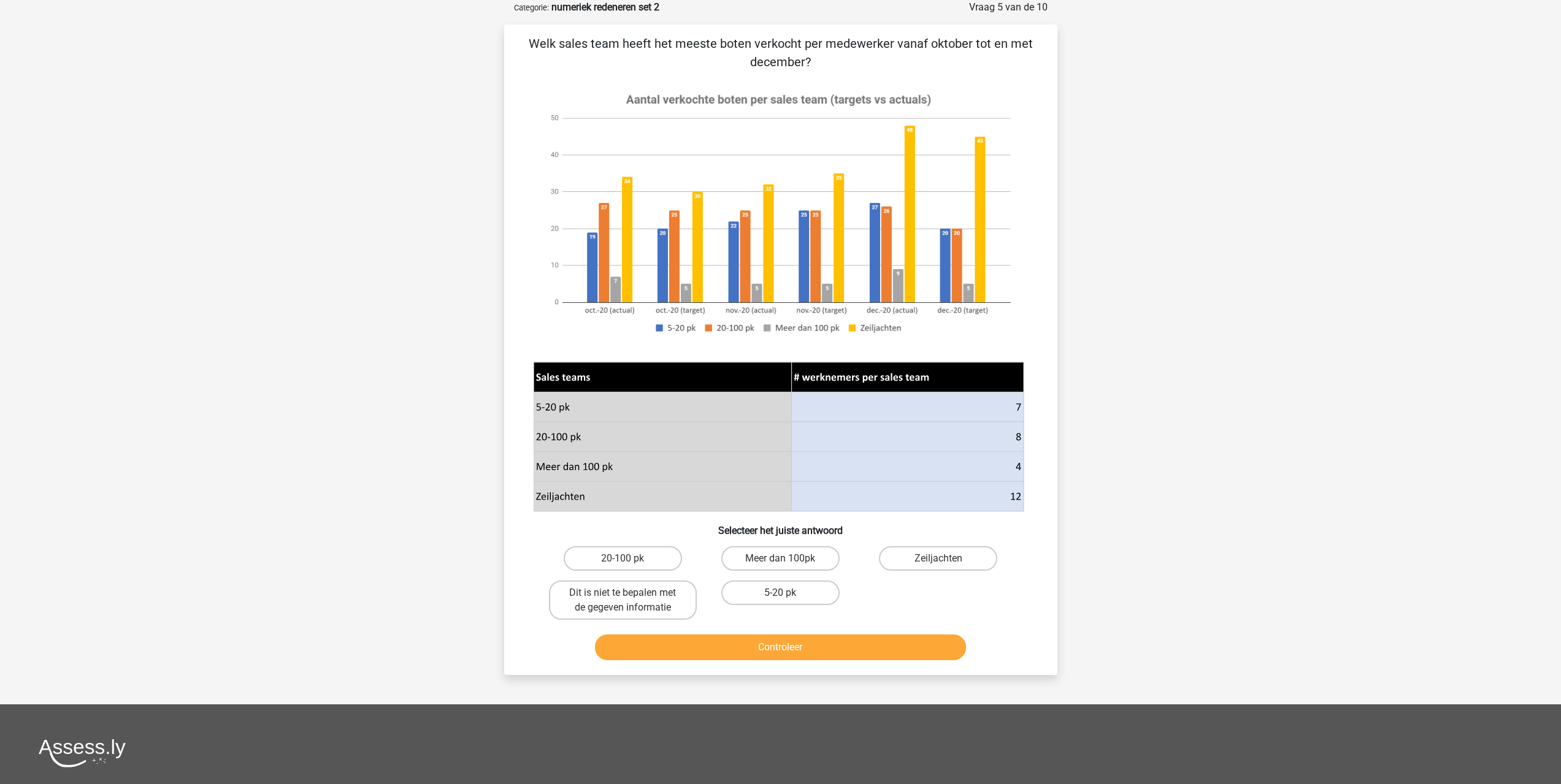
drag, startPoint x: 770, startPoint y: 598, endPoint x: 775, endPoint y: 629, distance: 31.4
click at [770, 598] on label "5-20 pk" at bounding box center [780, 593] width 118 height 24
click at [780, 598] on input "5-20 pk" at bounding box center [784, 596] width 8 height 8
radio input "true"
click at [820, 647] on button "Controleer" at bounding box center [780, 647] width 371 height 26
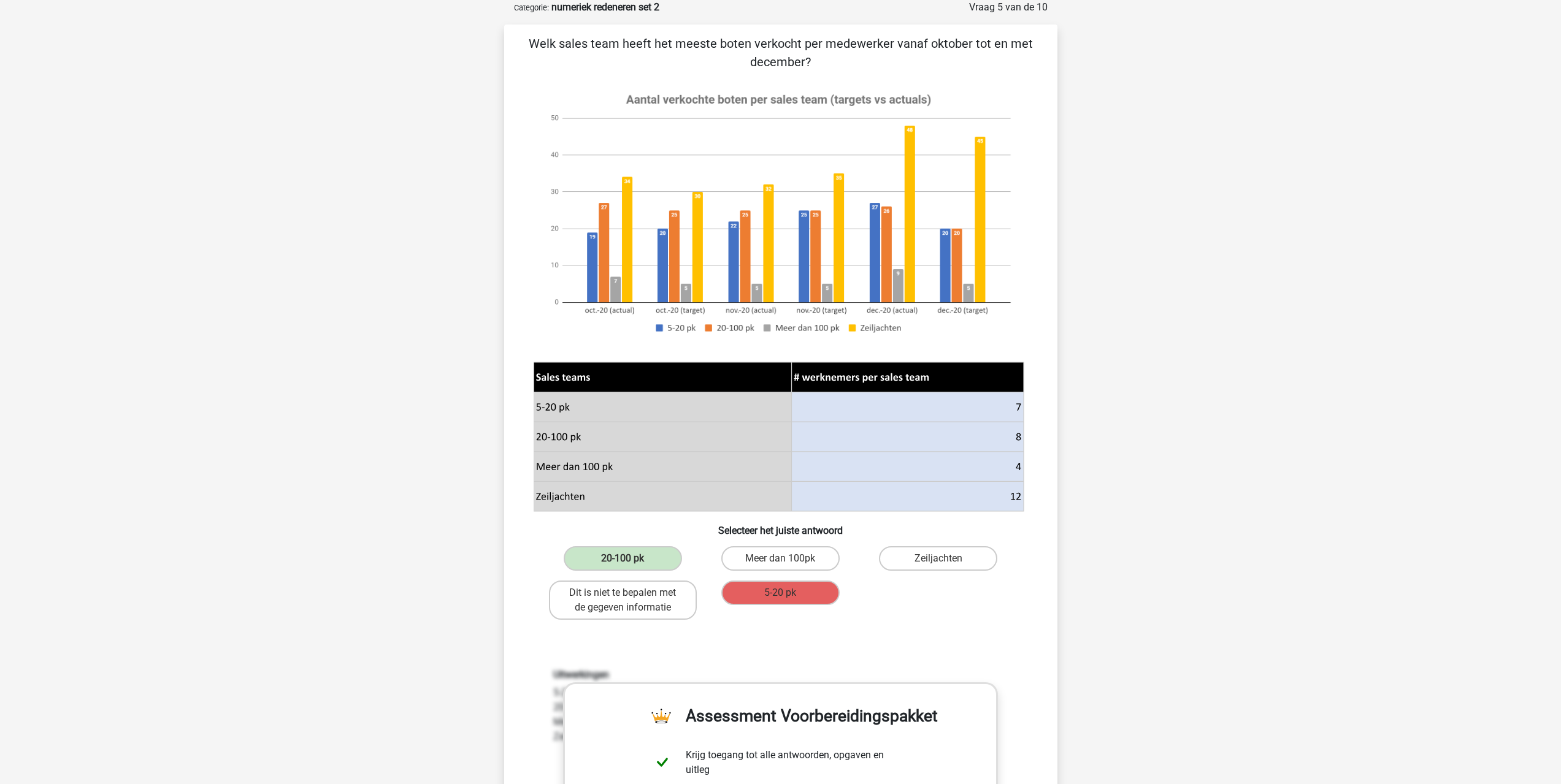
click at [887, 621] on div "20-100 pk Meer dan 100pk Zeiljachten Dit is niet te bepalen met de gegeven info…" at bounding box center [781, 583] width 474 height 84
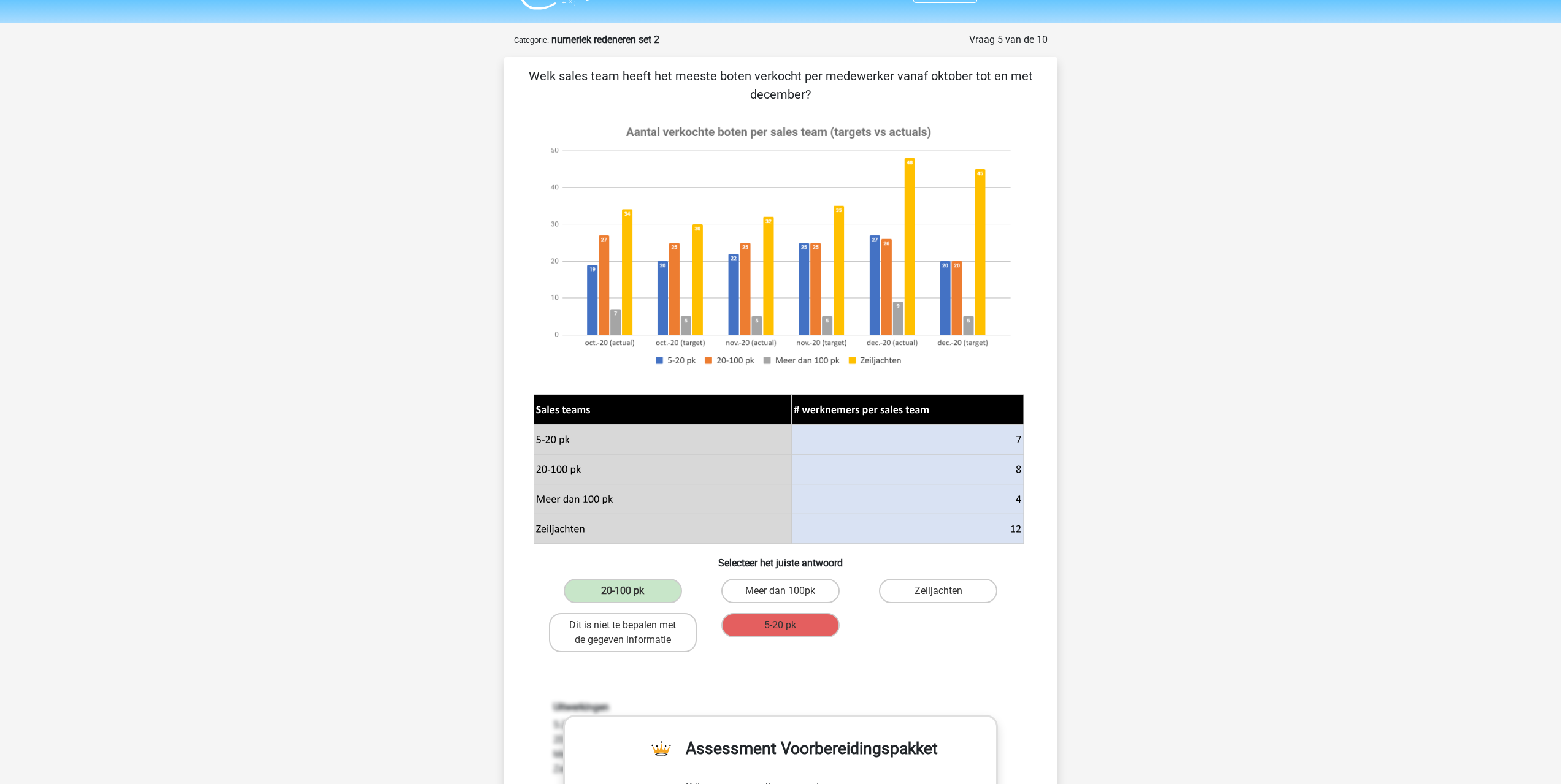
scroll to position [0, 0]
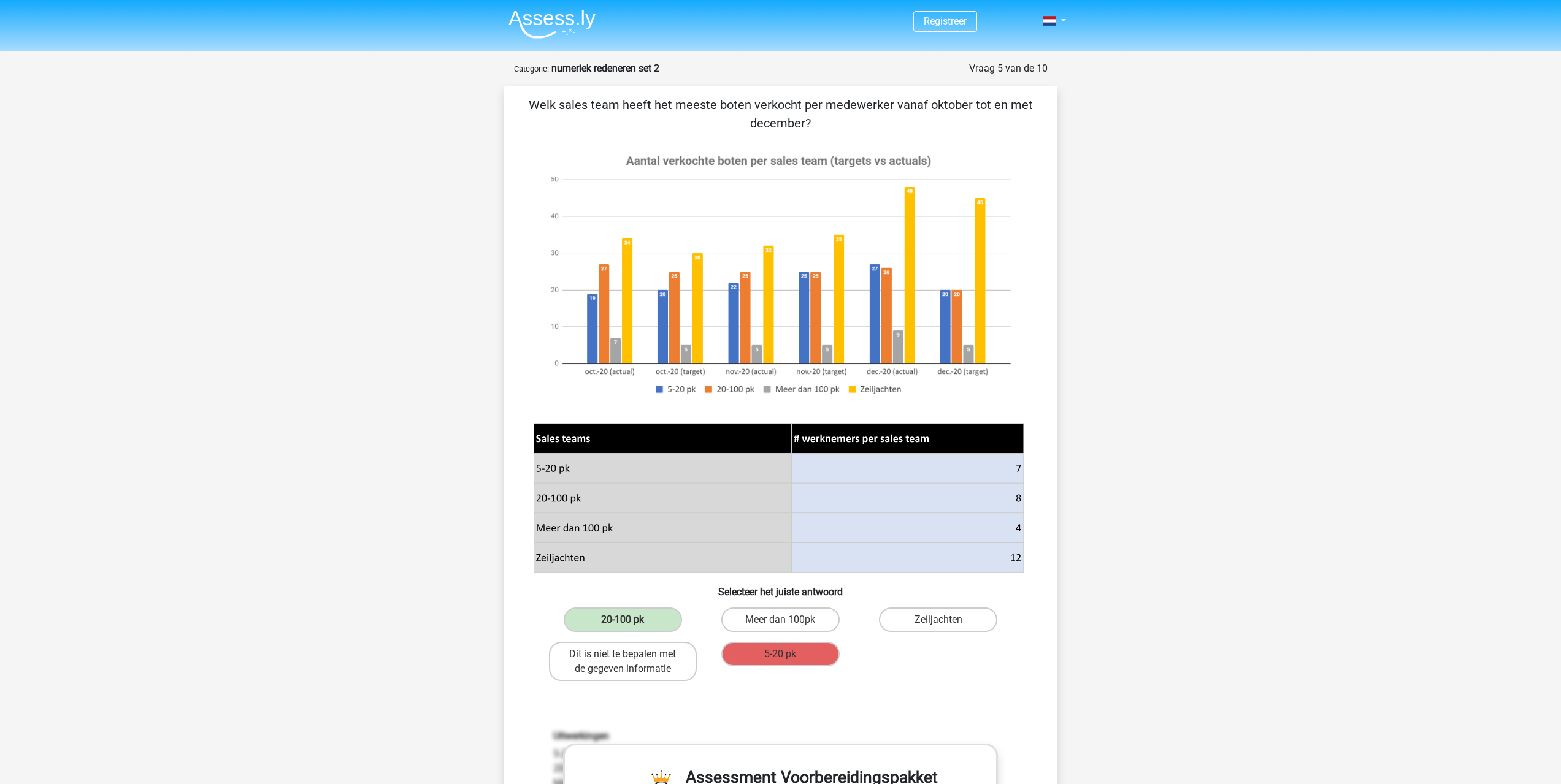
drag, startPoint x: 1161, startPoint y: 641, endPoint x: 1100, endPoint y: 605, distance: 70.8
click at [1161, 641] on div "Registreer Nederlands English" at bounding box center [780, 767] width 1561 height 1535
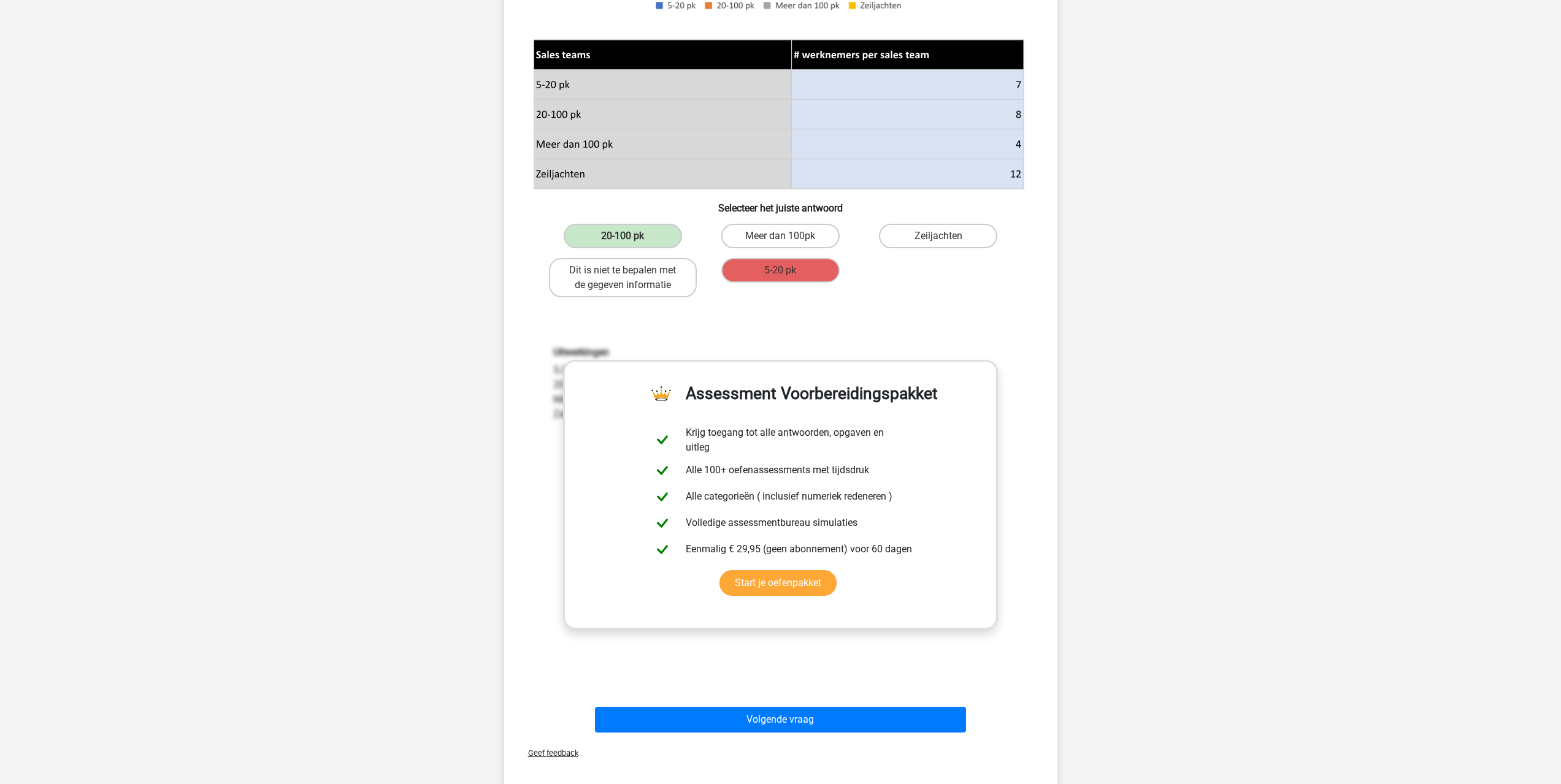
scroll to position [490, 0]
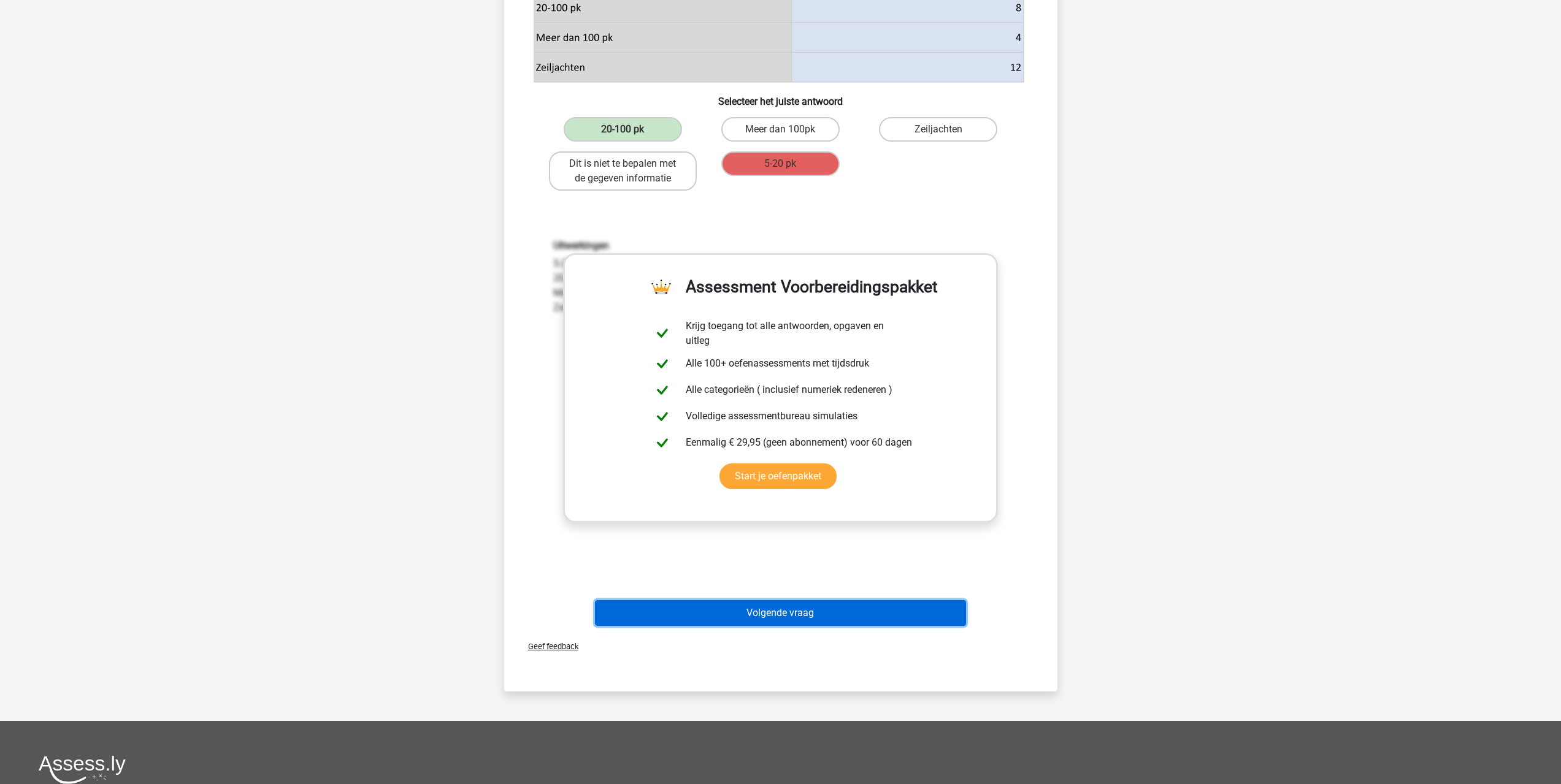
click at [804, 615] on button "Volgende vraag" at bounding box center [780, 613] width 371 height 26
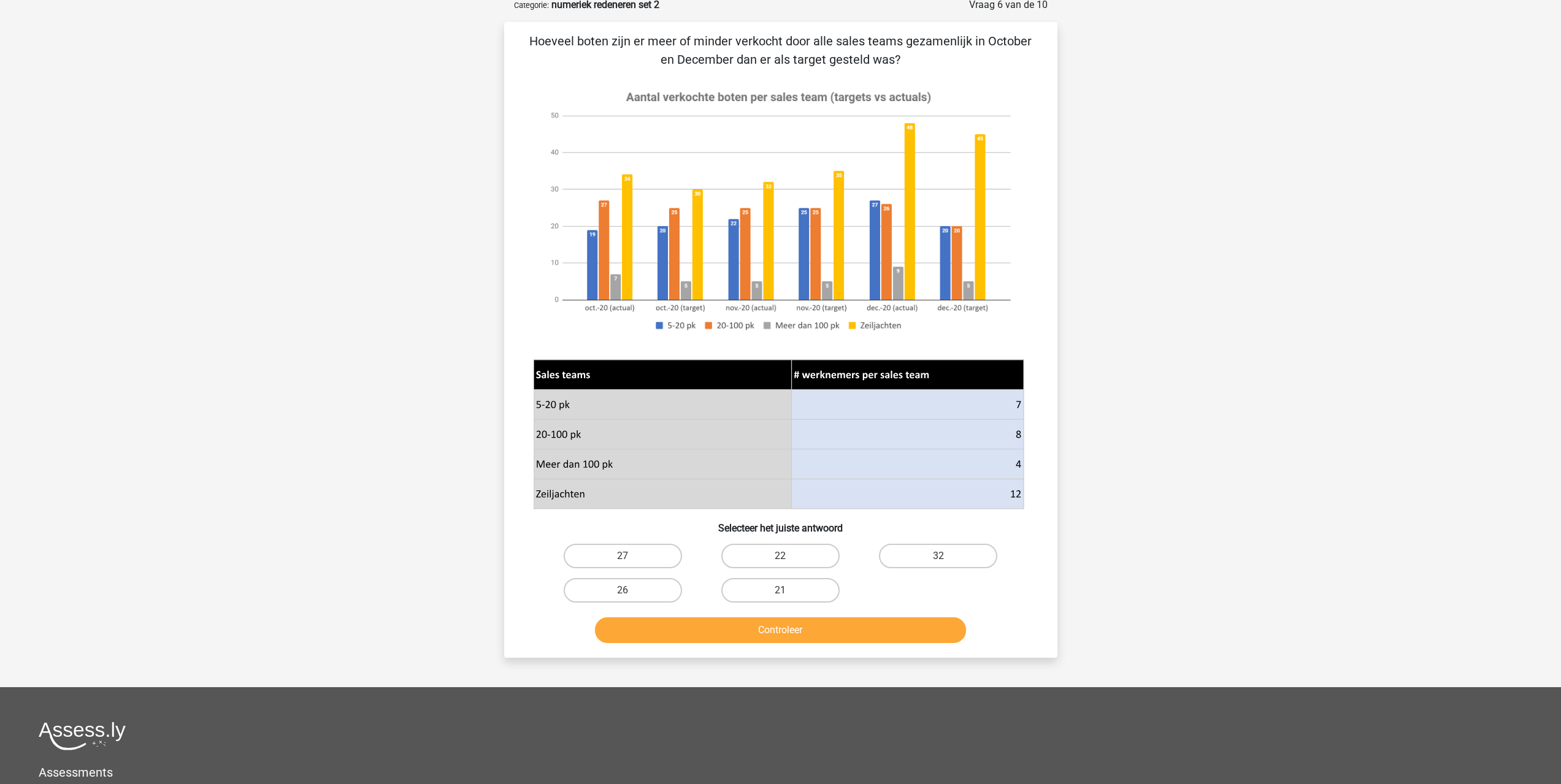
scroll to position [61, 0]
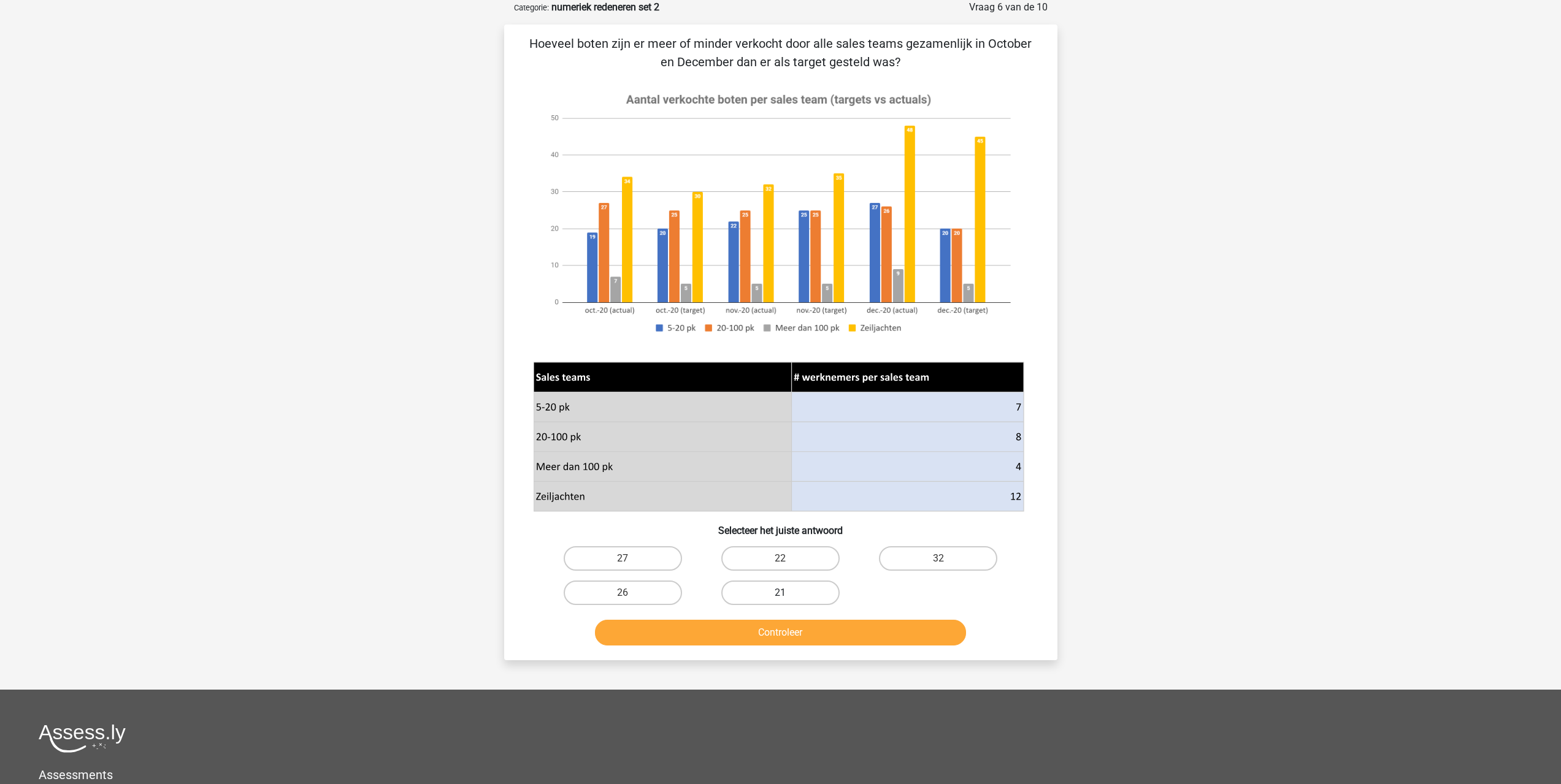
click at [802, 596] on label "21" at bounding box center [780, 593] width 118 height 24
click at [788, 596] on input "21" at bounding box center [784, 596] width 8 height 8
radio input "true"
click at [801, 625] on button "Controleer" at bounding box center [780, 633] width 371 height 26
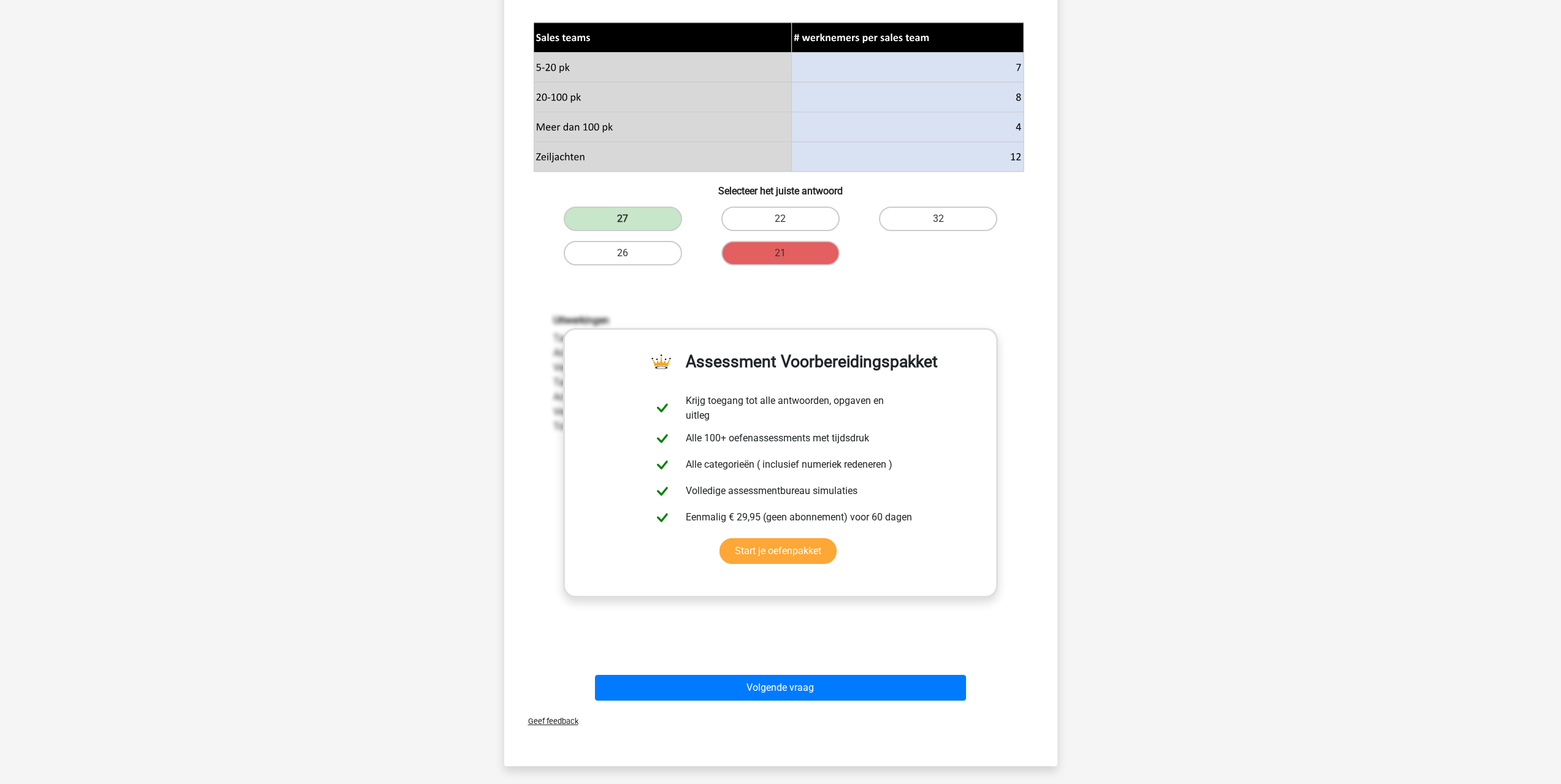
scroll to position [429, 0]
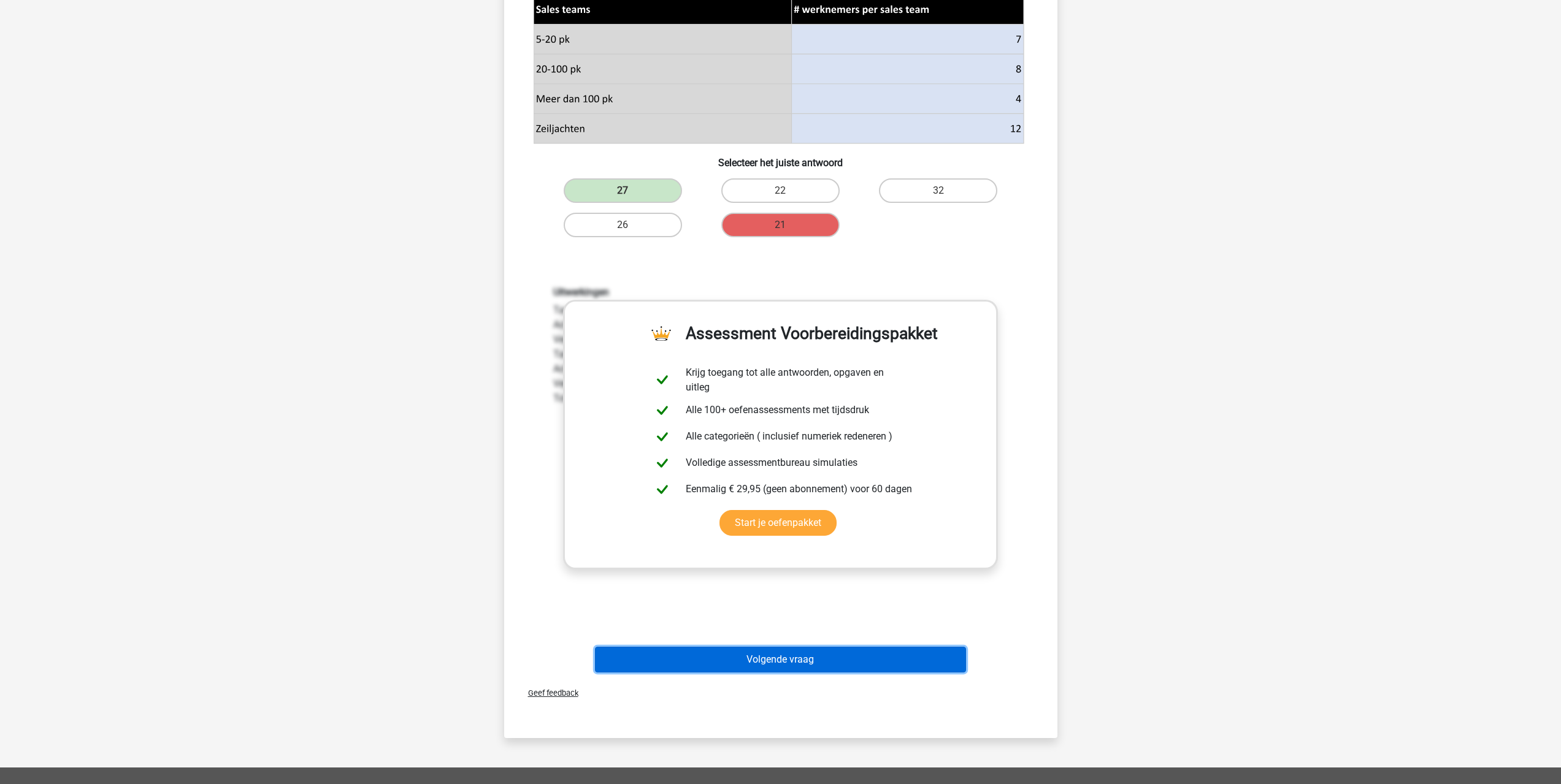
click at [926, 660] on button "Volgende vraag" at bounding box center [780, 660] width 371 height 26
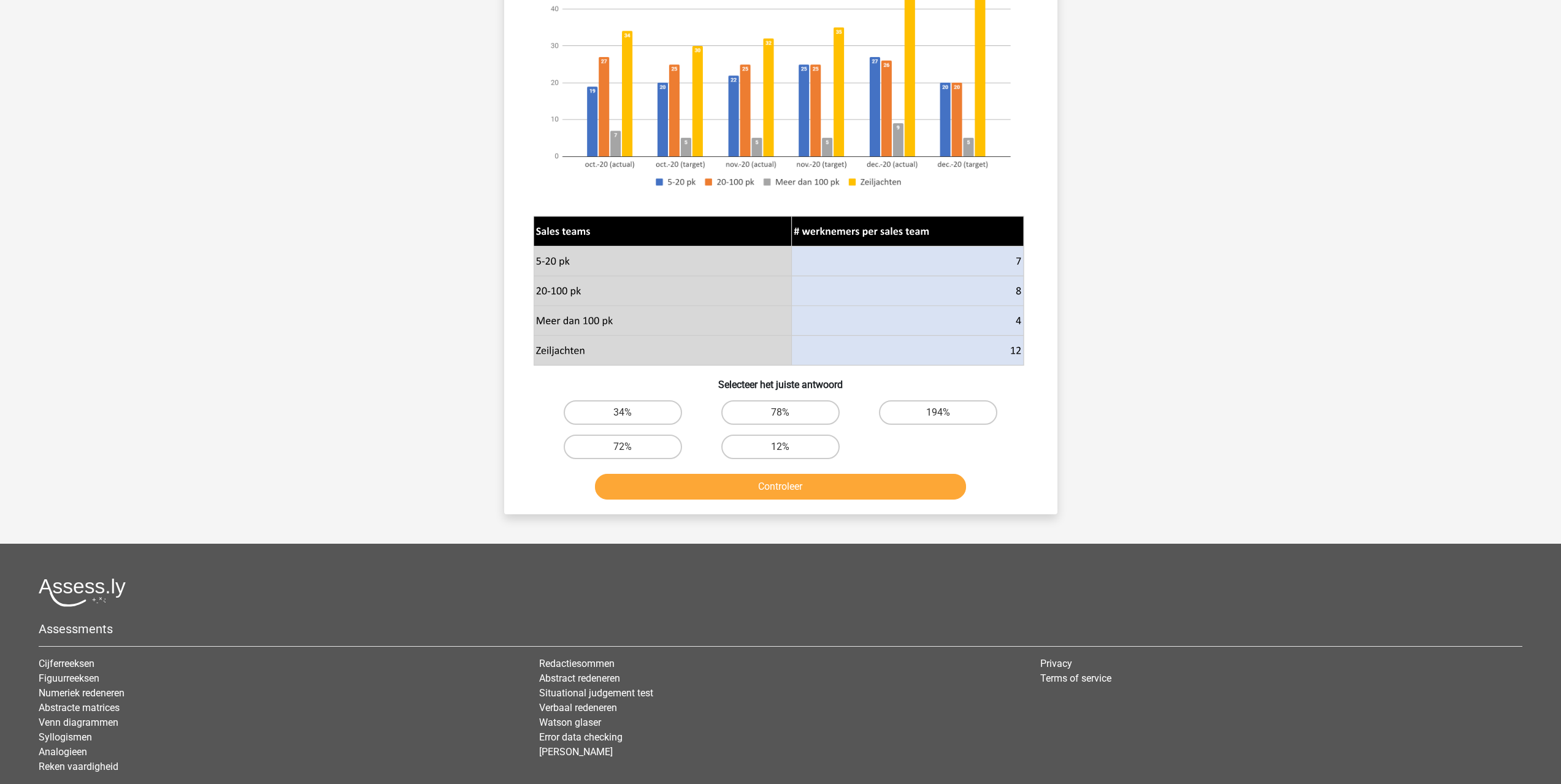
scroll to position [245, 0]
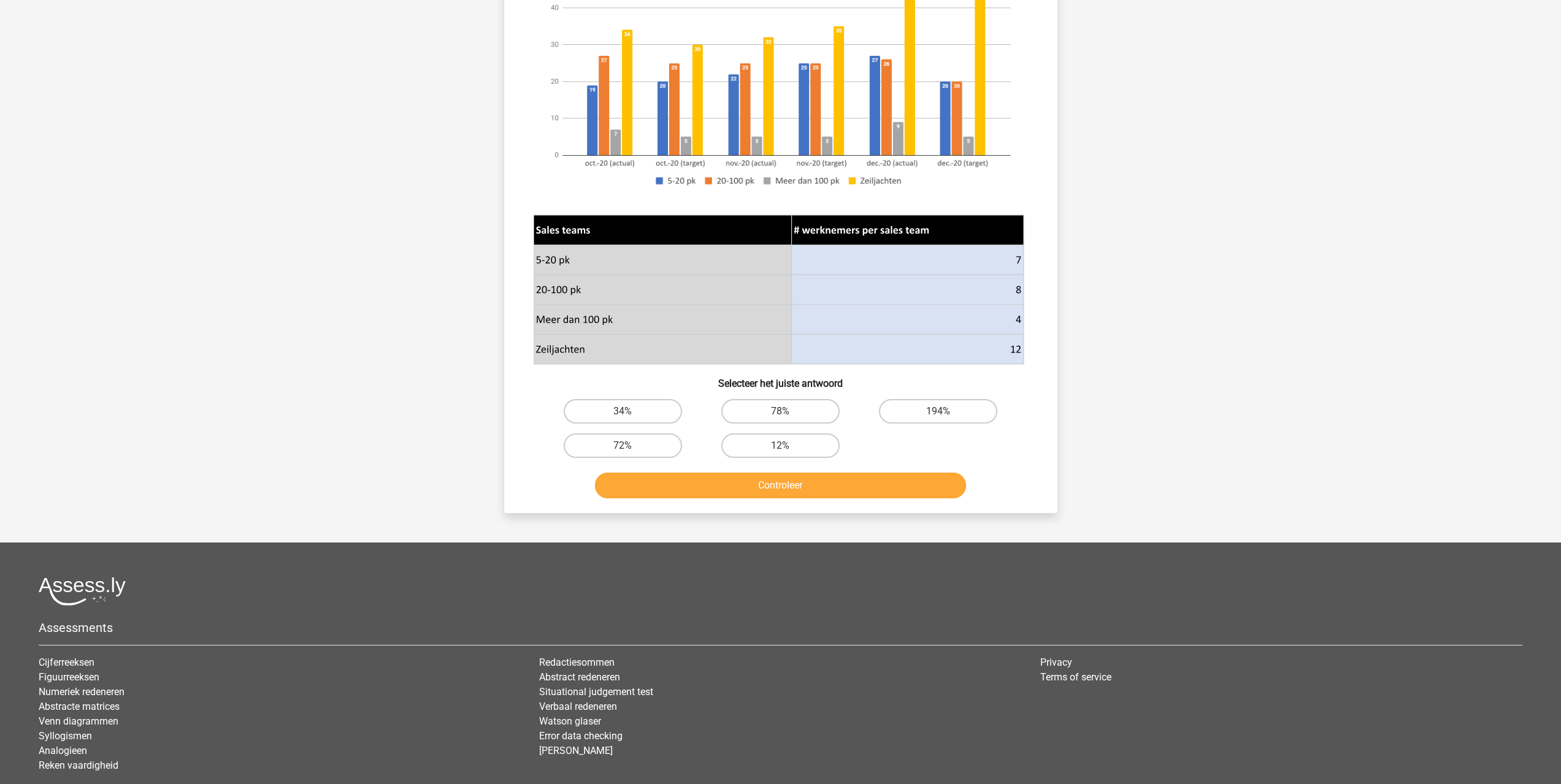
click at [780, 488] on button "Controleer" at bounding box center [780, 486] width 371 height 26
click at [648, 407] on label "34%" at bounding box center [623, 412] width 118 height 24
click at [631, 412] on input "34%" at bounding box center [626, 415] width 8 height 8
radio input "true"
click at [702, 467] on div "Controleer" at bounding box center [780, 483] width 514 height 41
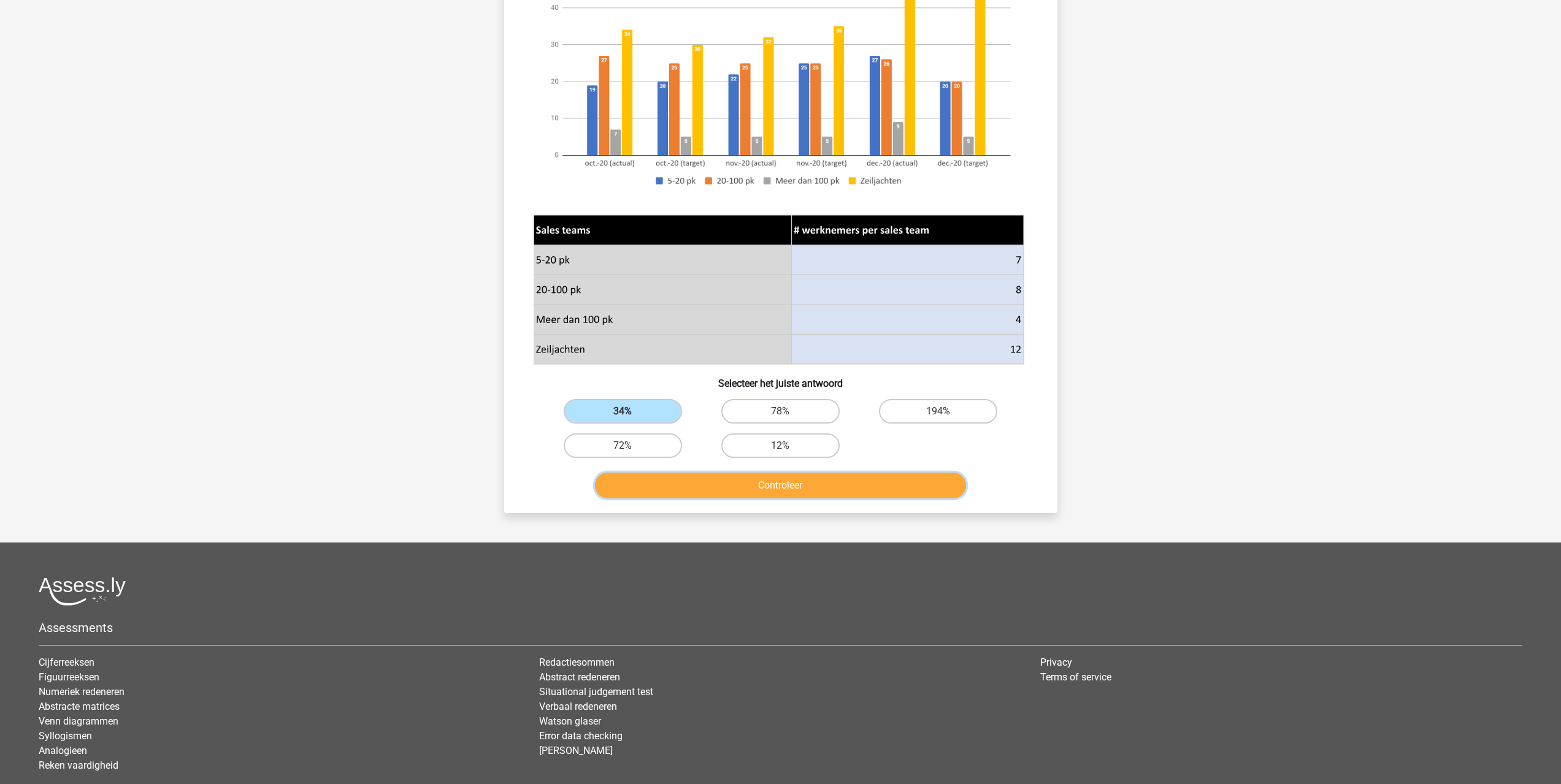
click at [732, 497] on button "Controleer" at bounding box center [780, 486] width 371 height 26
click at [724, 485] on button "Controleer" at bounding box center [780, 486] width 371 height 26
click at [809, 463] on div "Als de prijs voor een zeiljacht gemiddeld 3 keer zo hoog is als voor boten van …" at bounding box center [780, 176] width 544 height 653
click at [793, 444] on label "12%" at bounding box center [780, 446] width 118 height 24
click at [788, 446] on input "12%" at bounding box center [784, 450] width 8 height 8
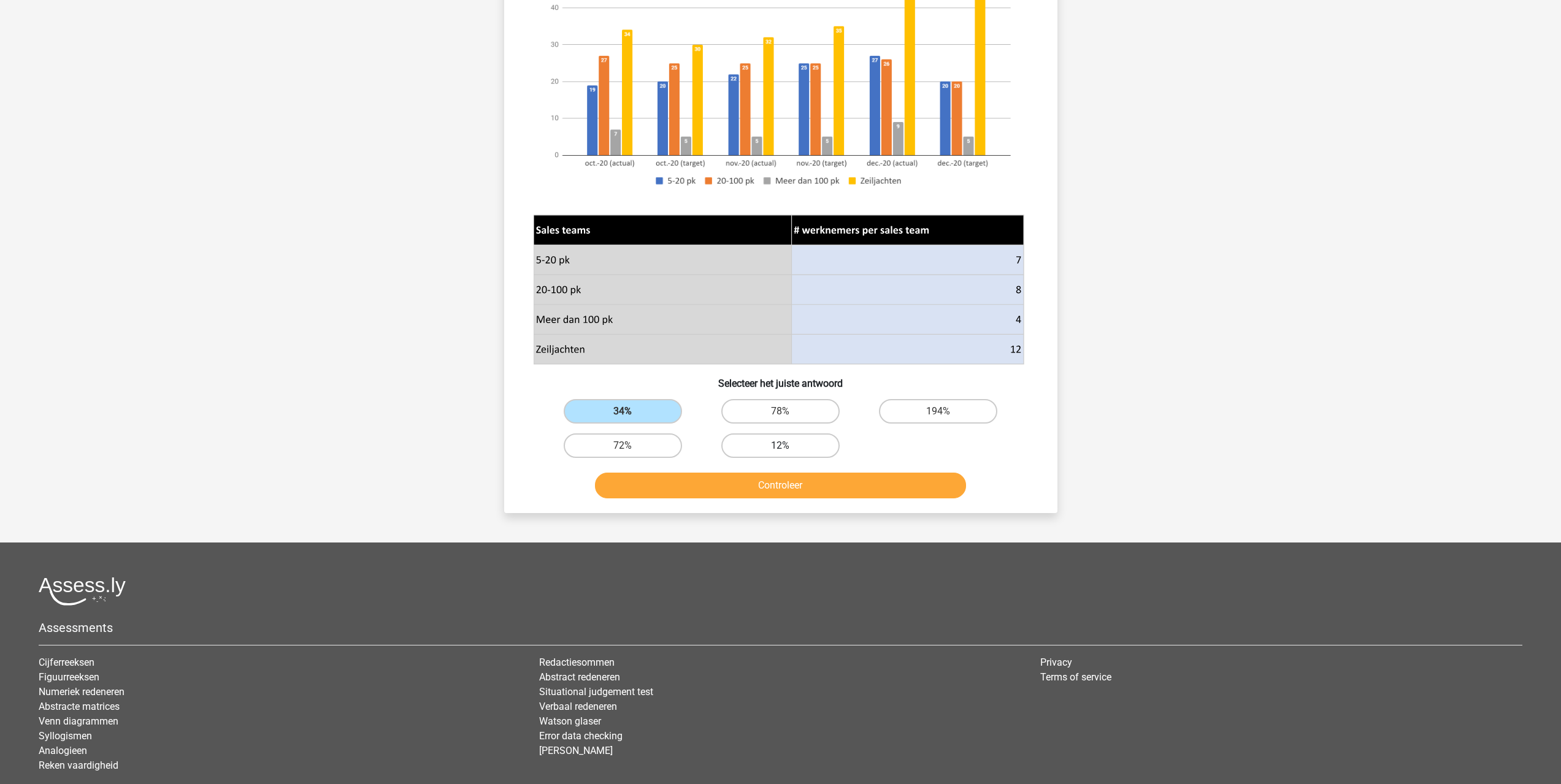
radio input "true"
click at [800, 484] on button "Controleer" at bounding box center [780, 486] width 371 height 26
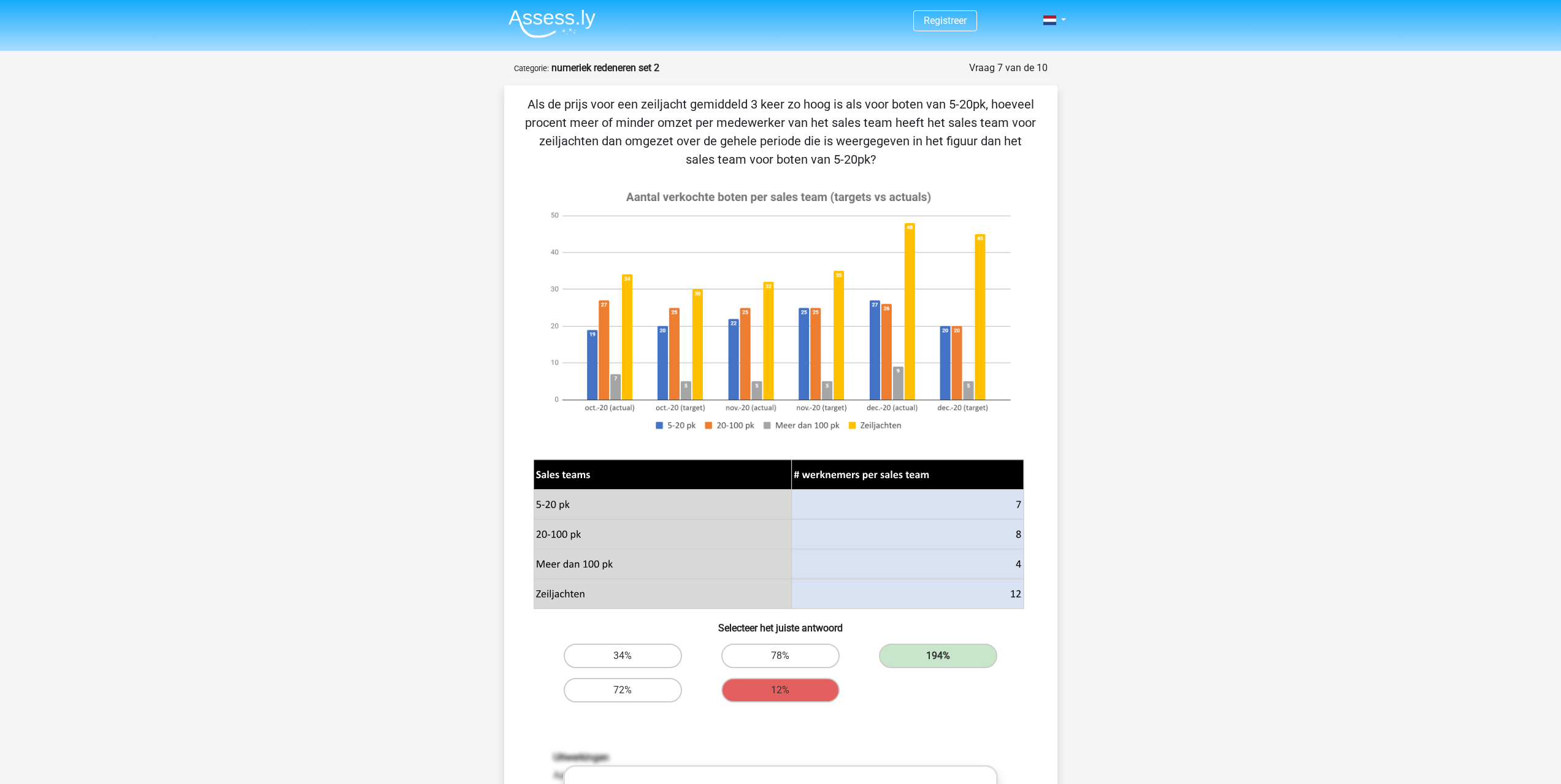
scroll to position [0, 0]
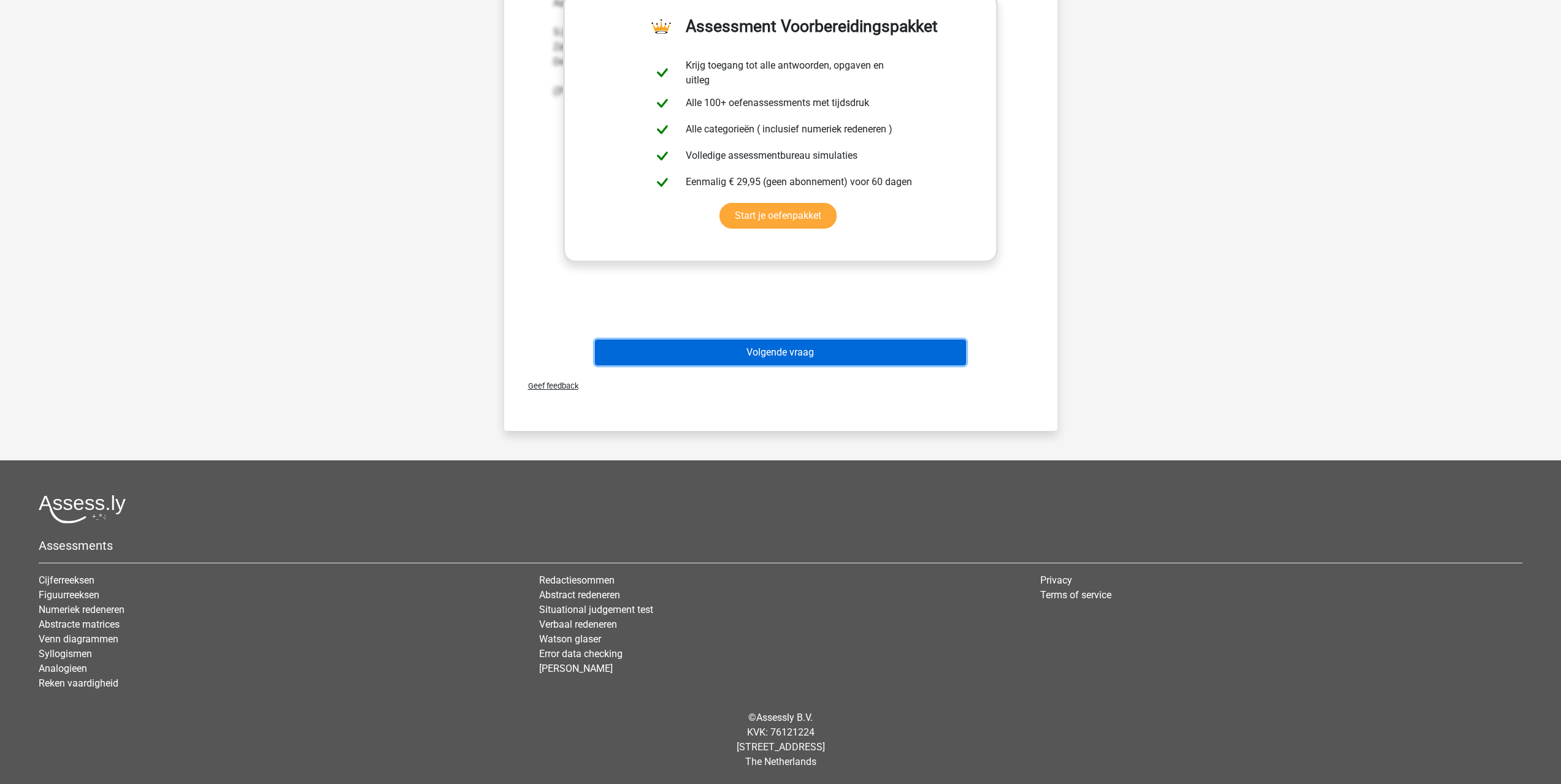
click at [797, 355] on button "Volgende vraag" at bounding box center [780, 353] width 371 height 26
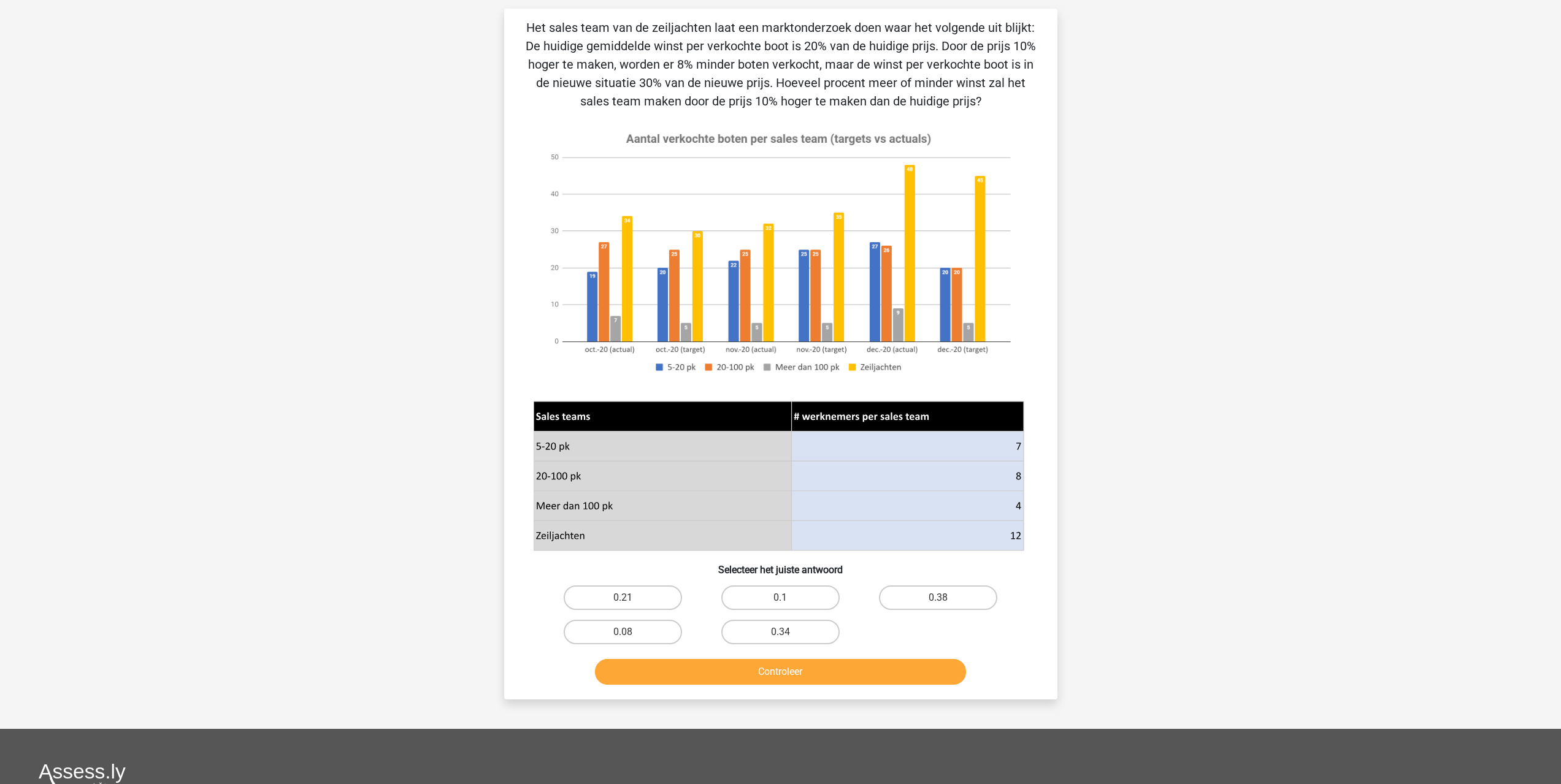
scroll to position [61, 0]
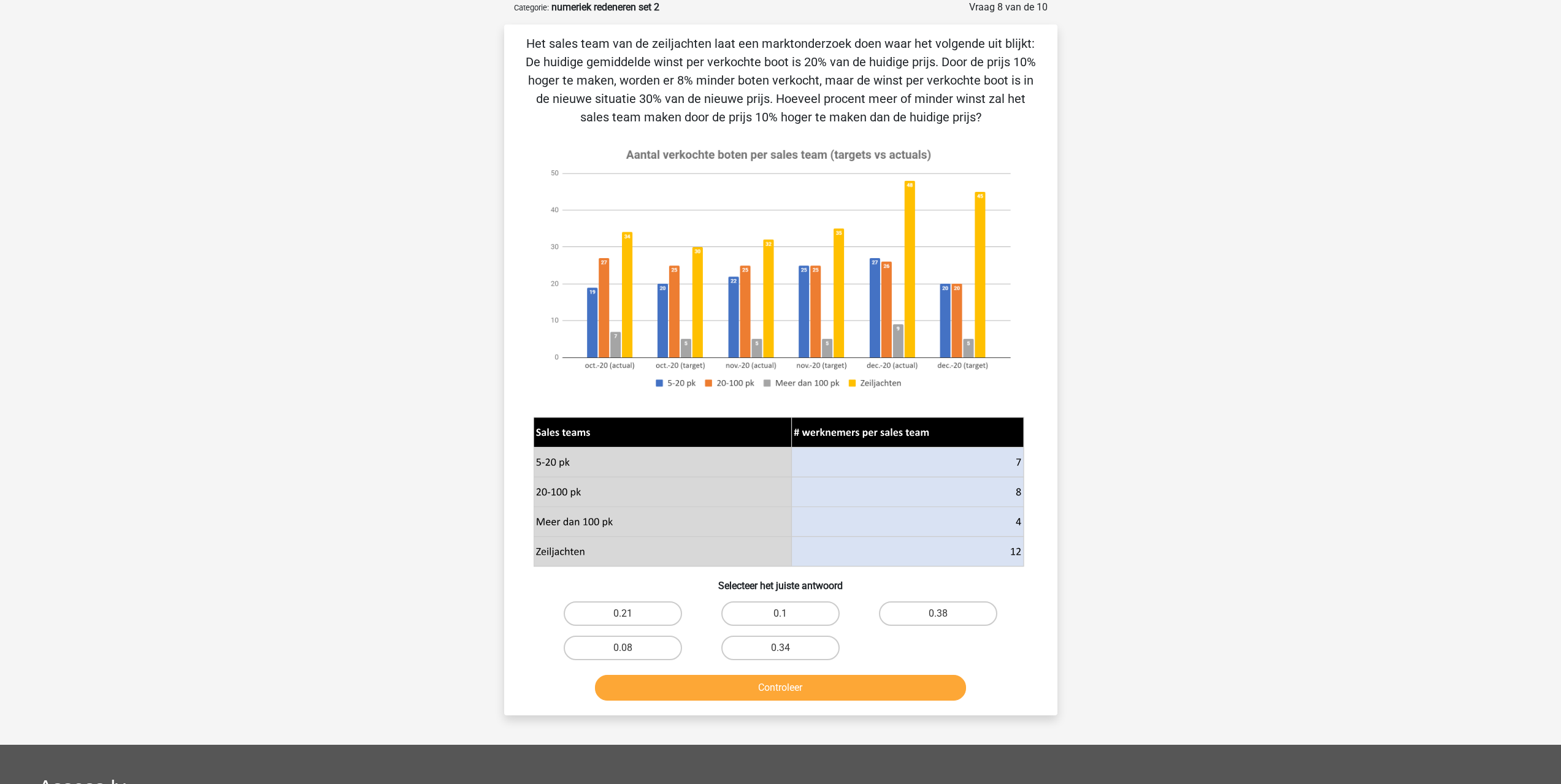
click at [807, 705] on div "Controleer" at bounding box center [781, 690] width 474 height 31
drag, startPoint x: 818, startPoint y: 649, endPoint x: 825, endPoint y: 679, distance: 30.8
click at [820, 649] on label "0.34" at bounding box center [780, 648] width 118 height 24
click at [788, 649] on input "0.34" at bounding box center [784, 652] width 8 height 8
radio input "true"
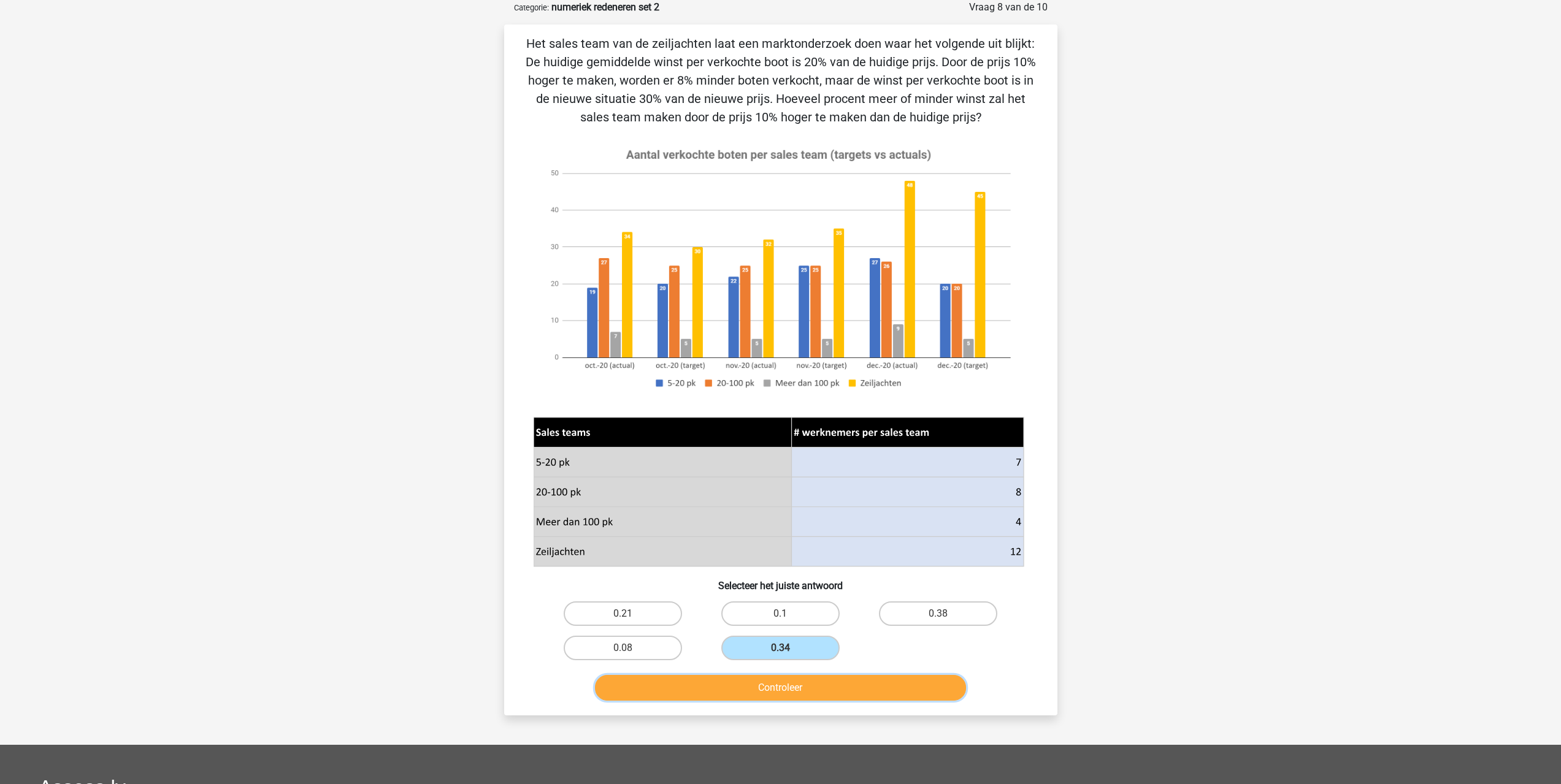
click at [820, 690] on button "Controleer" at bounding box center [780, 688] width 371 height 26
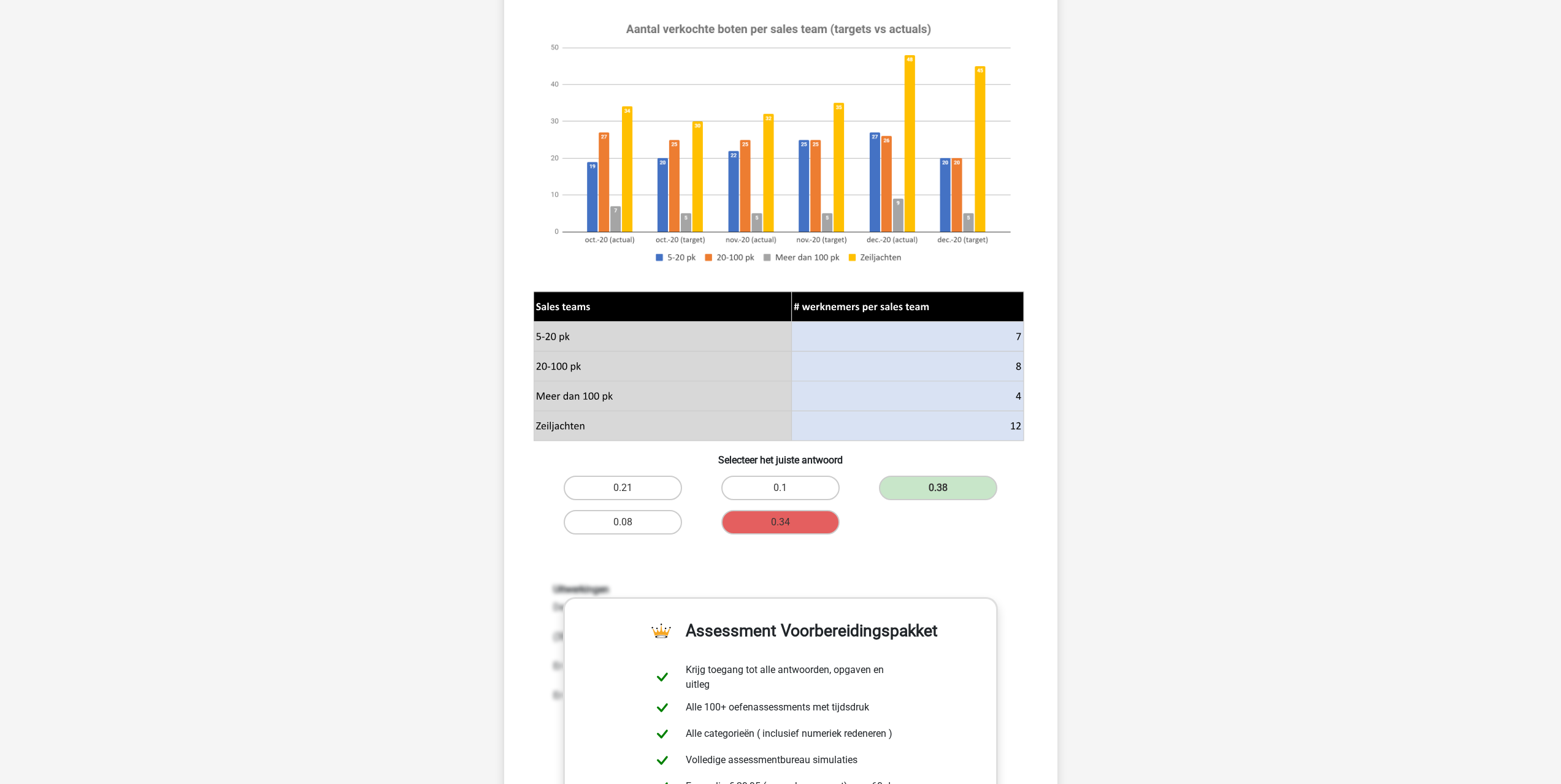
scroll to position [0, 0]
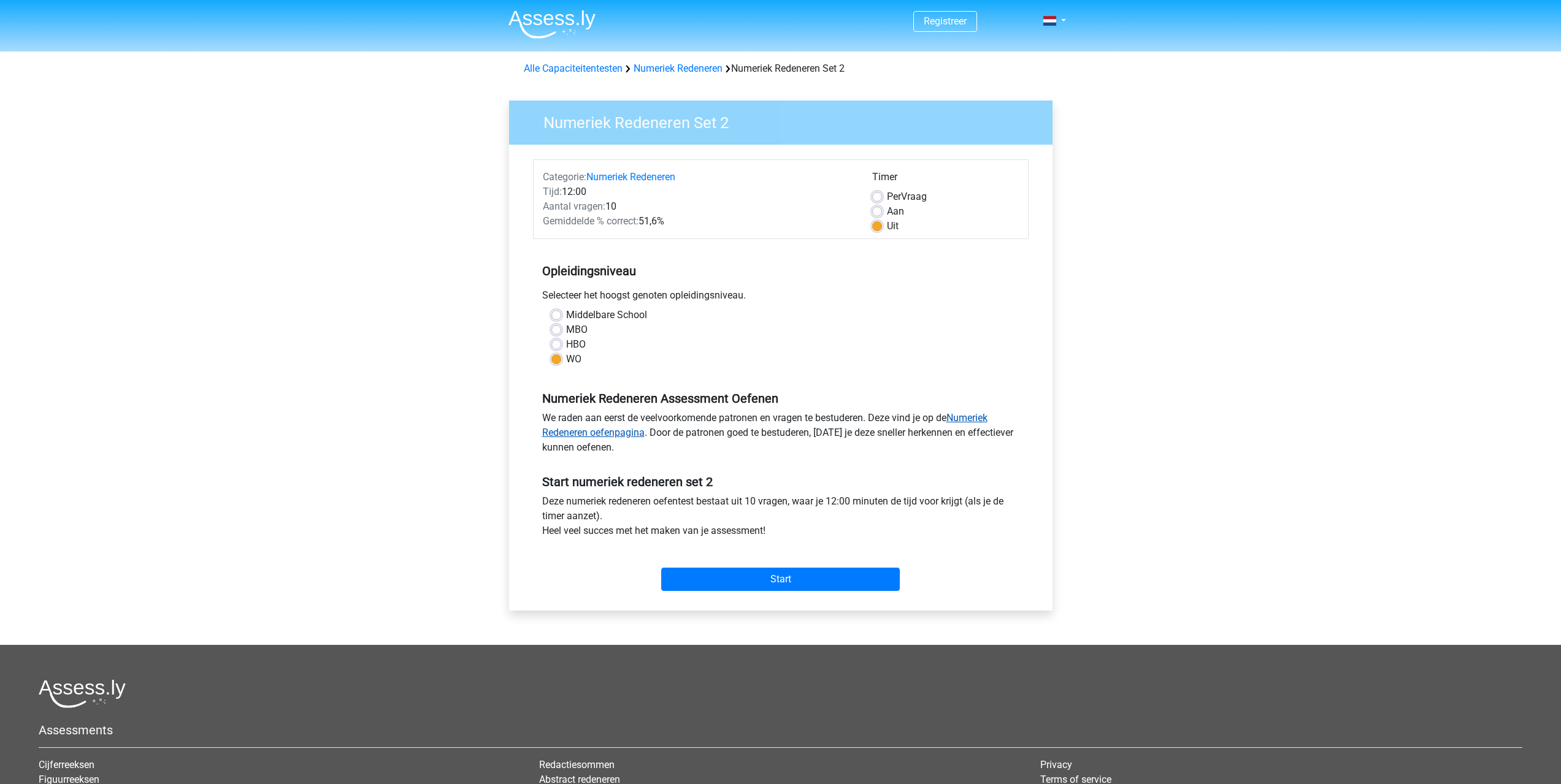
click at [980, 414] on link "Numeriek Redeneren oefenpagina" at bounding box center [765, 425] width 445 height 26
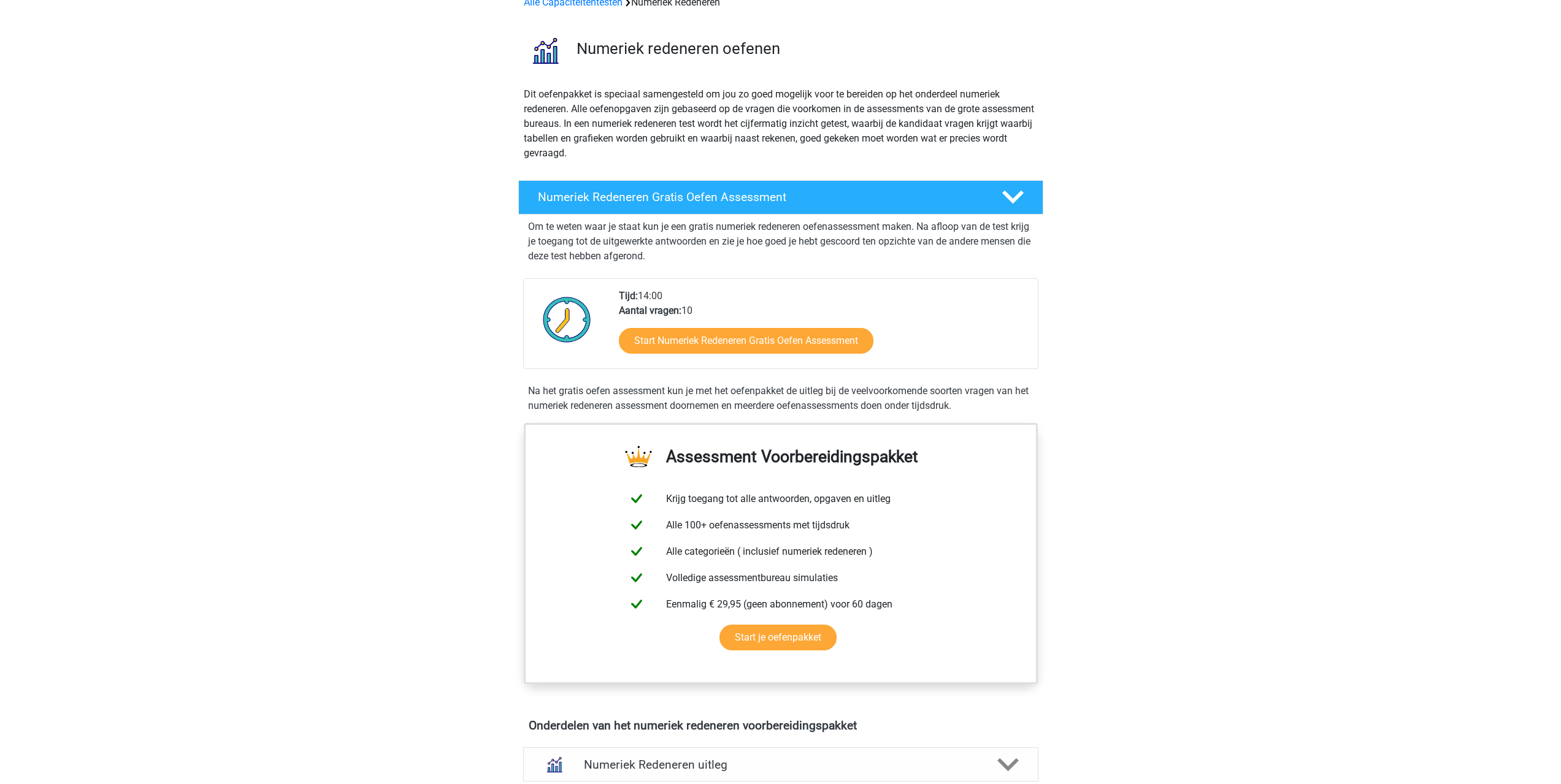
scroll to position [368, 0]
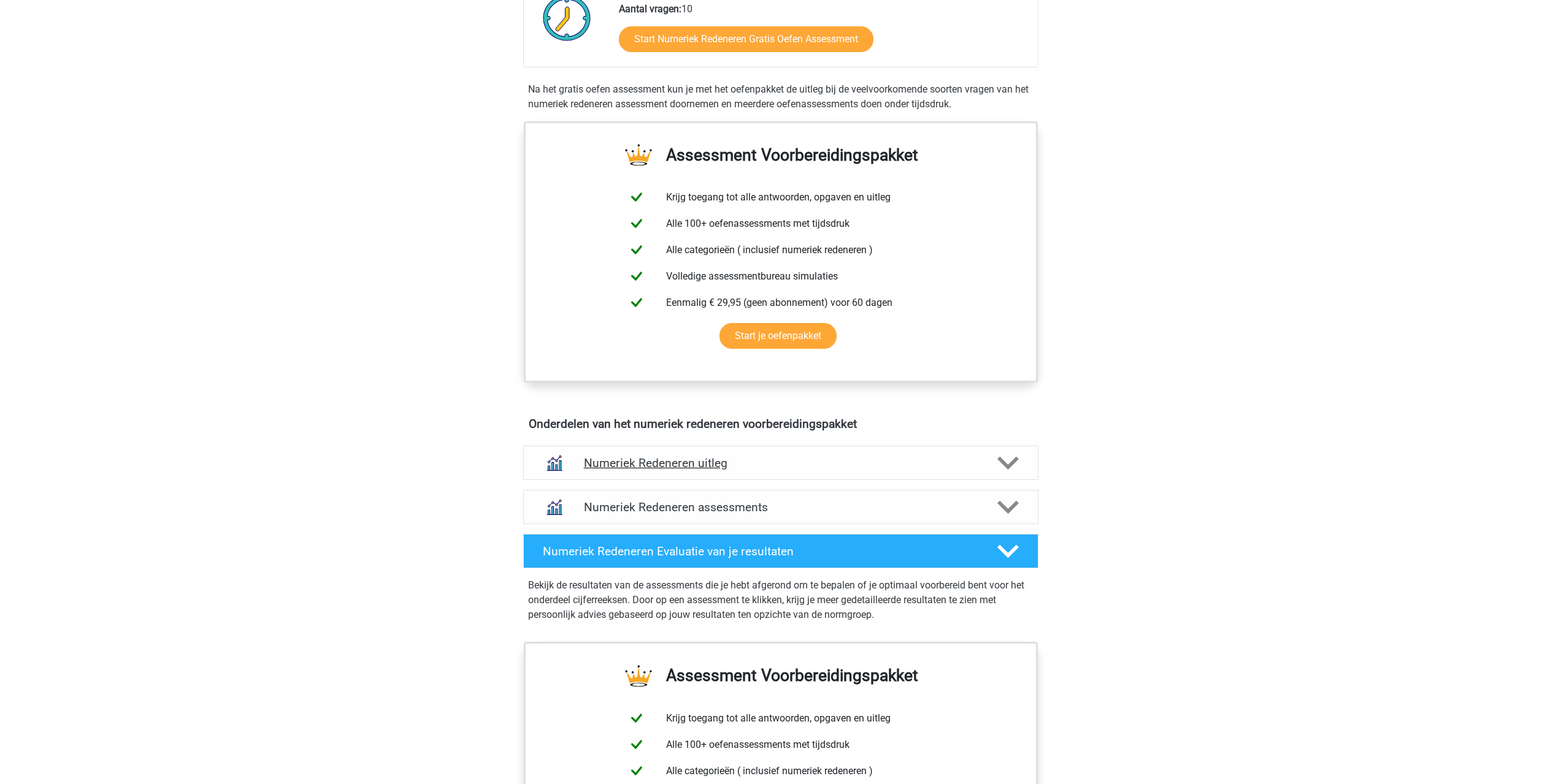
click at [698, 472] on div "Numeriek Redeneren uitleg" at bounding box center [780, 463] width 515 height 34
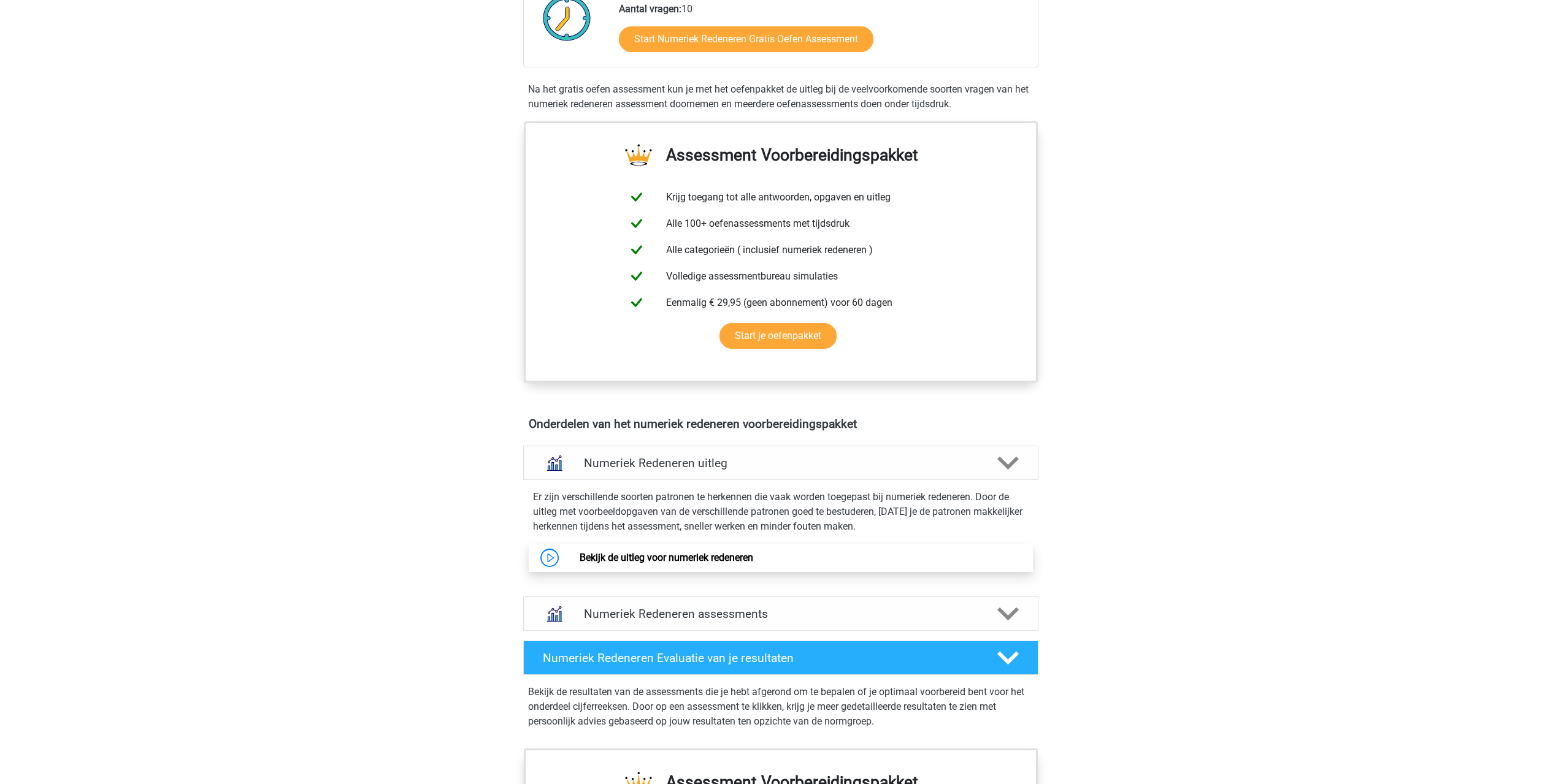
click at [584, 562] on link "Bekijk de uitleg voor numeriek redeneren" at bounding box center [666, 557] width 174 height 12
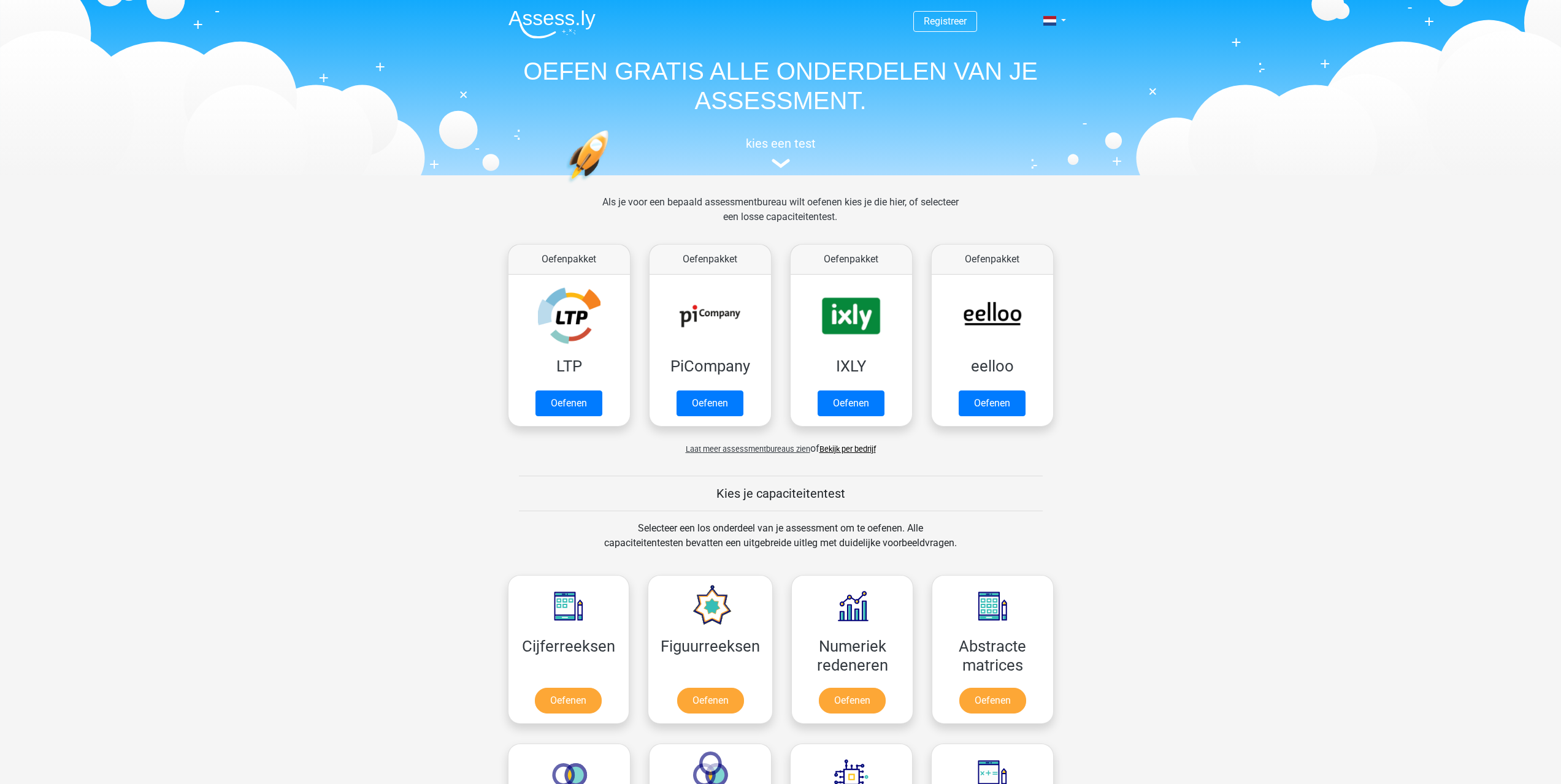
scroll to position [490, 0]
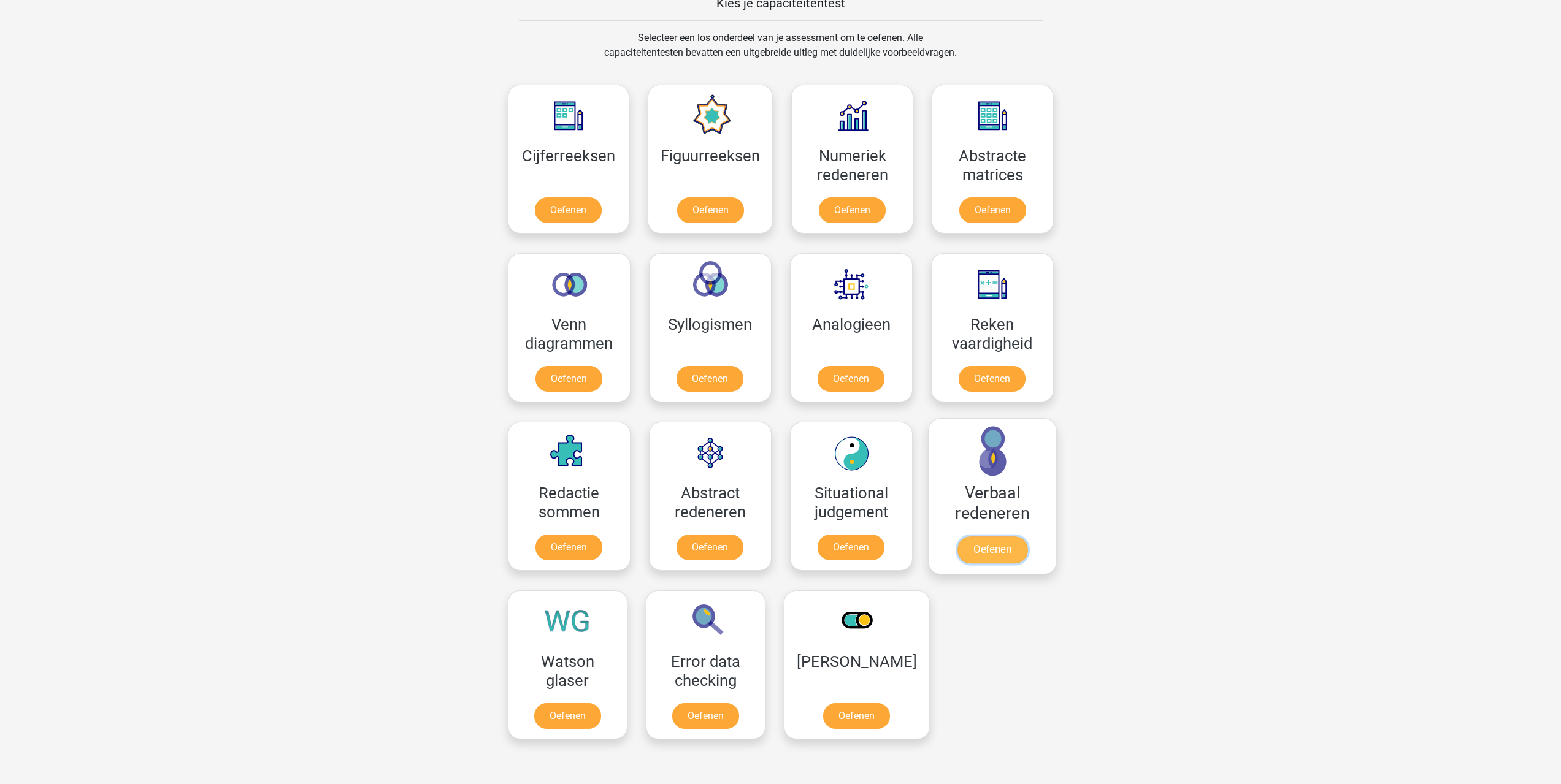
click at [987, 558] on link "Oefenen" at bounding box center [991, 550] width 70 height 27
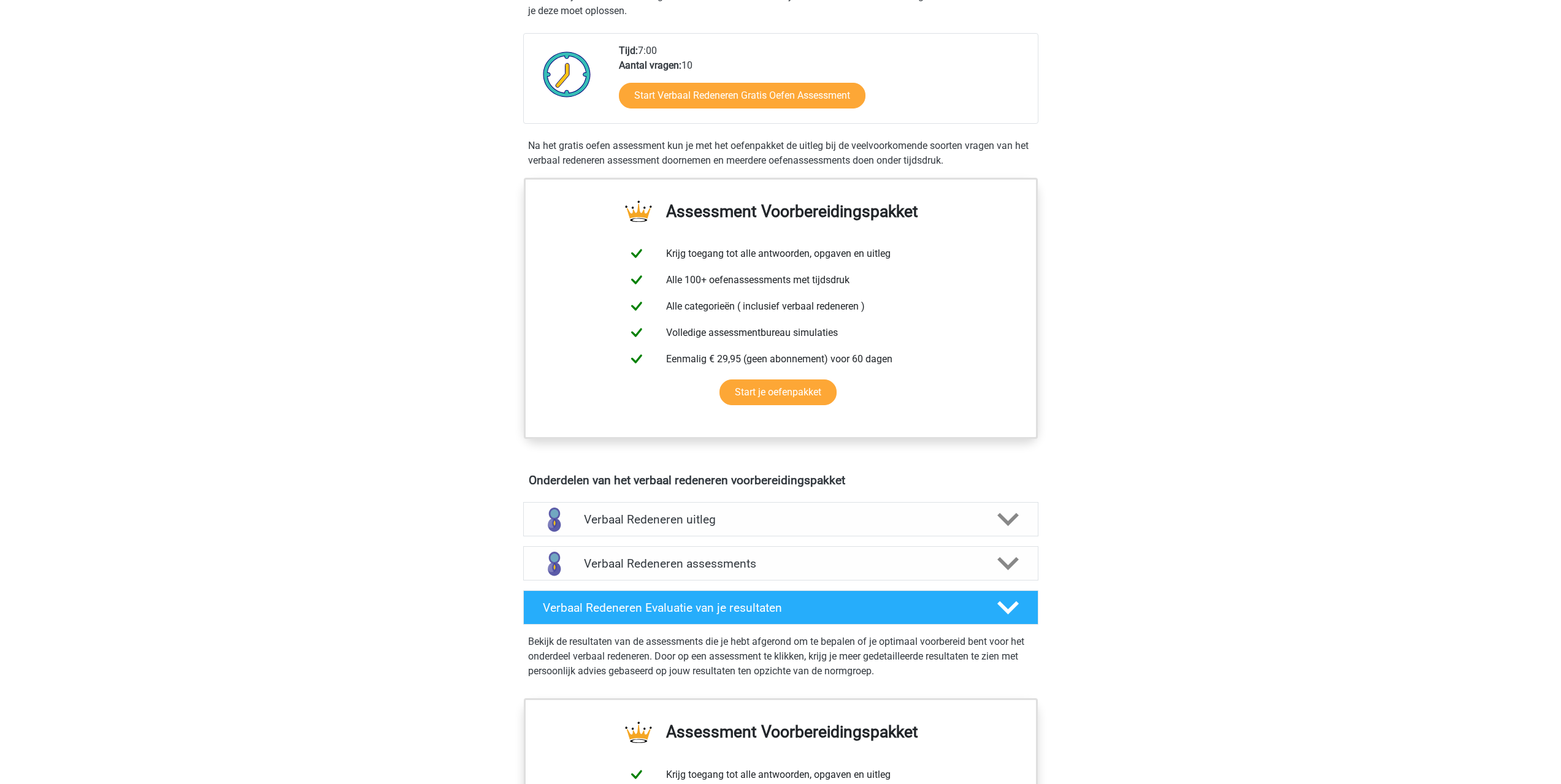
scroll to position [123, 0]
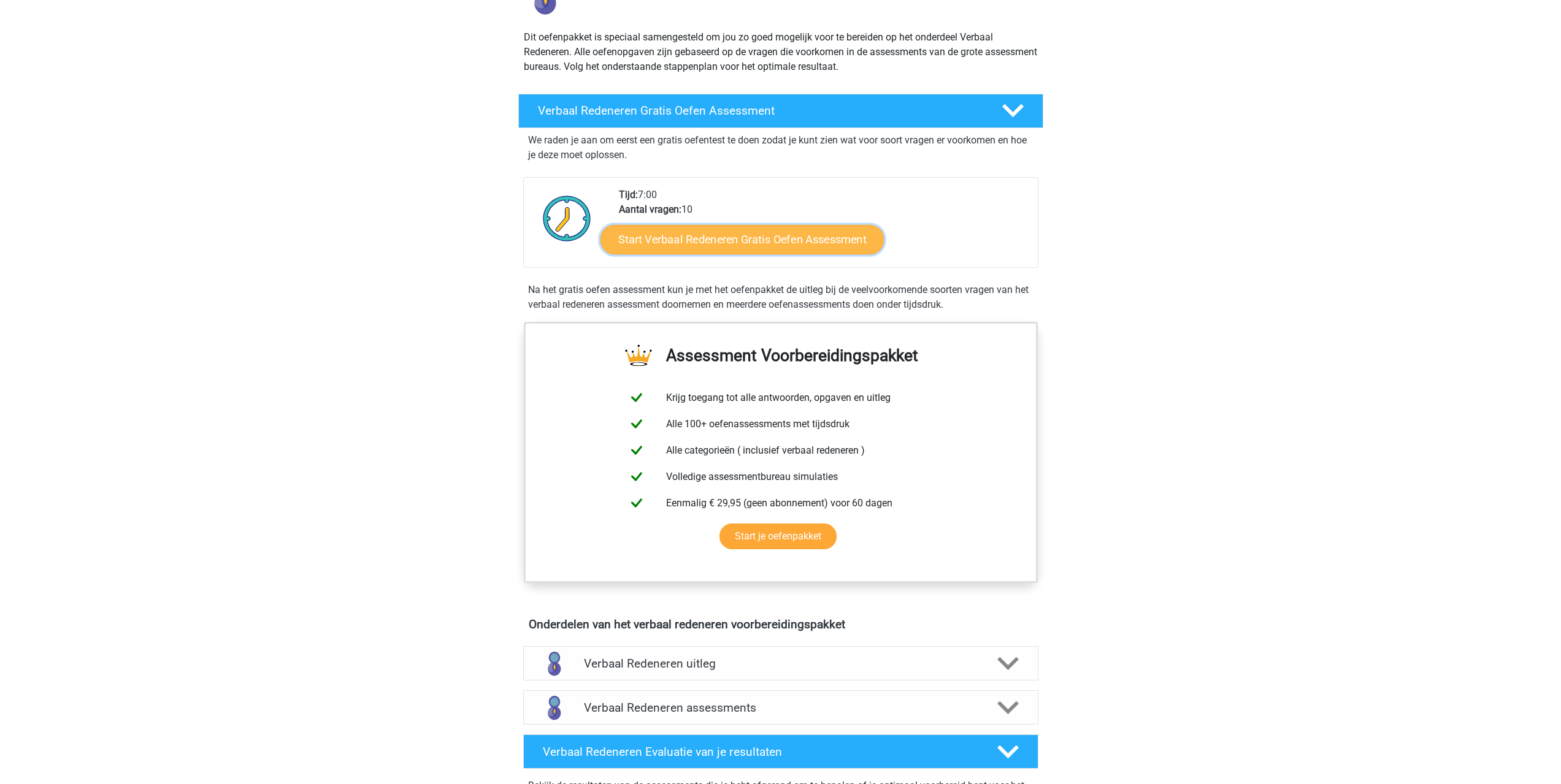
click at [754, 239] on link "Start Verbaal Redeneren Gratis Oefen Assessment" at bounding box center [741, 240] width 283 height 30
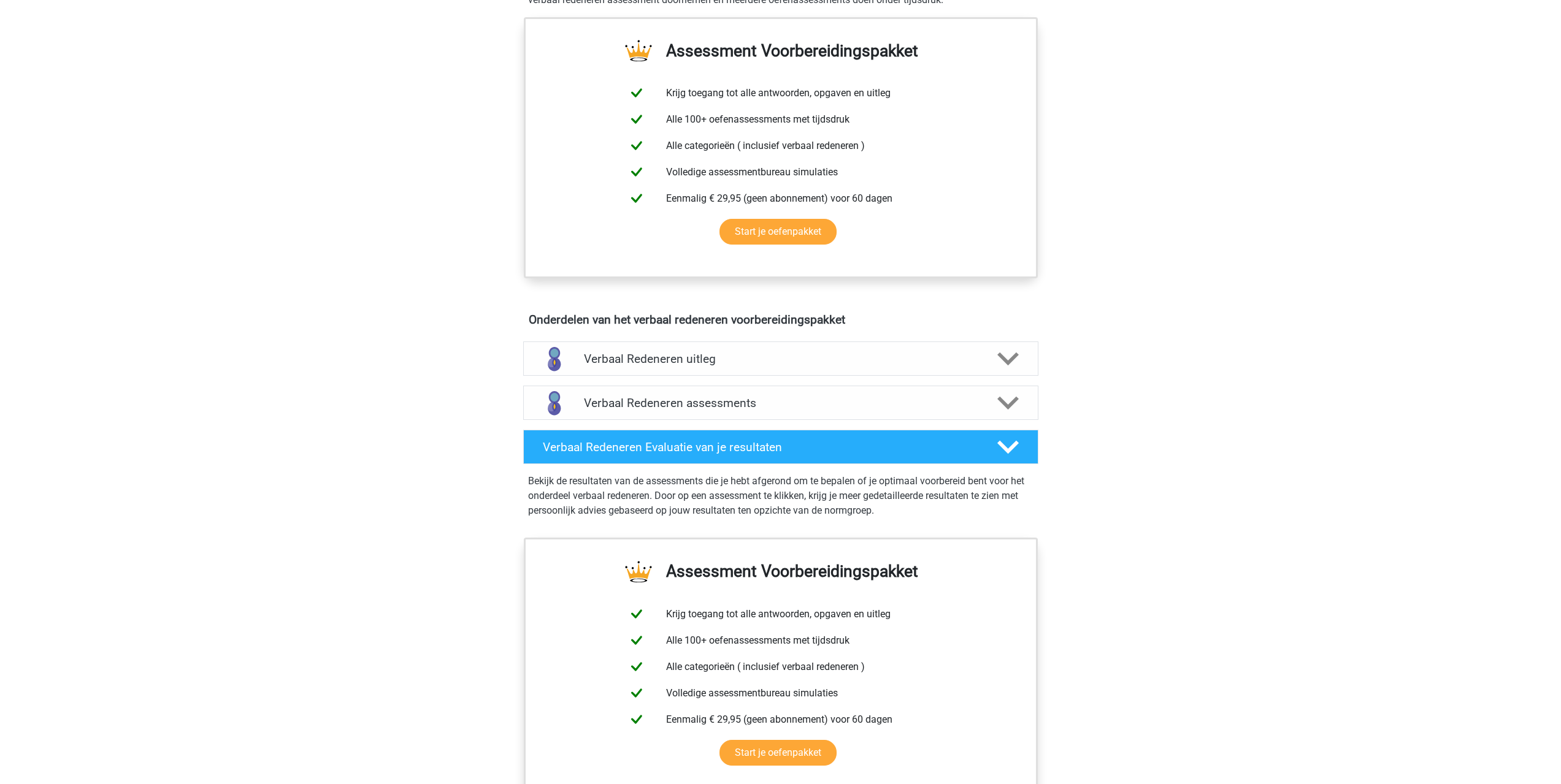
scroll to position [429, 0]
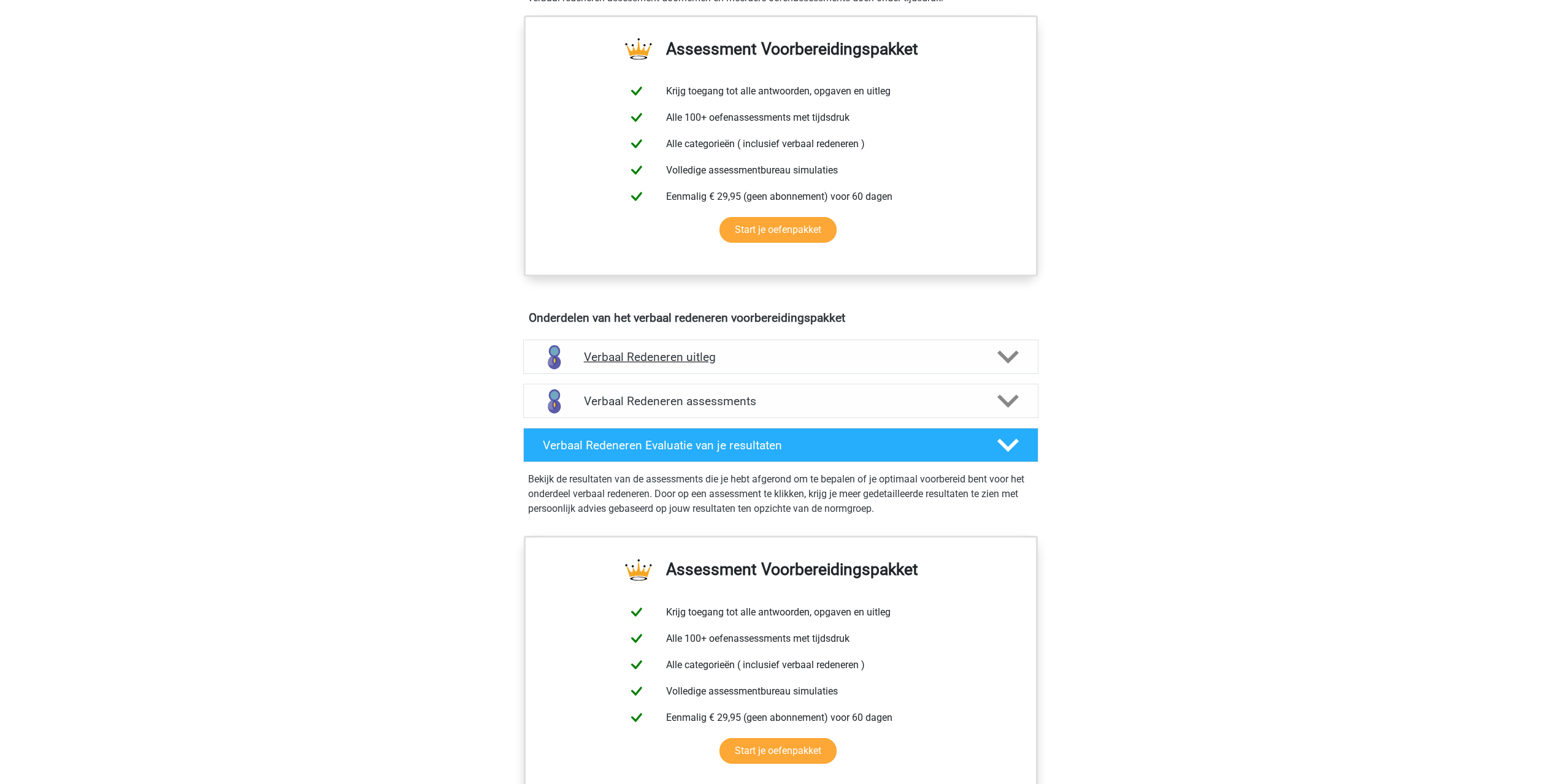
click at [676, 364] on h4 "Verbaal Redeneren uitleg" at bounding box center [780, 357] width 394 height 14
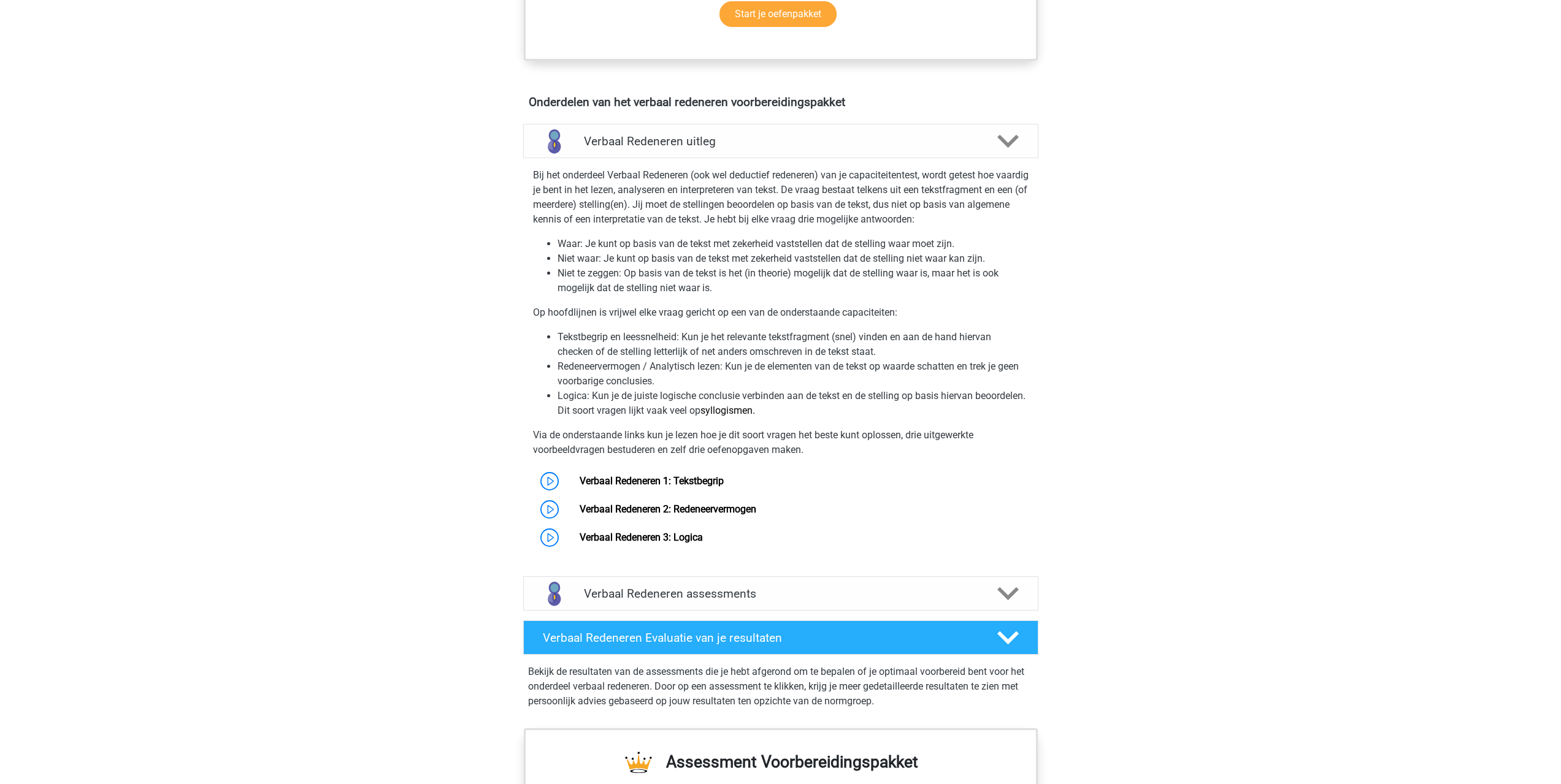
scroll to position [674, 0]
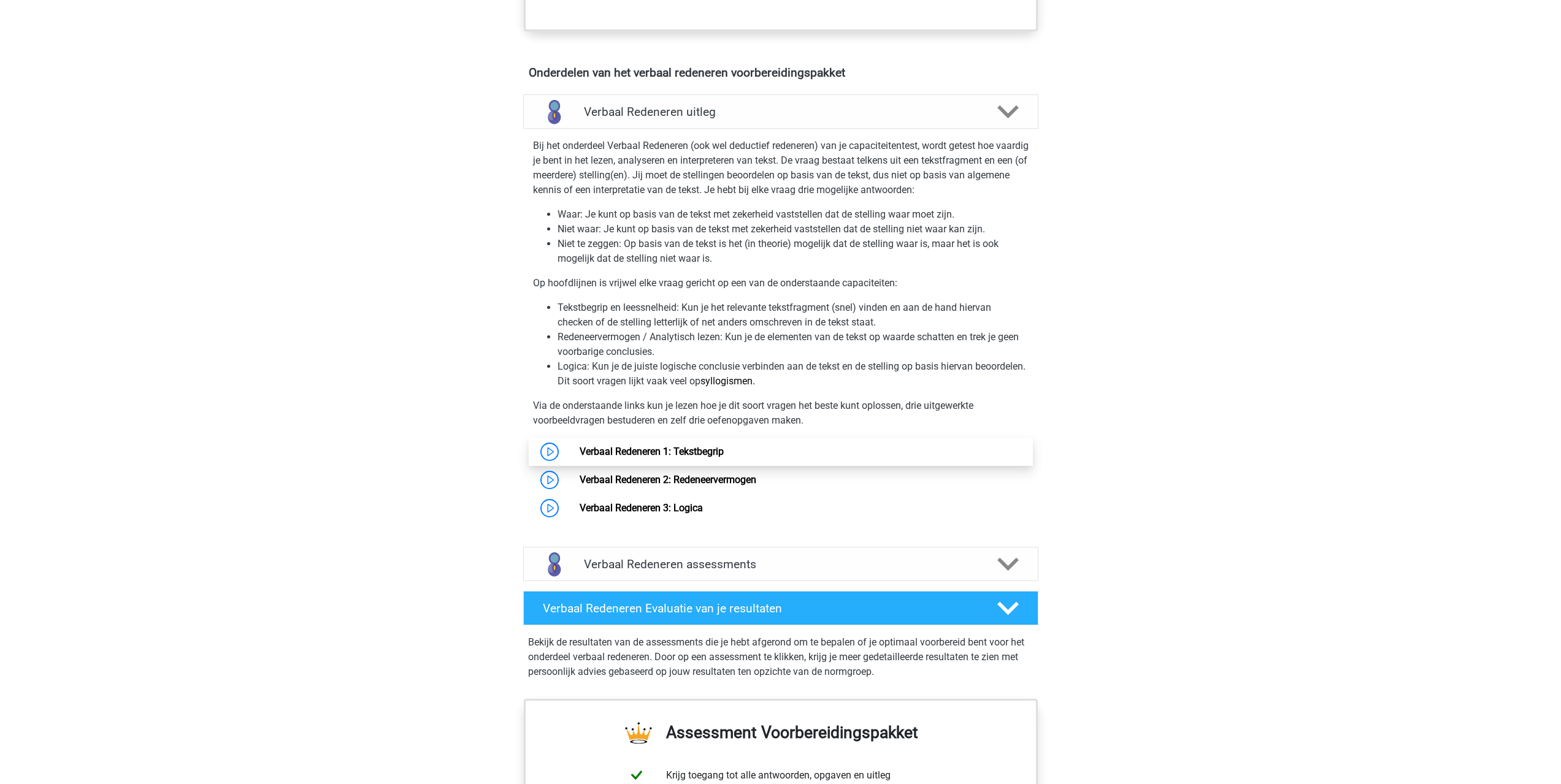
click at [700, 457] on link "Verbaal Redeneren 1: Tekstbegrip" at bounding box center [651, 451] width 144 height 12
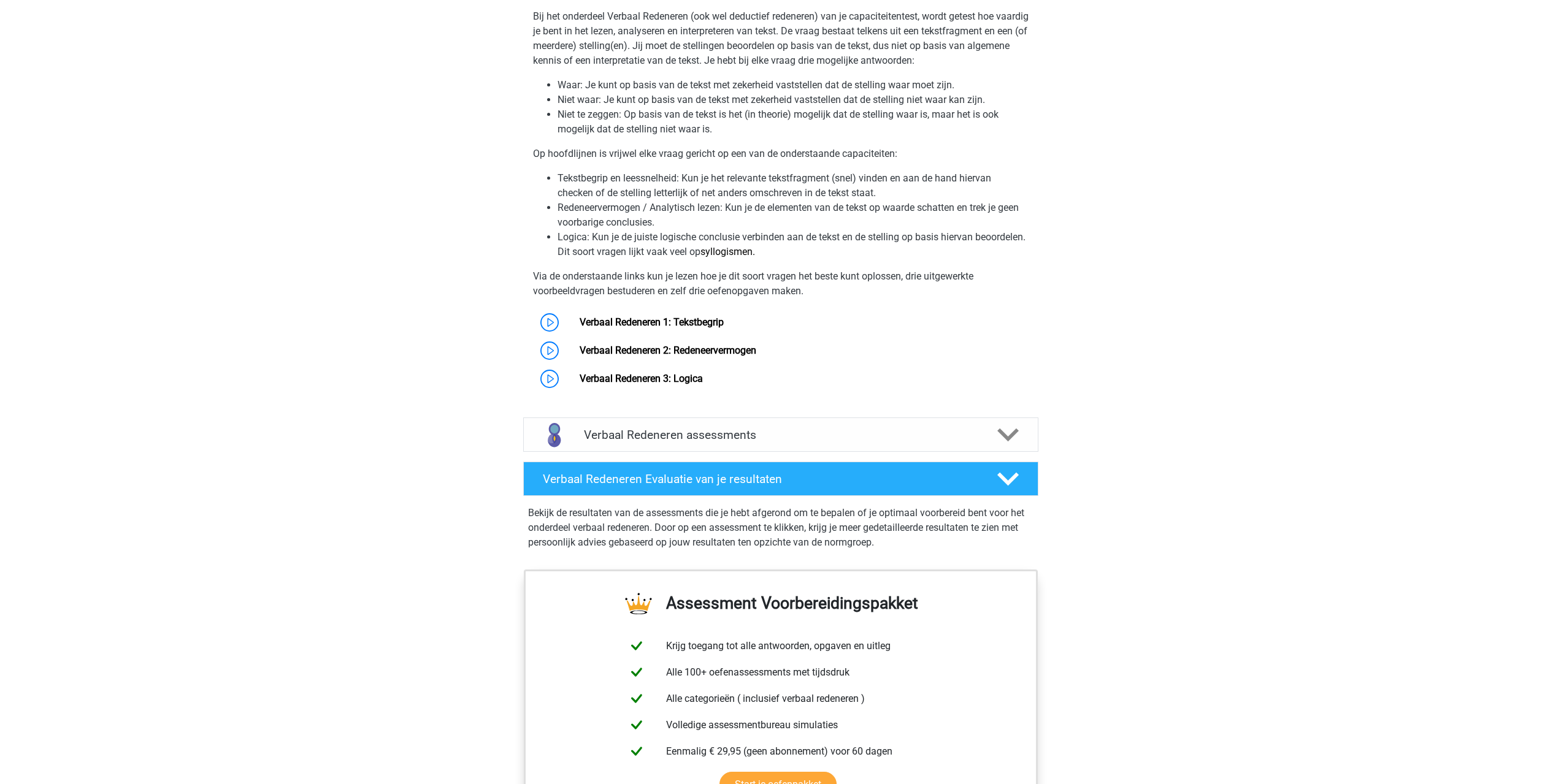
scroll to position [858, 0]
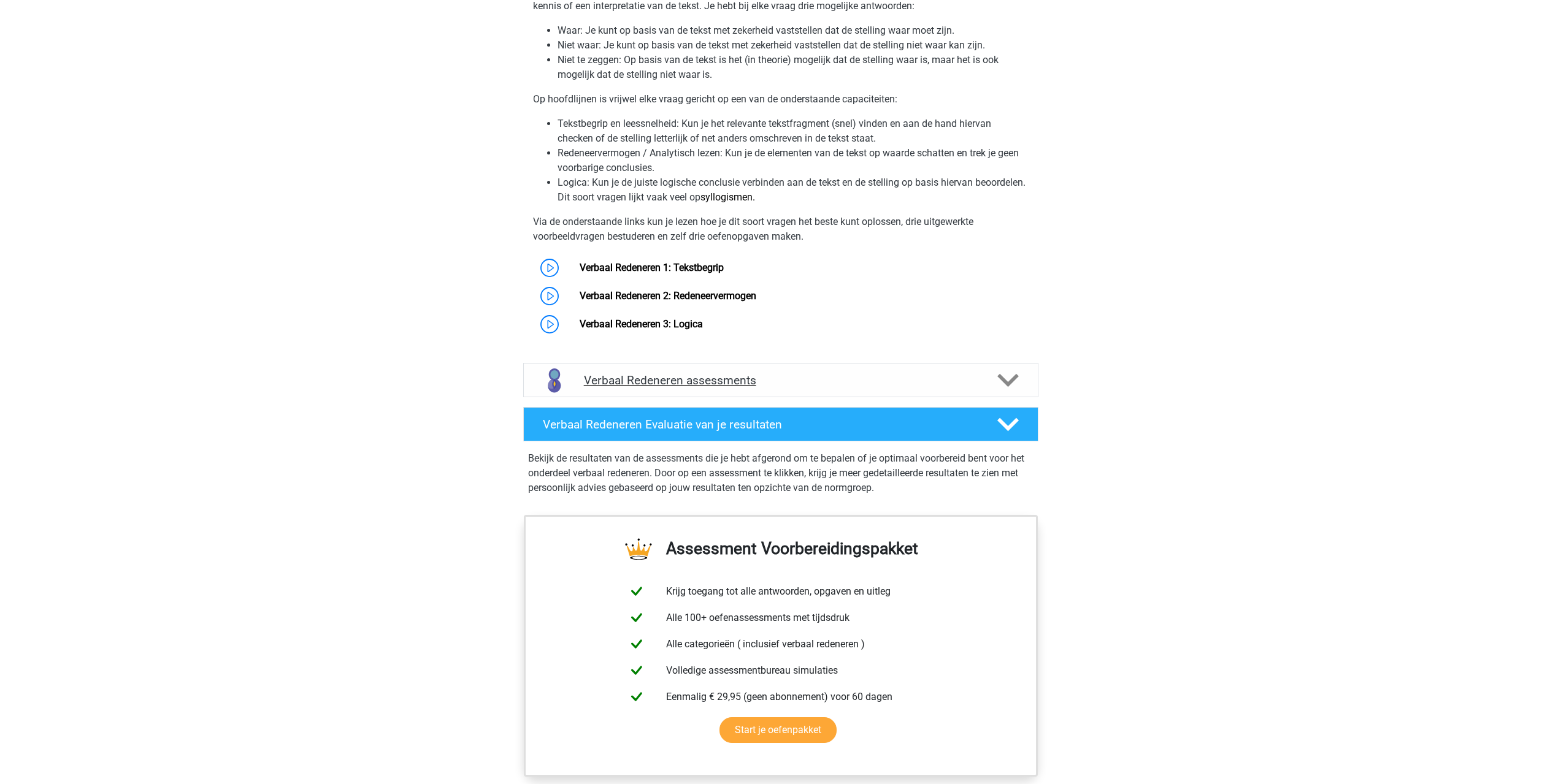
click at [709, 380] on h4 "Verbaal Redeneren assessments" at bounding box center [780, 380] width 394 height 14
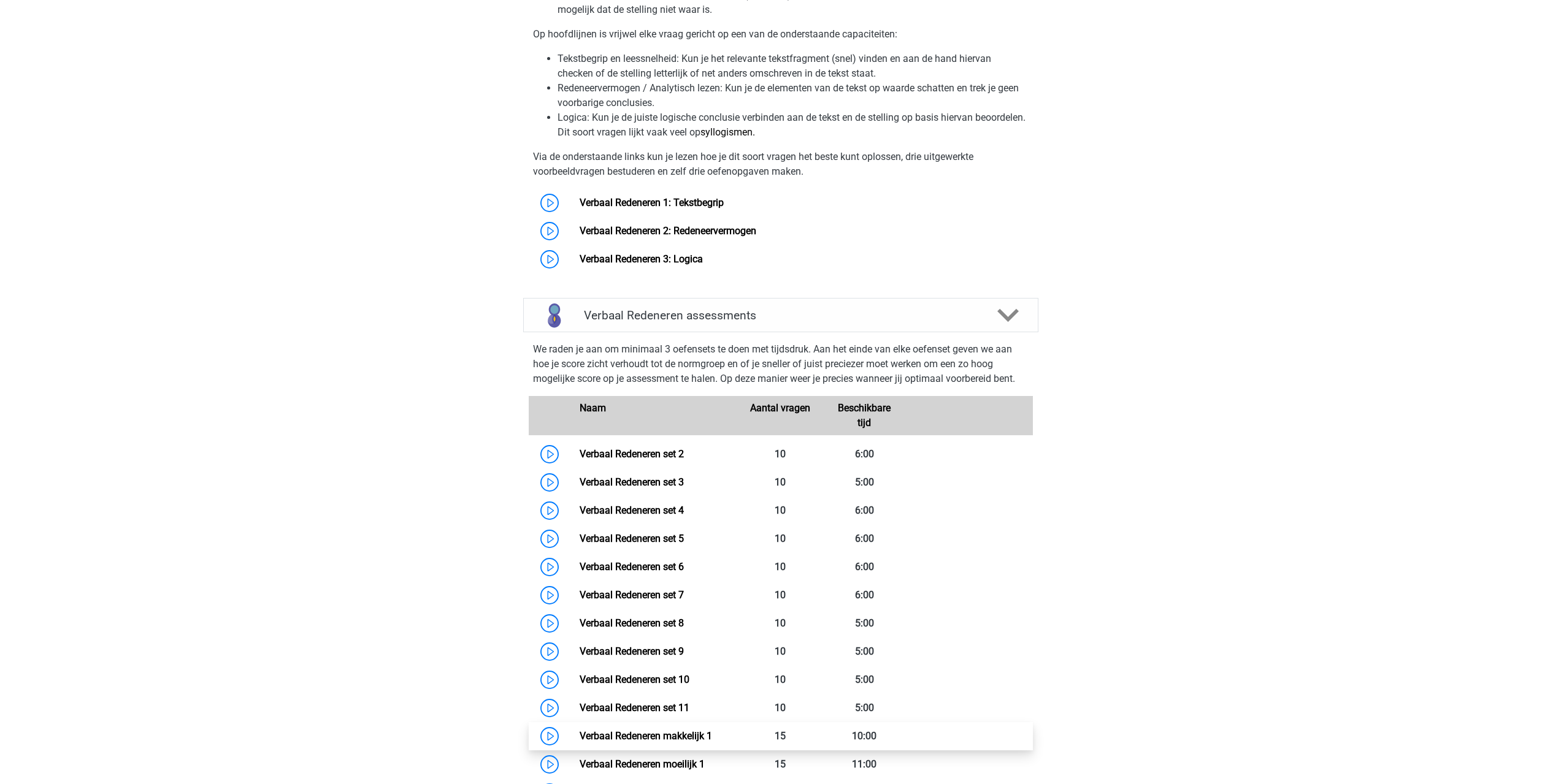
scroll to position [1226, 0]
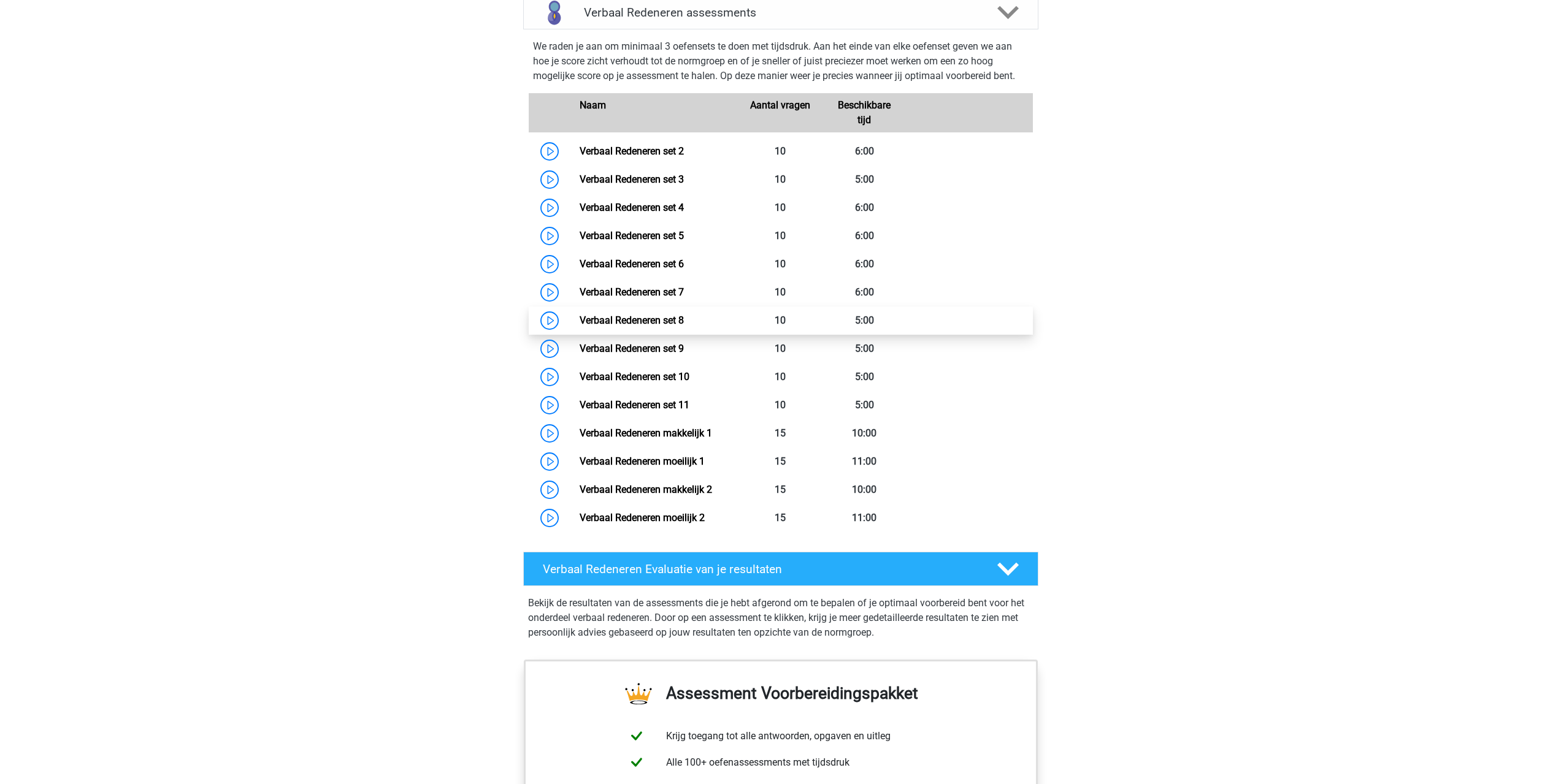
click at [657, 326] on link "Verbaal Redeneren set 8" at bounding box center [632, 320] width 104 height 12
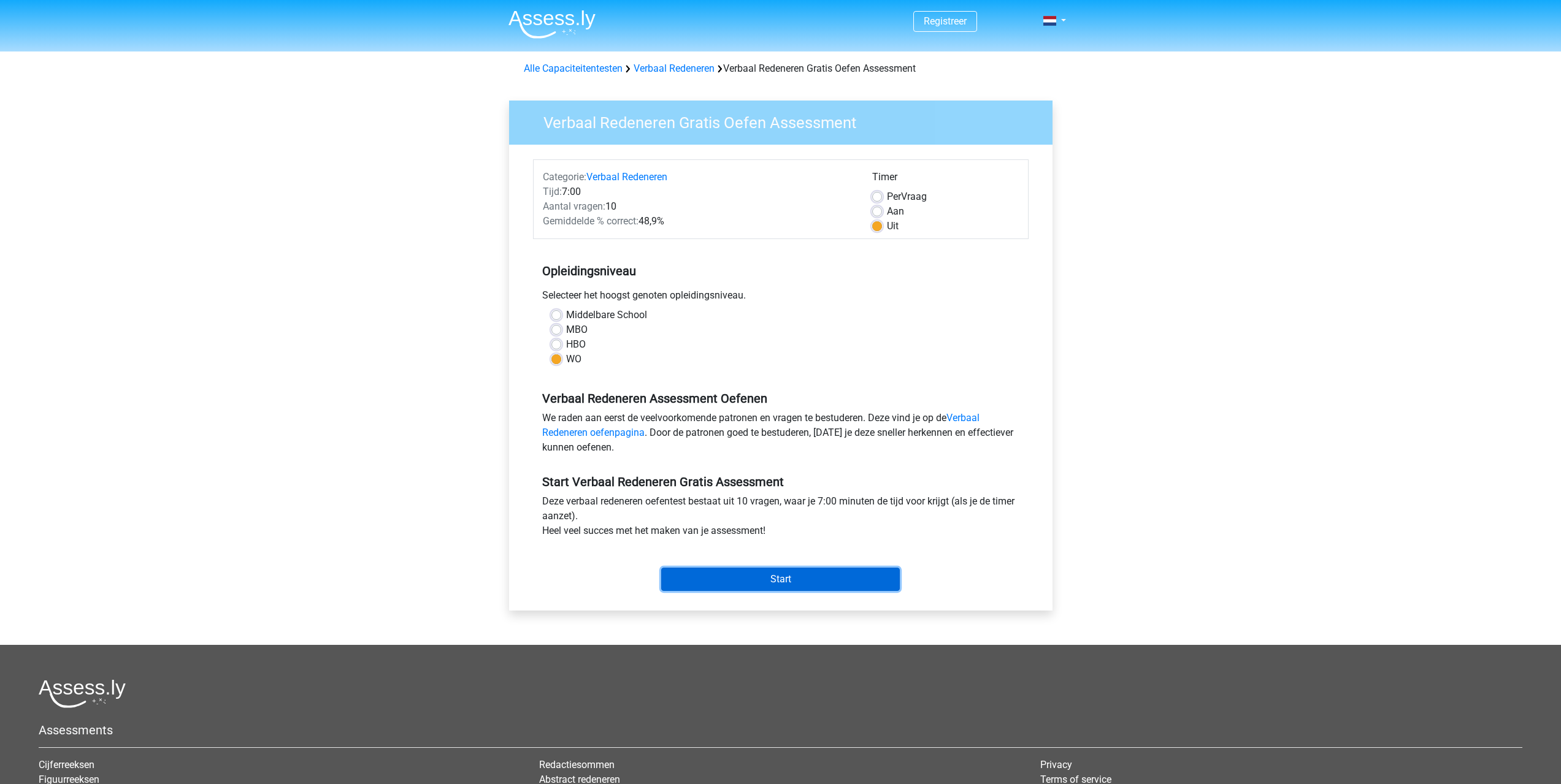
click at [765, 575] on input "Start" at bounding box center [780, 579] width 239 height 23
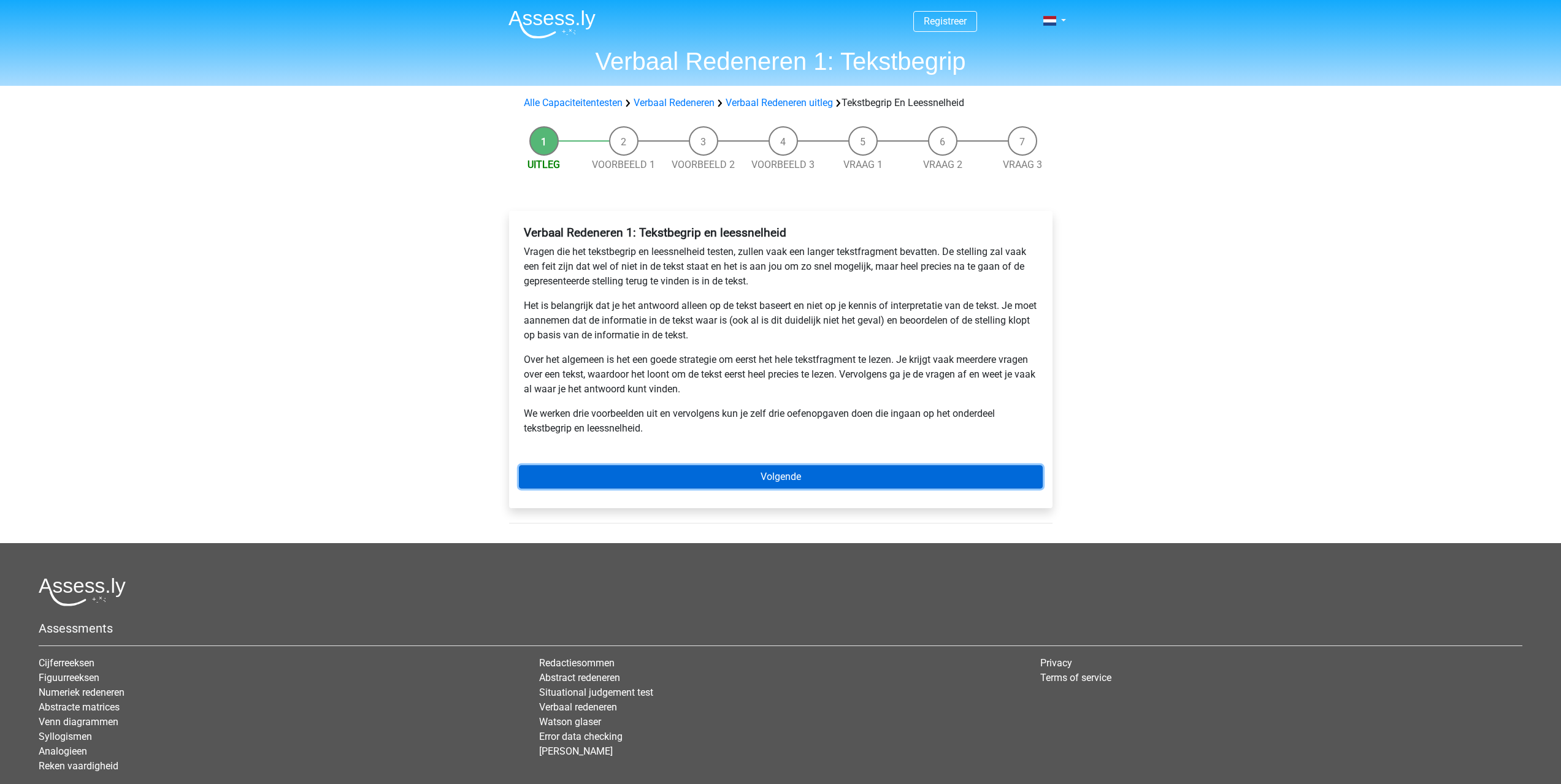
click at [728, 474] on link "Volgende" at bounding box center [780, 477] width 524 height 23
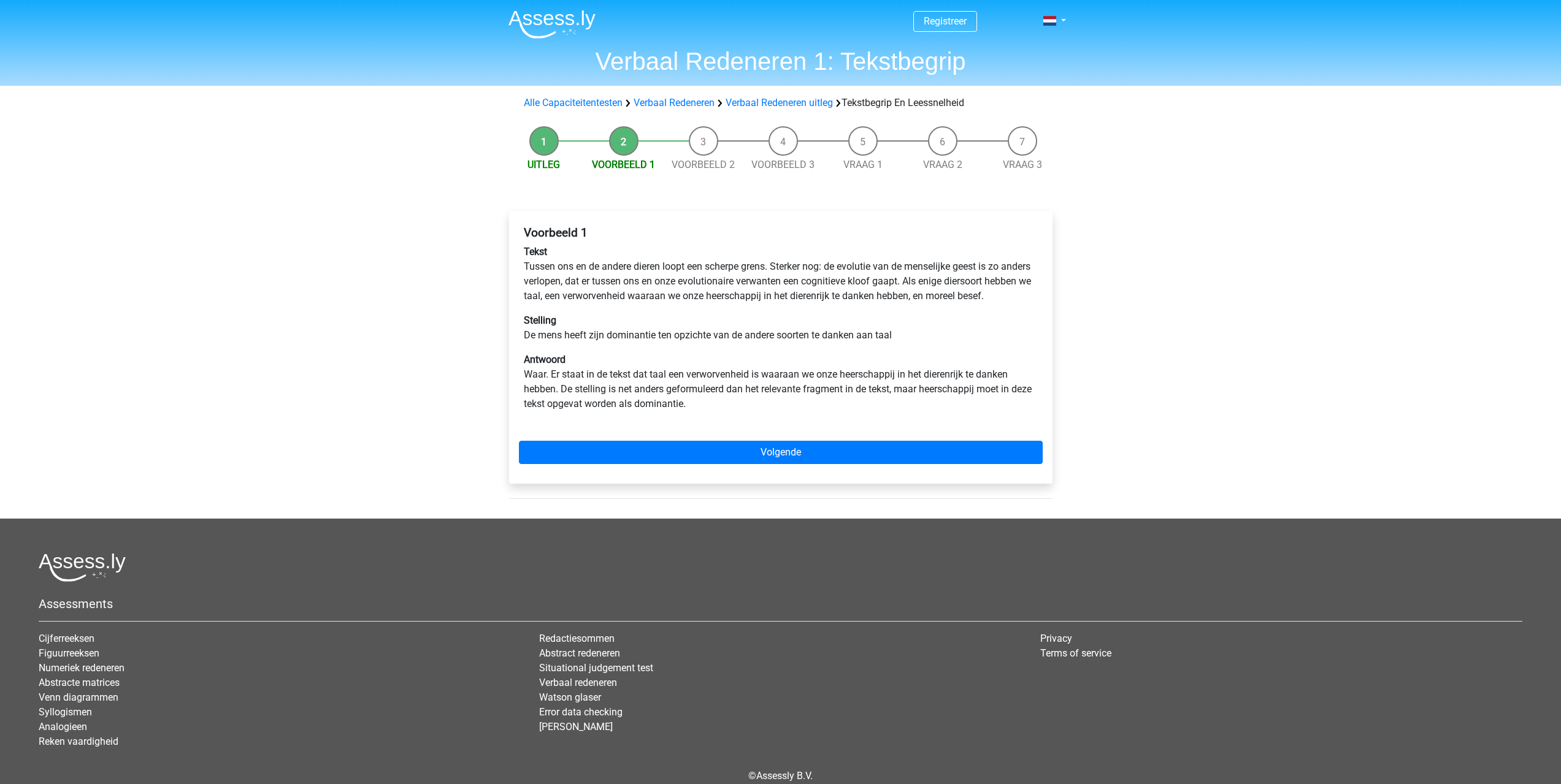
click at [733, 447] on div "Voorbeeld 1 Tekst Tussen ons en de andere dieren loopt een scherpe grens. Sterk…" at bounding box center [780, 347] width 544 height 273
click at [737, 464] on link "Volgende" at bounding box center [780, 452] width 524 height 23
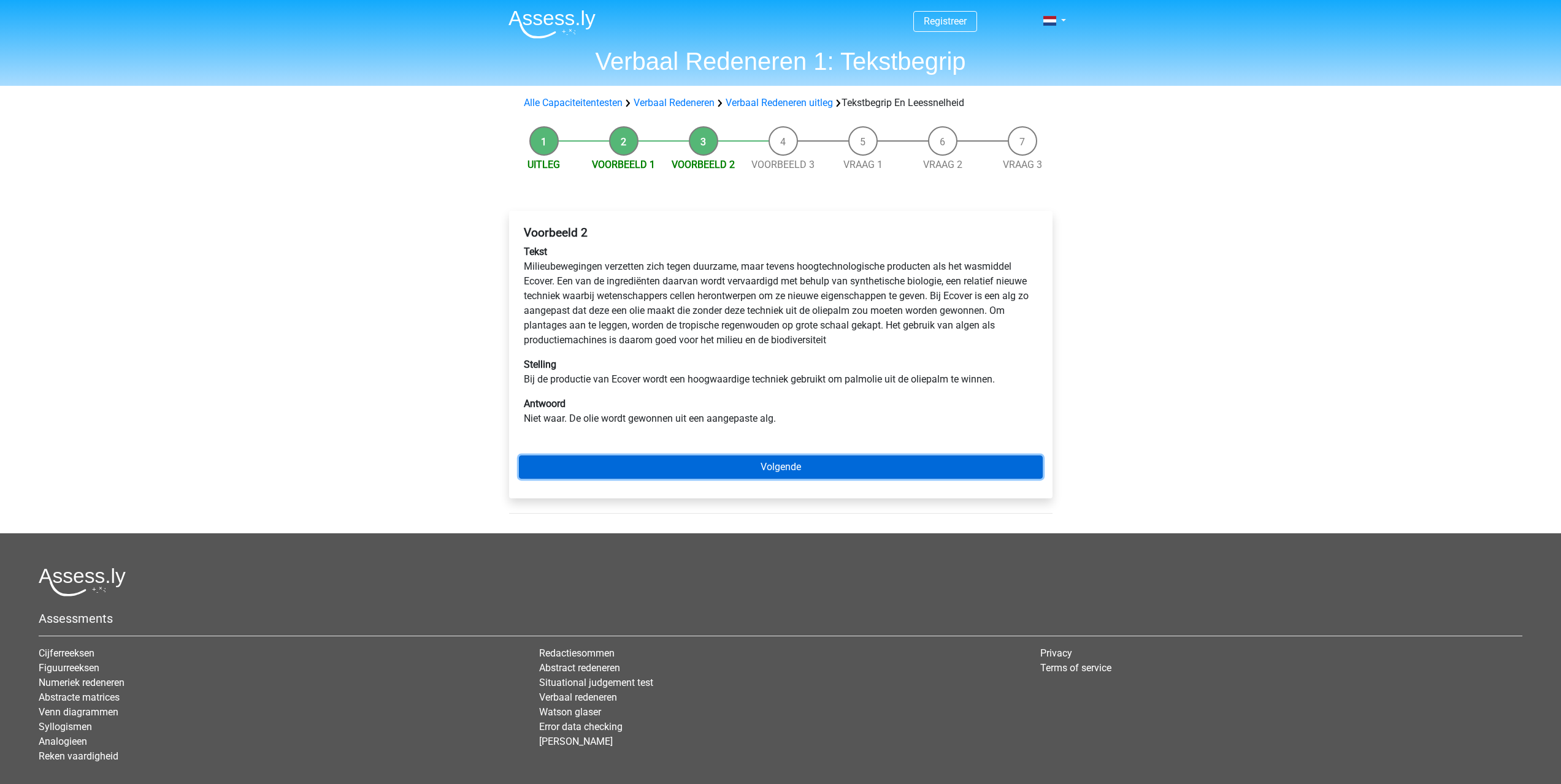
click at [737, 471] on link "Volgende" at bounding box center [780, 466] width 524 height 23
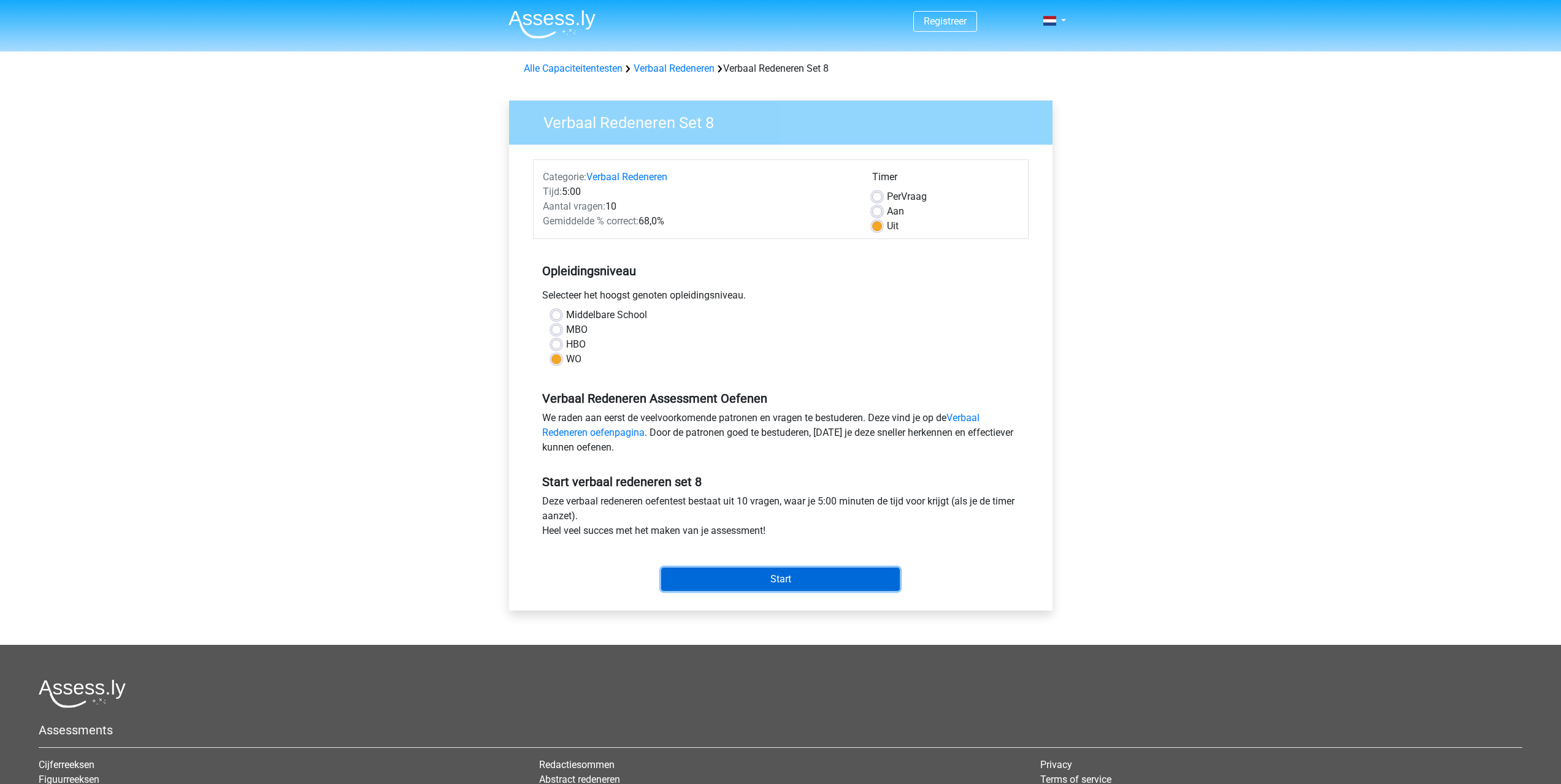
click at [717, 576] on input "Start" at bounding box center [780, 579] width 239 height 23
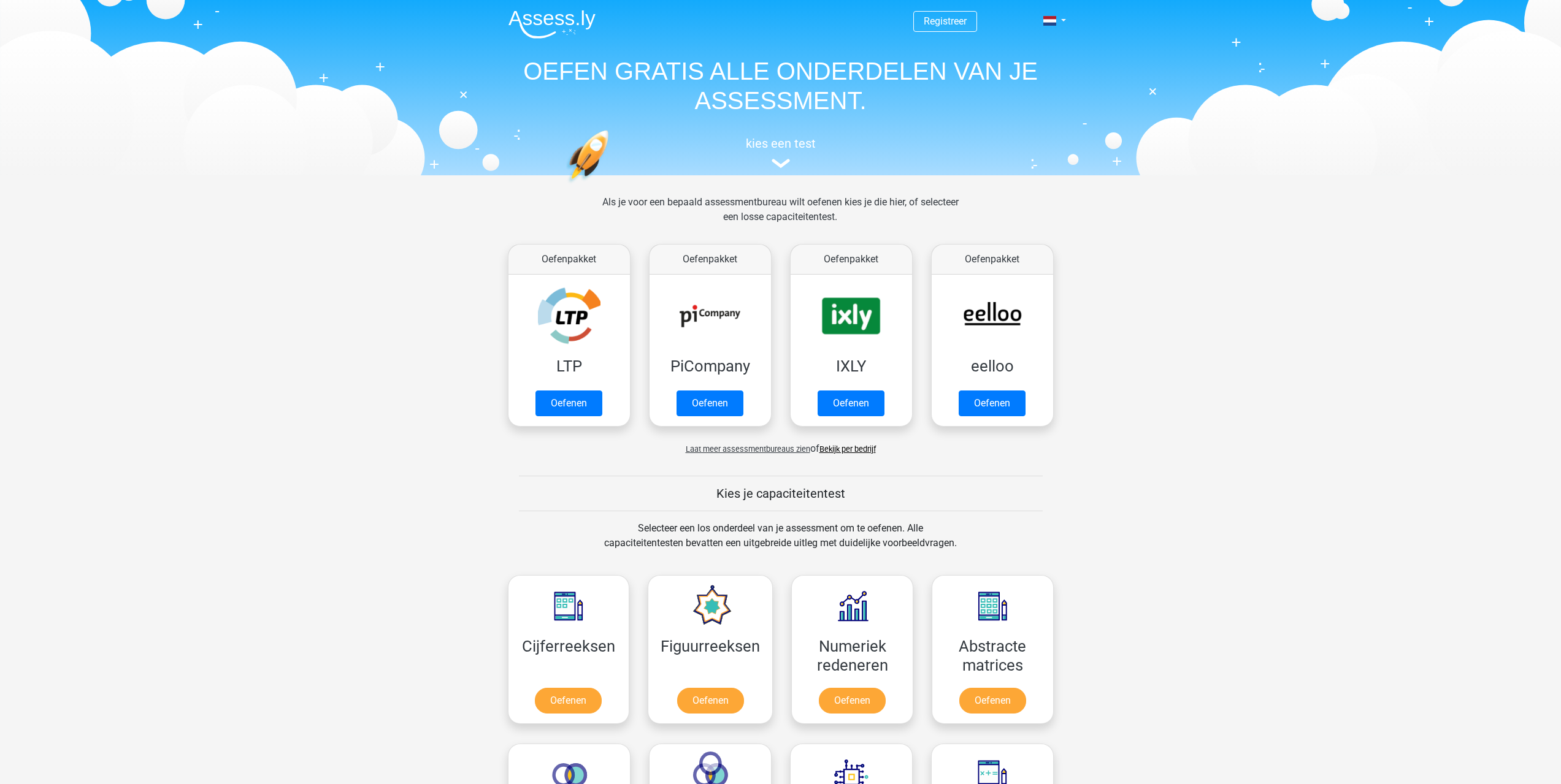
scroll to position [490, 0]
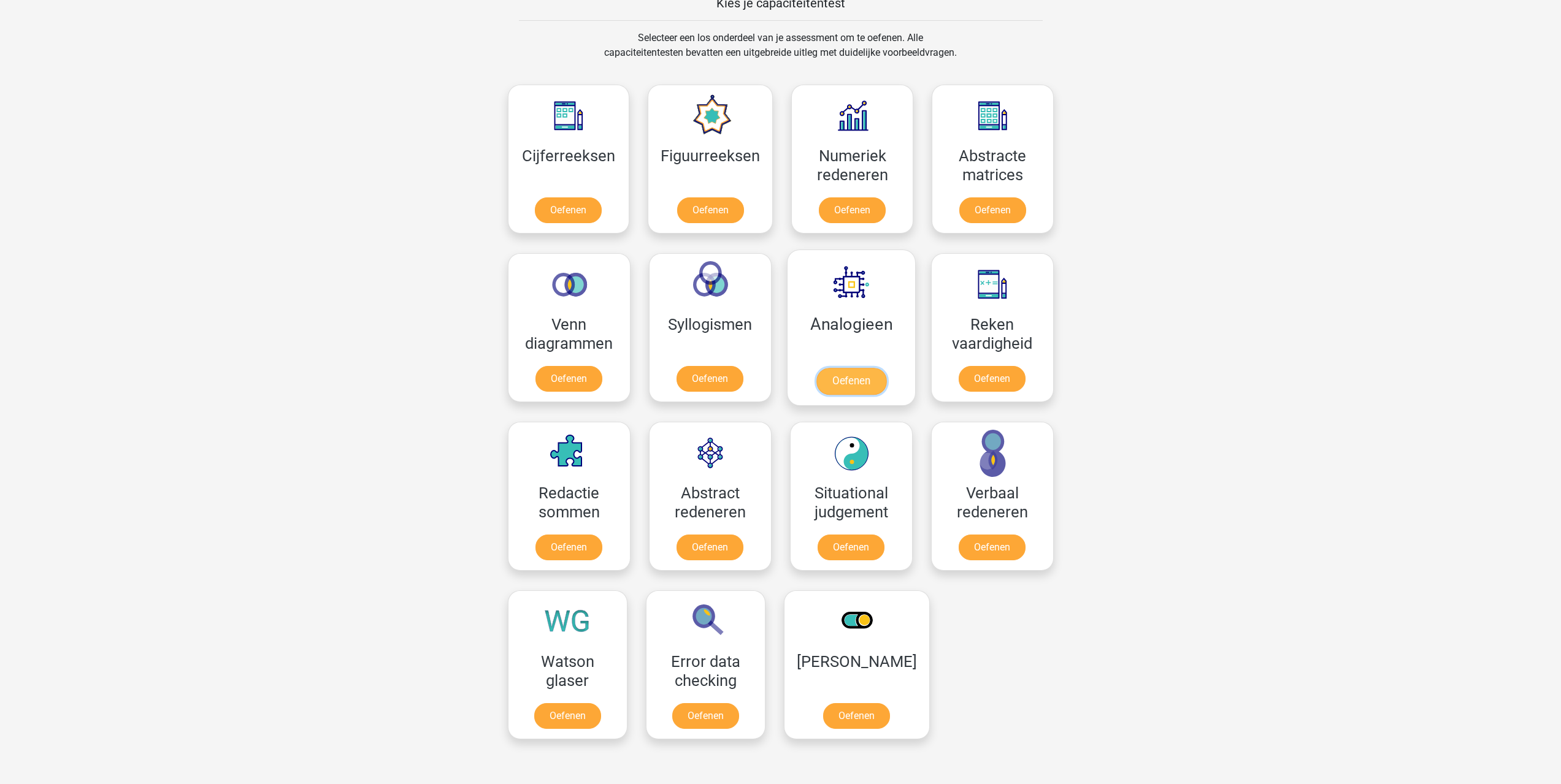
click at [857, 385] on link "Oefenen" at bounding box center [850, 381] width 70 height 27
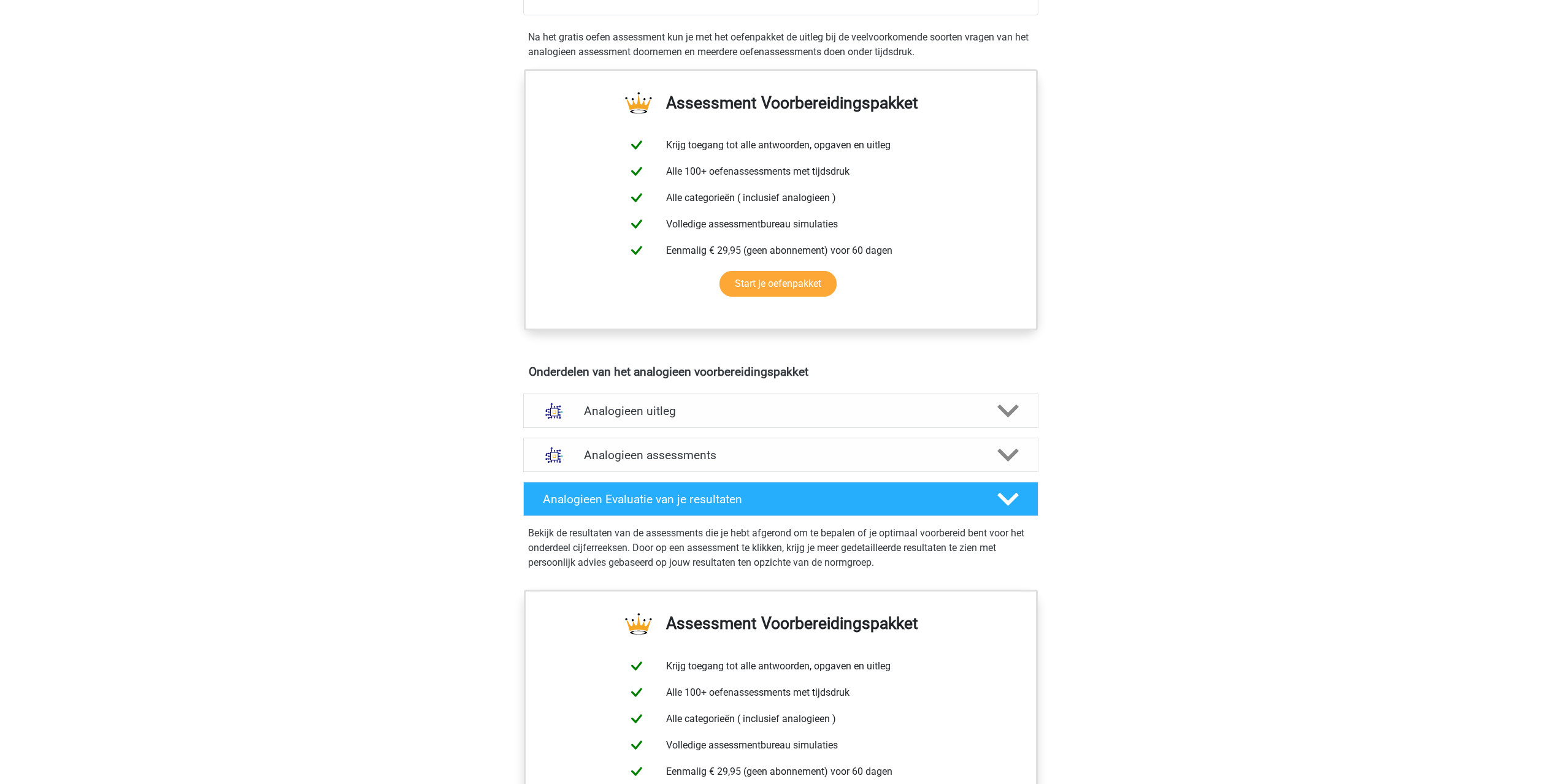
scroll to position [368, 0]
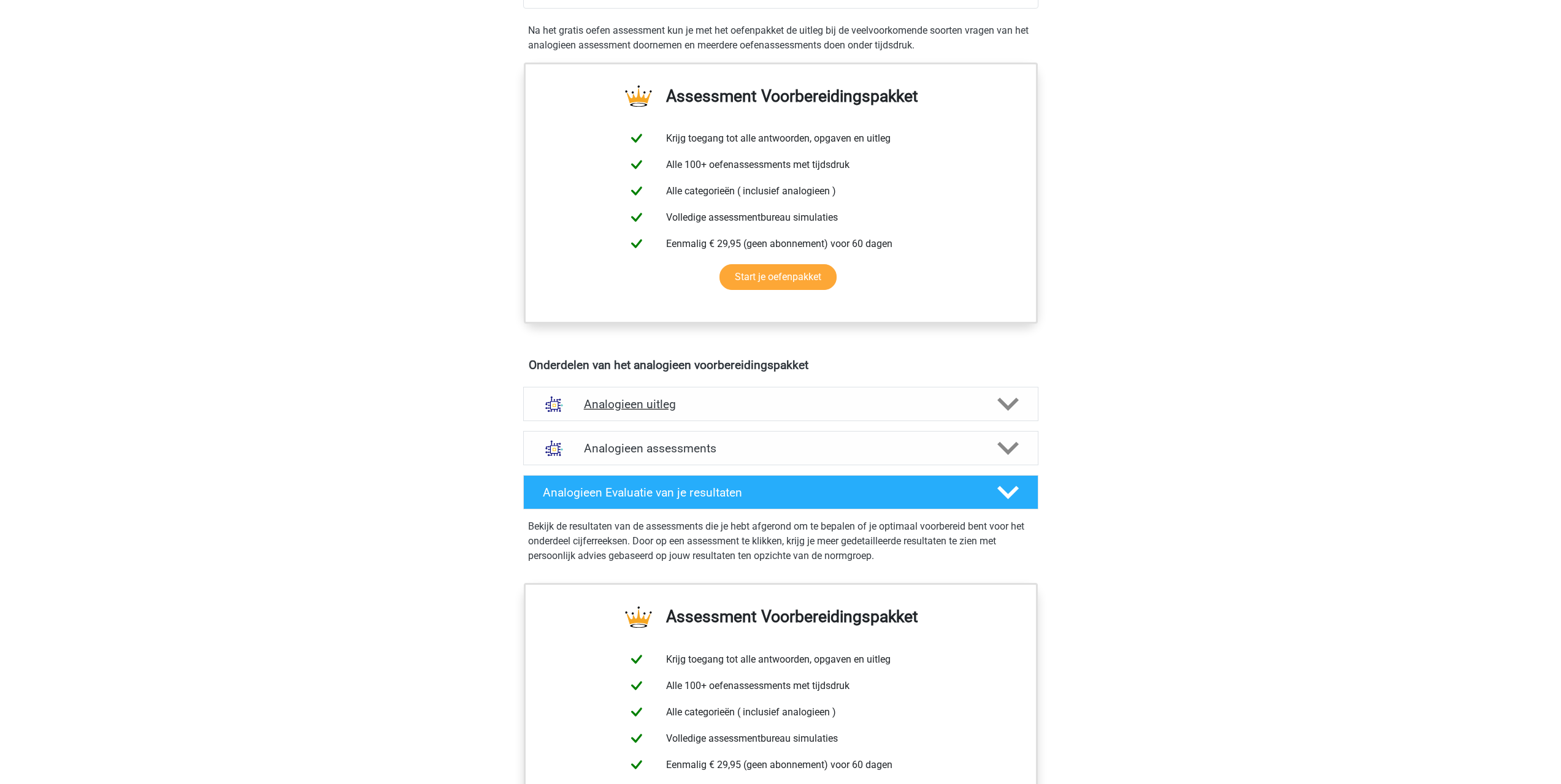
click at [676, 405] on h4 "Analogieen uitleg" at bounding box center [780, 404] width 394 height 14
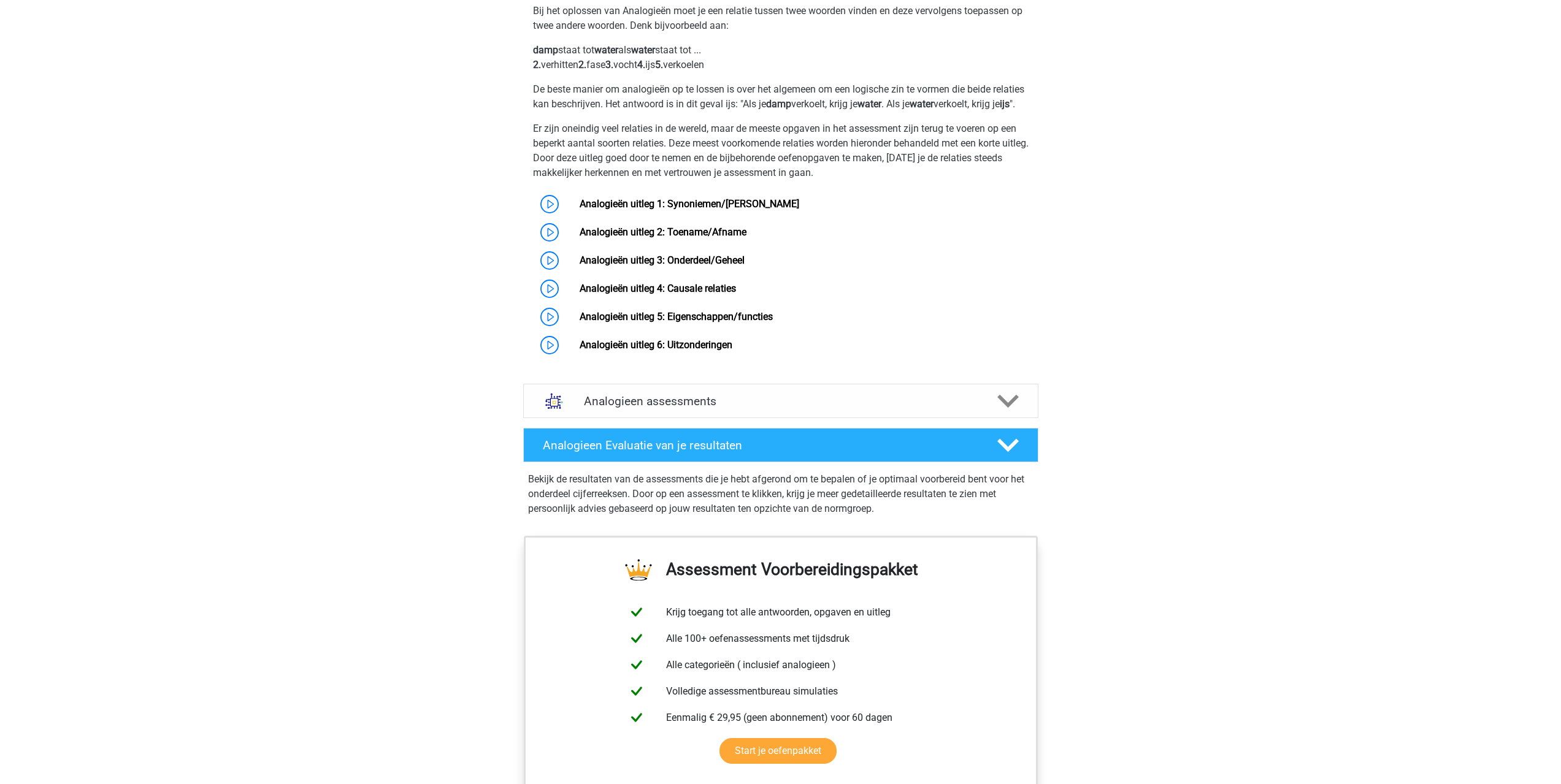
scroll to position [797, 0]
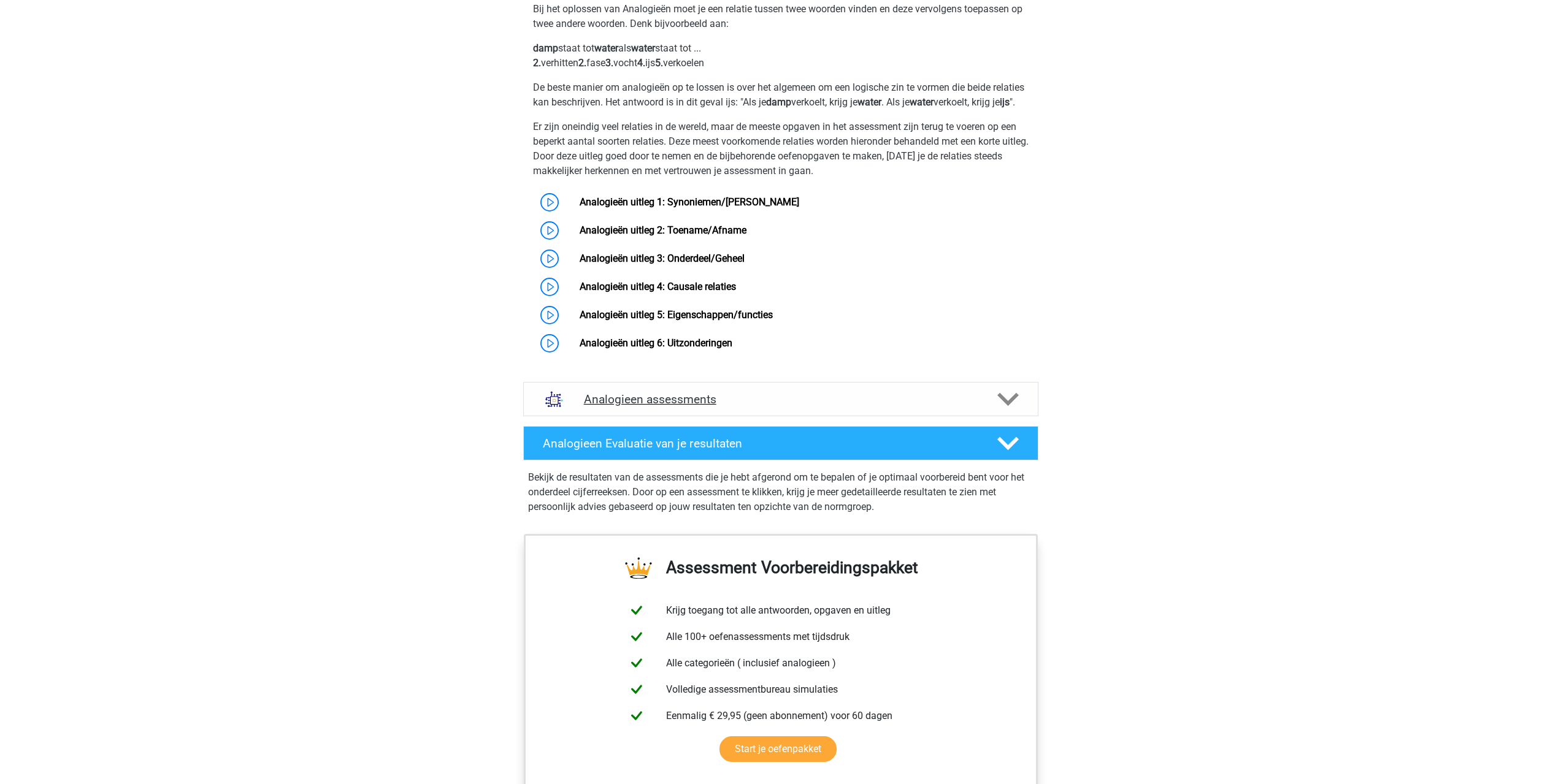
click at [674, 407] on h4 "Analogieen assessments" at bounding box center [780, 399] width 394 height 14
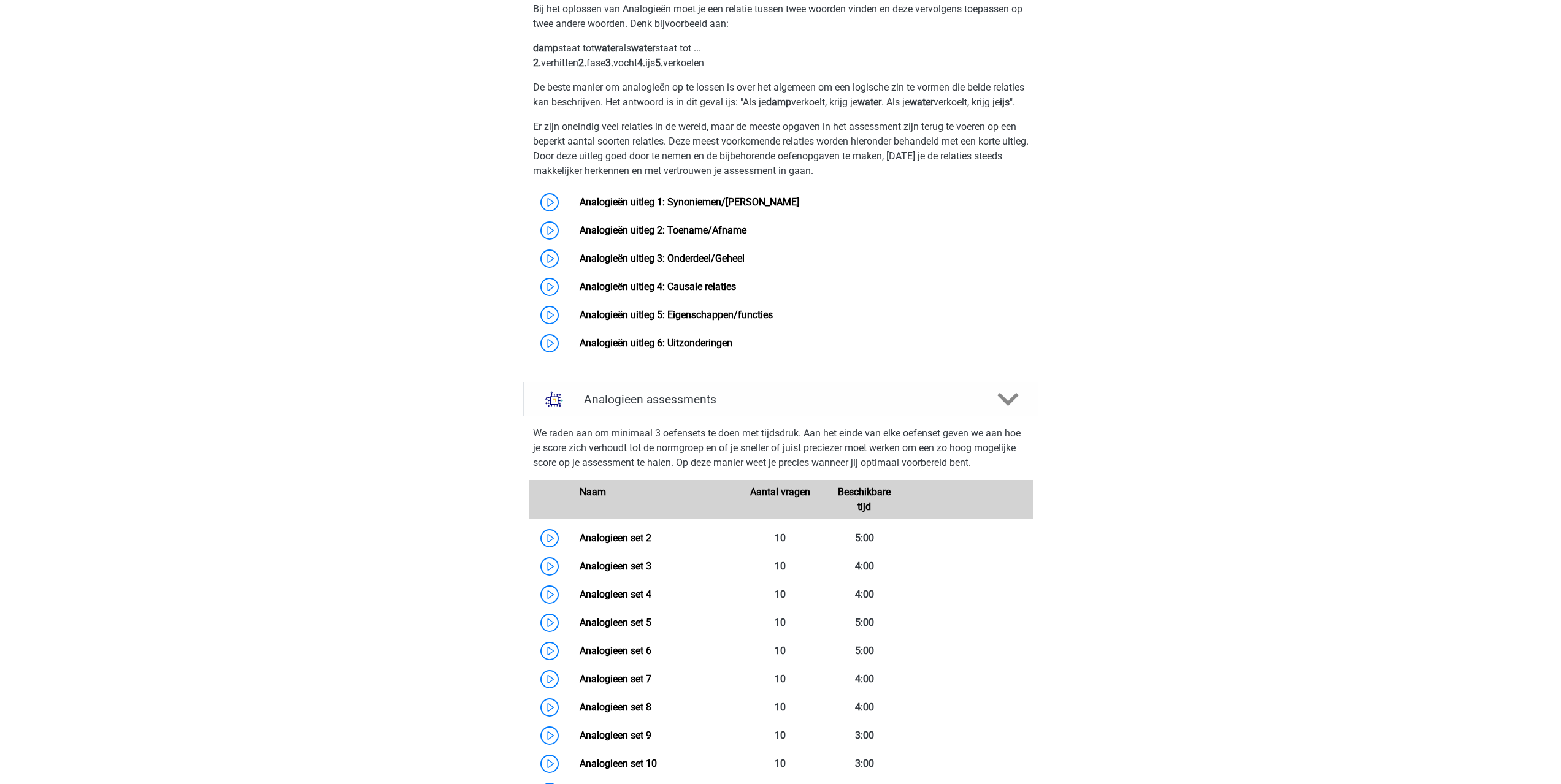
scroll to position [981, 0]
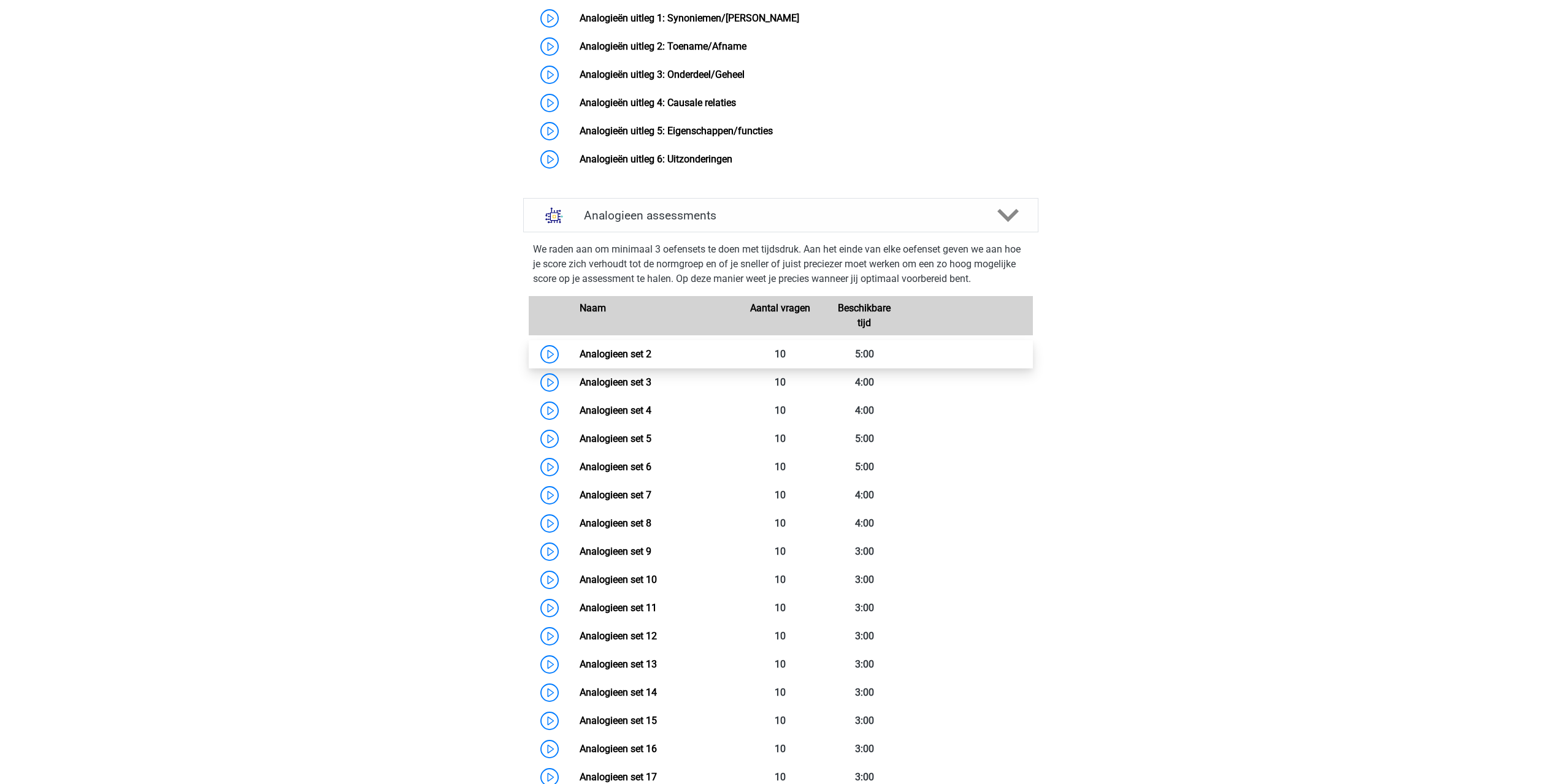
click at [580, 359] on link "Analogieen set 2" at bounding box center [615, 354] width 72 height 12
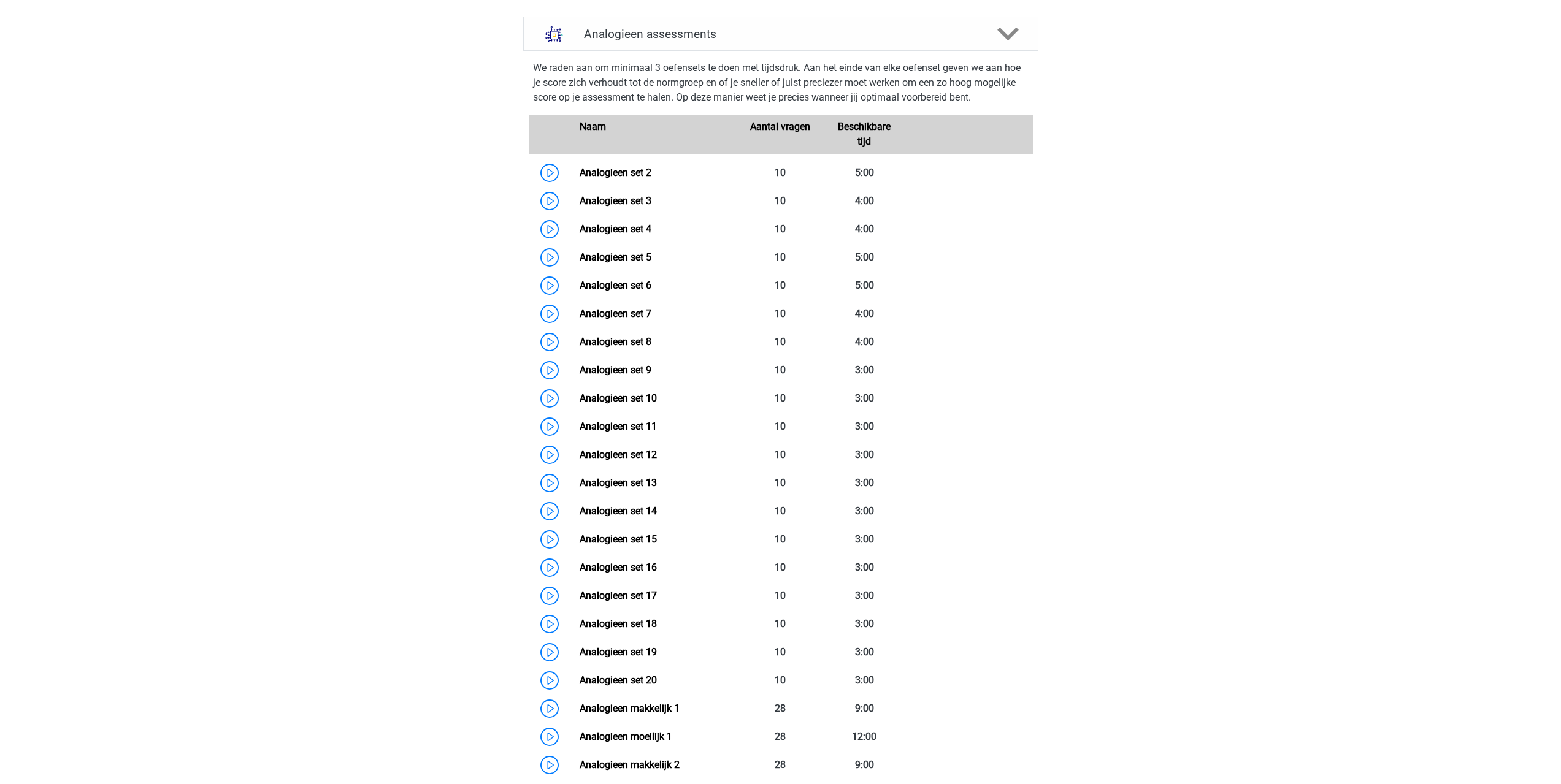
scroll to position [1165, 0]
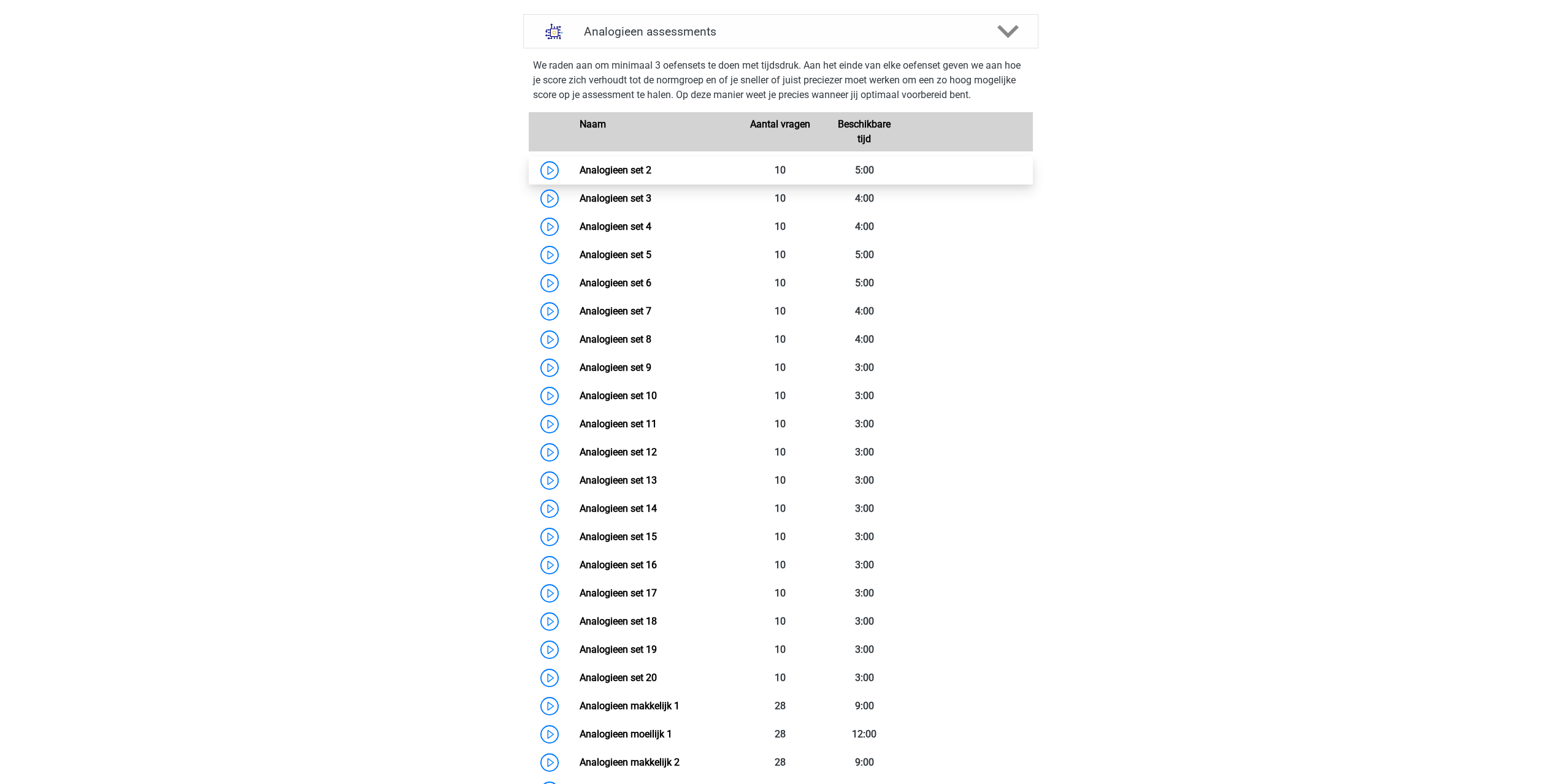
click at [609, 176] on link "Analogieen set 2" at bounding box center [615, 170] width 72 height 12
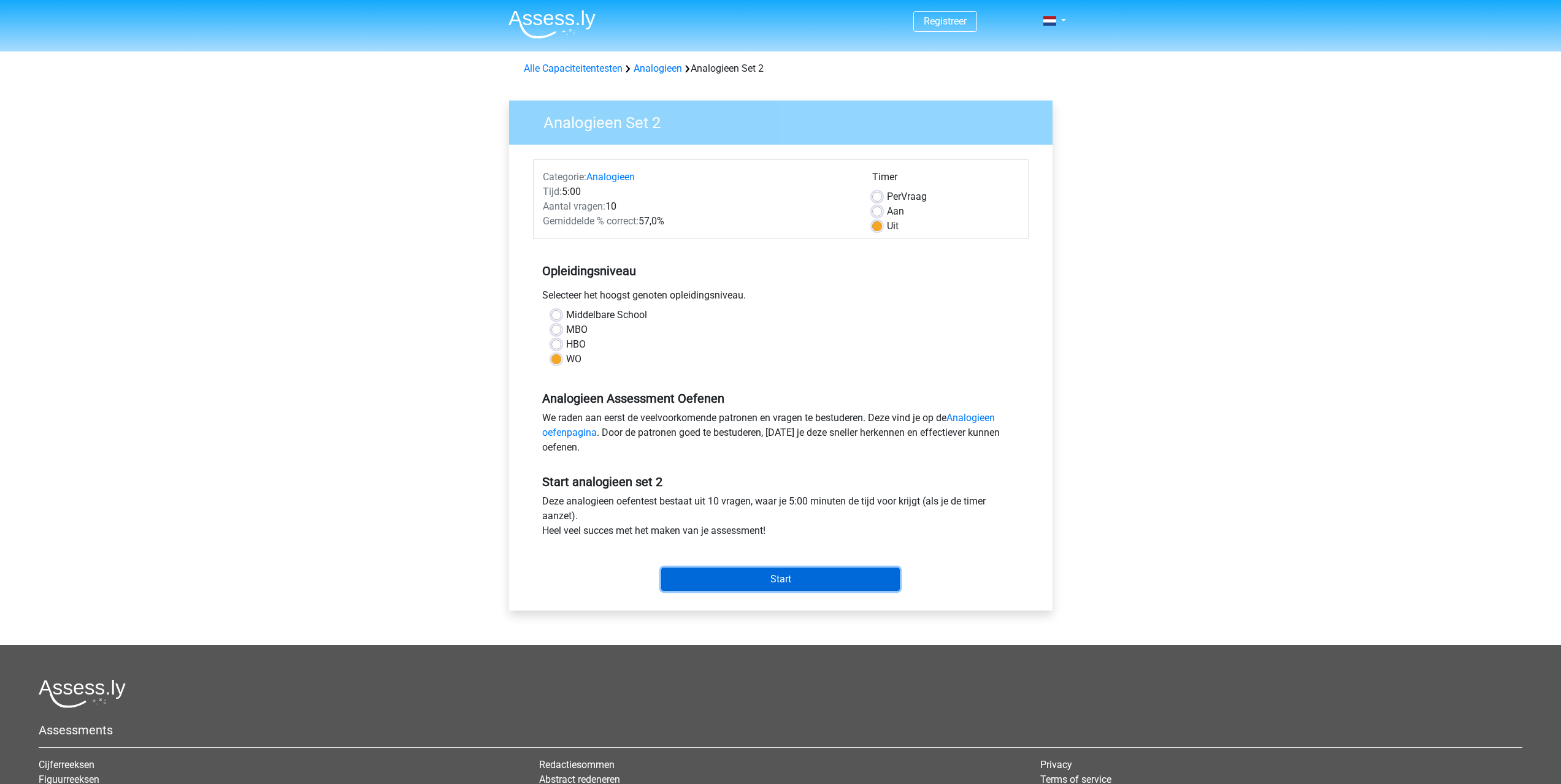
click at [702, 579] on input "Start" at bounding box center [780, 579] width 239 height 23
click at [799, 568] on div "Start" at bounding box center [780, 569] width 495 height 43
click at [802, 570] on input "Start" at bounding box center [780, 579] width 239 height 23
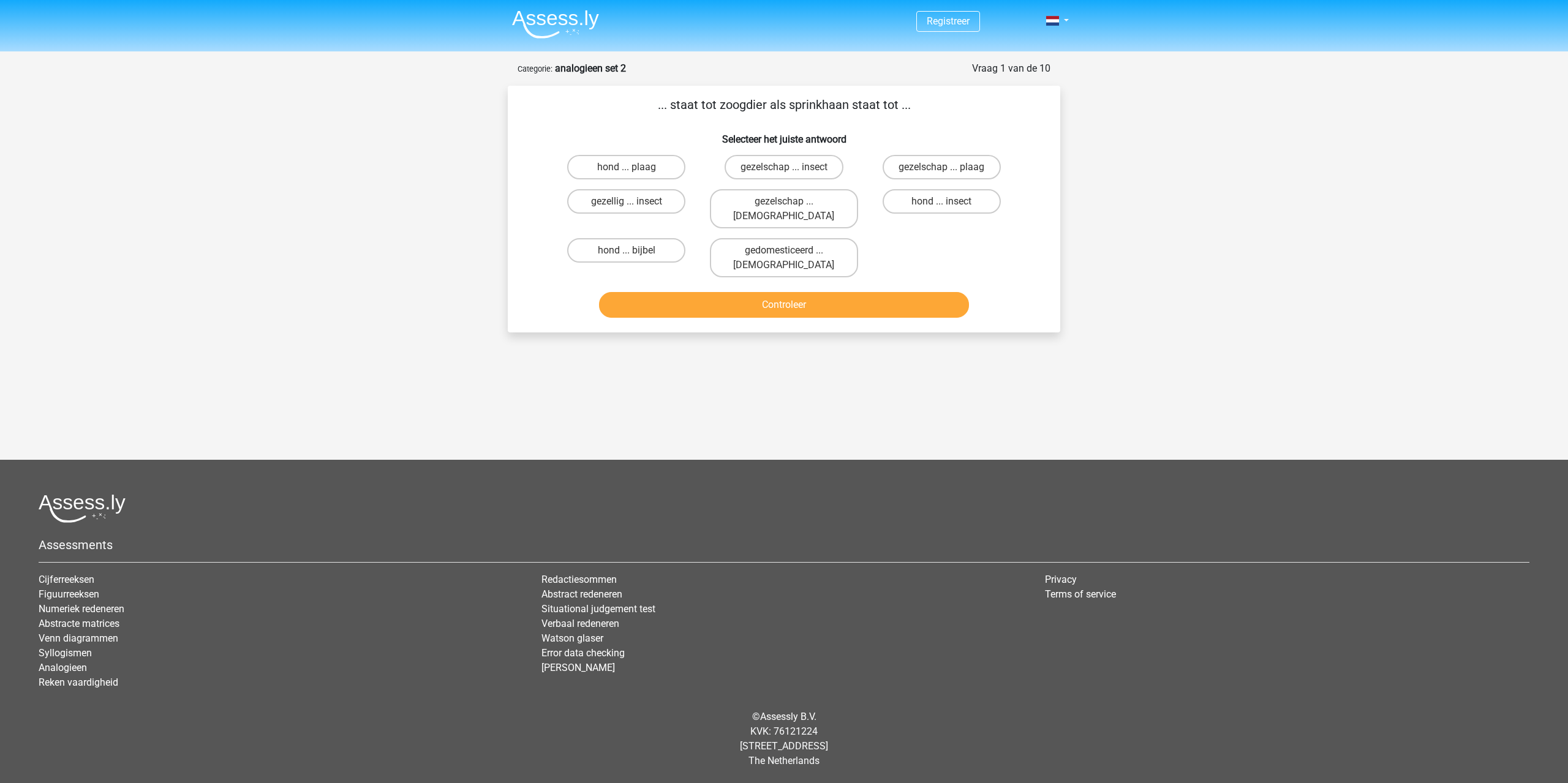
click at [942, 202] on input "hond ... insect" at bounding box center [945, 205] width 8 height 8
radio input "true"
click at [899, 292] on button "Controleer" at bounding box center [784, 305] width 370 height 26
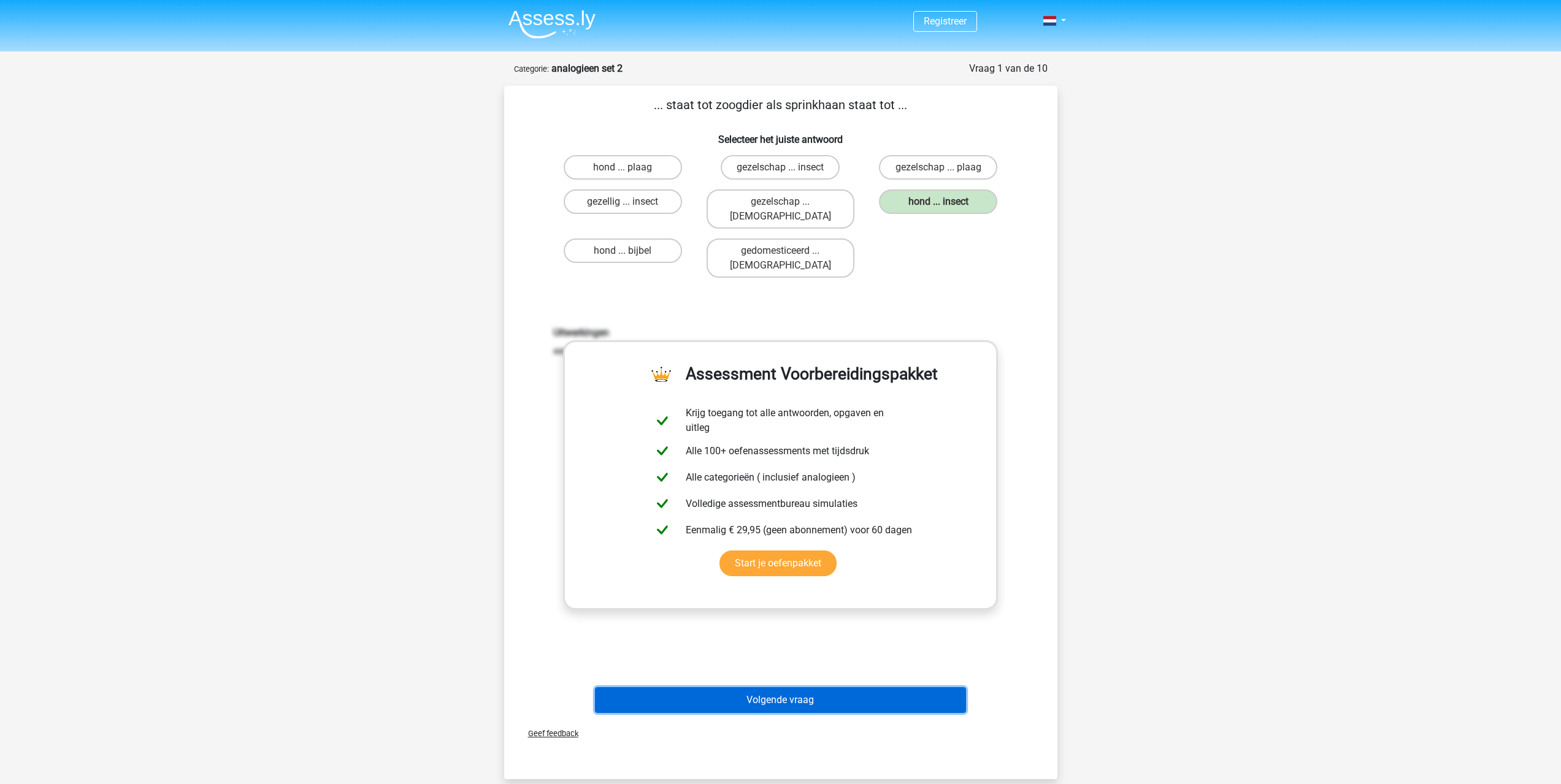
click at [748, 687] on button "Volgende vraag" at bounding box center [780, 700] width 371 height 26
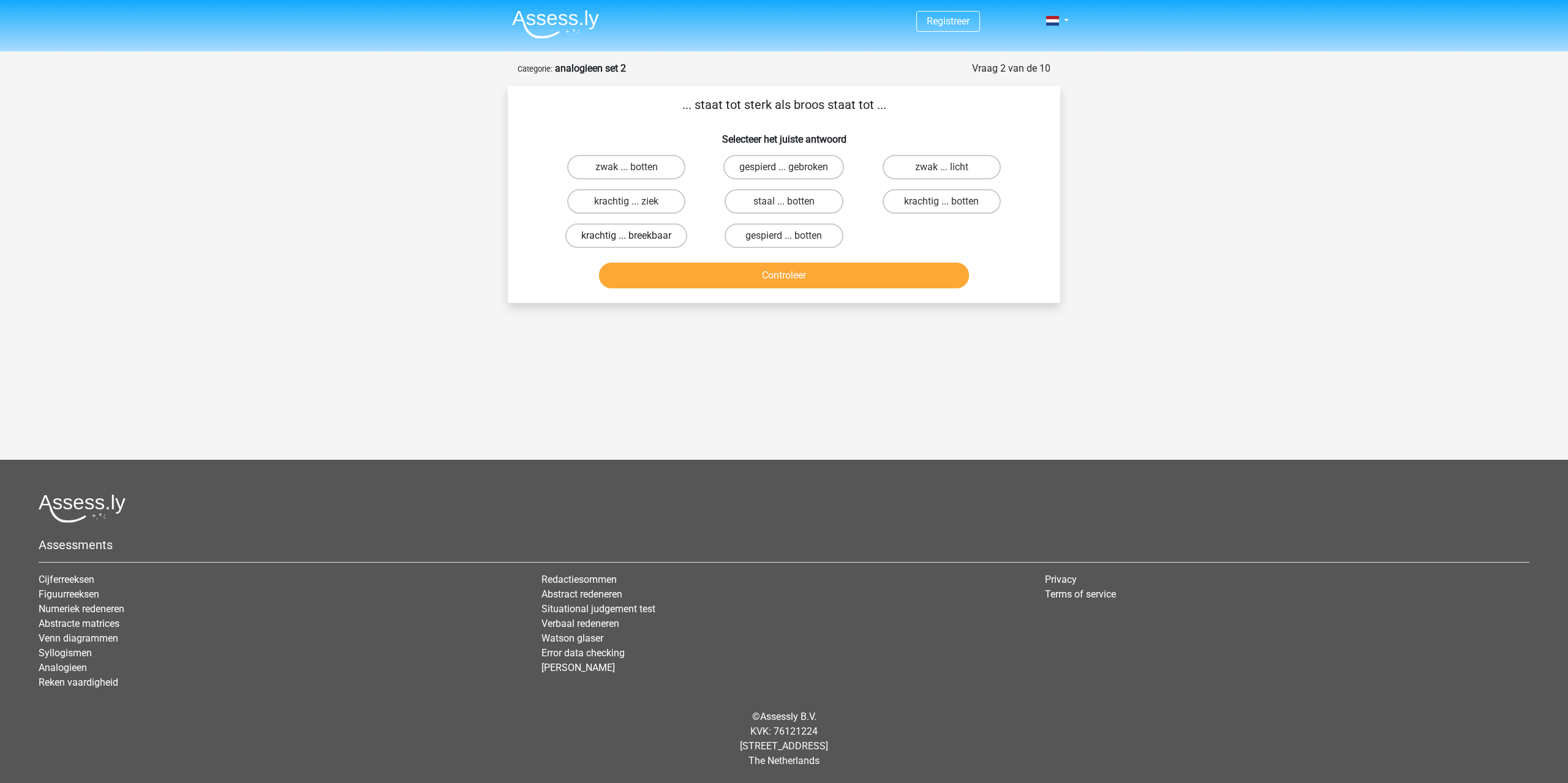
click at [640, 234] on label "krachtig ... breekbaar" at bounding box center [625, 236] width 122 height 24
click at [635, 236] on input "krachtig ... breekbaar" at bounding box center [630, 239] width 8 height 8
radio input "true"
click at [688, 269] on button "Controleer" at bounding box center [784, 276] width 370 height 26
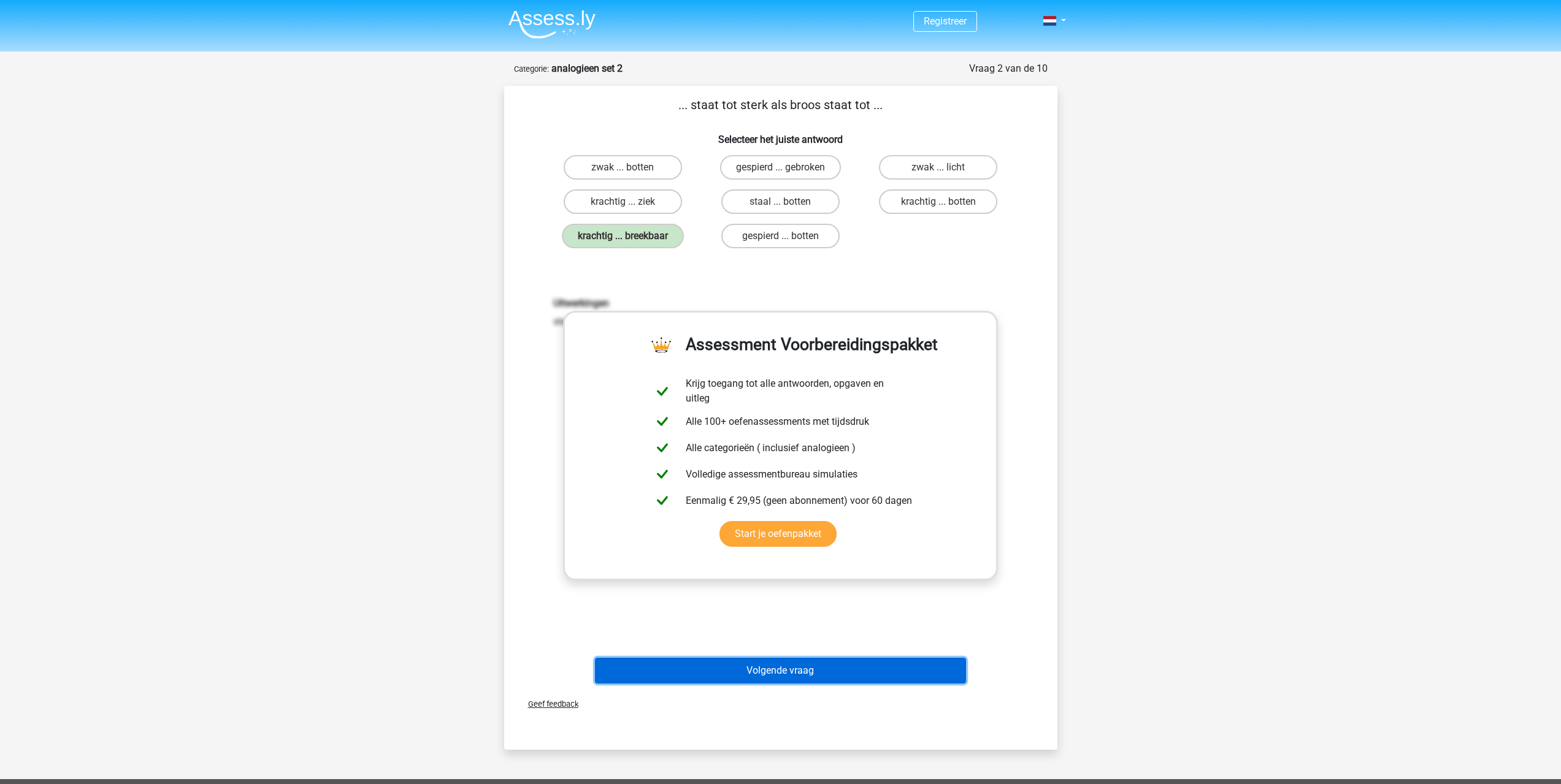
click at [745, 671] on button "Volgende vraag" at bounding box center [780, 671] width 371 height 26
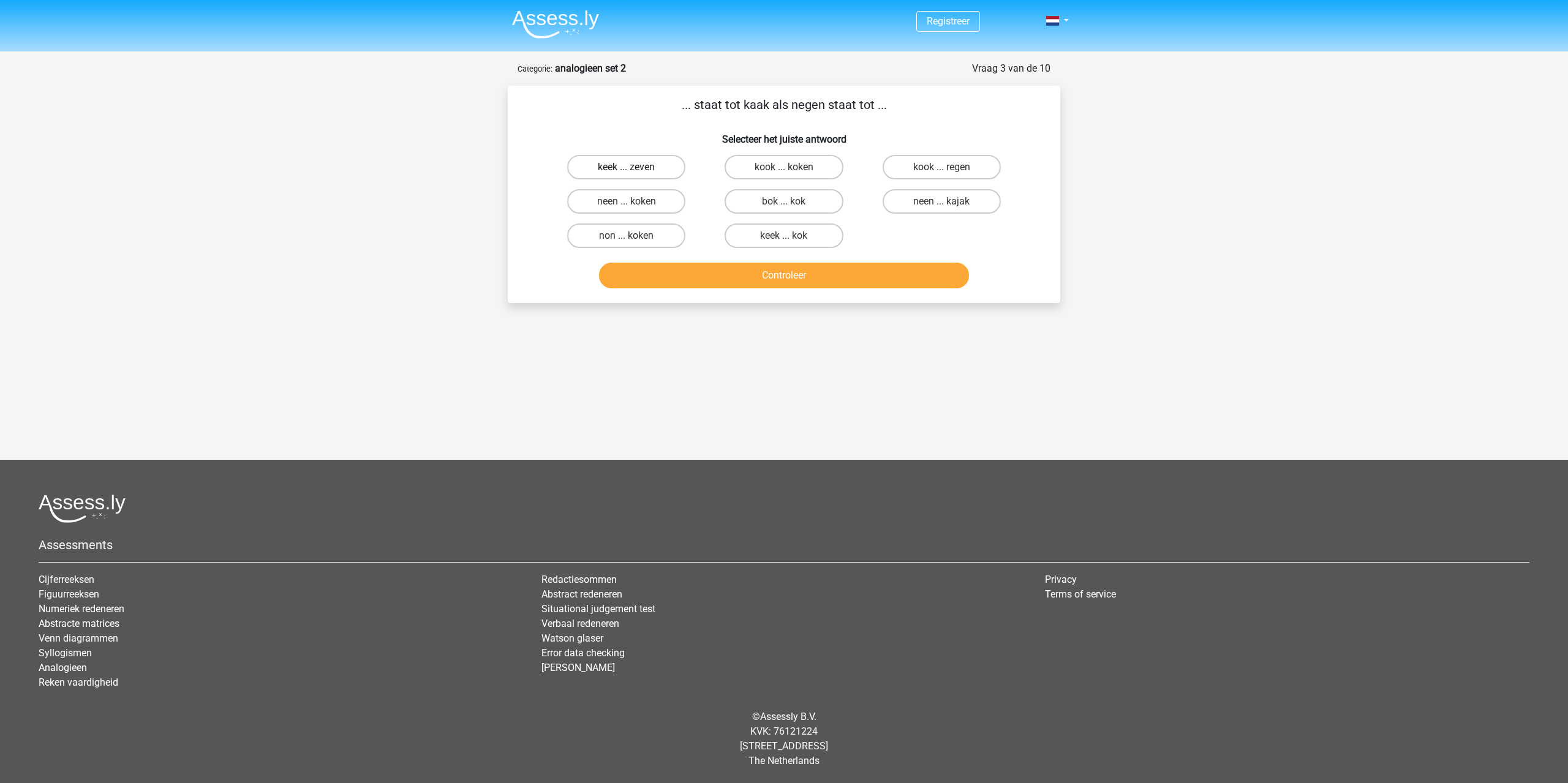
click at [638, 174] on label "keek ... zeven" at bounding box center [625, 167] width 118 height 24
click at [635, 174] on input "keek ... zeven" at bounding box center [630, 171] width 8 height 8
radio input "true"
click at [936, 276] on button "Controleer" at bounding box center [784, 276] width 370 height 26
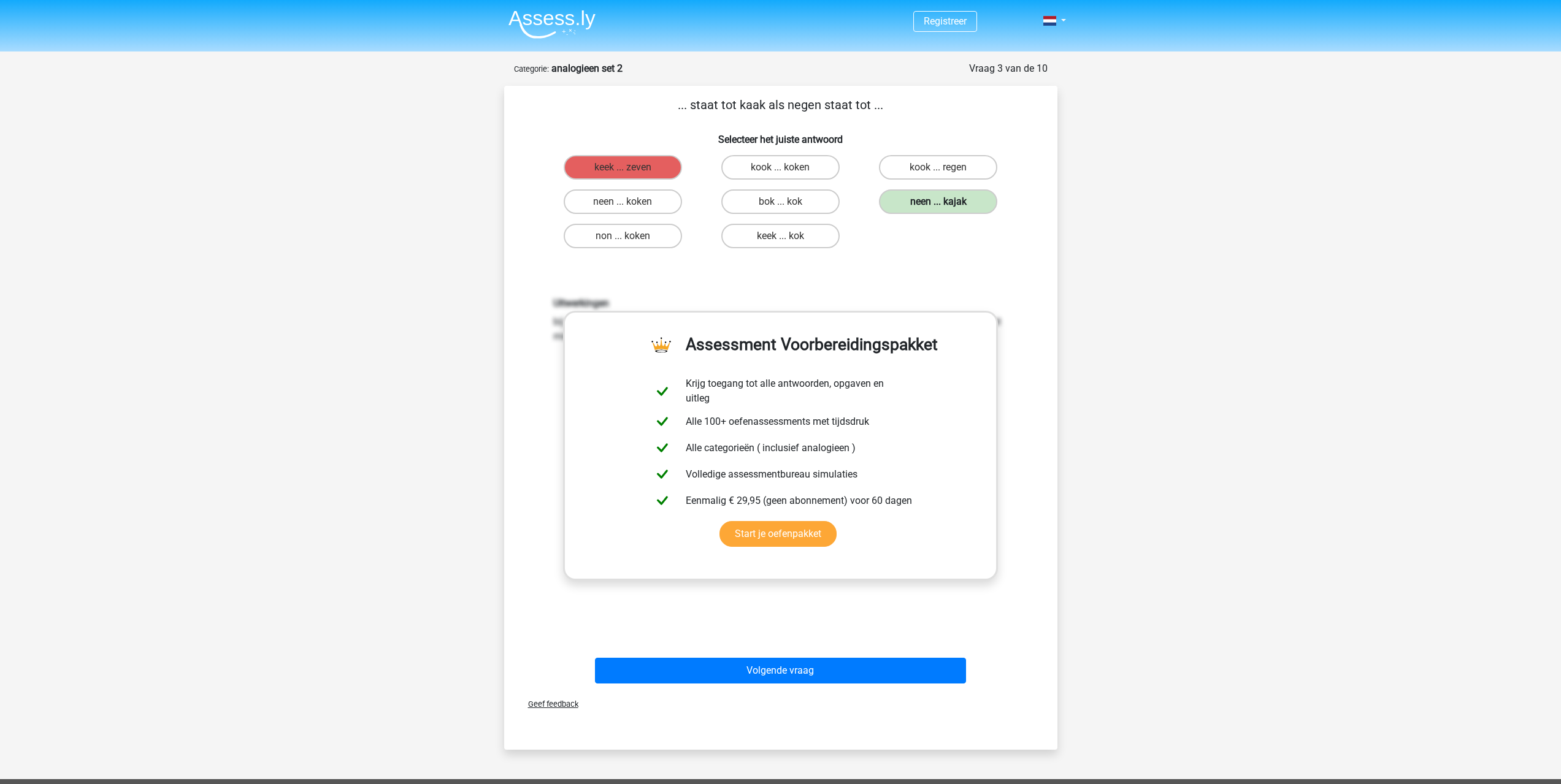
click at [935, 210] on label "neen ... kajak" at bounding box center [938, 202] width 118 height 24
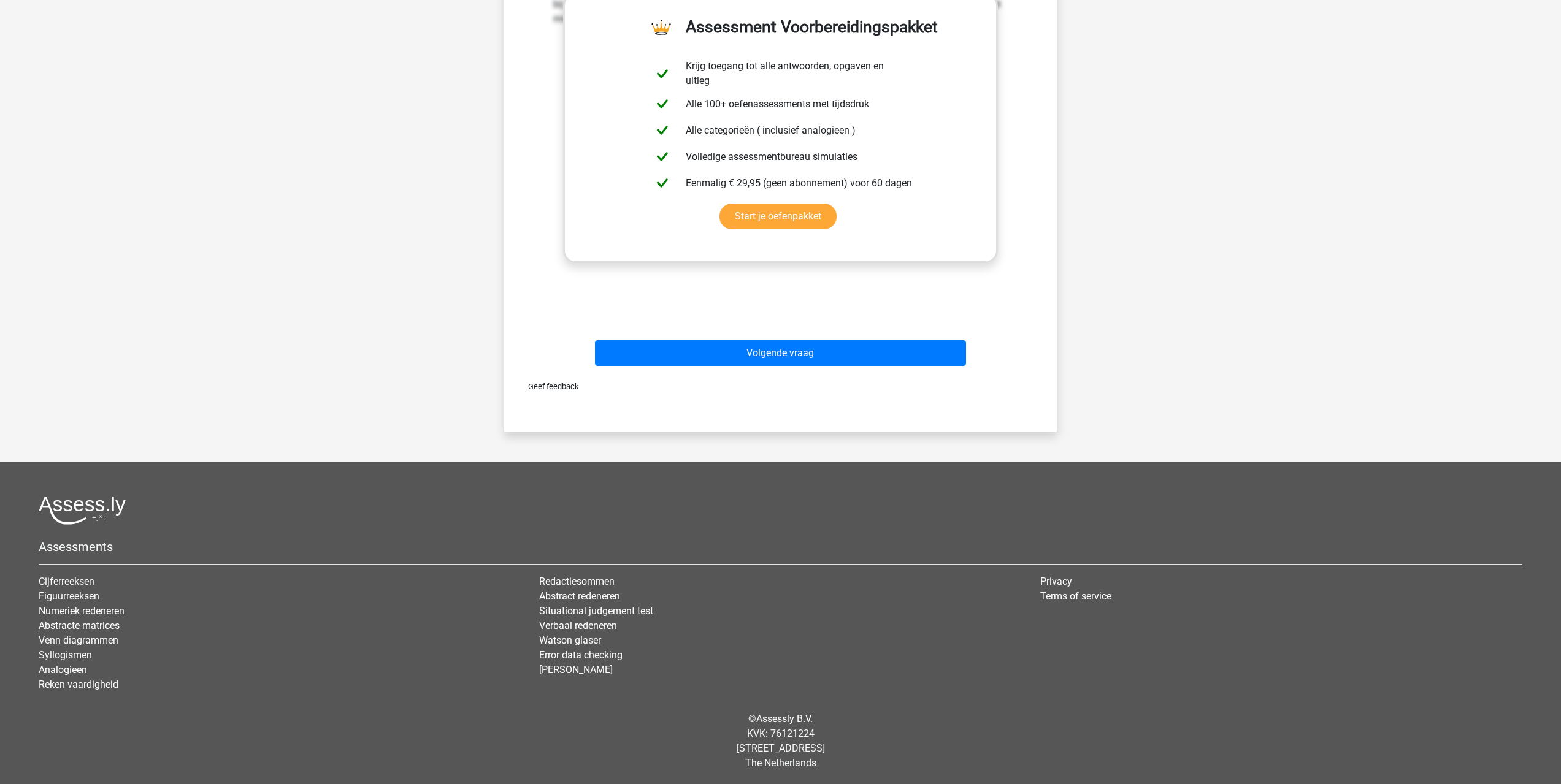
scroll to position [319, 0]
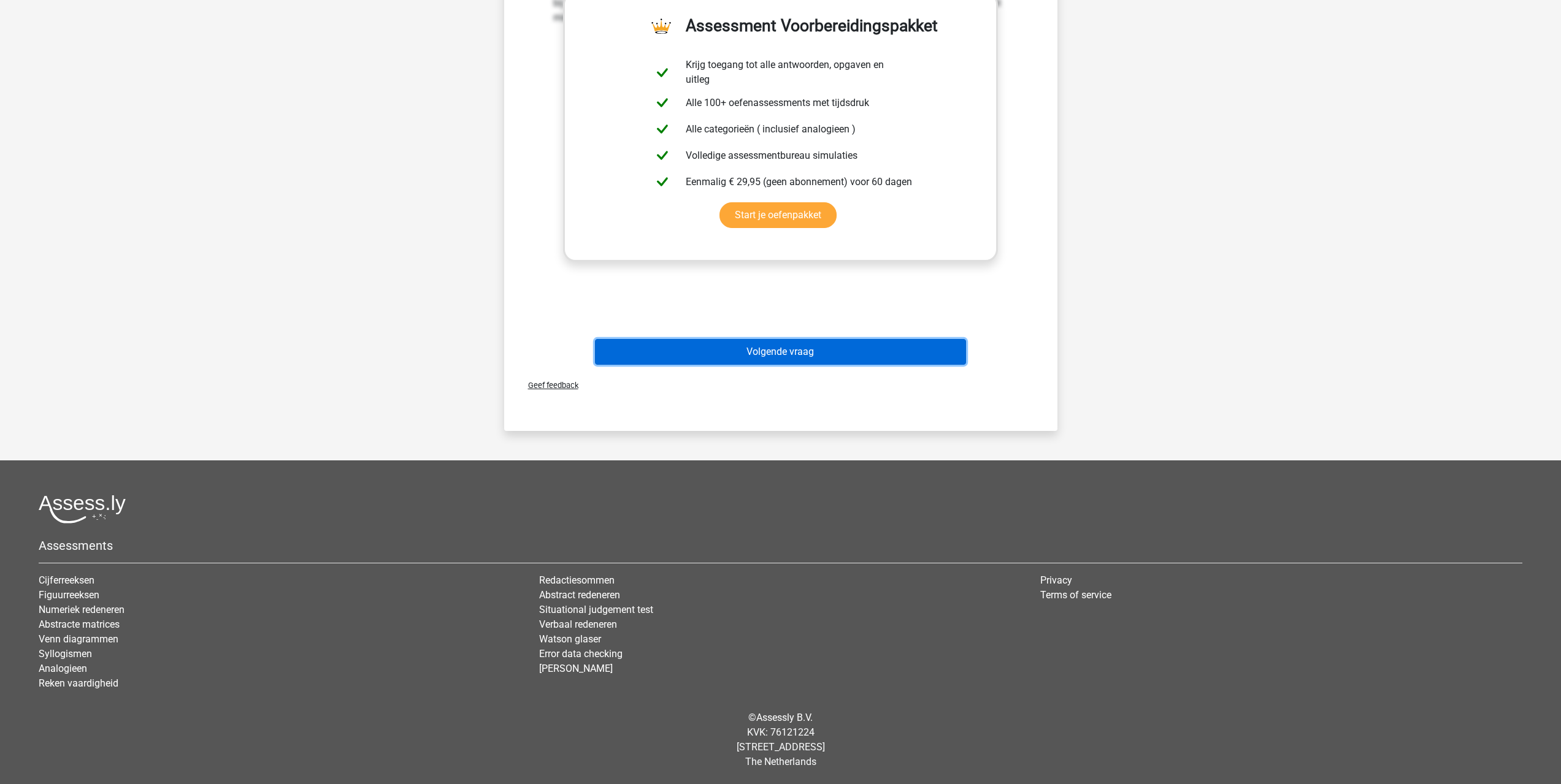
click at [933, 344] on button "Volgende vraag" at bounding box center [780, 352] width 371 height 26
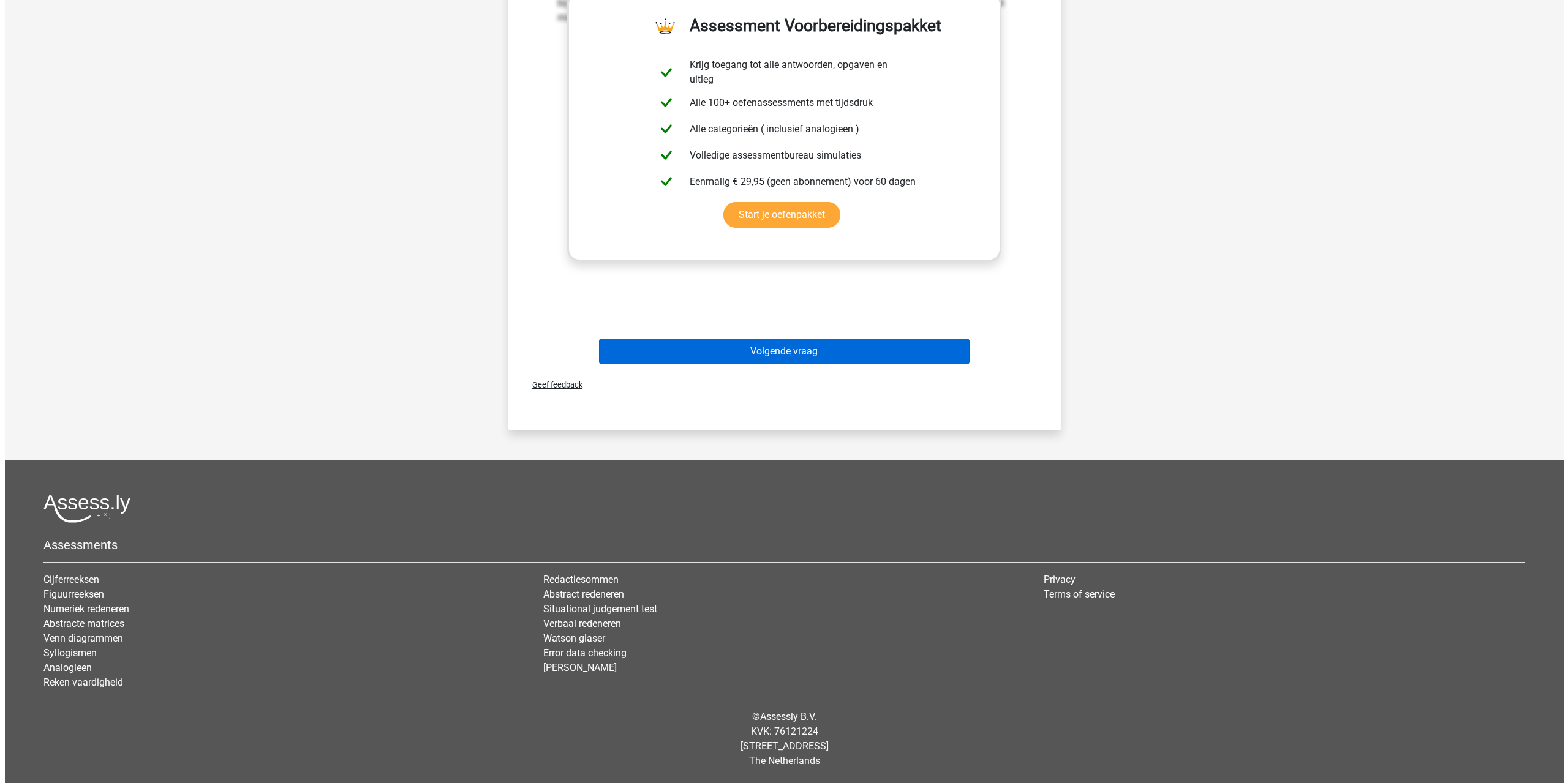
scroll to position [0, 0]
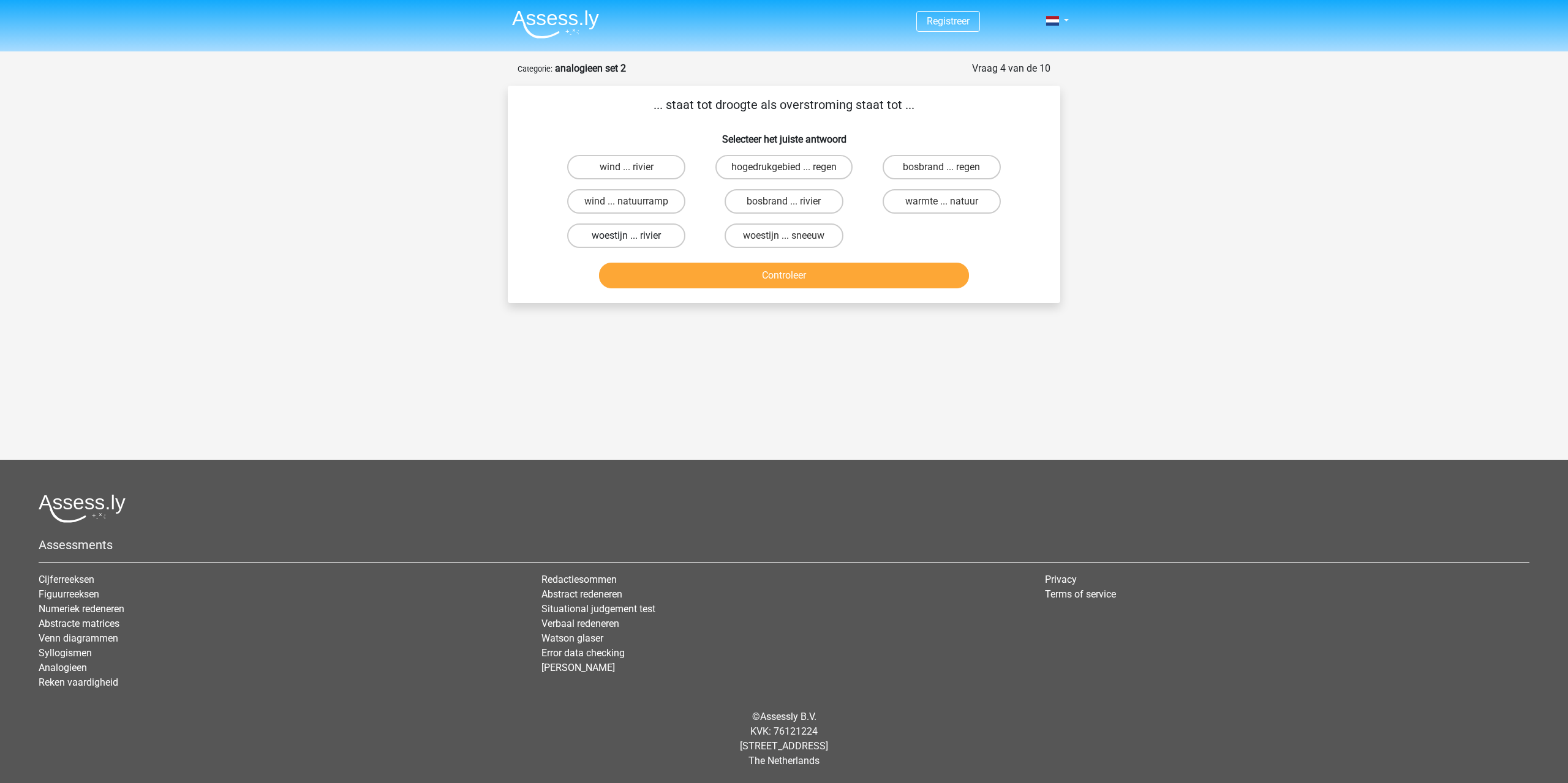
drag, startPoint x: 635, startPoint y: 238, endPoint x: 646, endPoint y: 246, distance: 13.6
click at [634, 238] on div "woestijn ... rivier" at bounding box center [625, 236] width 148 height 24
click at [655, 253] on div "Controleer" at bounding box center [783, 274] width 513 height 41
click at [650, 238] on label "woestijn ... rivier" at bounding box center [625, 236] width 118 height 24
click at [635, 238] on input "woestijn ... rivier" at bounding box center [630, 239] width 8 height 8
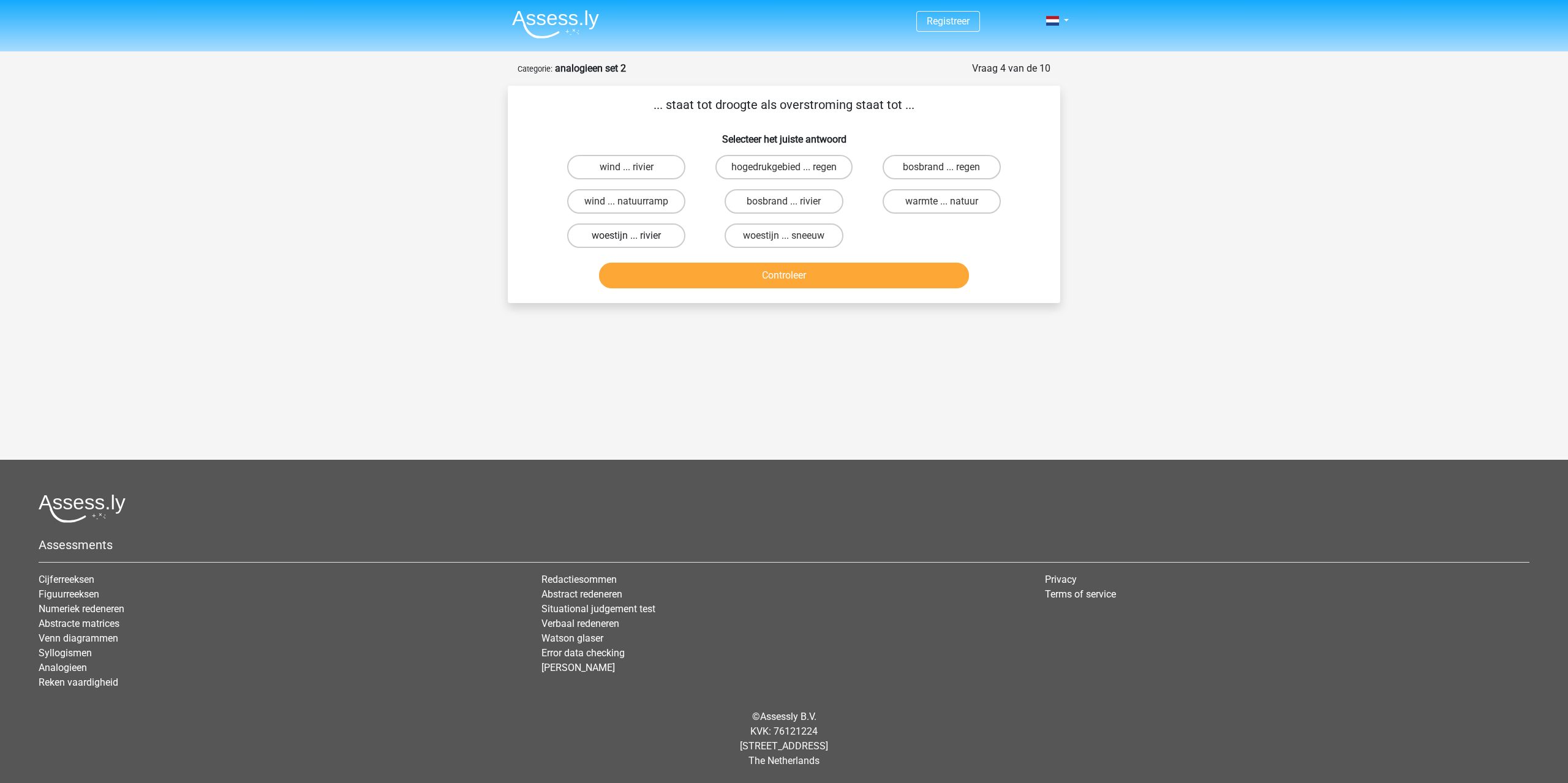
radio input "true"
click at [659, 267] on button "Controleer" at bounding box center [784, 276] width 370 height 26
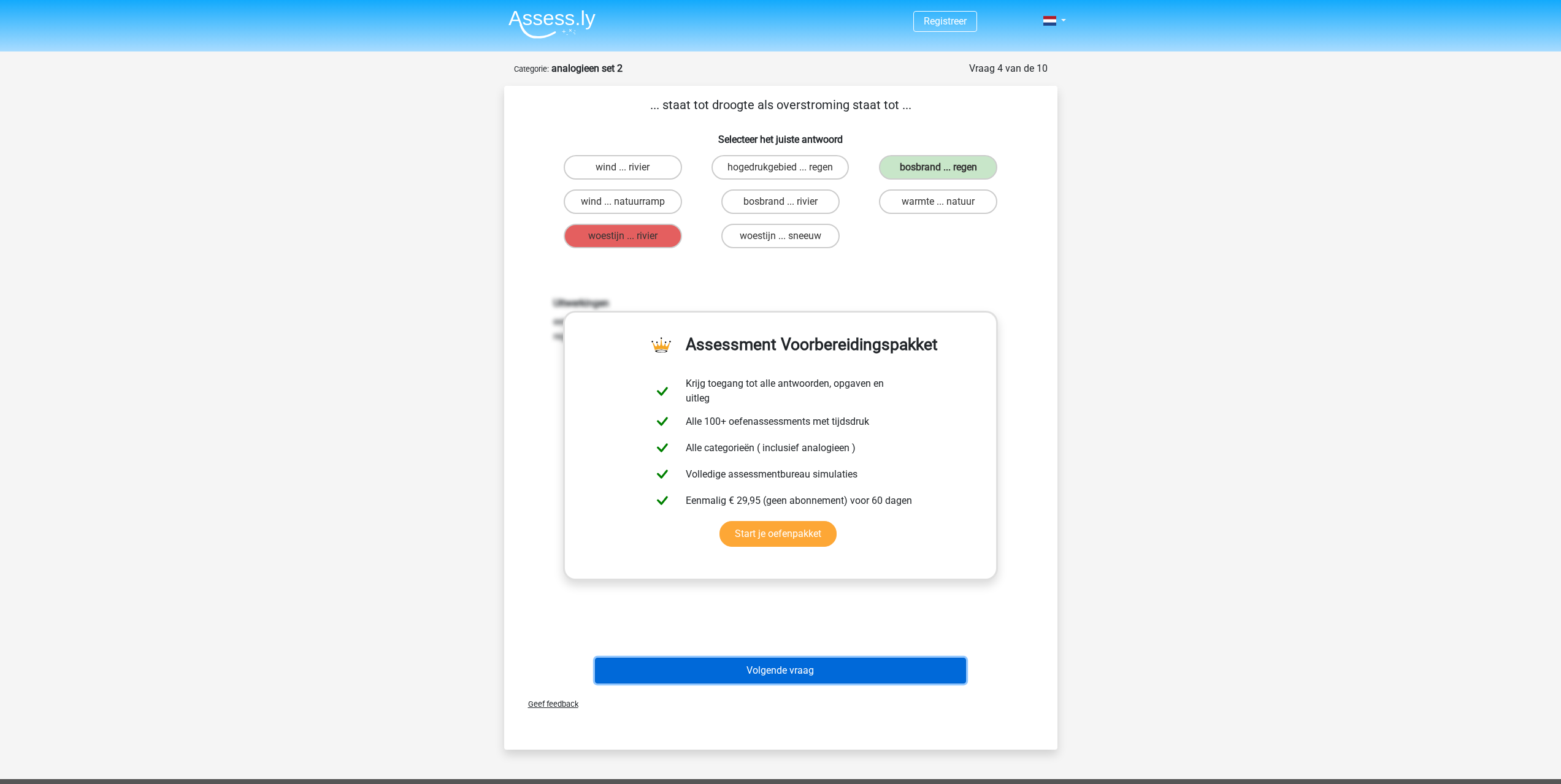
click at [652, 683] on button "Volgende vraag" at bounding box center [780, 671] width 371 height 26
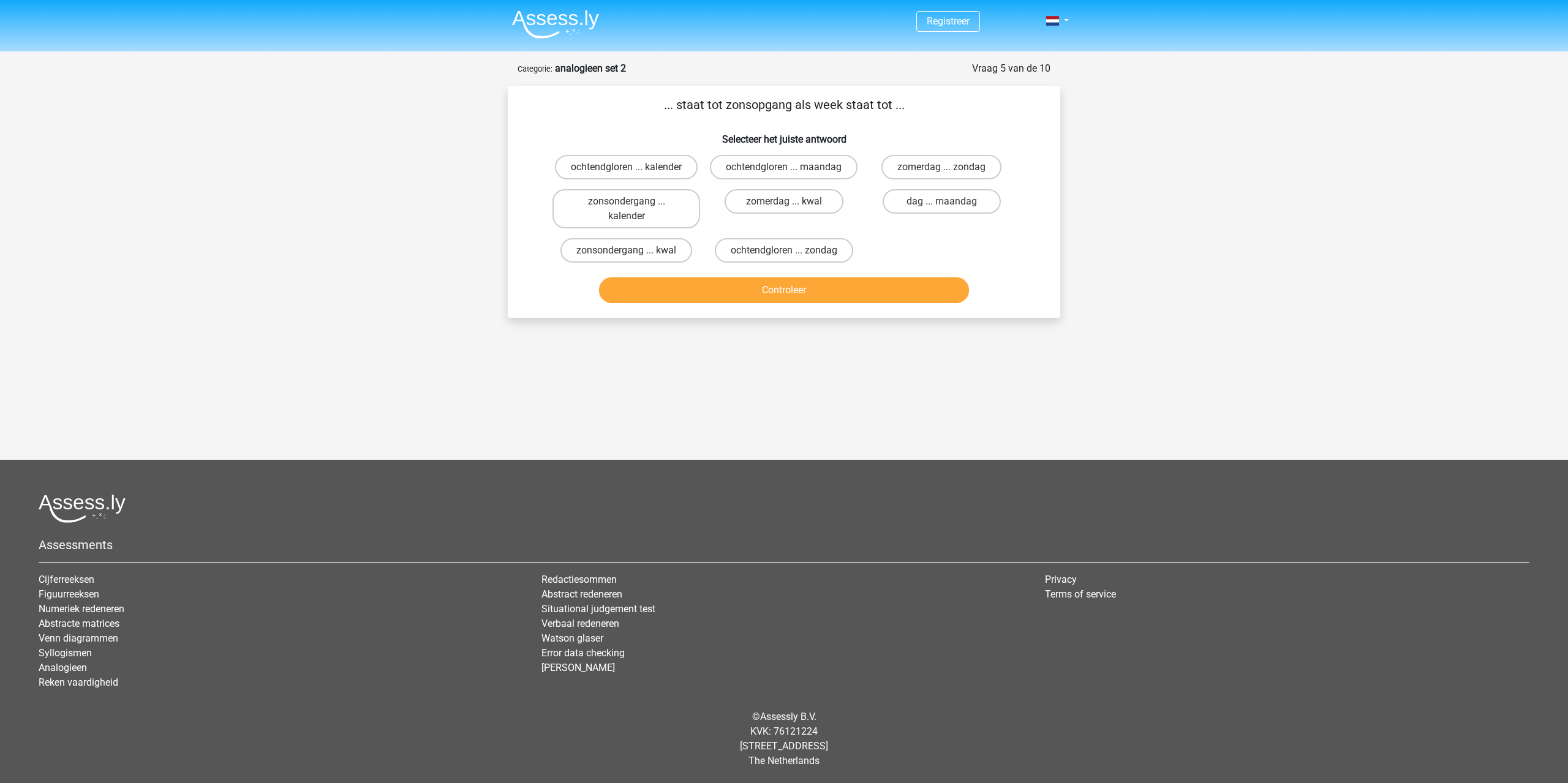
click at [544, 28] on img at bounding box center [556, 24] width 87 height 29
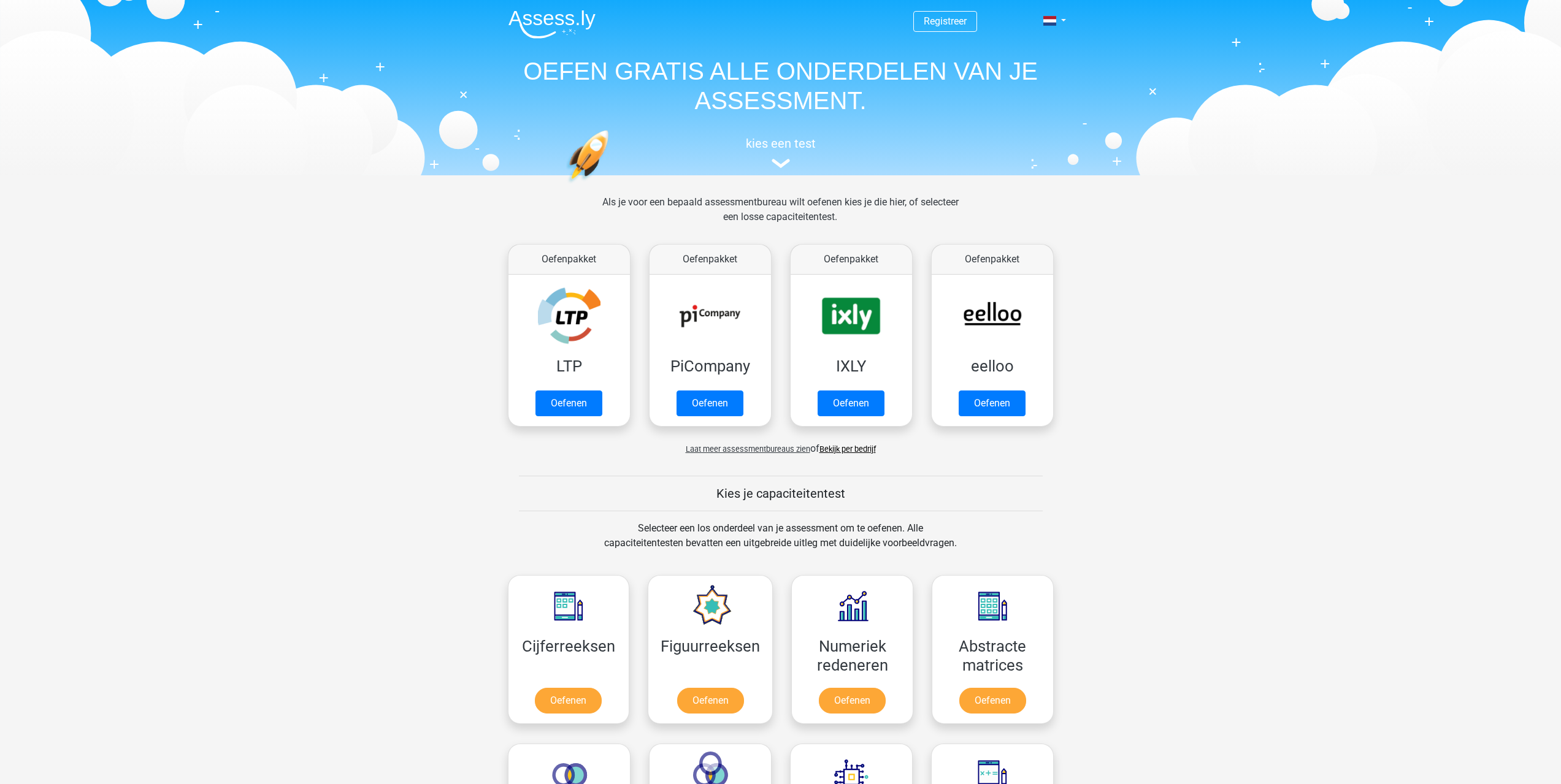
click at [1055, 494] on div "Kies je capaciteitentest" at bounding box center [780, 493] width 583 height 35
